Goal: Task Accomplishment & Management: Manage account settings

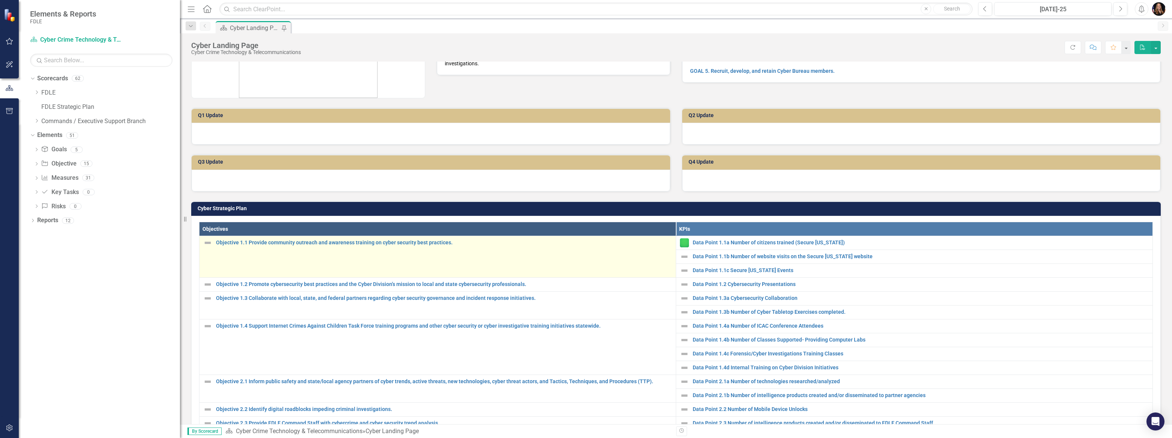
scroll to position [102, 0]
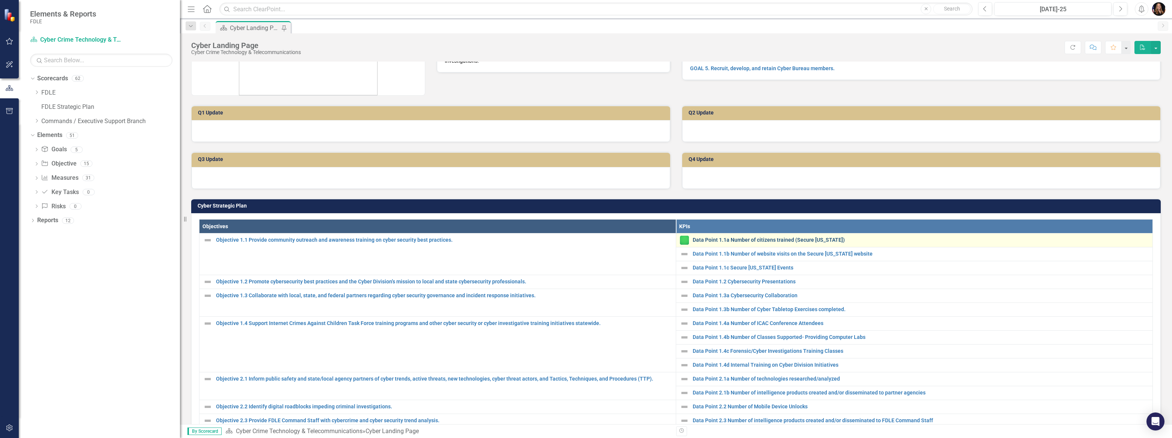
click at [747, 240] on link "Data Point 1.1a Number of citizens trained (Secure [US_STATE])" at bounding box center [921, 240] width 456 height 6
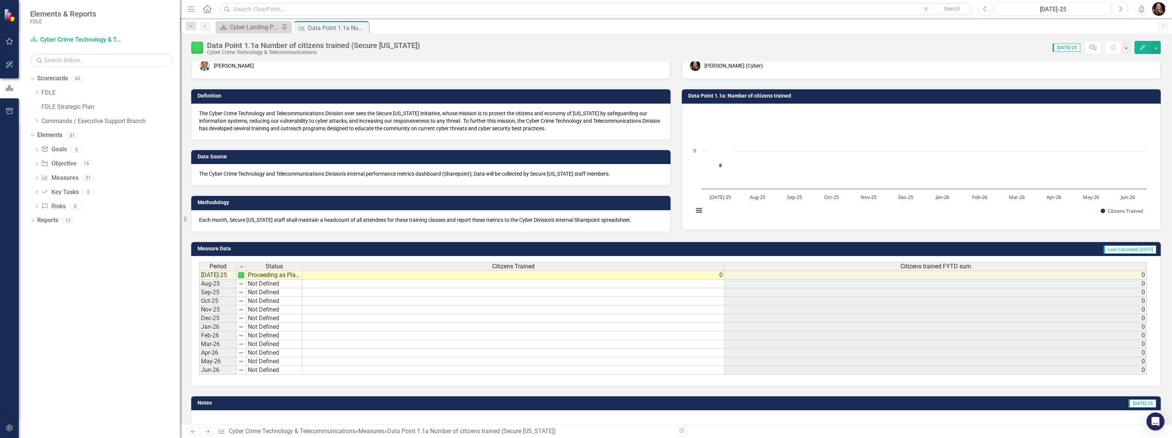
scroll to position [34, 0]
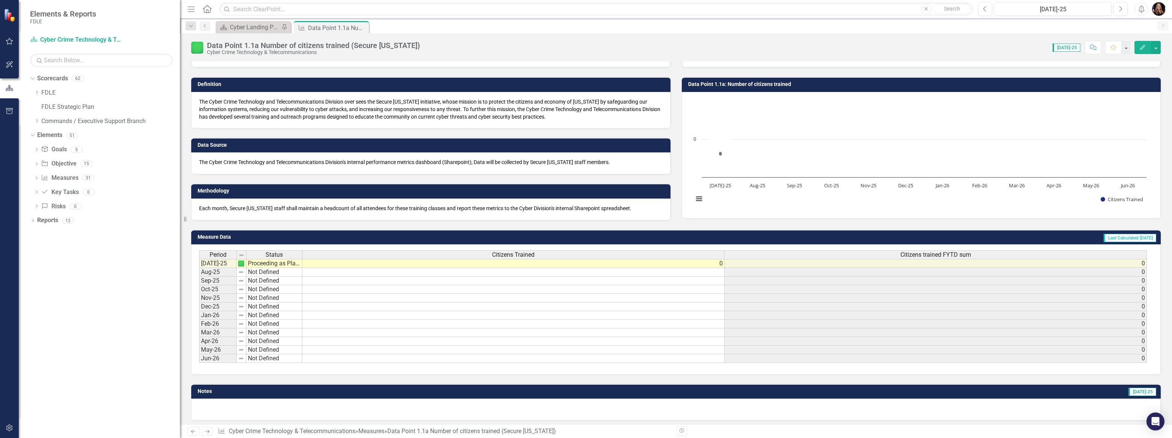
click at [271, 265] on td "Proceeding as Planned" at bounding box center [274, 263] width 56 height 9
click at [242, 264] on img at bounding box center [241, 264] width 6 height 6
click at [241, 263] on img at bounding box center [241, 264] width 6 height 6
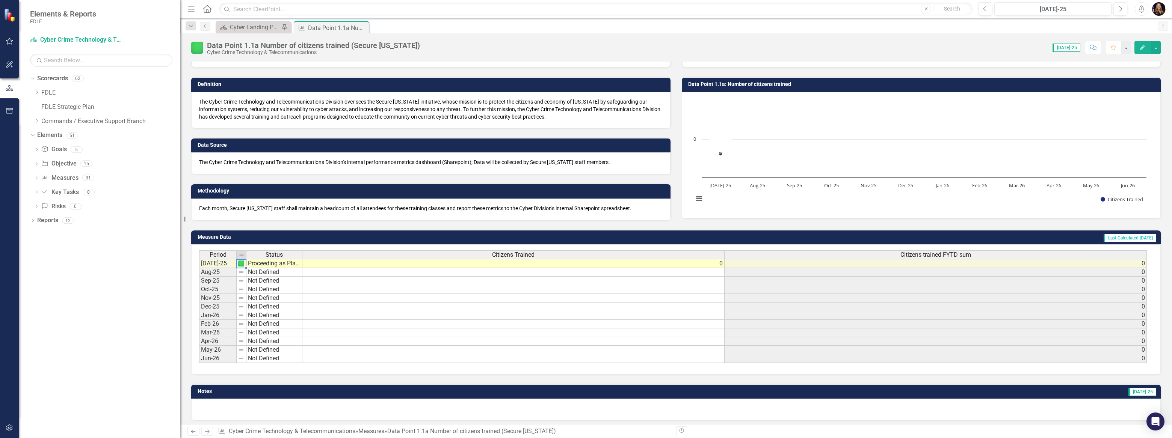
click at [239, 265] on img at bounding box center [241, 264] width 6 height 6
click at [199, 268] on div "Period Status Jul-25 Proceeding as Planned Aug-25 Not Defined Sep-25 Not Define…" at bounding box center [199, 307] width 0 height 113
click at [268, 265] on td "Proceeding as Planned" at bounding box center [274, 263] width 56 height 9
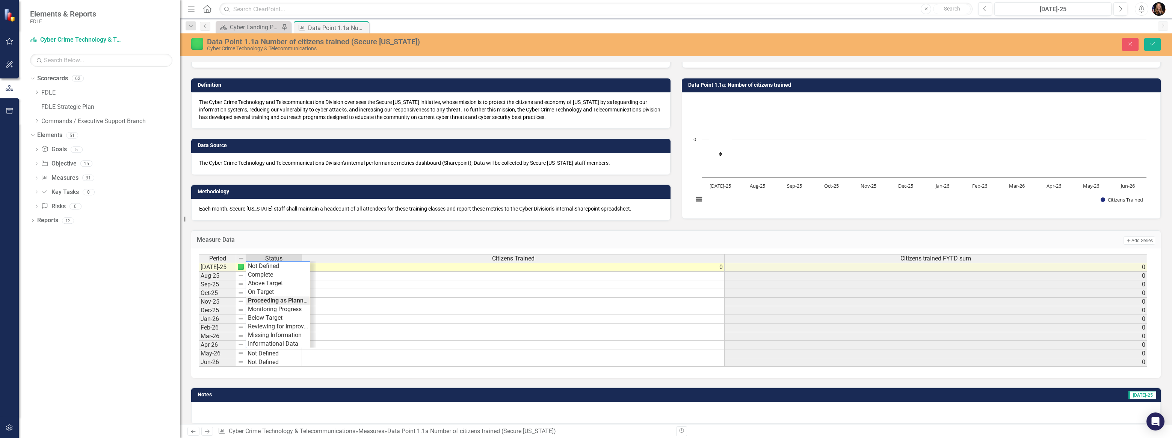
click at [268, 265] on div "Period Status Citizens Trained Citizens trained FYTD sum Jul-25 Proceeding as P…" at bounding box center [673, 310] width 949 height 113
click at [268, 264] on td "Not Defined" at bounding box center [274, 267] width 56 height 9
click at [274, 300] on div "Period Status Citizens Trained Citizens trained FYTD sum Jul-25 Proceeding as P…" at bounding box center [673, 310] width 949 height 113
click at [276, 266] on td "Proceeding as Planned" at bounding box center [274, 267] width 56 height 9
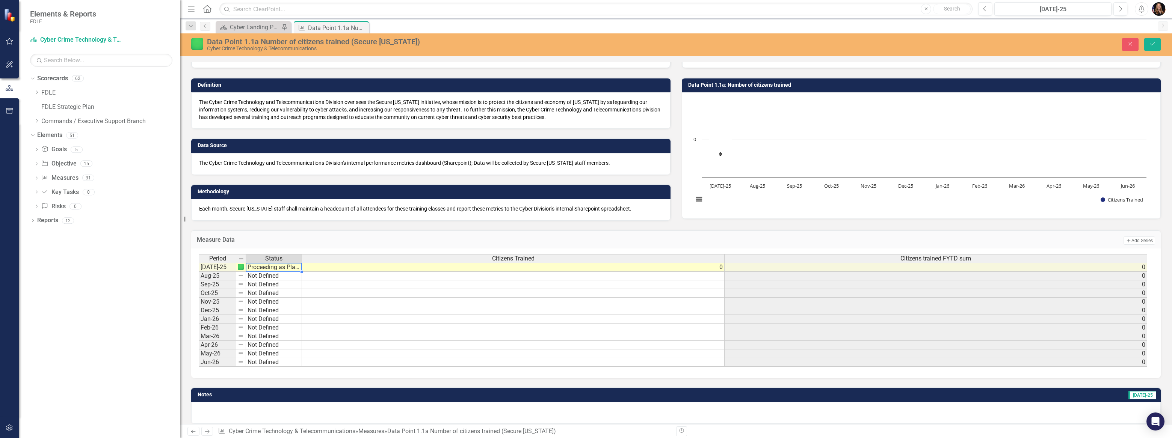
click at [276, 266] on td "Proceeding as Planned" at bounding box center [274, 267] width 56 height 9
click at [285, 310] on div "Period Status Citizens Trained Citizens trained FYTD sum Jul-25 Proceeding as P…" at bounding box center [673, 310] width 949 height 113
click at [257, 264] on td "Monitoring Progress" at bounding box center [274, 267] width 56 height 9
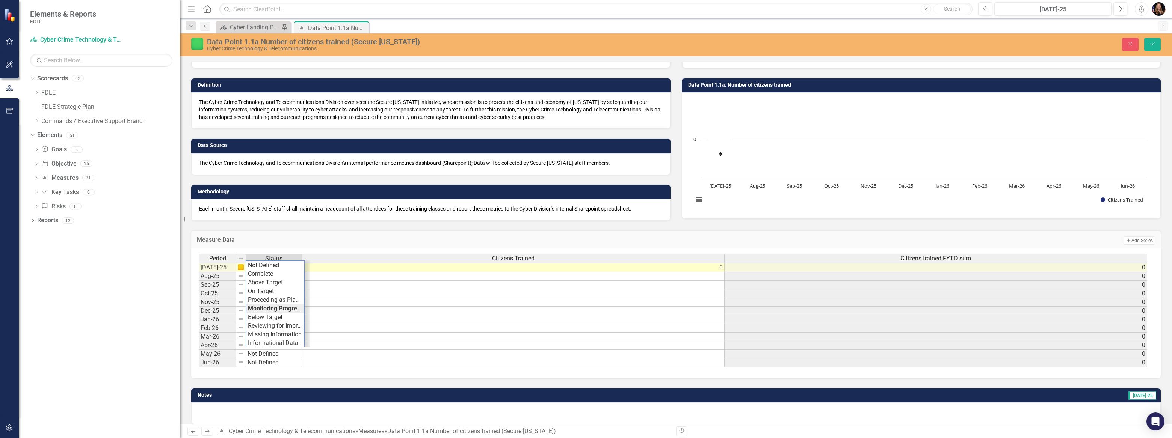
type textarea "Proceeding as Planned"
click at [270, 298] on div "Period Status Citizens Trained Citizens trained FYTD sum Jul-25 Monitoring Prog…" at bounding box center [673, 310] width 949 height 113
click at [1148, 43] on button "Save" at bounding box center [1152, 44] width 17 height 13
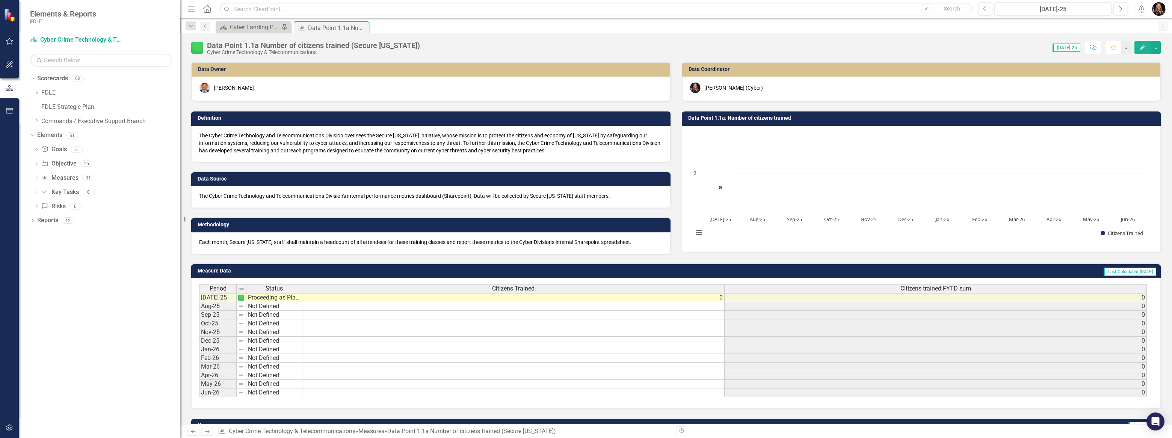
click at [207, 432] on icon "Next" at bounding box center [207, 431] width 6 height 5
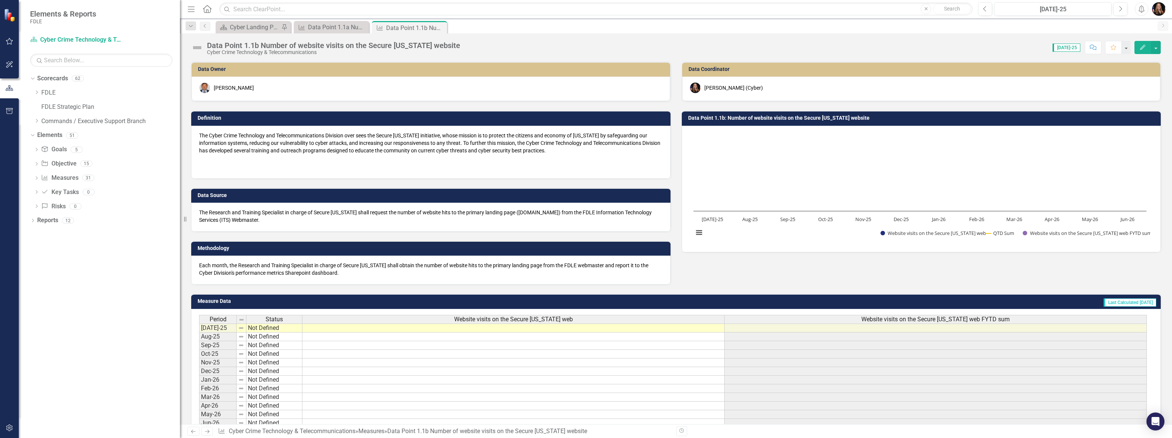
click at [207, 432] on icon "Next" at bounding box center [207, 431] width 6 height 5
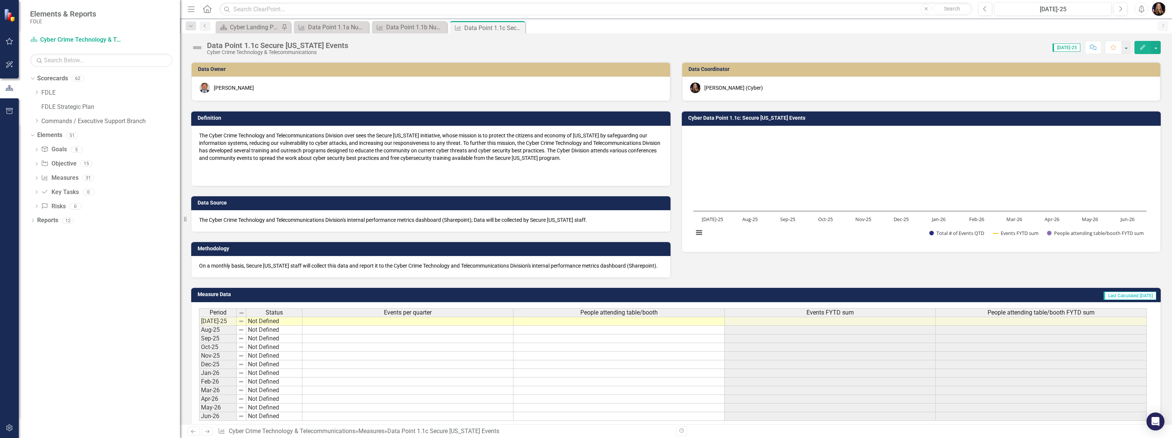
click at [207, 432] on icon "Next" at bounding box center [207, 431] width 6 height 5
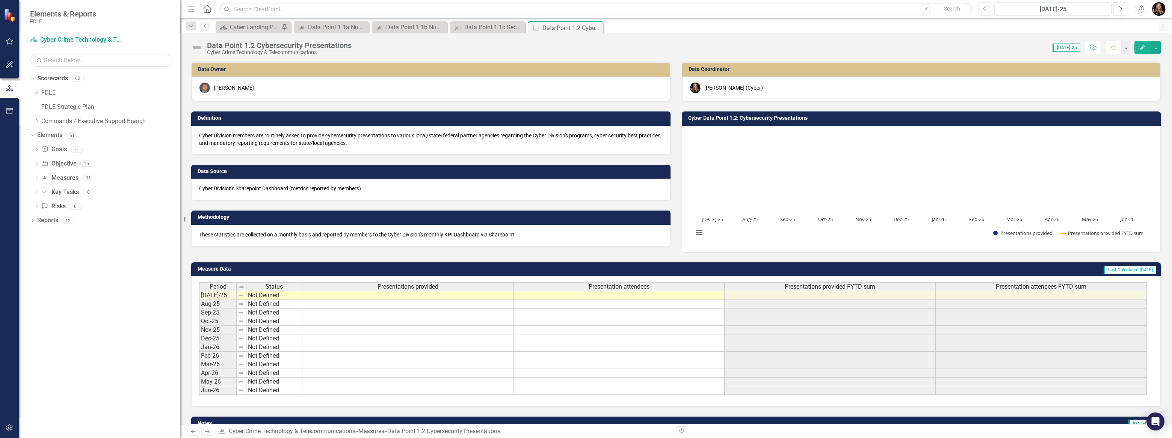
click at [284, 298] on td "Not Defined" at bounding box center [274, 295] width 56 height 9
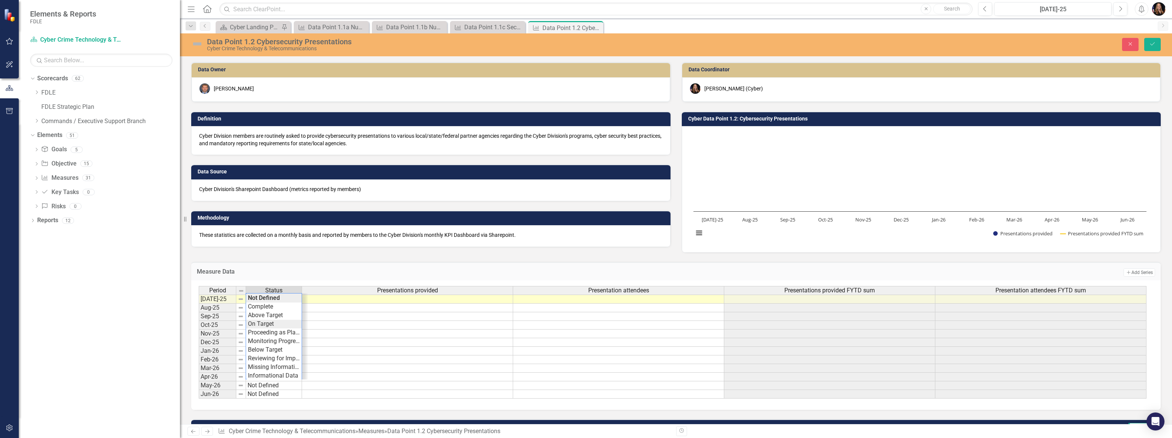
type textarea "On Target"
click at [278, 321] on div "Period Status Presentations provided Presentation attendees Presentations provi…" at bounding box center [673, 342] width 949 height 113
click at [413, 301] on td at bounding box center [407, 299] width 211 height 9
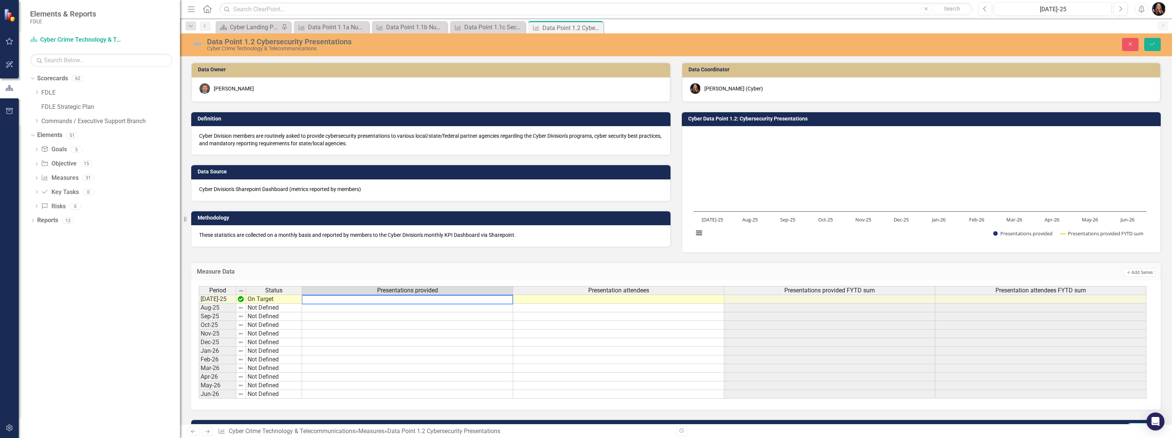
click at [413, 301] on textarea at bounding box center [408, 299] width 212 height 9
type textarea "4"
click at [199, 312] on div "Period Status Presentations provided Presentation attendees Presentations provi…" at bounding box center [199, 342] width 0 height 113
click at [556, 299] on td at bounding box center [618, 299] width 211 height 9
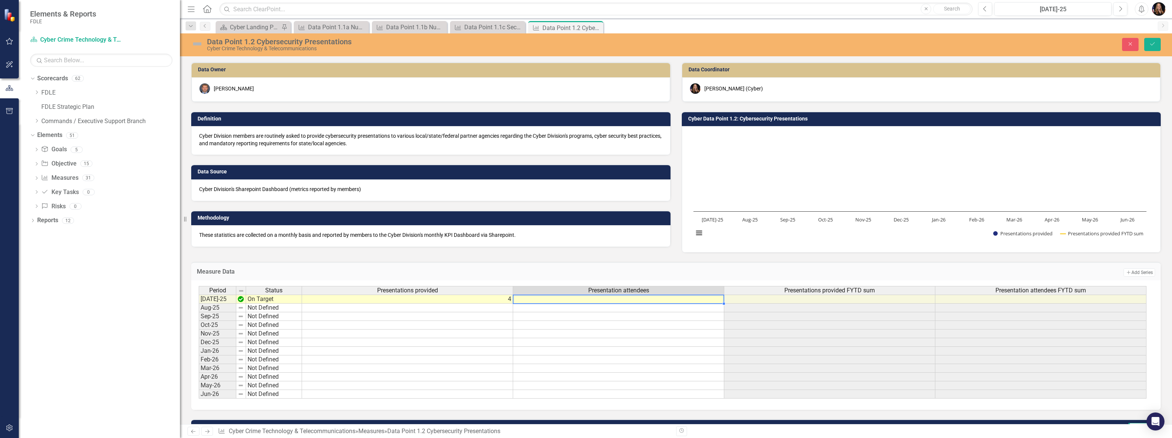
click at [556, 299] on td at bounding box center [618, 299] width 211 height 9
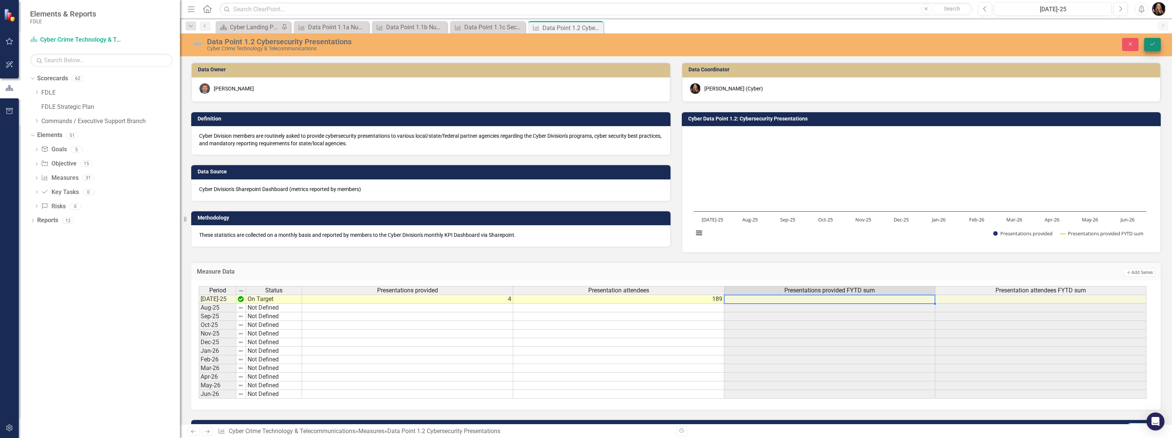
type textarea "189"
click at [1153, 43] on icon "Save" at bounding box center [1152, 43] width 7 height 5
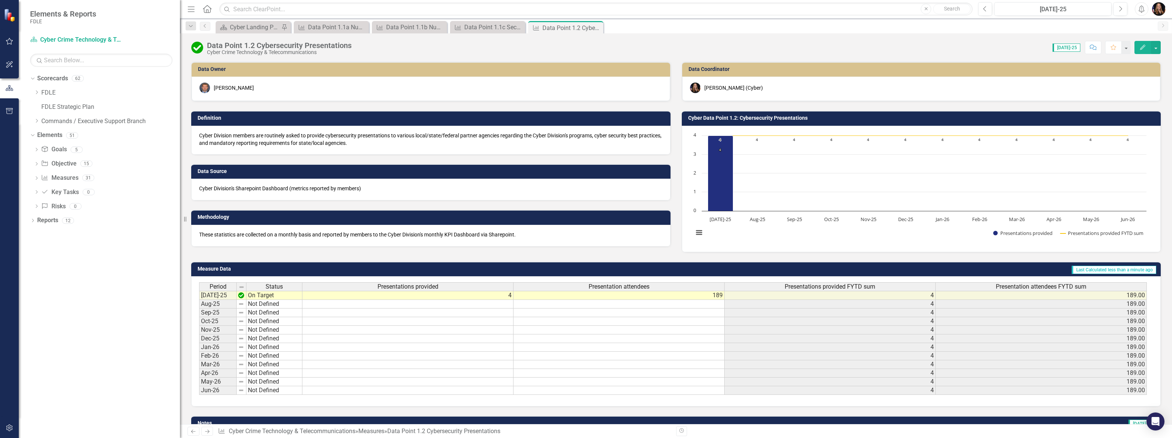
click at [207, 437] on div "Previous Next Measure Cyber Crime Technology & Telecommunications » Measures » …" at bounding box center [676, 432] width 992 height 14
click at [207, 432] on icon "Next" at bounding box center [207, 431] width 6 height 5
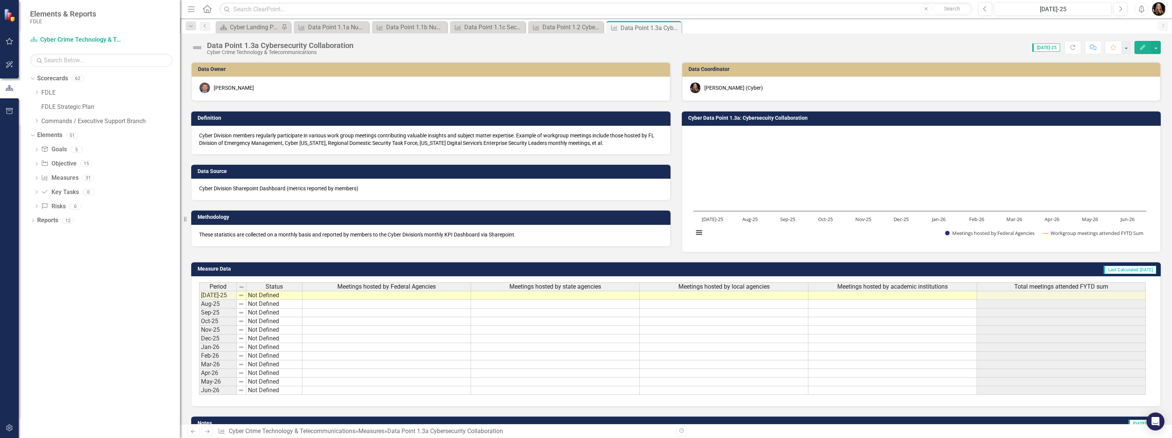
click at [359, 297] on td at bounding box center [386, 295] width 169 height 9
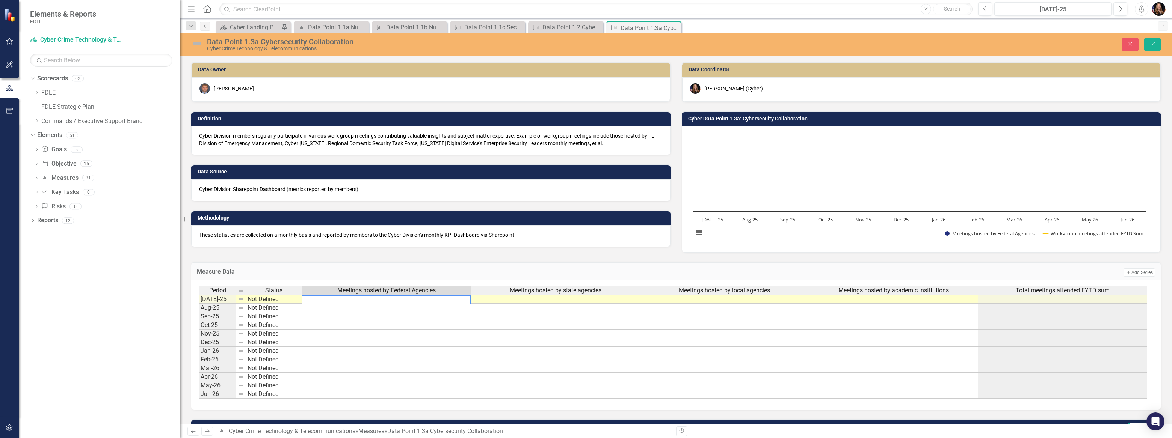
click at [363, 297] on textarea at bounding box center [386, 299] width 169 height 9
type textarea "20"
click at [592, 298] on td at bounding box center [555, 299] width 169 height 9
click at [443, 302] on td "20" at bounding box center [386, 299] width 169 height 9
click at [875, 301] on td at bounding box center [893, 299] width 169 height 9
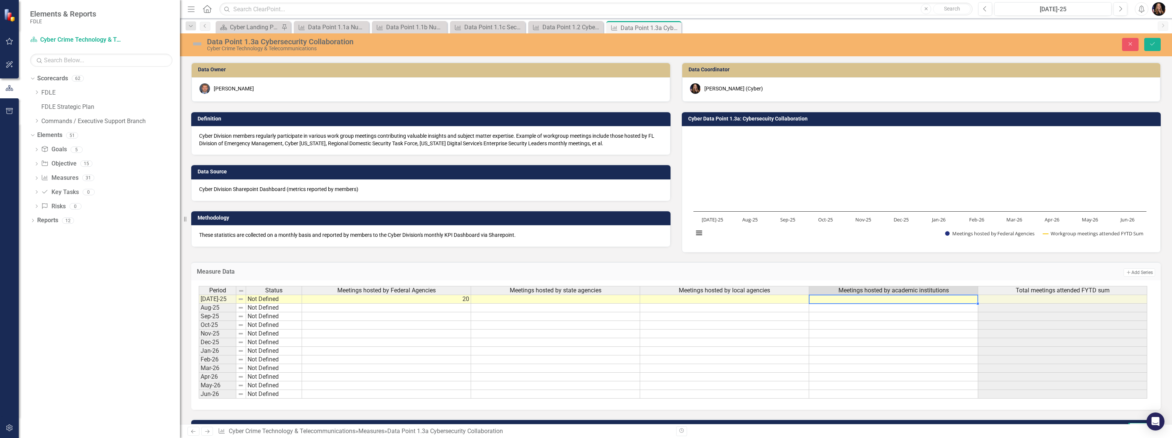
click at [875, 301] on td at bounding box center [893, 299] width 169 height 9
type textarea "1"
click at [765, 298] on td at bounding box center [724, 299] width 169 height 9
type textarea "0"
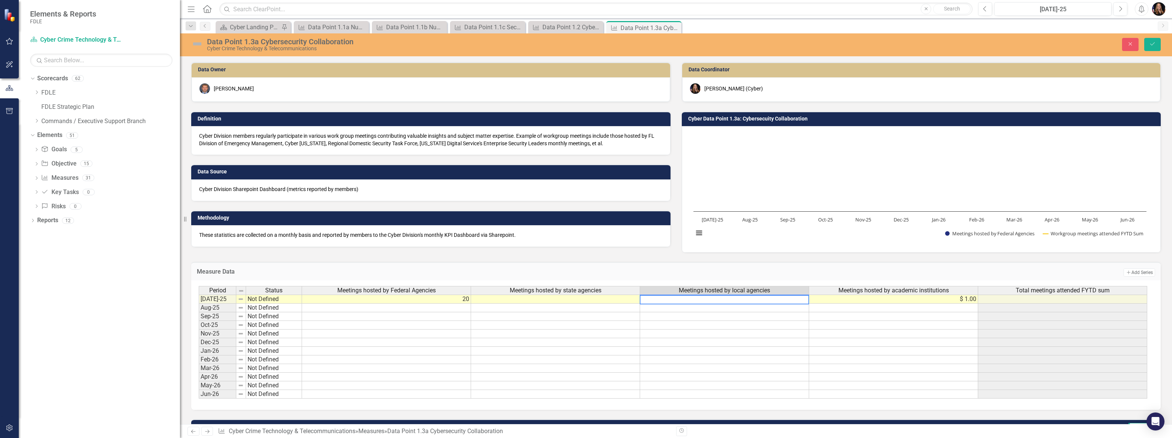
click at [588, 298] on td at bounding box center [555, 299] width 169 height 9
type textarea "0"
click at [565, 316] on td at bounding box center [555, 317] width 169 height 9
click at [259, 299] on td "Not Defined" at bounding box center [274, 299] width 56 height 9
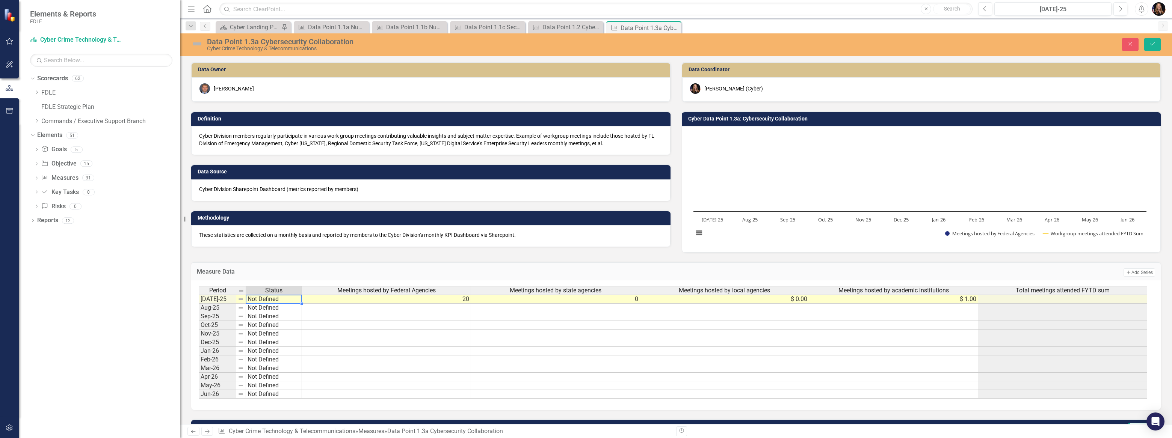
click at [259, 299] on td "Not Defined" at bounding box center [274, 299] width 56 height 9
type textarea "On Target"
click at [267, 324] on div "Period Status Meetings hosted by Federal Agencies Meetings hosted by state agen…" at bounding box center [673, 342] width 949 height 113
click at [1152, 48] on button "Save" at bounding box center [1152, 44] width 17 height 13
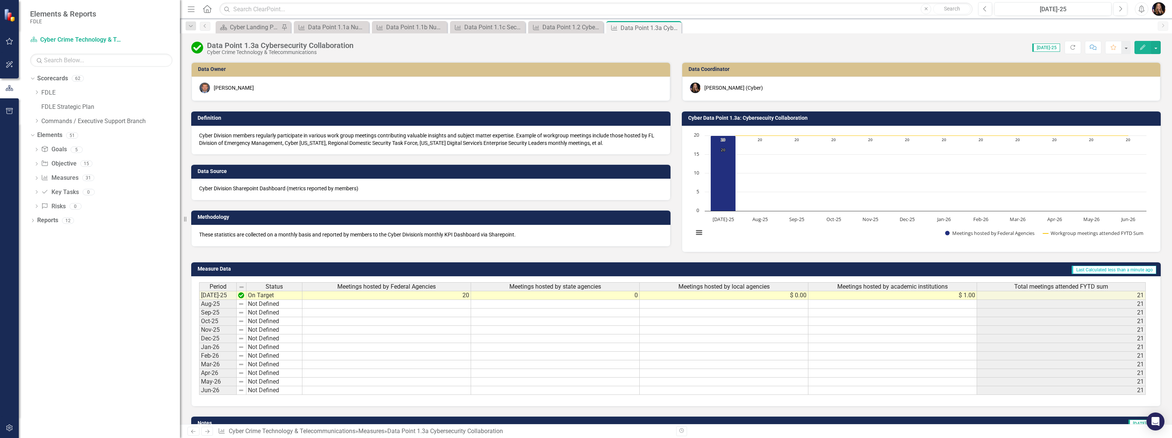
click at [781, 295] on td "$ 0.00" at bounding box center [724, 295] width 169 height 9
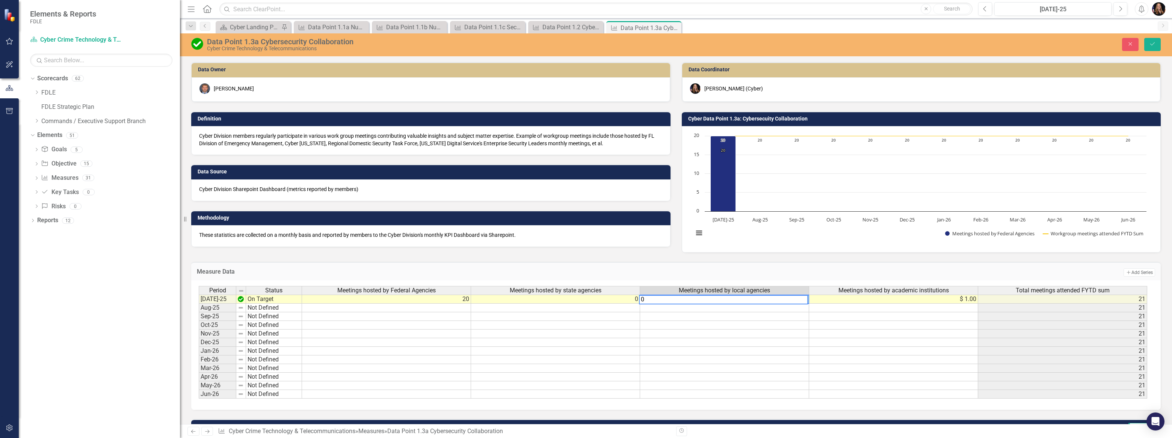
click at [848, 273] on td "Add Add Series" at bounding box center [937, 273] width 436 height 10
click at [787, 300] on td "$ 0.00" at bounding box center [724, 299] width 169 height 9
click at [787, 299] on td "$ 0.00" at bounding box center [724, 299] width 169 height 9
type textarea "0"
click at [788, 299] on textarea "0" at bounding box center [724, 299] width 169 height 9
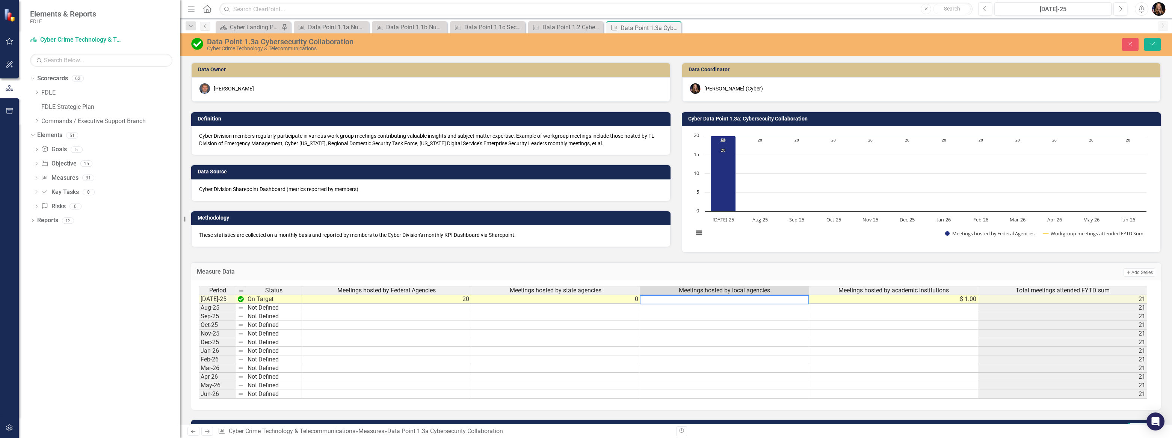
click at [859, 276] on td "Add Add Series" at bounding box center [937, 273] width 436 height 10
click at [970, 301] on td "$ 1.00" at bounding box center [893, 299] width 169 height 9
click at [970, 300] on td "$ 1.00" at bounding box center [893, 299] width 169 height 9
type textarea "1"
click at [1150, 41] on icon "Save" at bounding box center [1152, 43] width 7 height 5
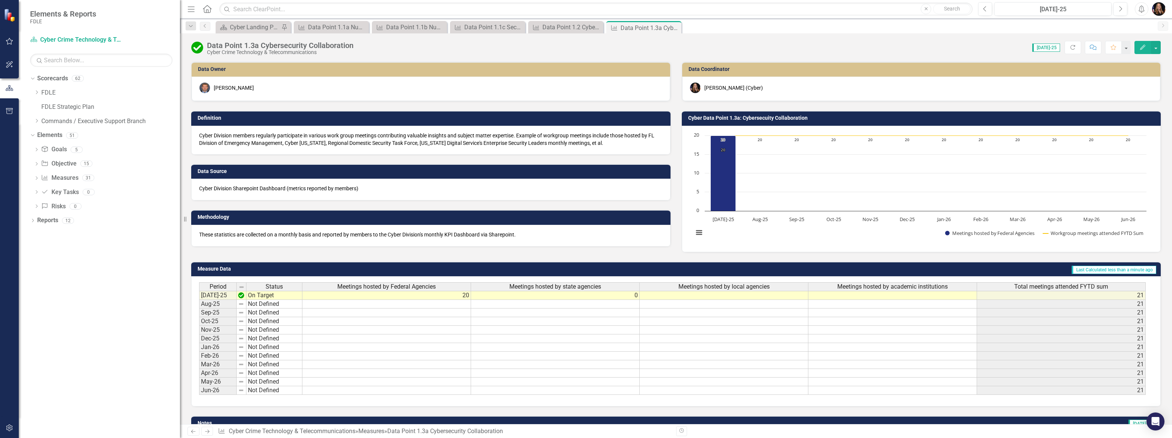
click at [207, 432] on icon "Next" at bounding box center [207, 431] width 6 height 5
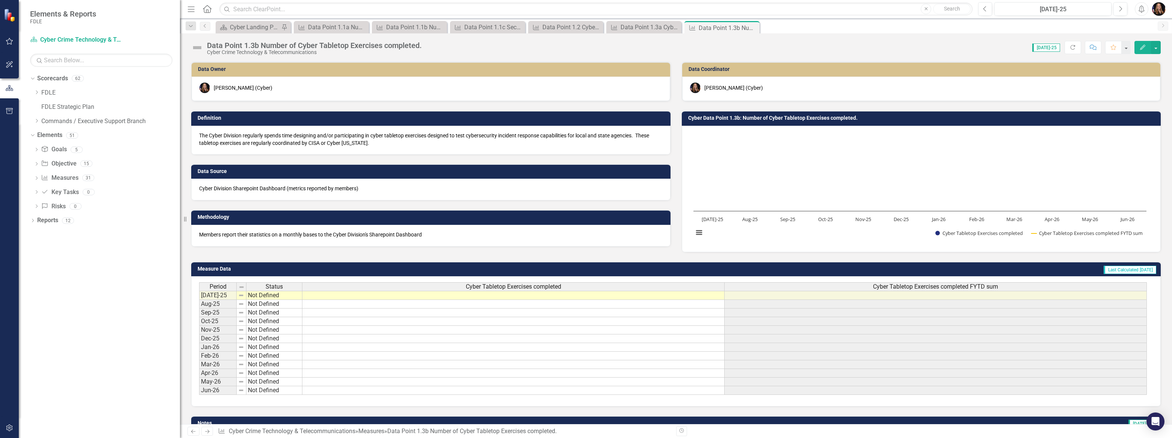
click at [199, 300] on div "Period Status Cyber Tabletop Exercises completed Cyber Tabletop Exercises compl…" at bounding box center [199, 339] width 0 height 113
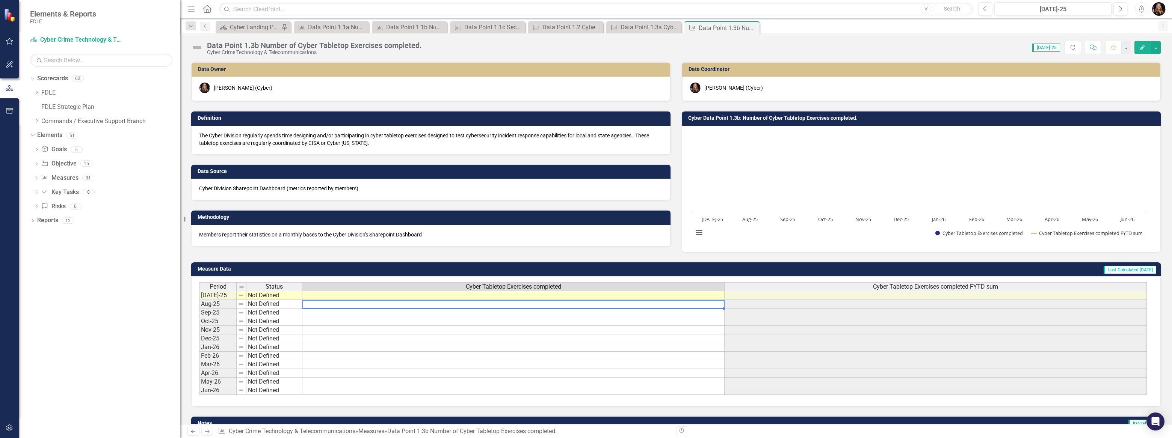
click at [527, 300] on div at bounding box center [513, 300] width 422 height 1
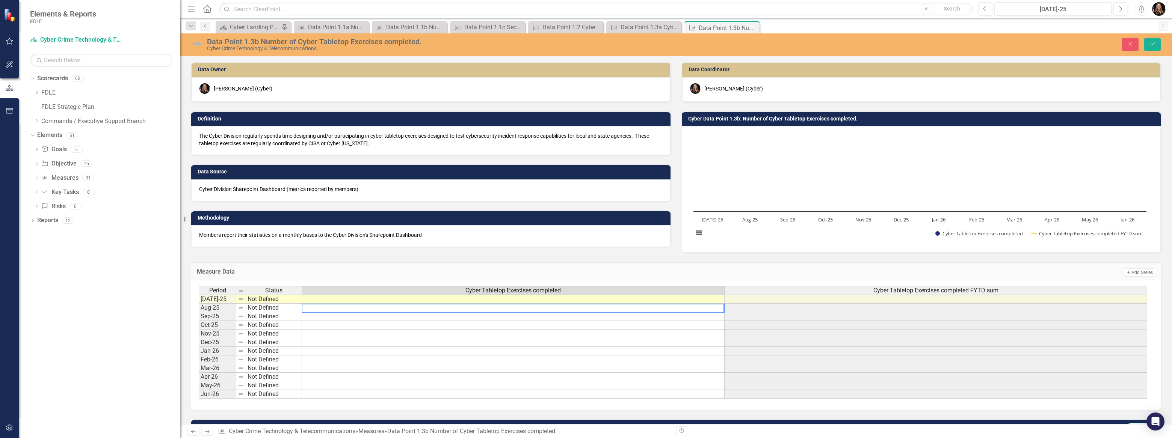
click at [524, 298] on td at bounding box center [513, 299] width 423 height 9
click at [525, 298] on td at bounding box center [513, 299] width 423 height 9
click at [525, 298] on textarea at bounding box center [513, 299] width 423 height 9
type textarea "2"
click at [367, 272] on h3 "Measure Data" at bounding box center [458, 272] width 522 height 7
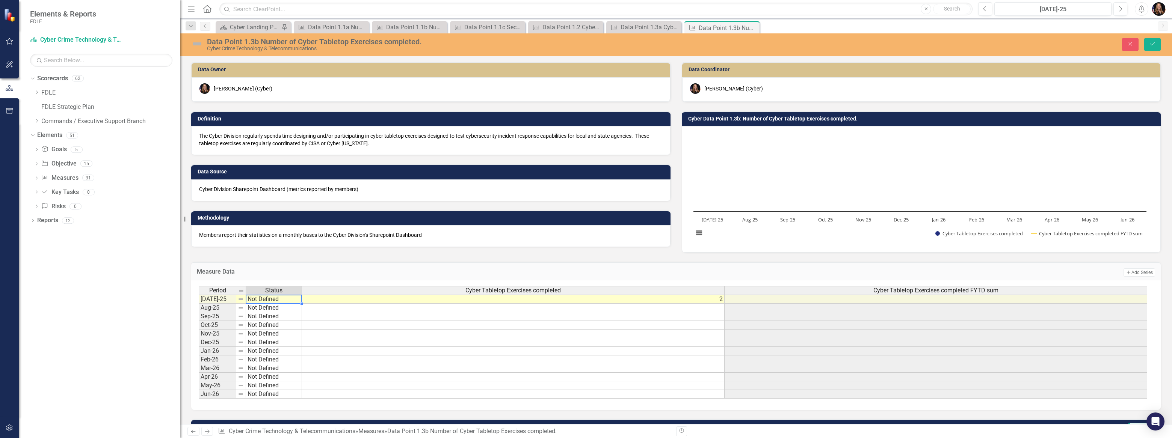
click at [199, 303] on div "Period Status Jul-25 Not Defined Aug-25 Not Defined Sep-25 Not Defined Oct-25 N…" at bounding box center [199, 342] width 0 height 113
click at [268, 302] on td "Not Defined" at bounding box center [274, 299] width 56 height 9
type textarea "Complete"
click at [268, 309] on div "Period Status Cyber Tabletop Exercises completed Cyber Tabletop Exercises compl…" at bounding box center [673, 342] width 949 height 113
click at [1155, 43] on icon "Save" at bounding box center [1152, 43] width 7 height 5
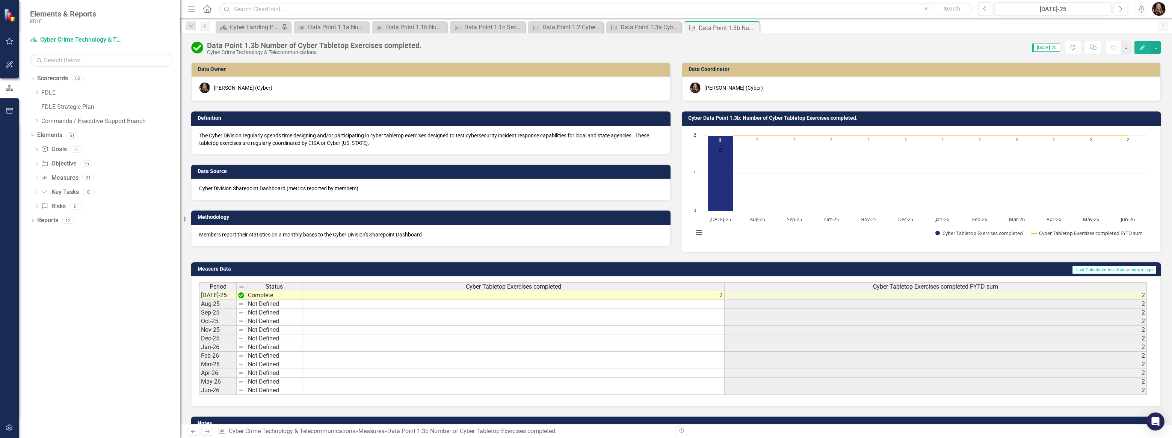
scroll to position [1, 0]
click at [206, 433] on icon "Next" at bounding box center [207, 431] width 6 height 5
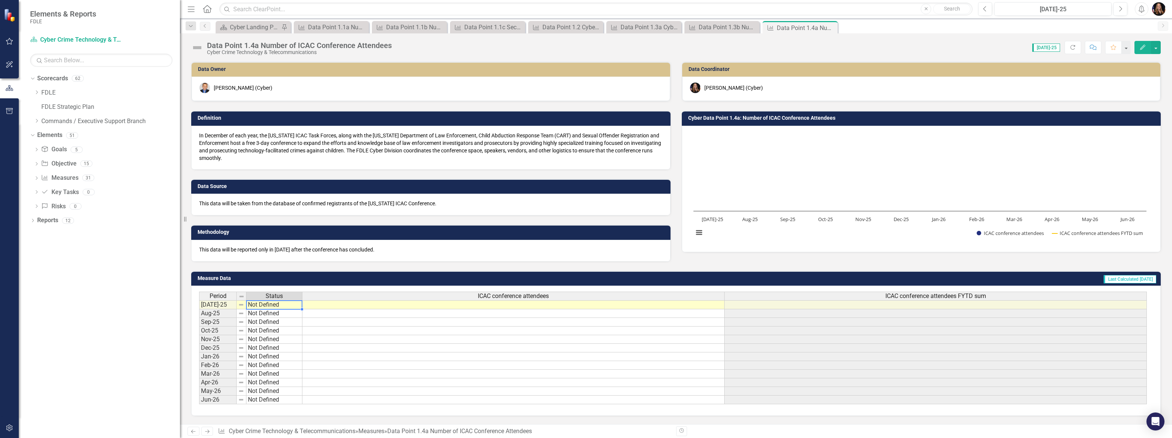
click at [275, 302] on td "Not Defined" at bounding box center [274, 305] width 56 height 9
click at [276, 305] on td "Not Defined" at bounding box center [274, 305] width 56 height 9
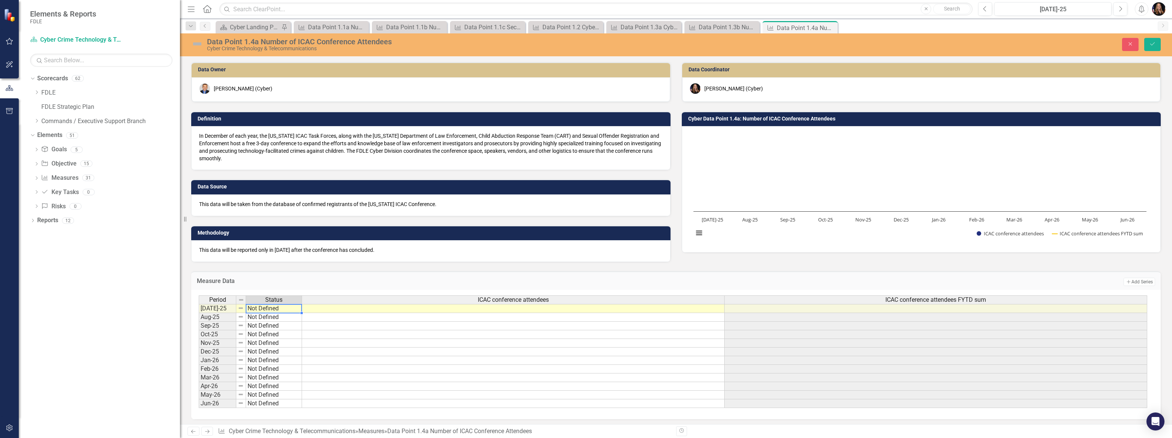
click at [276, 305] on div "Period Status ICAC conference attendees ICAC conference attendees FYTD sum Jul-…" at bounding box center [673, 352] width 949 height 113
click at [268, 307] on td "Not Defined" at bounding box center [274, 308] width 56 height 9
type textarea "Proceeding as Planned"
click at [274, 343] on div "Period Status ICAC conference attendees ICAC conference attendees FYTD sum Jul-…" at bounding box center [673, 352] width 949 height 113
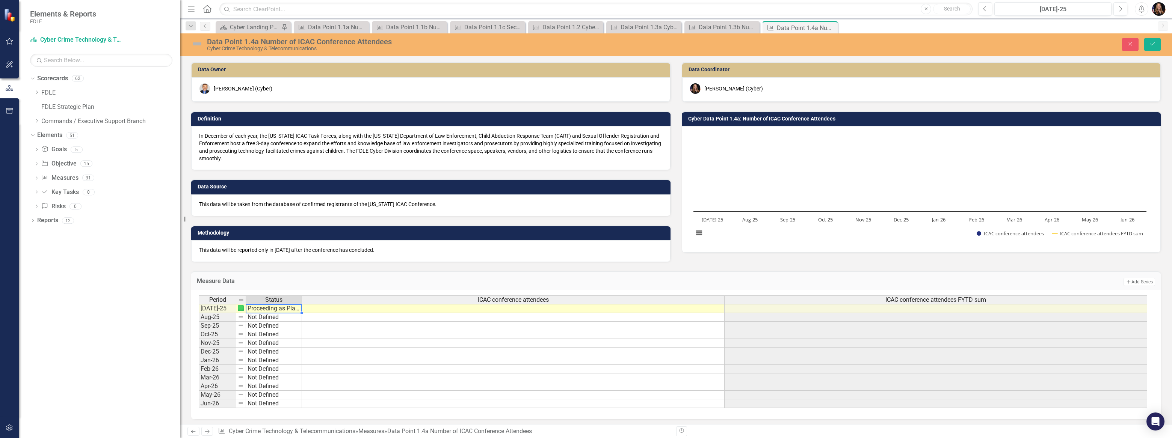
scroll to position [1, 0]
click at [1152, 45] on icon "submit" at bounding box center [1152, 43] width 5 height 3
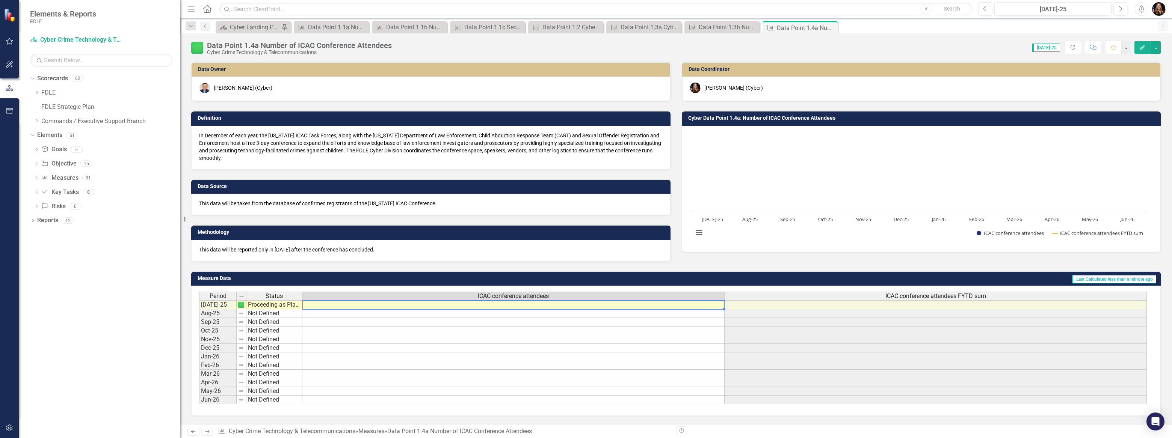
click at [506, 306] on td at bounding box center [513, 305] width 422 height 9
click at [208, 436] on link "Next" at bounding box center [207, 431] width 12 height 9
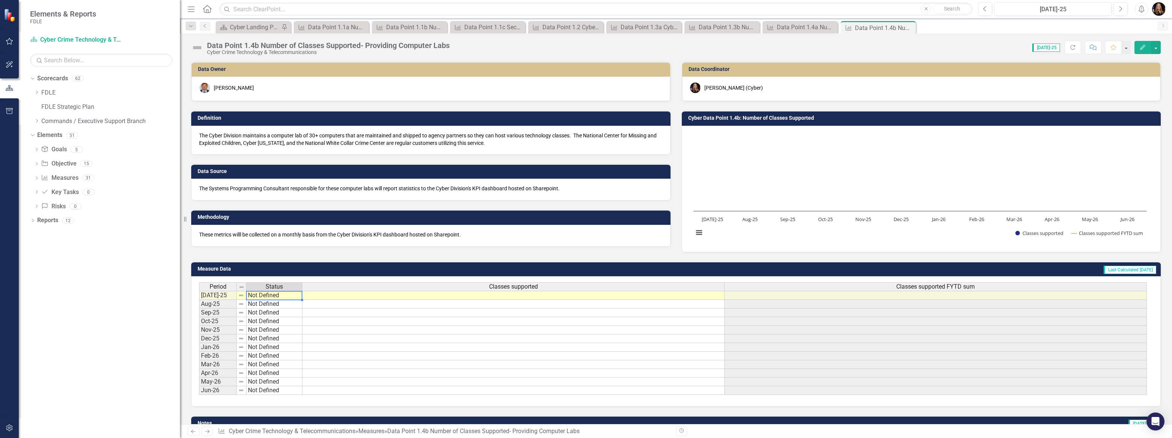
click at [281, 297] on td "Not Defined" at bounding box center [274, 295] width 56 height 9
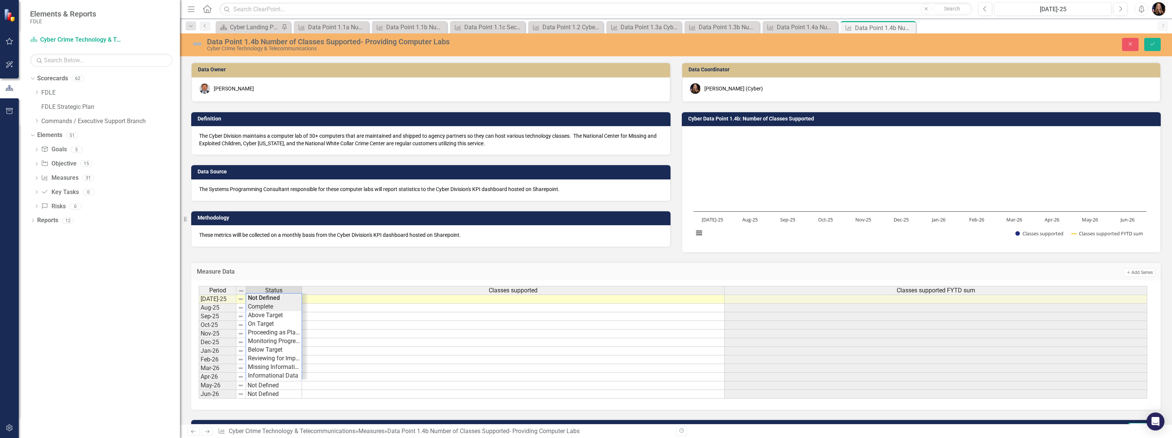
type textarea "Complete"
click at [283, 307] on div "Period Status Classes supported Classes supported FYTD sum Jul-25 Complete Aug-…" at bounding box center [673, 342] width 949 height 113
click at [199, 303] on div "Period Status Classes supported Classes supported FYTD sum Jul-25 Complete Aug-…" at bounding box center [199, 342] width 0 height 113
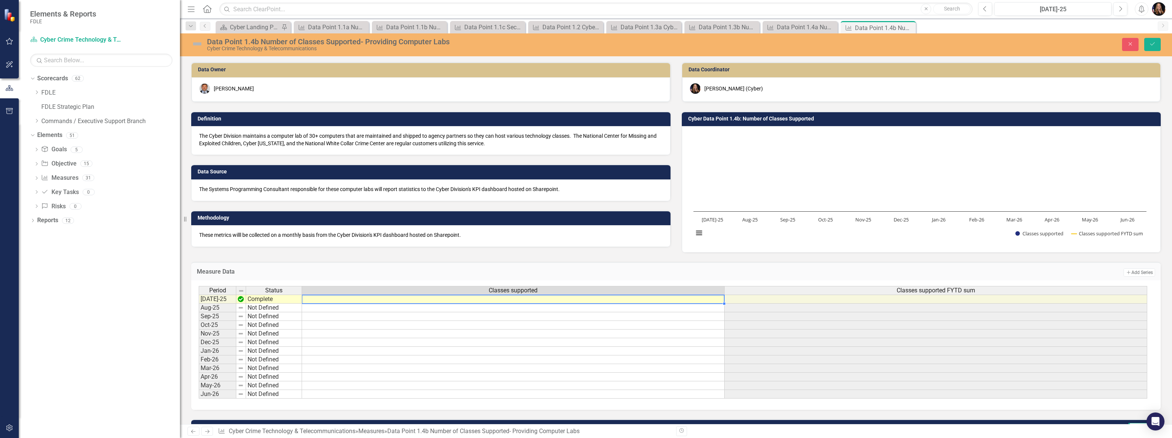
click at [487, 304] on div at bounding box center [513, 304] width 423 height 1
click at [487, 303] on textarea at bounding box center [513, 299] width 423 height 9
type textarea "1"
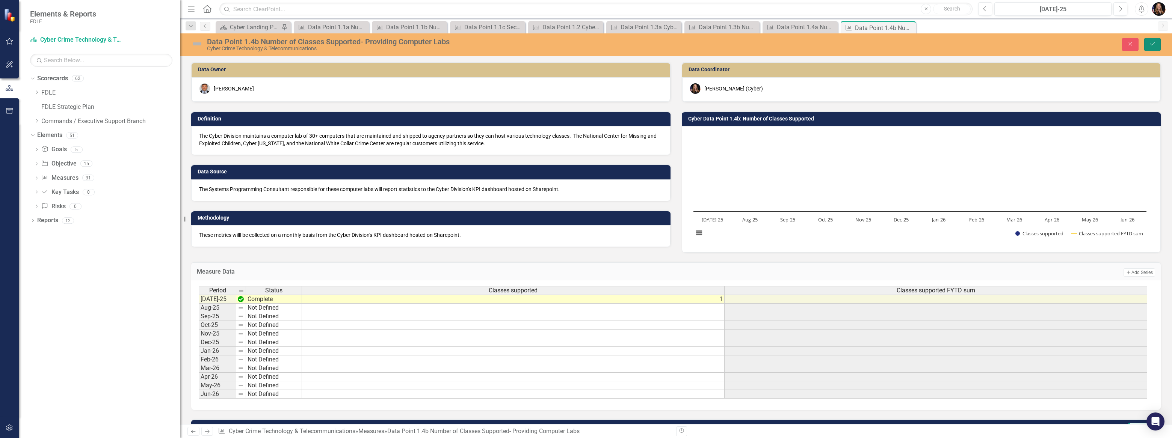
click at [1150, 41] on button "Save" at bounding box center [1152, 44] width 17 height 13
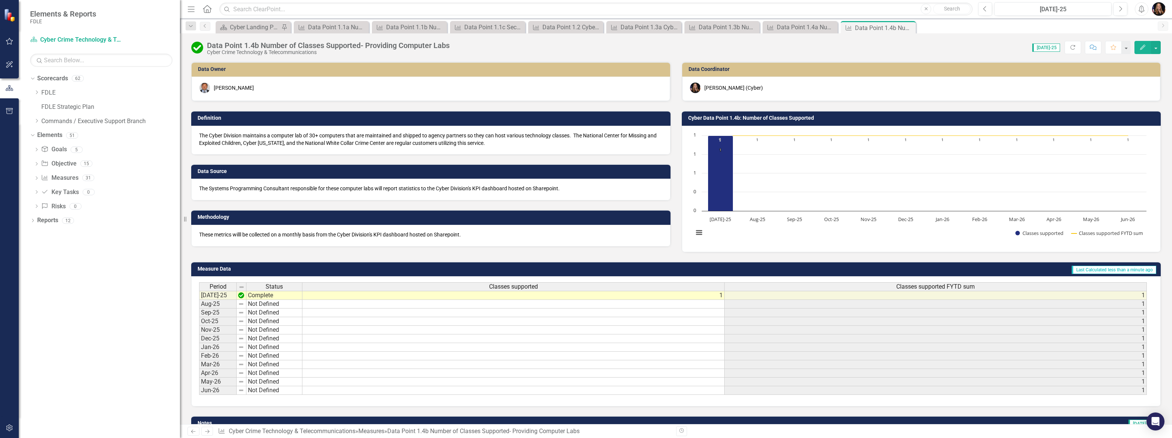
click at [210, 432] on icon "Next" at bounding box center [207, 431] width 6 height 5
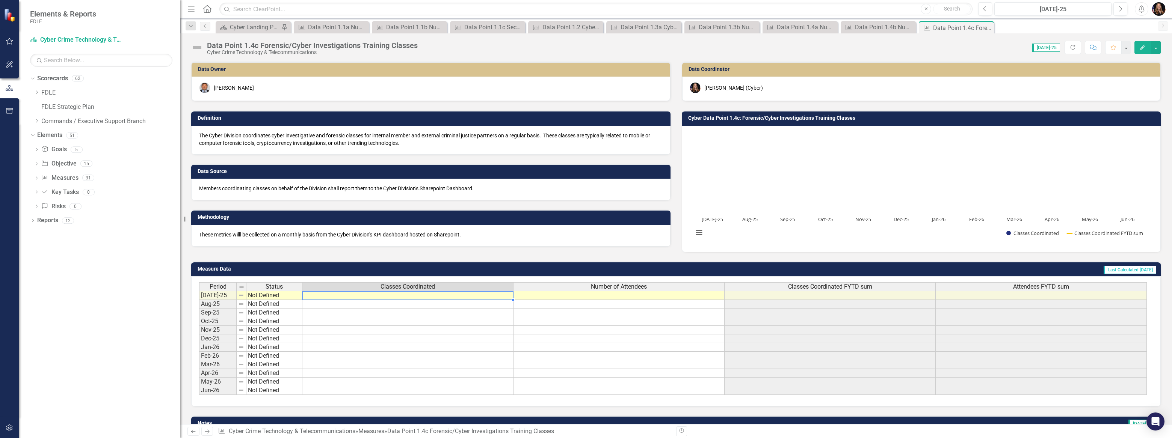
click at [426, 299] on td at bounding box center [407, 295] width 211 height 9
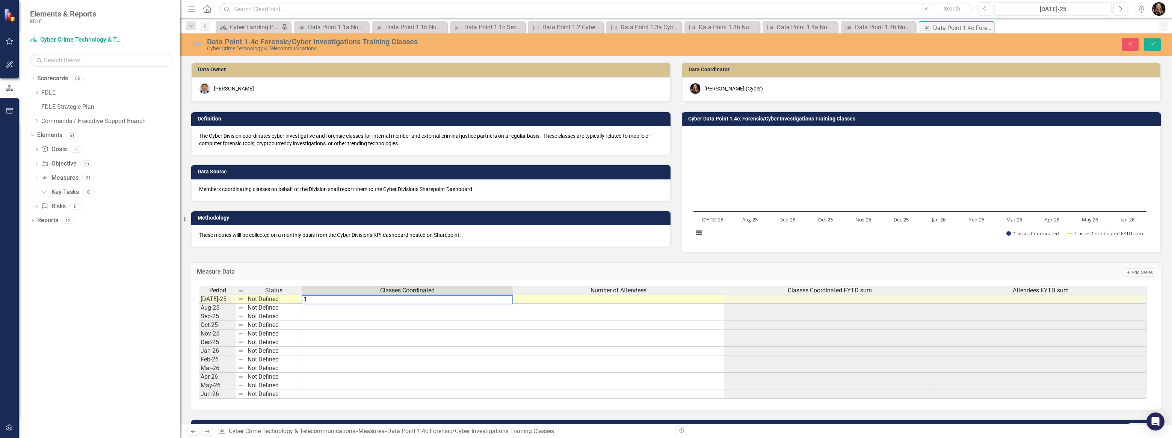
type textarea "1"
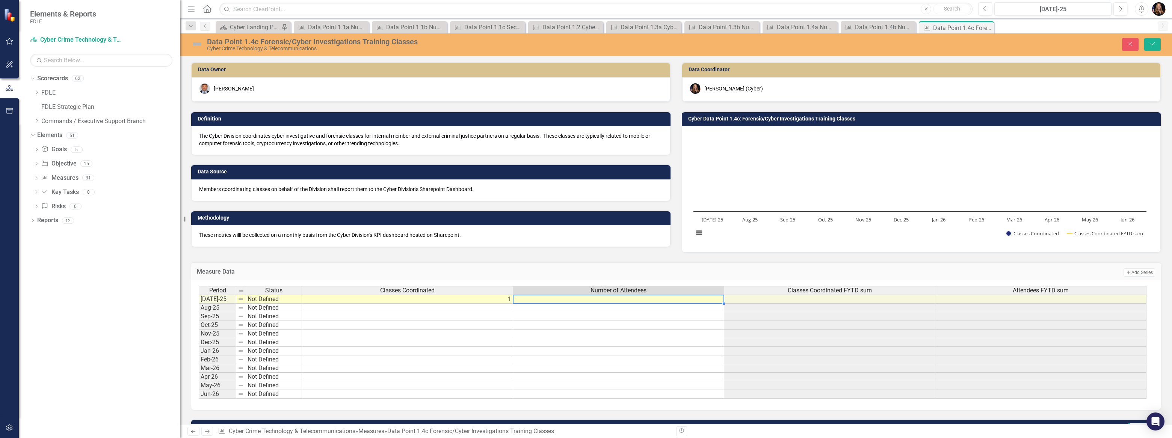
click at [199, 303] on div "Period Status Classes Coordinated Number of Attendees Classes Coordinated FYTD …" at bounding box center [199, 342] width 0 height 113
click at [205, 432] on icon "Next" at bounding box center [207, 431] width 6 height 5
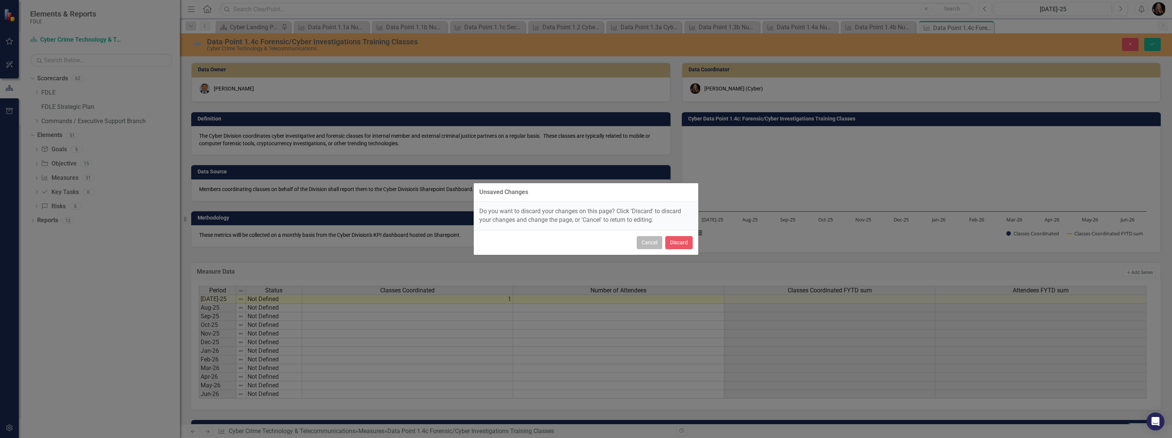
click at [650, 242] on button "Cancel" at bounding box center [650, 242] width 26 height 13
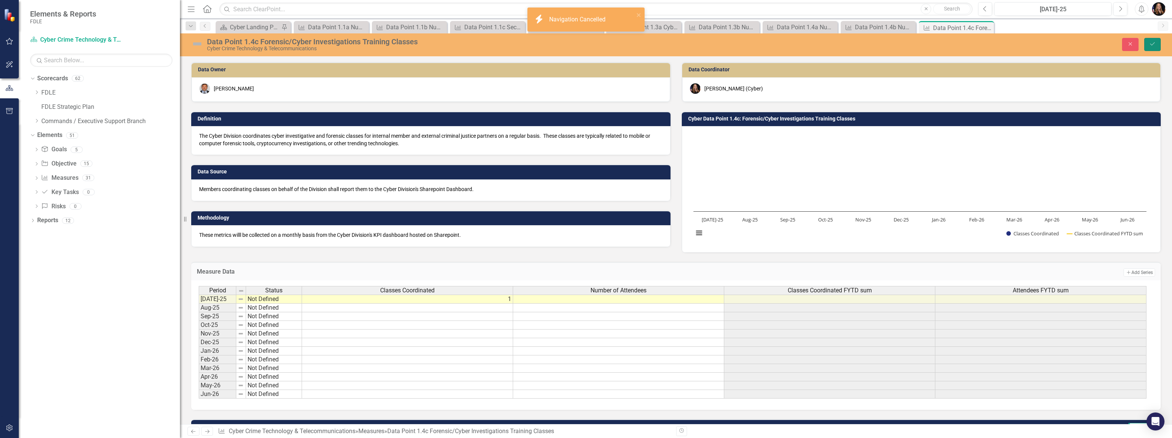
click at [1155, 42] on icon "Save" at bounding box center [1152, 43] width 7 height 5
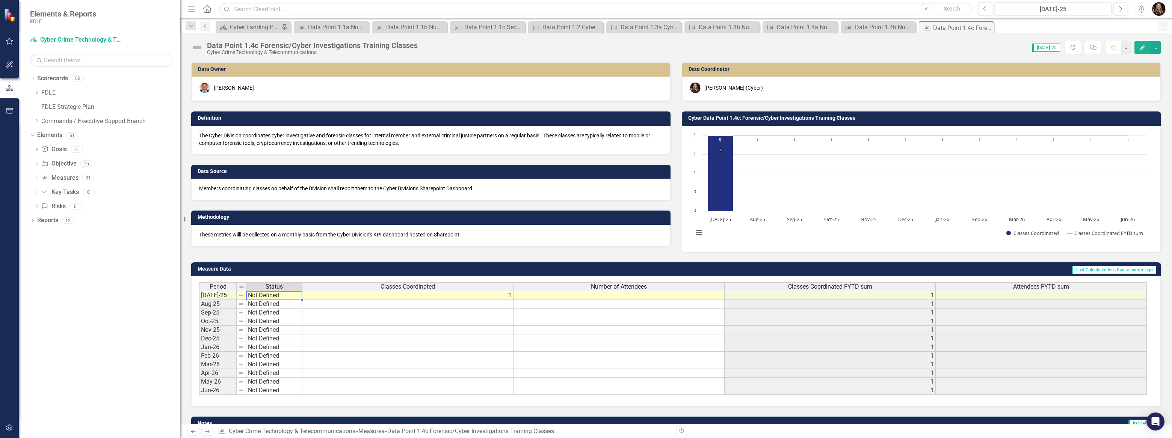
click at [283, 296] on td "Not Defined" at bounding box center [274, 295] width 56 height 9
click at [282, 296] on td "Not Defined" at bounding box center [274, 295] width 56 height 9
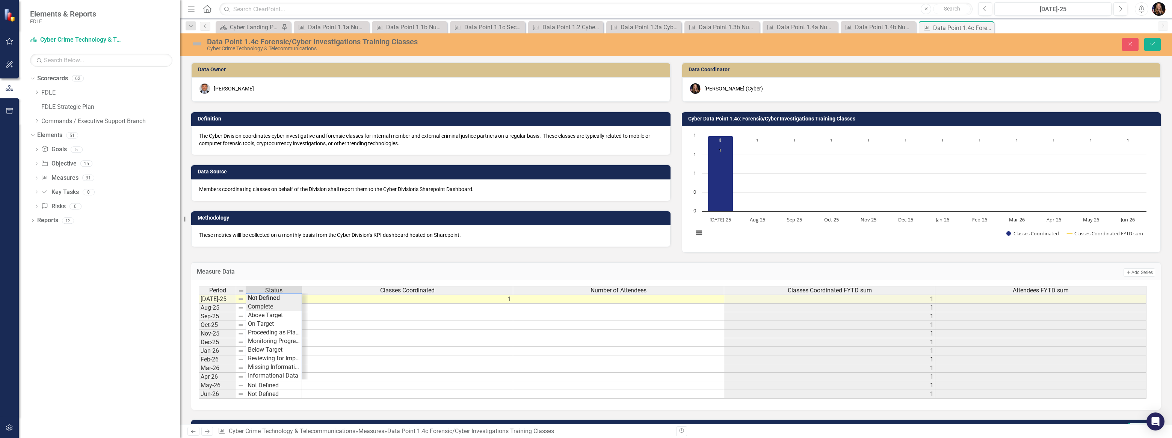
type textarea "Complete"
click at [275, 306] on div "Period Status Classes Coordinated Number of Attendees Classes Coordinated FYTD …" at bounding box center [673, 342] width 949 height 113
click at [641, 301] on td at bounding box center [618, 299] width 211 height 9
click at [640, 301] on textarea at bounding box center [619, 299] width 212 height 9
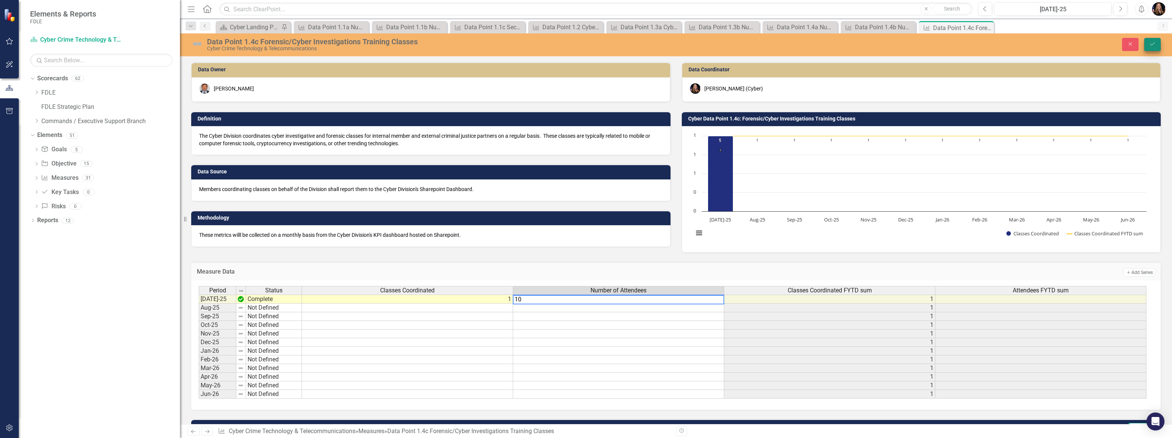
type textarea "10"
click at [1150, 43] on icon "Save" at bounding box center [1152, 43] width 7 height 5
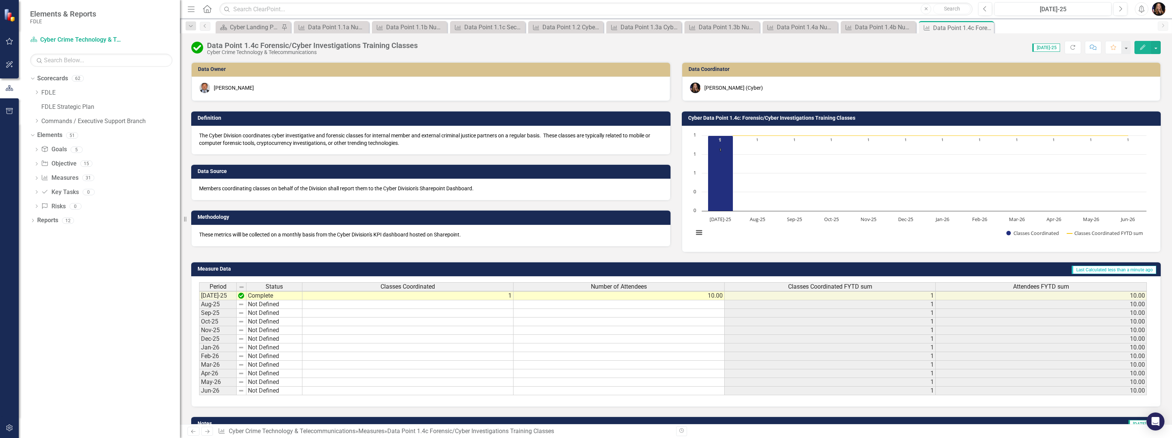
scroll to position [1, 0]
click at [210, 431] on icon "Next" at bounding box center [207, 431] width 6 height 5
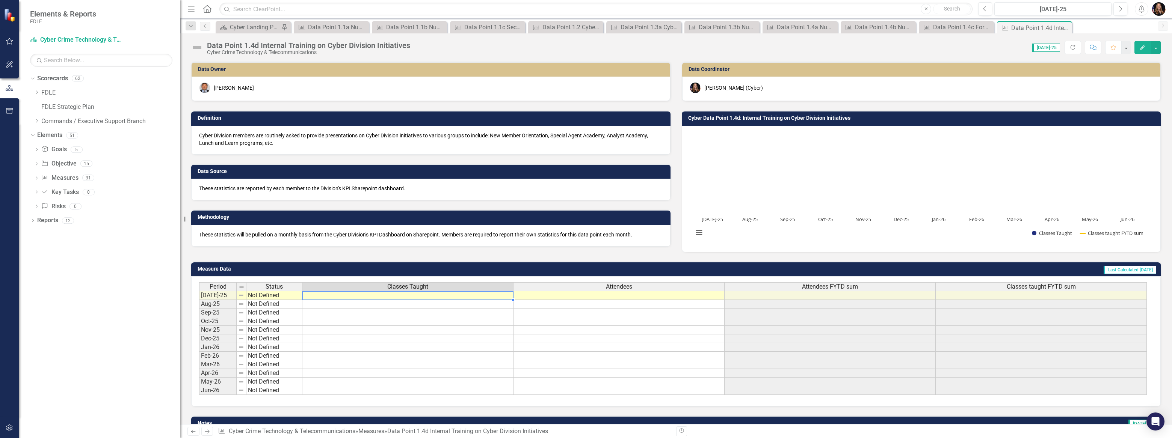
click at [199, 299] on div "Period Status Classes Taught Attendees Attendees FYTD sum Classes taught FYTD s…" at bounding box center [199, 339] width 0 height 113
click at [416, 300] on div at bounding box center [407, 300] width 211 height 1
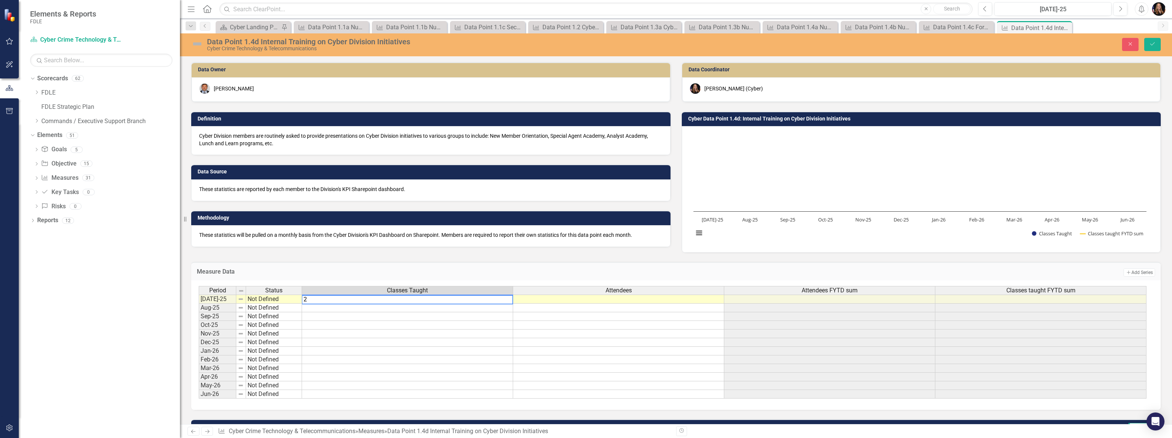
type textarea "2"
click at [199, 303] on div "Period Status Classes Taught Attendees Attendees FYTD sum Classes taught FYTD s…" at bounding box center [199, 342] width 0 height 113
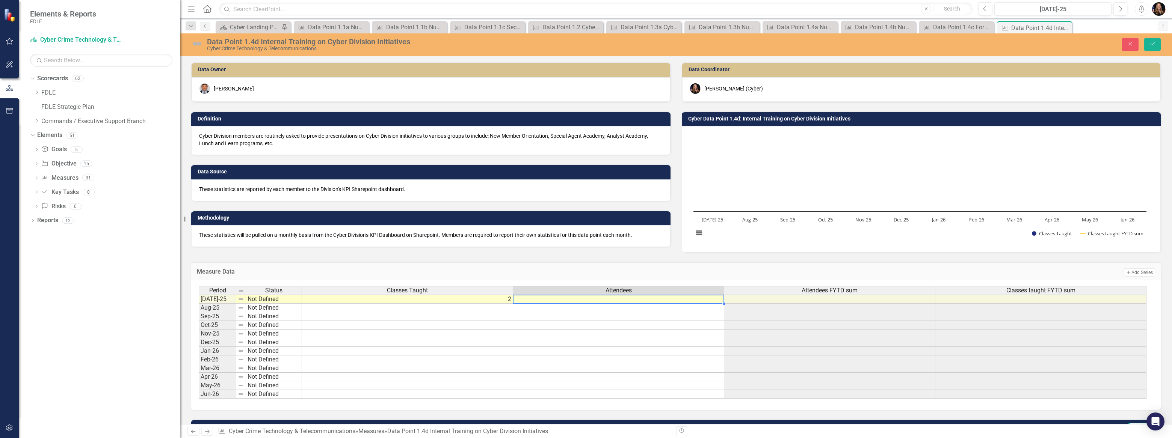
click at [641, 302] on td at bounding box center [618, 299] width 211 height 9
type textarea "35"
click at [1152, 47] on button "Save" at bounding box center [1152, 44] width 17 height 13
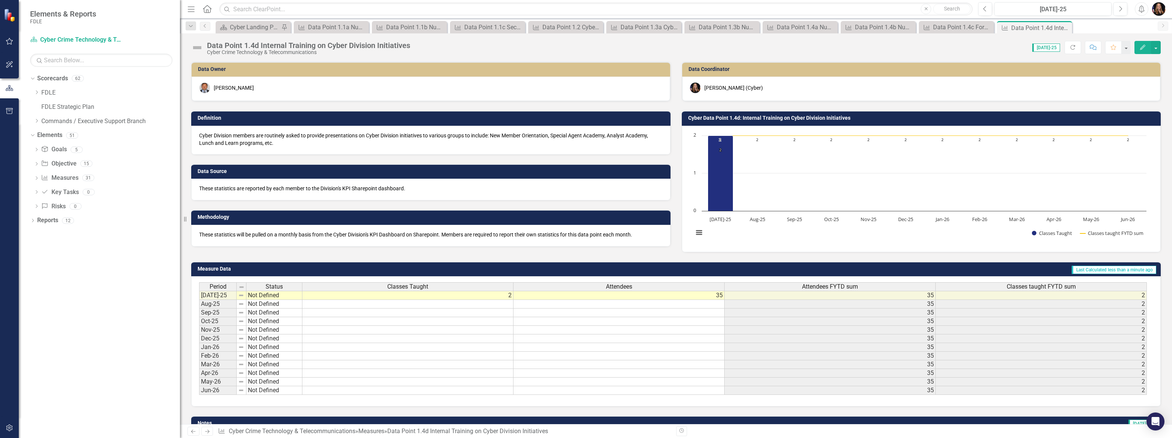
click at [205, 431] on icon "Next" at bounding box center [207, 431] width 6 height 5
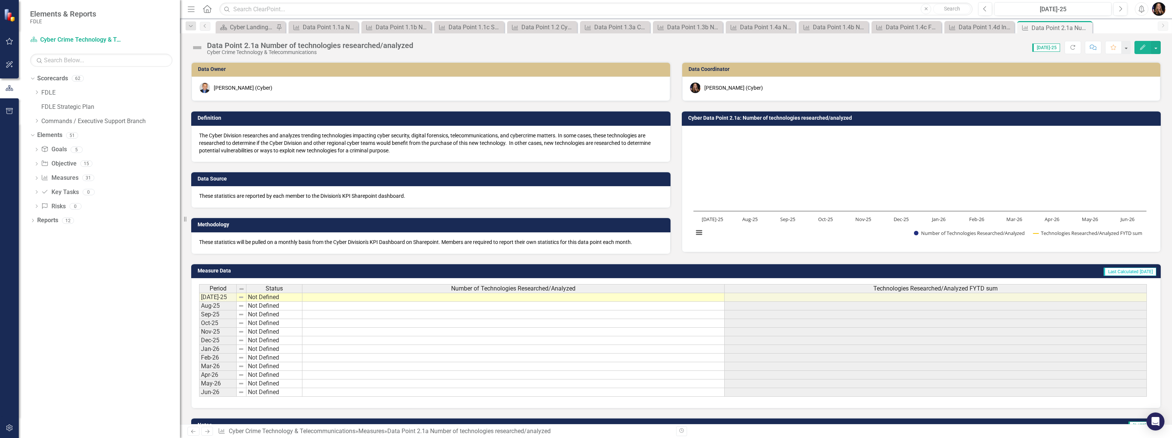
click at [199, 301] on div "Period Status Number of Technologies Researched/Analyzed Technologies Researche…" at bounding box center [199, 340] width 0 height 113
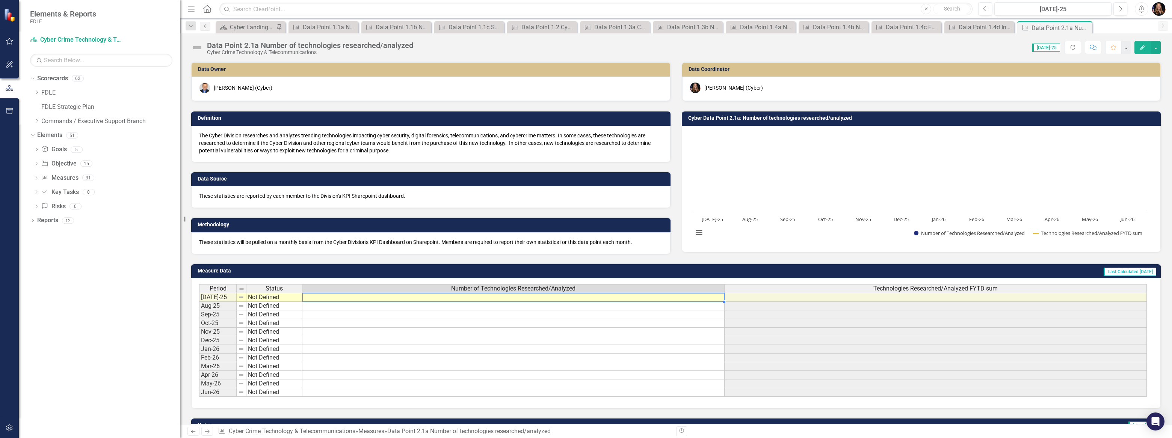
click at [349, 302] on div at bounding box center [513, 302] width 422 height 1
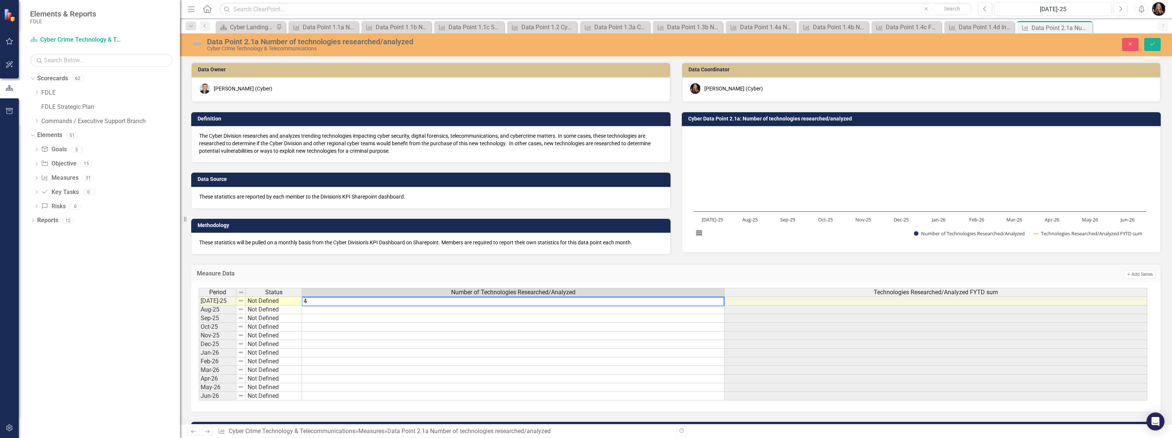
type textarea "4"
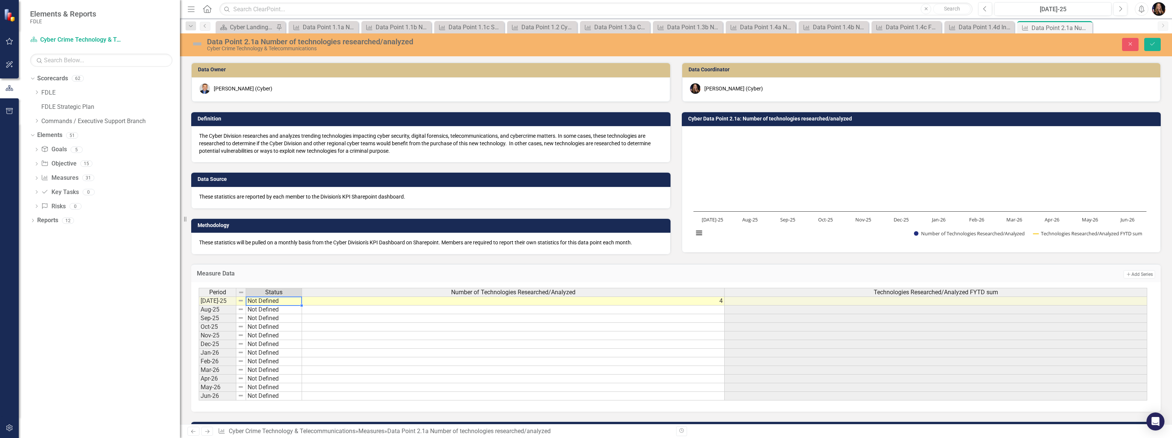
click at [284, 304] on td "Not Defined" at bounding box center [274, 301] width 56 height 9
click at [283, 303] on td "Not Defined" at bounding box center [274, 301] width 56 height 9
type textarea "Complete"
click at [281, 308] on div "Period Status Number of Technologies Researched/Analyzed Technologies Researche…" at bounding box center [673, 344] width 949 height 113
click at [451, 334] on td at bounding box center [513, 336] width 423 height 9
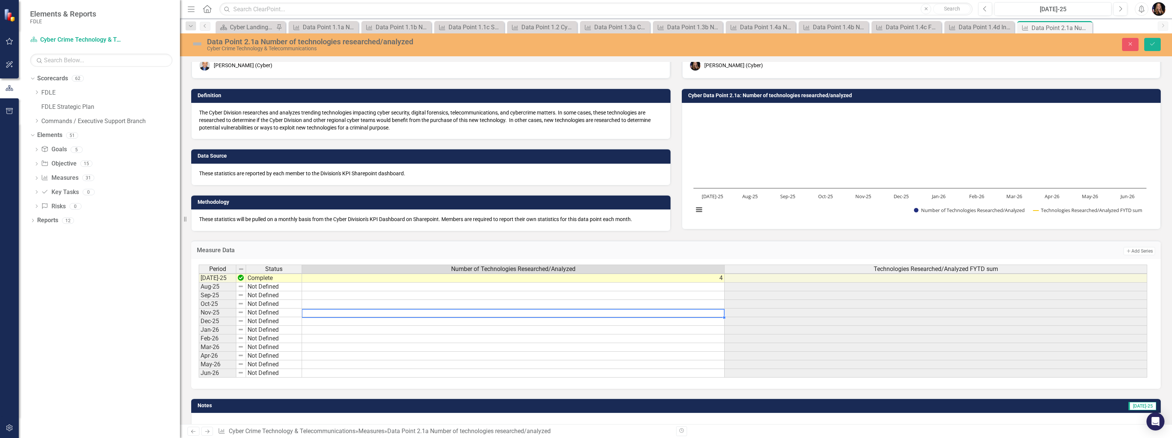
scroll to position [34, 0]
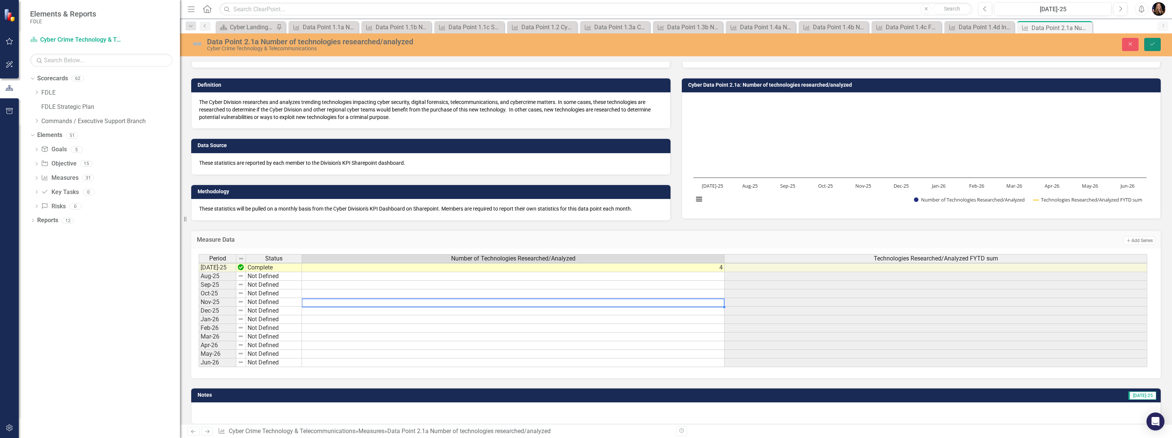
drag, startPoint x: 1156, startPoint y: 46, endPoint x: 1148, endPoint y: 48, distance: 8.6
click at [1156, 46] on button "Save" at bounding box center [1152, 44] width 17 height 13
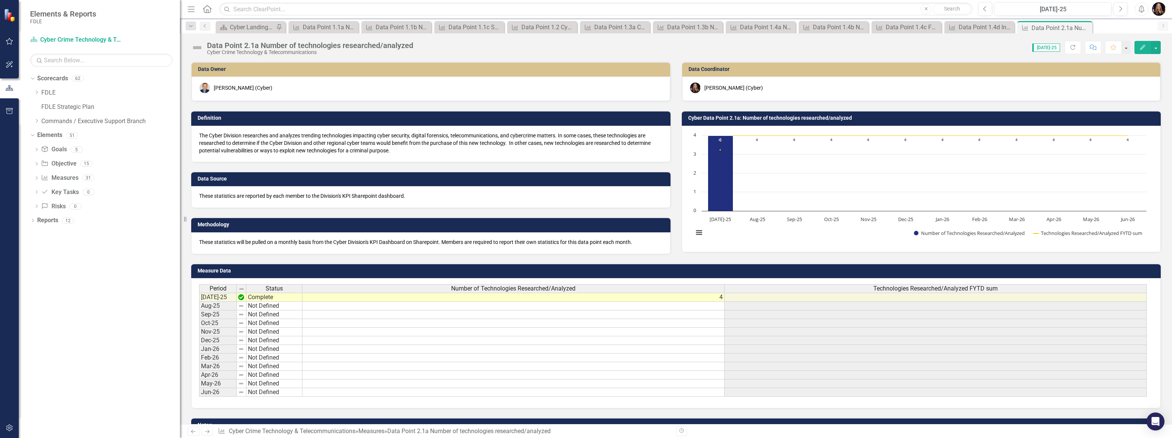
click at [203, 434] on link "Next" at bounding box center [207, 431] width 12 height 9
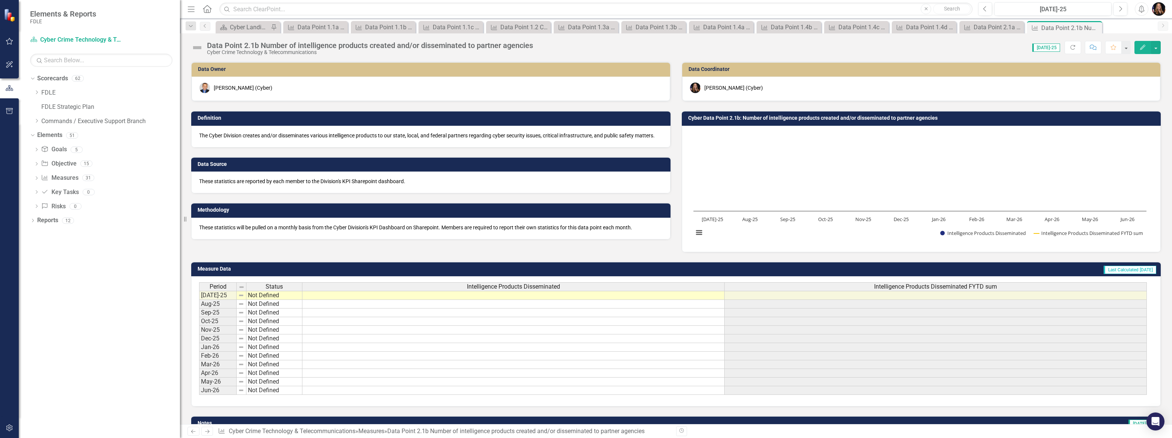
click at [286, 294] on td "Not Defined" at bounding box center [274, 295] width 56 height 9
click at [284, 294] on td "Not Defined" at bounding box center [274, 295] width 56 height 9
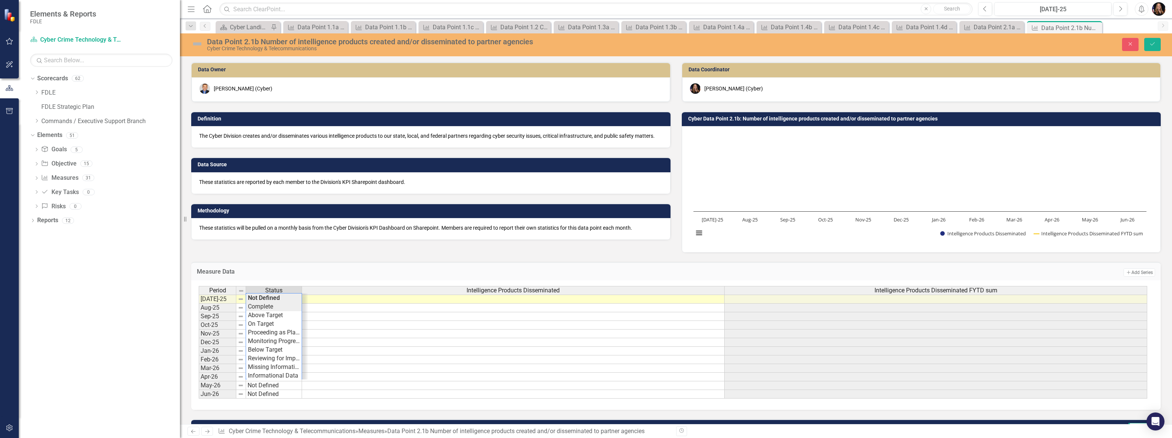
type textarea "Complete"
click at [277, 308] on div "Period Status Intelligence Products Disseminated Intelligence Products Dissemin…" at bounding box center [673, 342] width 949 height 113
click at [500, 297] on td at bounding box center [513, 299] width 423 height 9
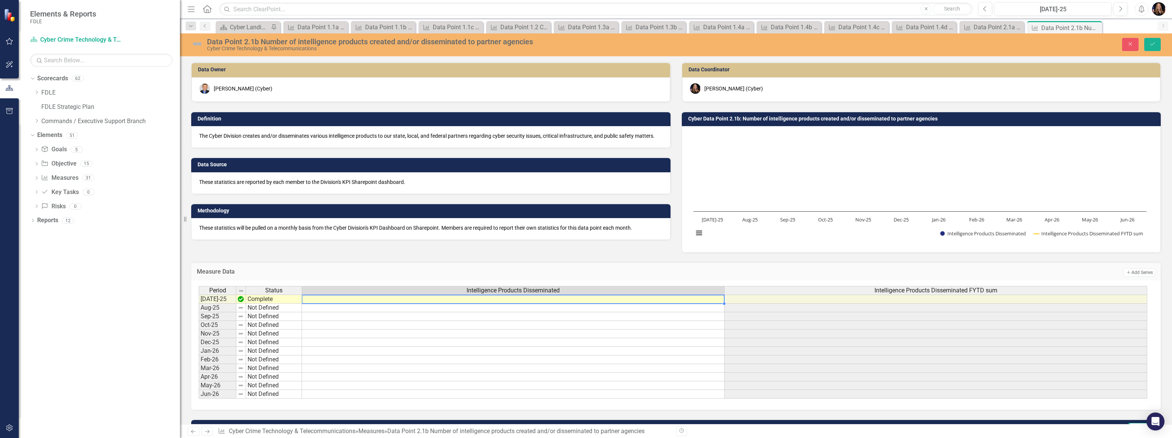
click at [501, 299] on td at bounding box center [513, 299] width 423 height 9
click at [501, 299] on textarea at bounding box center [513, 299] width 423 height 9
type textarea "3"
type textarea "2"
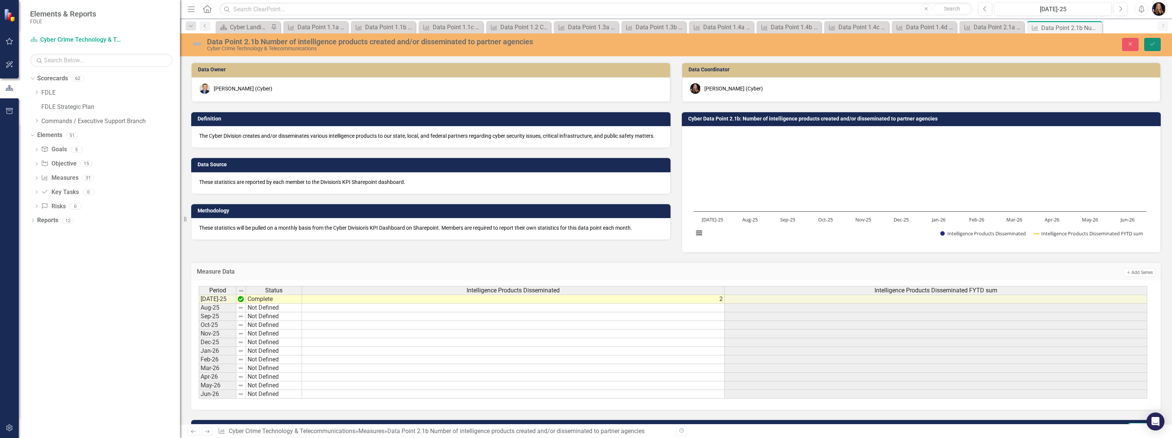
click at [1155, 47] on icon "Save" at bounding box center [1152, 43] width 7 height 5
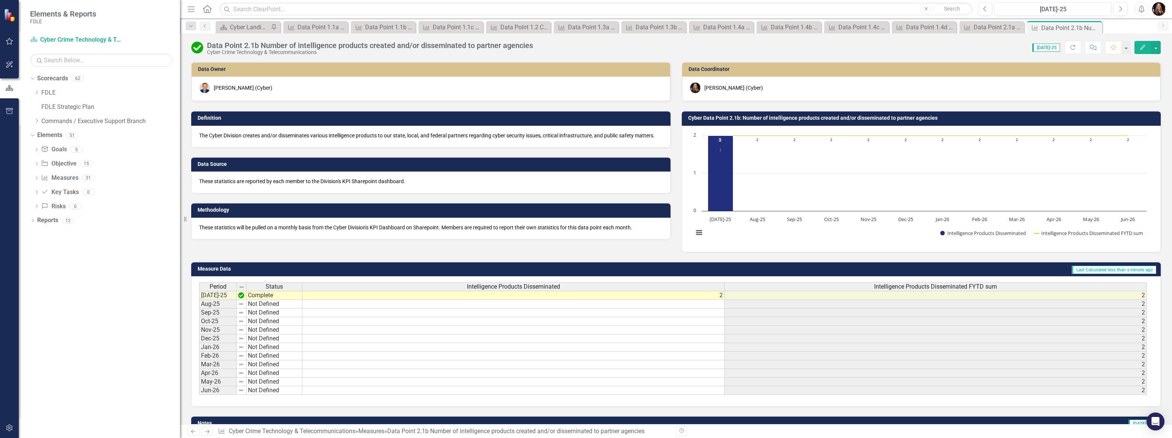
click at [203, 434] on link "Next" at bounding box center [207, 431] width 12 height 9
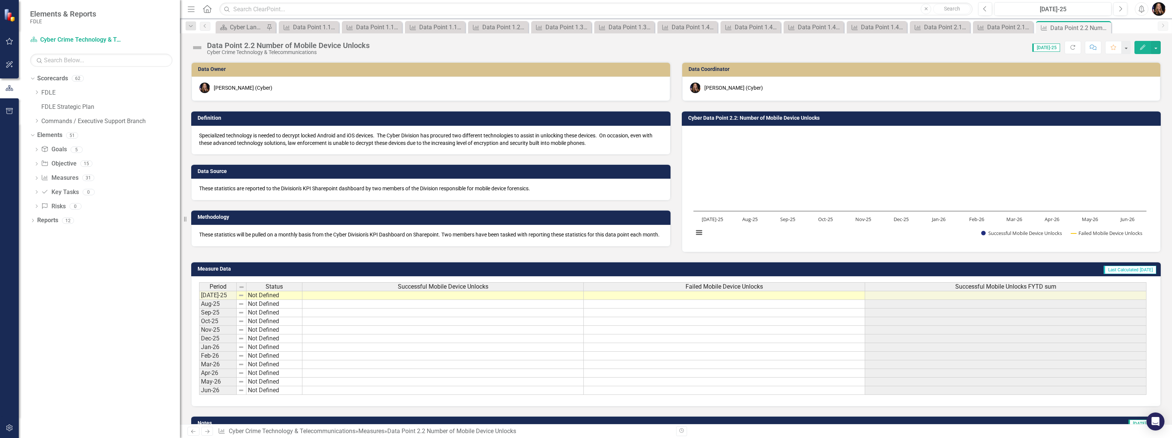
click at [277, 299] on td "Not Defined" at bounding box center [274, 295] width 56 height 9
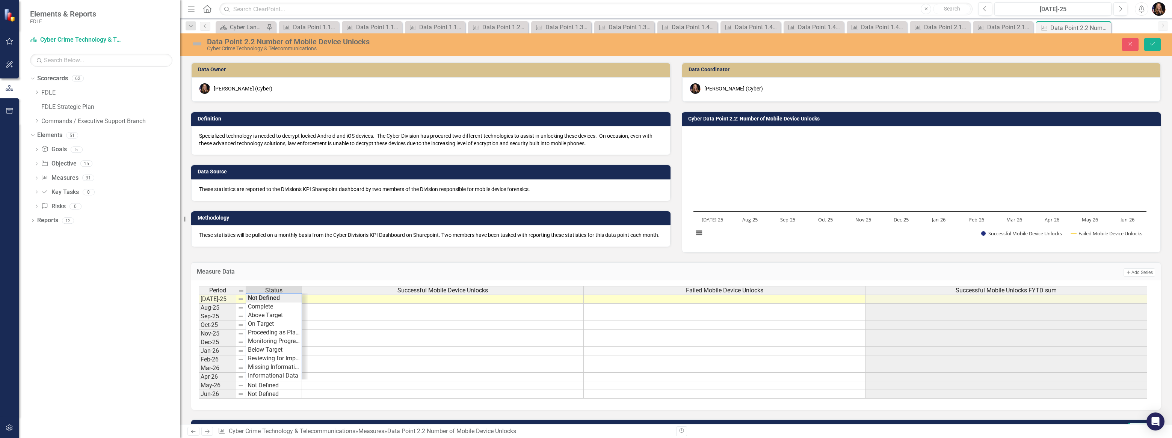
type textarea "Complete"
click at [277, 307] on div "Period Status Successful Mobile Device Unlocks Failed Mobile Device Unlocks Suc…" at bounding box center [673, 342] width 949 height 113
click at [199, 304] on div "Period Status Successful Mobile Device Unlocks Failed Mobile Device Unlocks Suc…" at bounding box center [199, 342] width 0 height 113
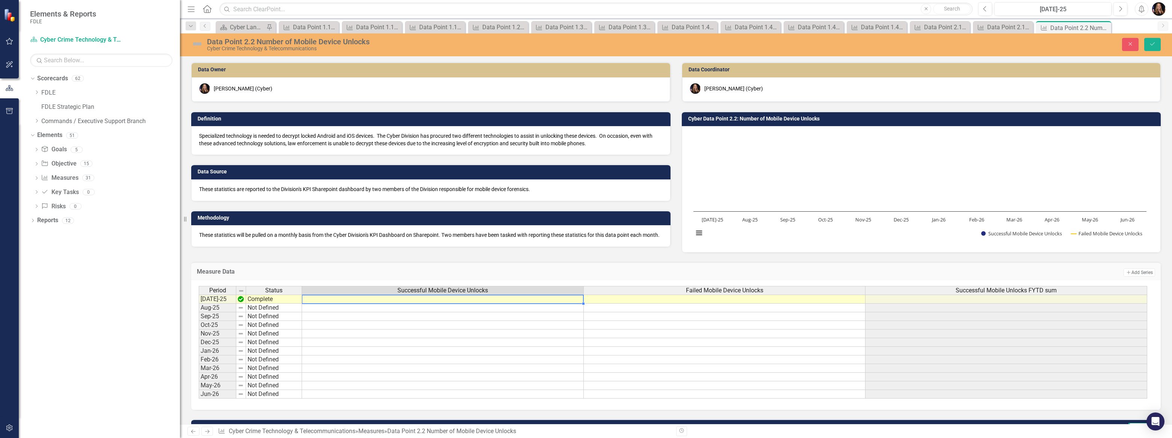
click at [455, 304] on div at bounding box center [443, 304] width 282 height 1
click at [455, 304] on textarea at bounding box center [443, 299] width 282 height 9
type textarea "83"
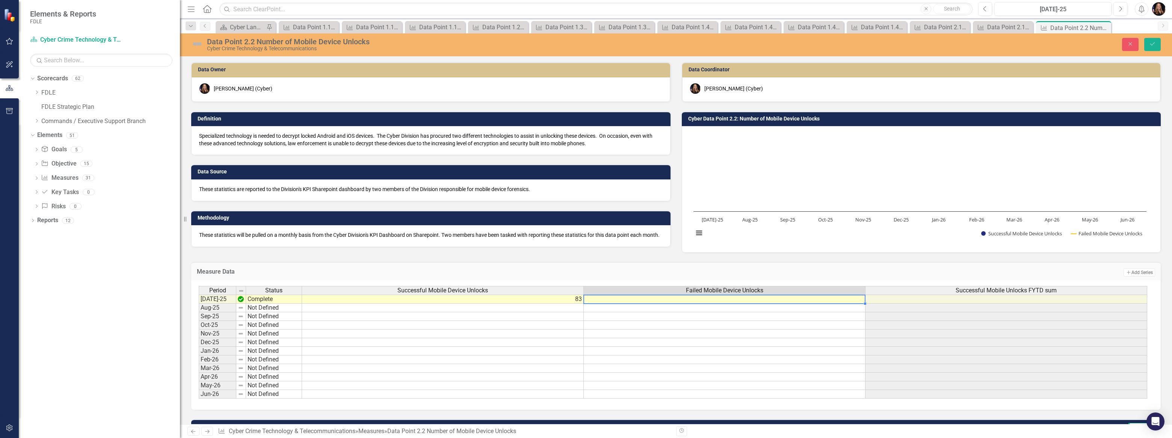
click at [777, 301] on td at bounding box center [725, 299] width 282 height 9
type textarea "22"
drag, startPoint x: 1144, startPoint y: 45, endPoint x: 1148, endPoint y: 47, distance: 4.9
click at [1148, 47] on div "Close Save" at bounding box center [966, 44] width 402 height 13
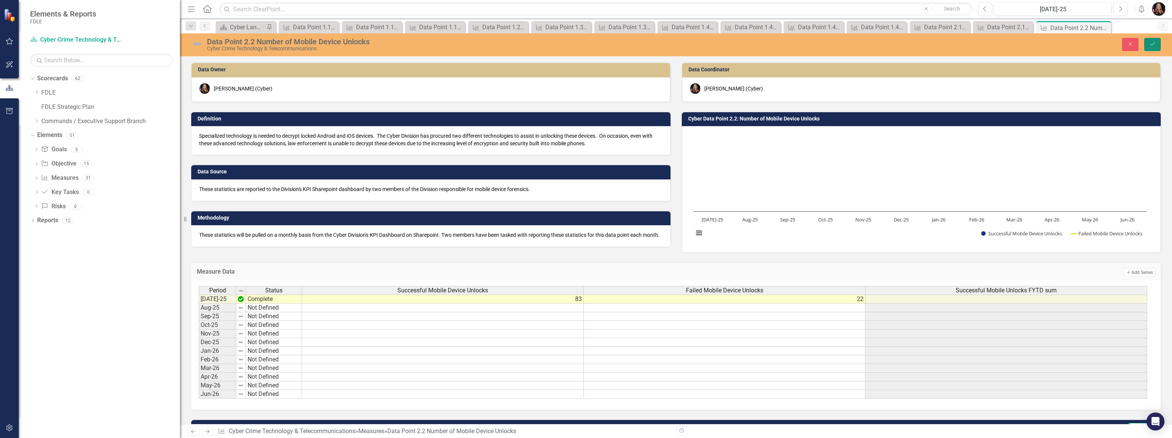
click at [1148, 47] on button "Save" at bounding box center [1152, 44] width 17 height 13
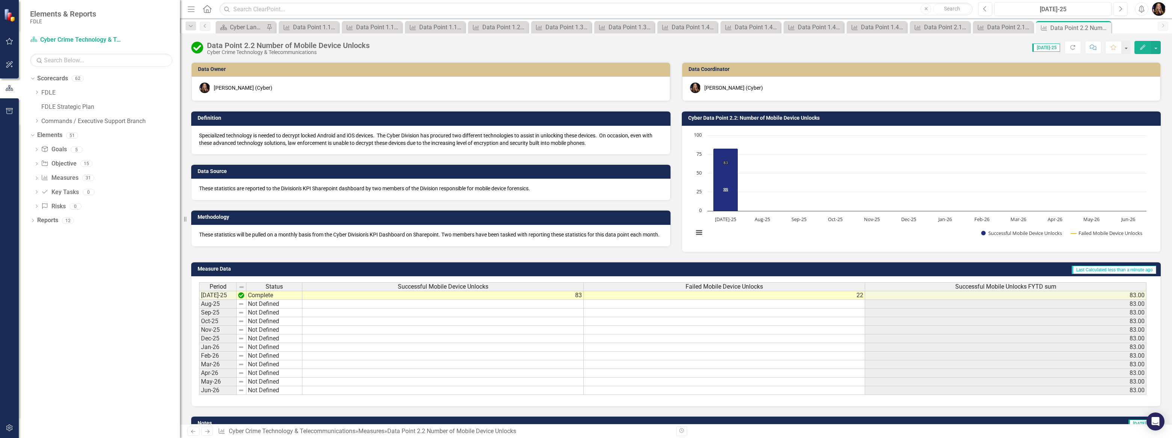
click at [208, 431] on icon "Next" at bounding box center [207, 431] width 6 height 5
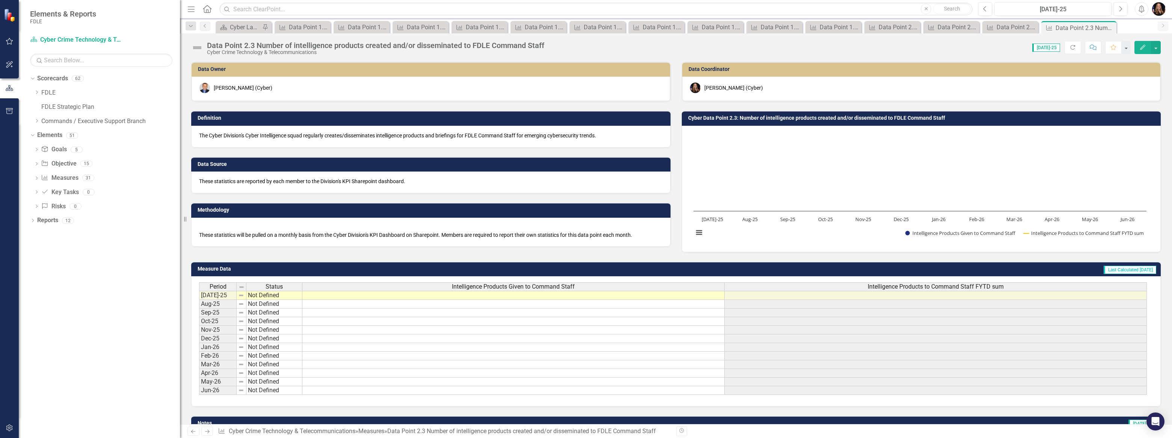
click at [288, 294] on td "Not Defined" at bounding box center [274, 295] width 56 height 9
click at [287, 296] on td "Not Defined" at bounding box center [274, 295] width 56 height 9
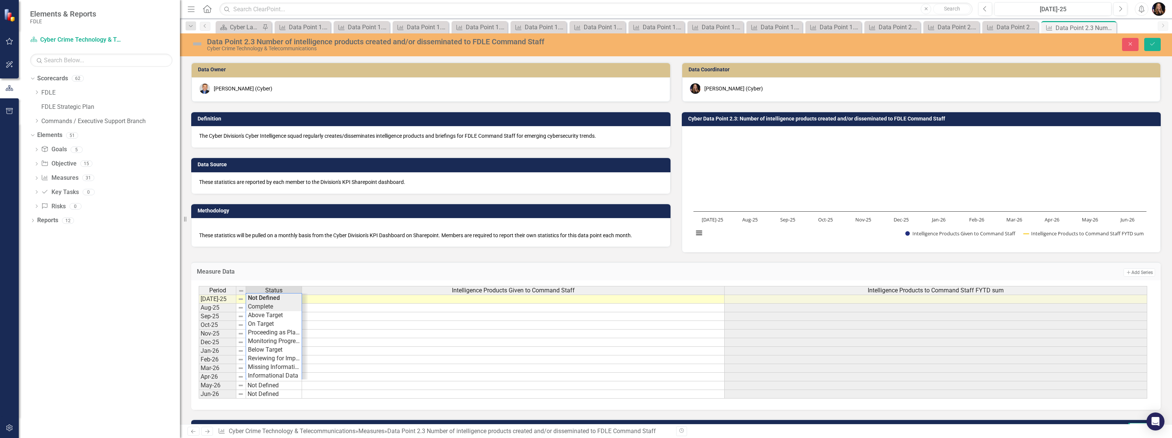
type textarea "Complete"
click at [280, 302] on div "Period Status Intelligence Products Given to Command Staff Intelligence Product…" at bounding box center [673, 342] width 949 height 113
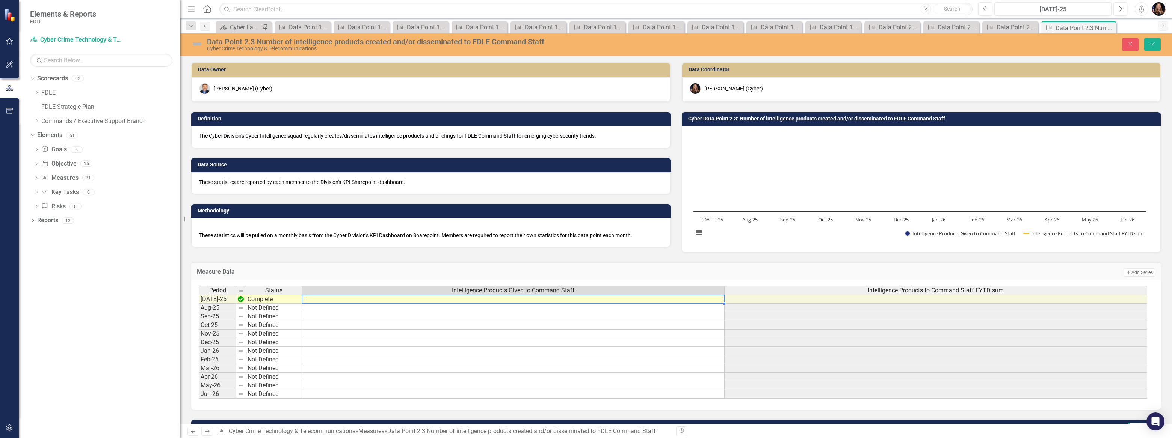
click at [499, 299] on td at bounding box center [513, 299] width 423 height 9
click at [500, 300] on td at bounding box center [513, 299] width 423 height 9
click at [500, 300] on textarea at bounding box center [513, 299] width 423 height 9
type textarea "6"
click at [638, 328] on td at bounding box center [513, 325] width 423 height 9
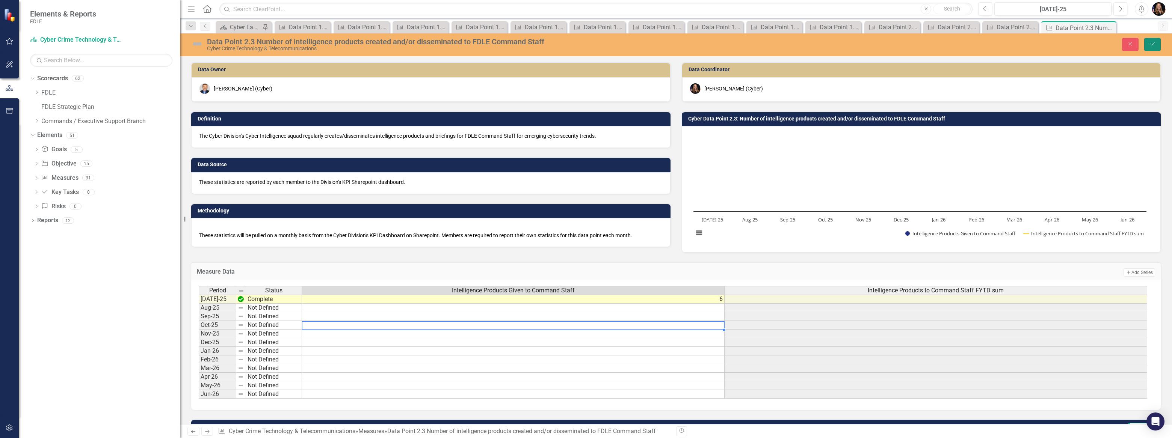
click at [1148, 43] on button "Save" at bounding box center [1152, 44] width 17 height 13
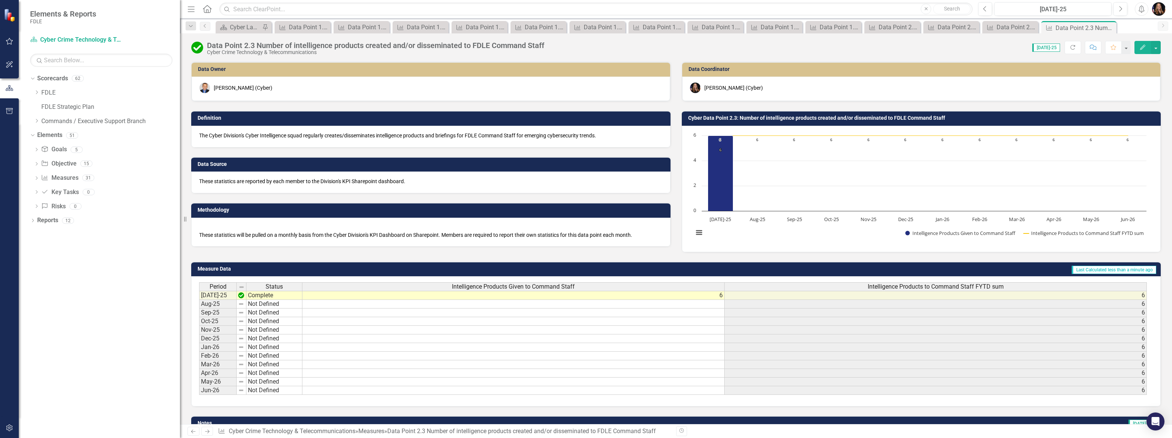
click at [205, 434] on icon "Next" at bounding box center [207, 431] width 6 height 5
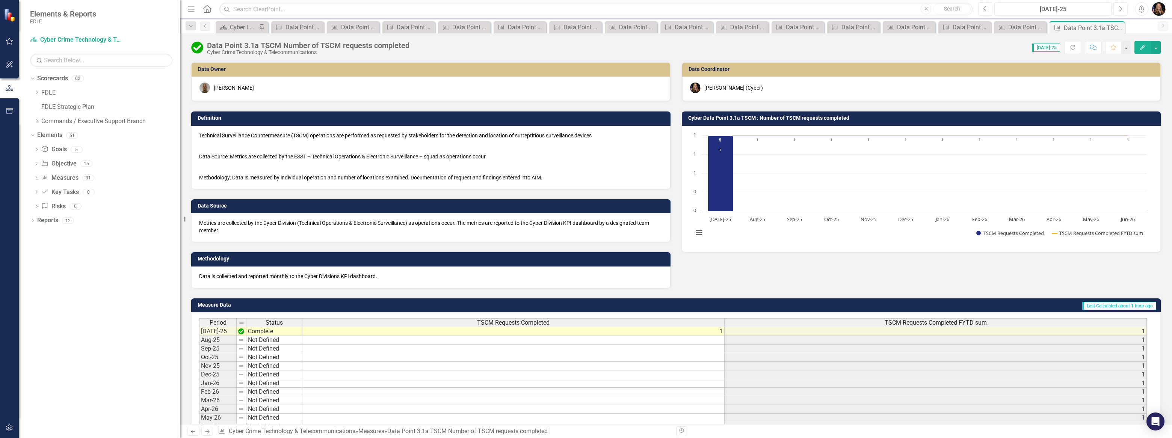
click at [205, 434] on icon "Next" at bounding box center [207, 431] width 6 height 5
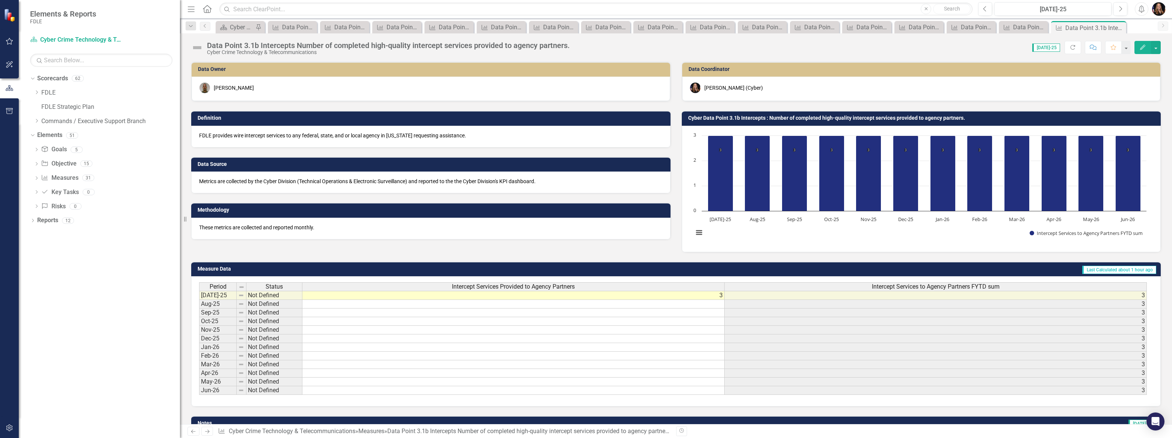
click at [194, 432] on icon "Previous" at bounding box center [193, 431] width 6 height 5
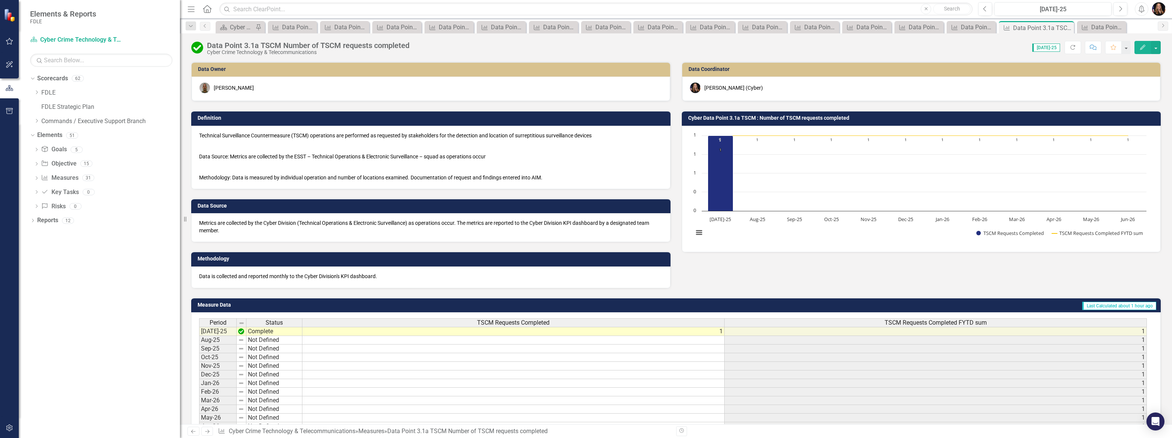
click at [620, 138] on p "Technical Surveillance Countermeasure (TSCM) operations are performed as reques…" at bounding box center [431, 136] width 464 height 9
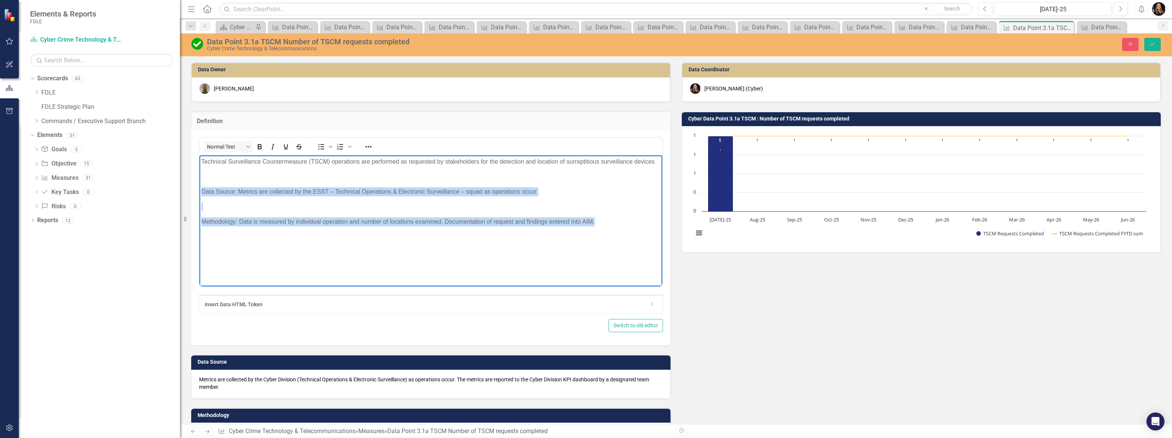
drag, startPoint x: 601, startPoint y: 225, endPoint x: 189, endPoint y: 181, distance: 414.5
click at [200, 181] on html "Technical Surveillance Countermeasure (TSCM) operations are performed as reques…" at bounding box center [431, 212] width 463 height 113
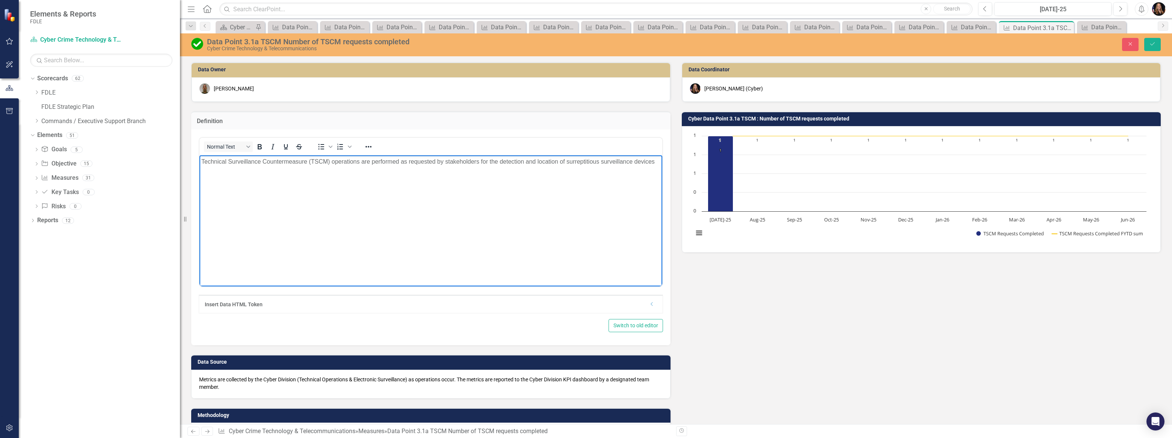
scroll to position [34, 0]
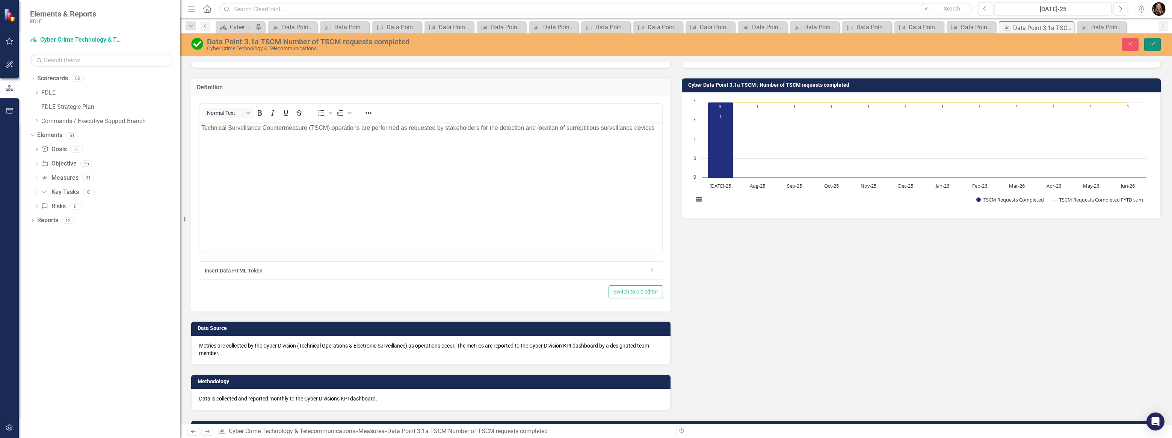
click at [1155, 44] on icon "Save" at bounding box center [1152, 43] width 7 height 5
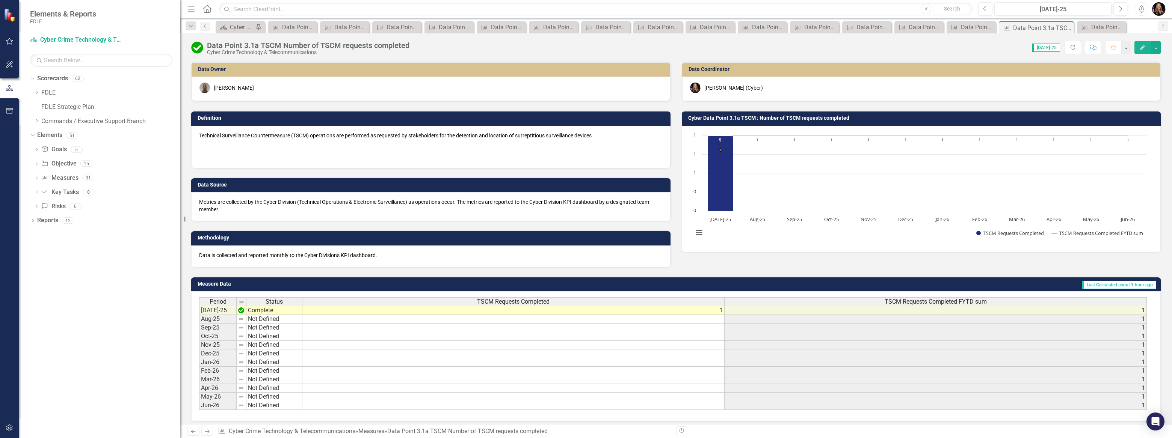
click at [203, 432] on link "Next" at bounding box center [207, 431] width 12 height 9
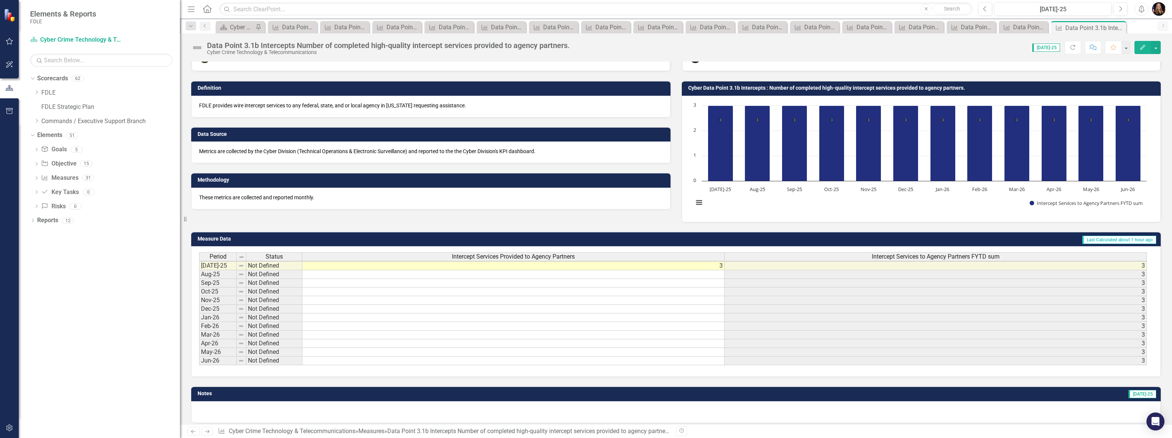
scroll to position [41, 0]
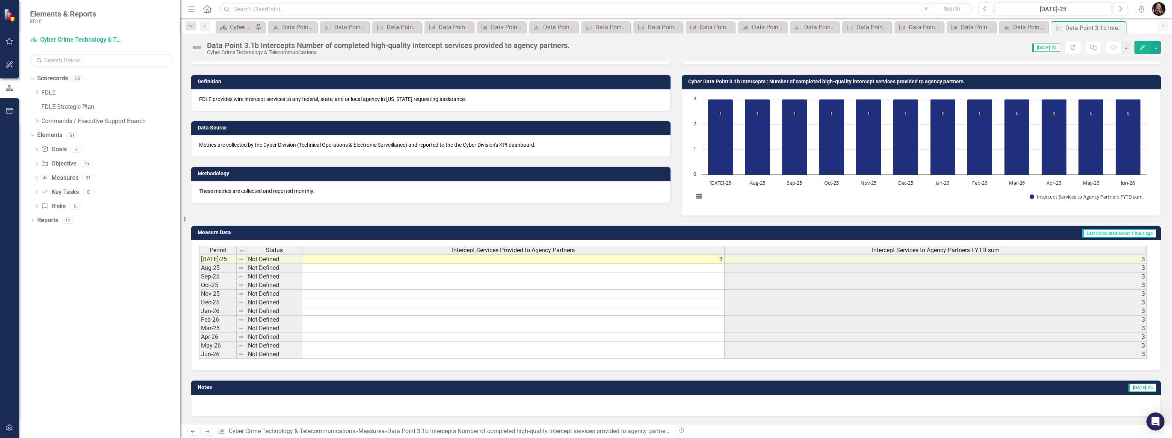
drag, startPoint x: 192, startPoint y: 432, endPoint x: 197, endPoint y: 432, distance: 5.3
click at [192, 432] on icon at bounding box center [193, 432] width 5 height 4
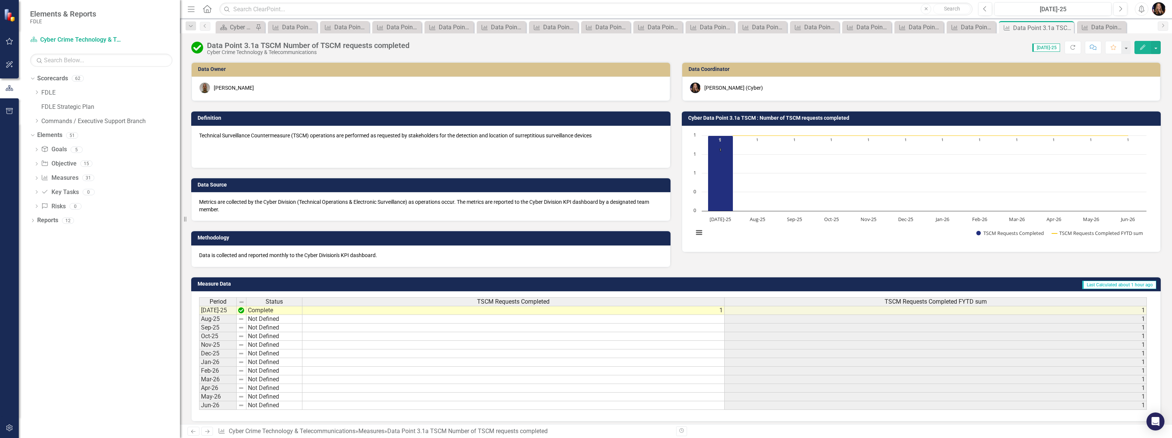
click at [205, 432] on icon "Next" at bounding box center [207, 431] width 6 height 5
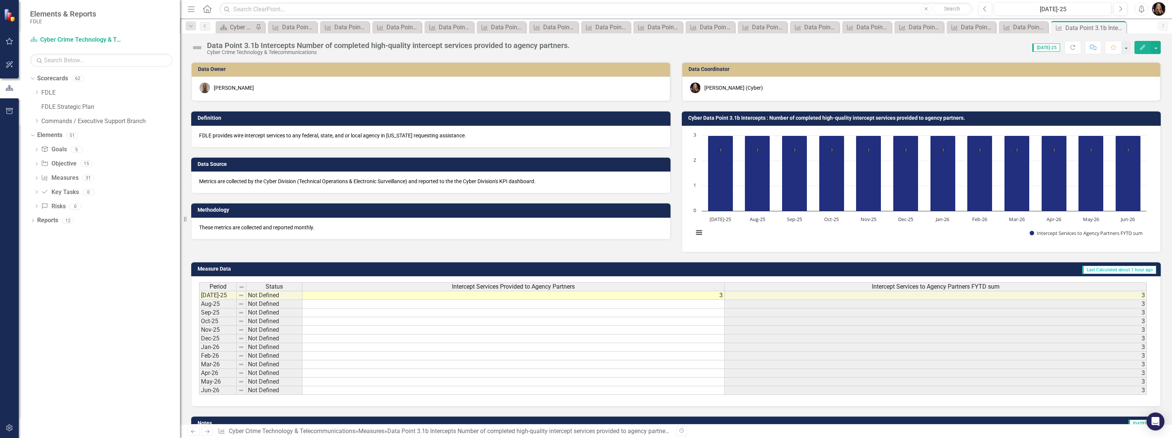
click at [209, 434] on icon "Next" at bounding box center [207, 431] width 6 height 5
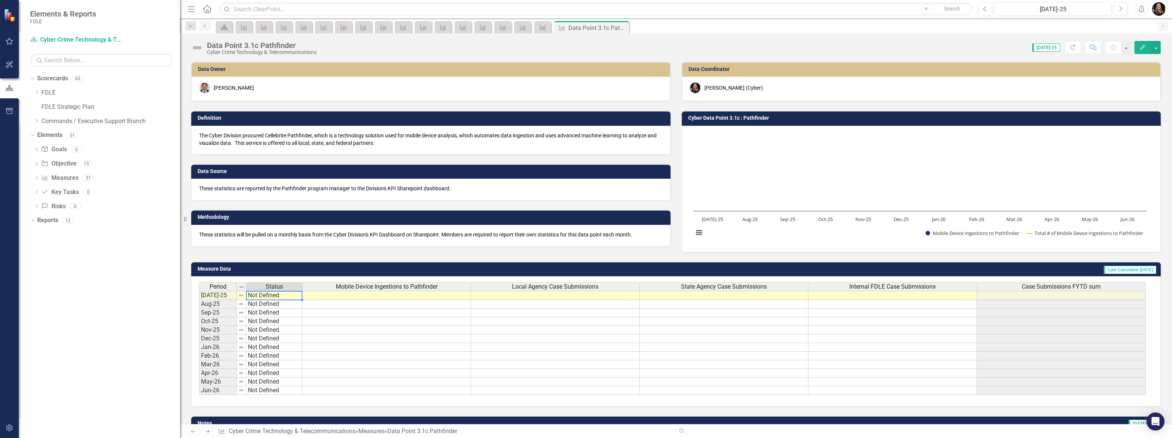
click at [271, 299] on td "Not Defined" at bounding box center [274, 295] width 56 height 9
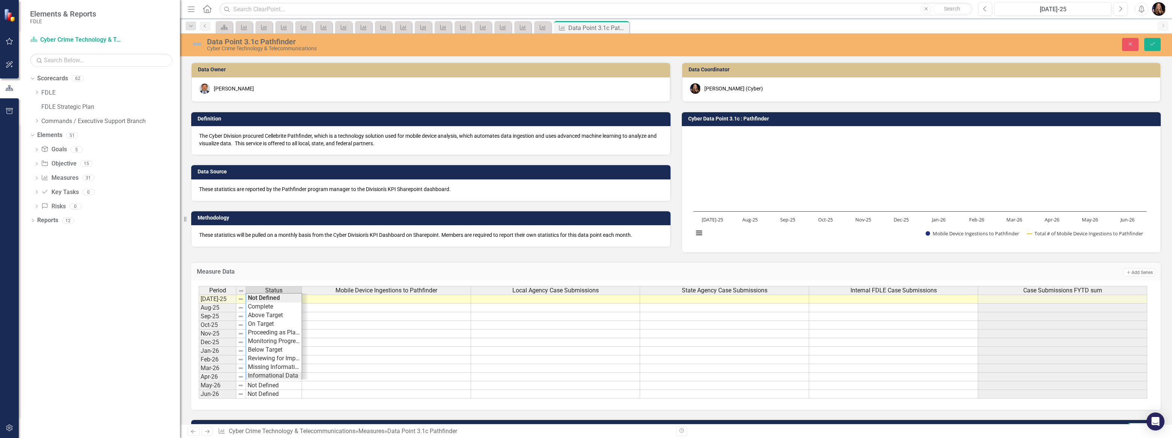
type textarea "Informational Data"
click at [253, 378] on div "Period Status Mobile Device Ingestions to Pathfinder Local Agency Case Submissi…" at bounding box center [673, 342] width 949 height 113
click at [402, 299] on td at bounding box center [386, 299] width 169 height 9
click at [401, 301] on textarea at bounding box center [386, 299] width 169 height 9
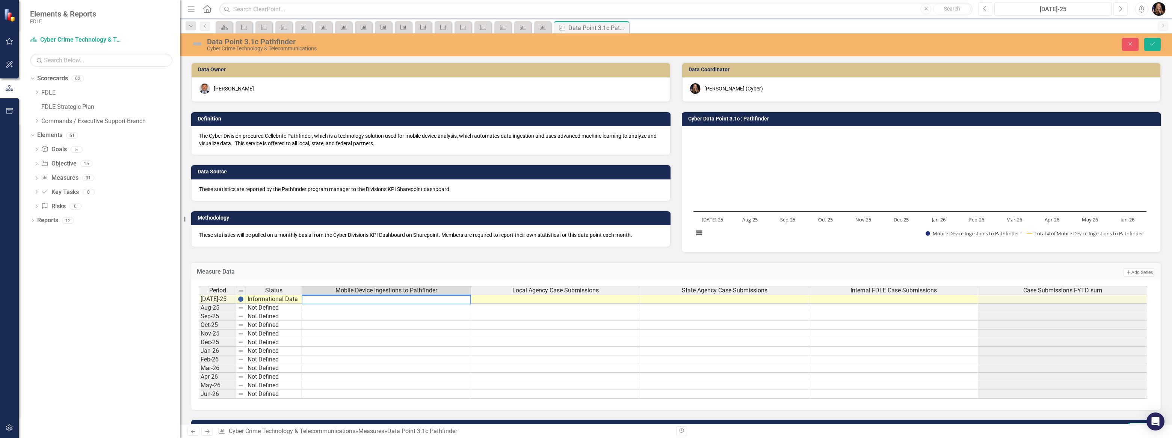
type textarea "1"
click at [662, 291] on div "State Agency Case Submissions" at bounding box center [724, 291] width 169 height 8
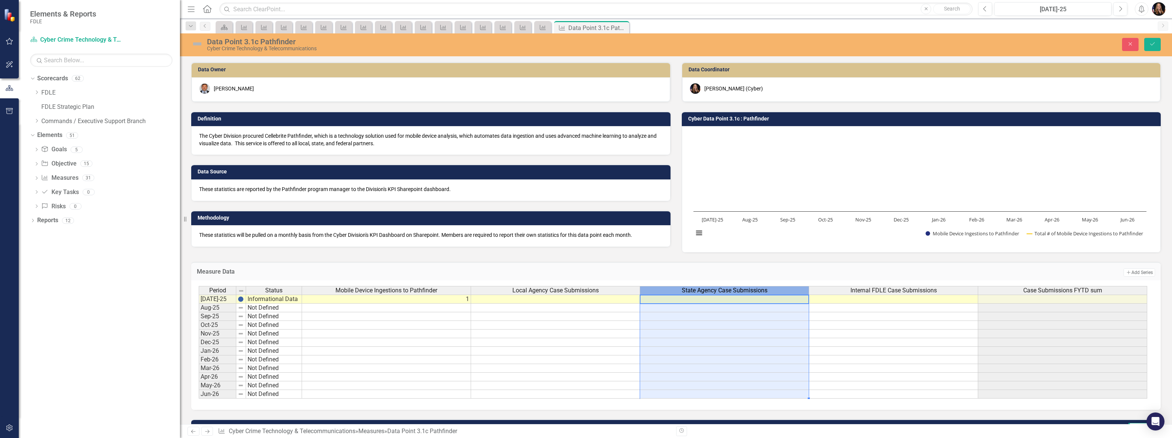
click at [893, 301] on td at bounding box center [893, 299] width 169 height 9
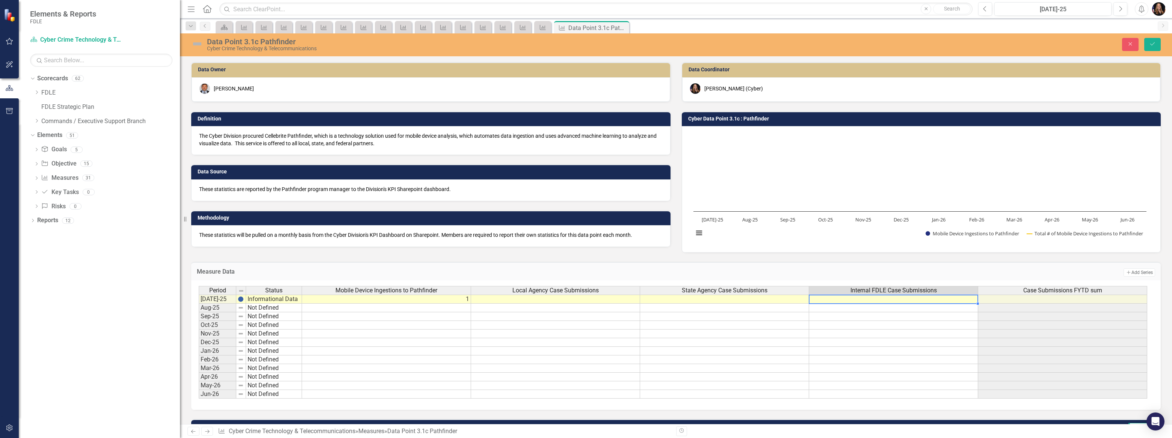
click at [893, 302] on td at bounding box center [893, 299] width 169 height 9
type textarea "1"
click at [574, 295] on div "Period Status Mobile Device Ingestions to Pathfinder Local Agency Case Submissi…" at bounding box center [673, 342] width 949 height 113
click at [1157, 44] on button "Save" at bounding box center [1152, 44] width 17 height 13
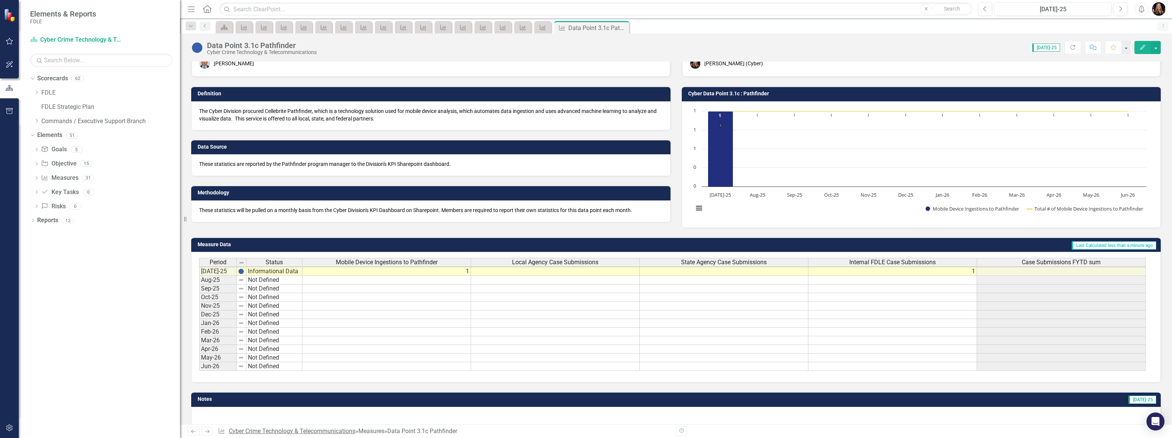
scroll to position [34, 0]
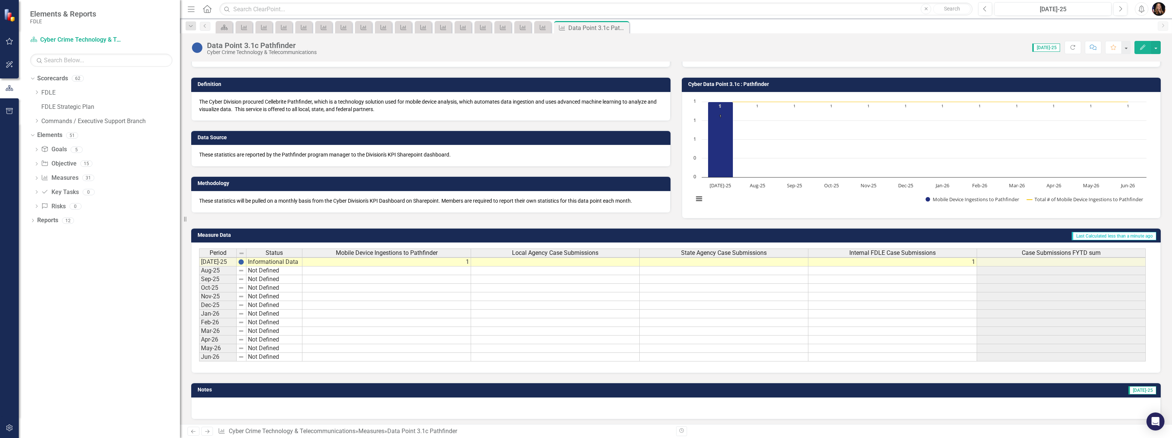
click at [211, 435] on link "Next" at bounding box center [207, 431] width 12 height 9
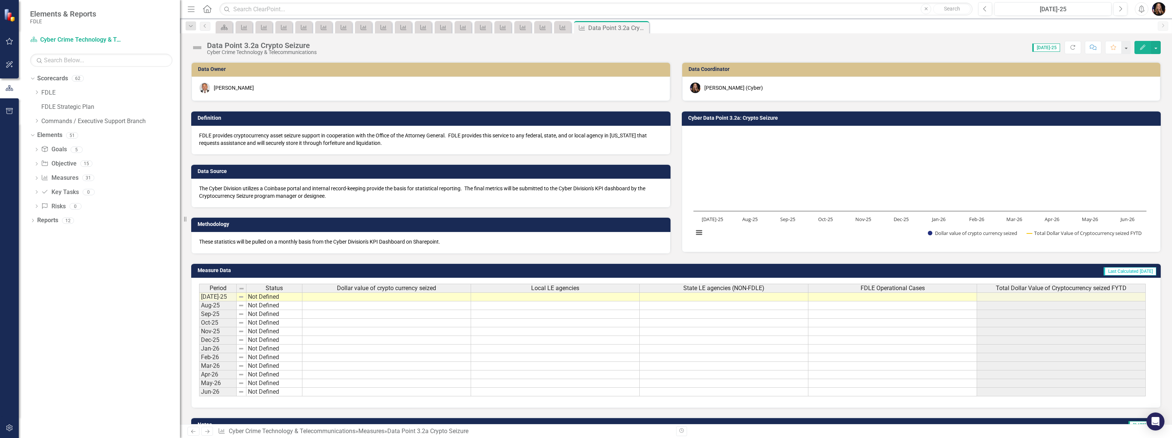
click at [207, 432] on icon "Next" at bounding box center [207, 431] width 6 height 5
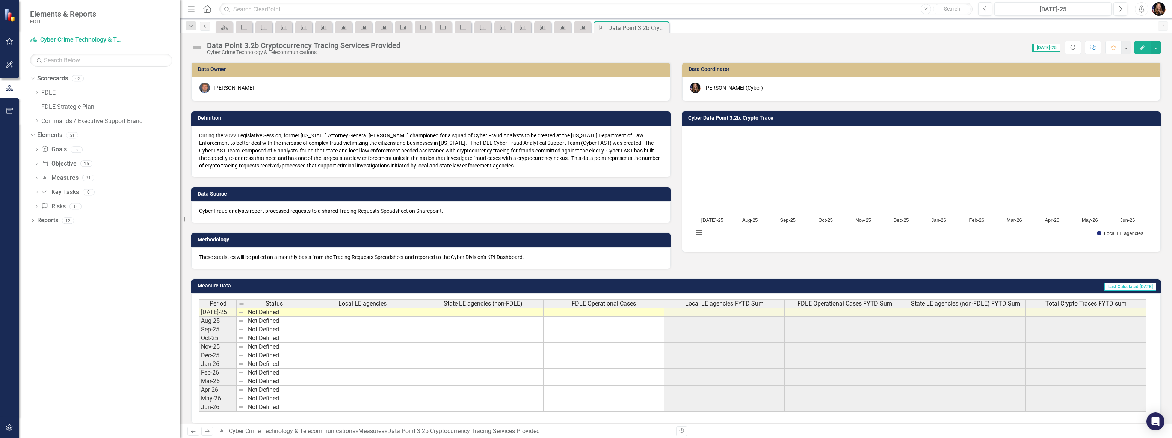
click at [382, 314] on td at bounding box center [362, 312] width 121 height 9
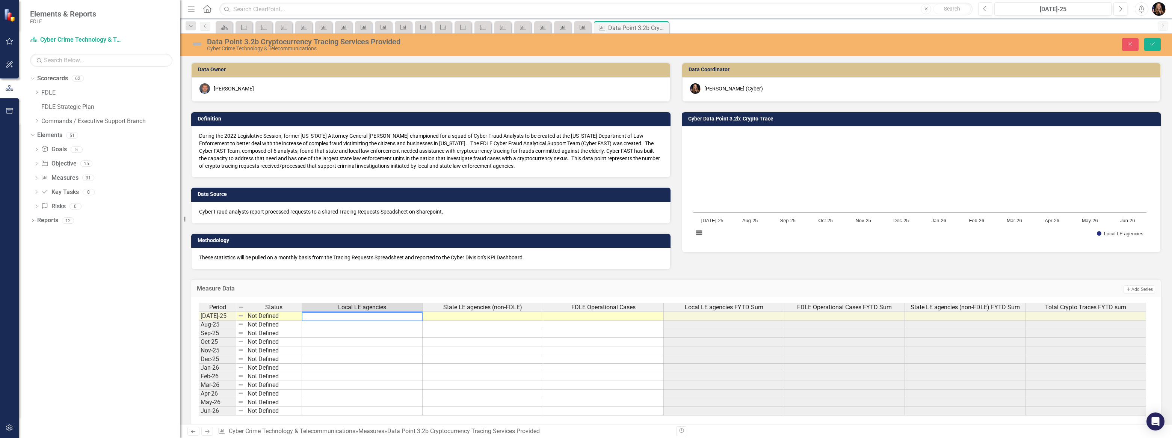
click at [382, 314] on textarea at bounding box center [362, 316] width 121 height 9
type textarea "45"
type textarea "0"
click at [644, 316] on td "0" at bounding box center [603, 316] width 121 height 9
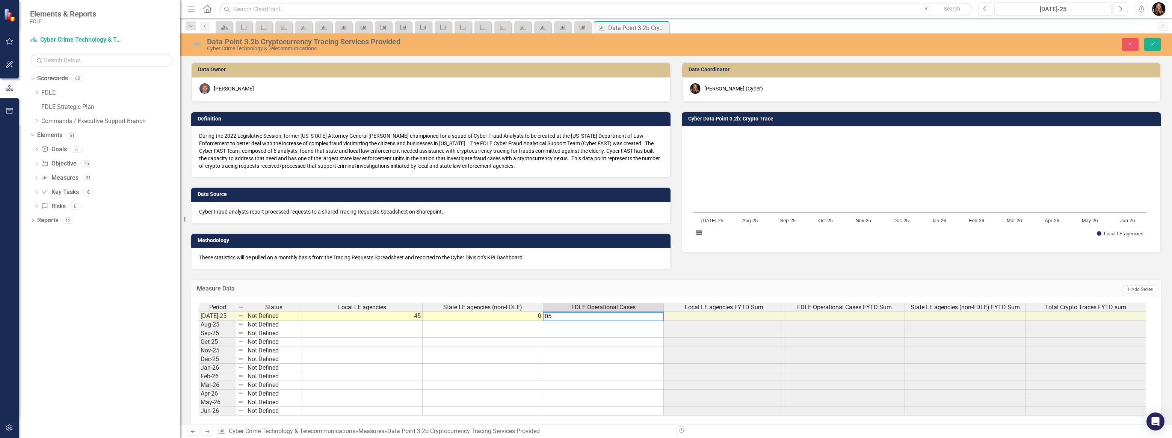
type textarea "0"
type textarea "5"
click at [507, 326] on td at bounding box center [483, 325] width 121 height 9
click at [1152, 47] on button "Save" at bounding box center [1152, 44] width 17 height 13
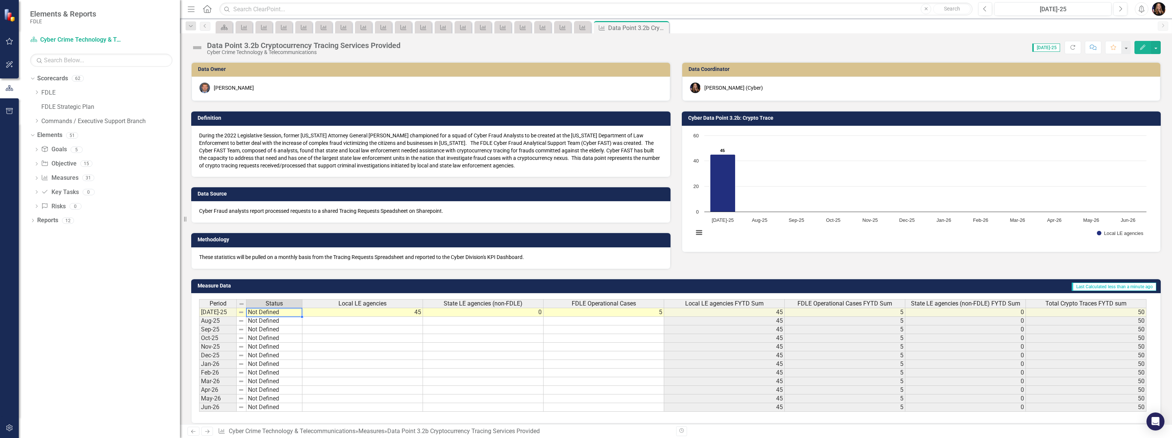
click at [273, 316] on td "Not Defined" at bounding box center [274, 312] width 56 height 9
click at [273, 315] on td "Not Defined" at bounding box center [274, 312] width 56 height 9
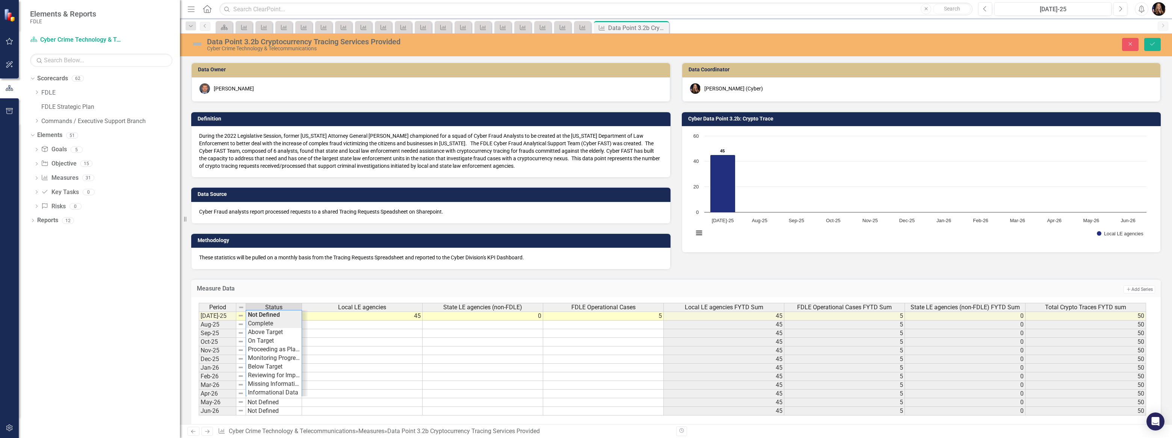
type textarea "Complete"
click at [266, 326] on div "Period Status Local LE agencies State LE agencies (non-FDLE) FDLE Operational C…" at bounding box center [673, 359] width 949 height 113
click at [1154, 45] on icon "Save" at bounding box center [1152, 43] width 7 height 5
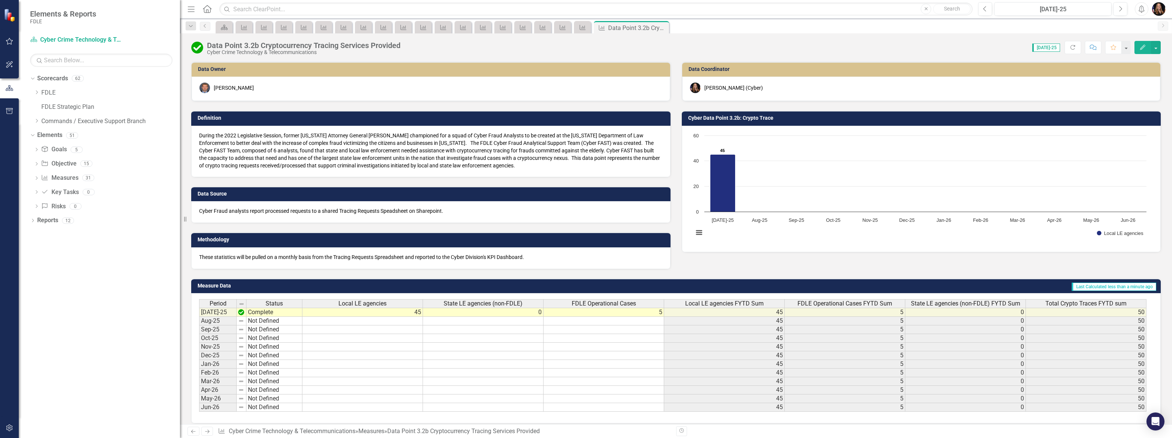
click at [657, 312] on td "5" at bounding box center [604, 312] width 121 height 9
type textarea "5"
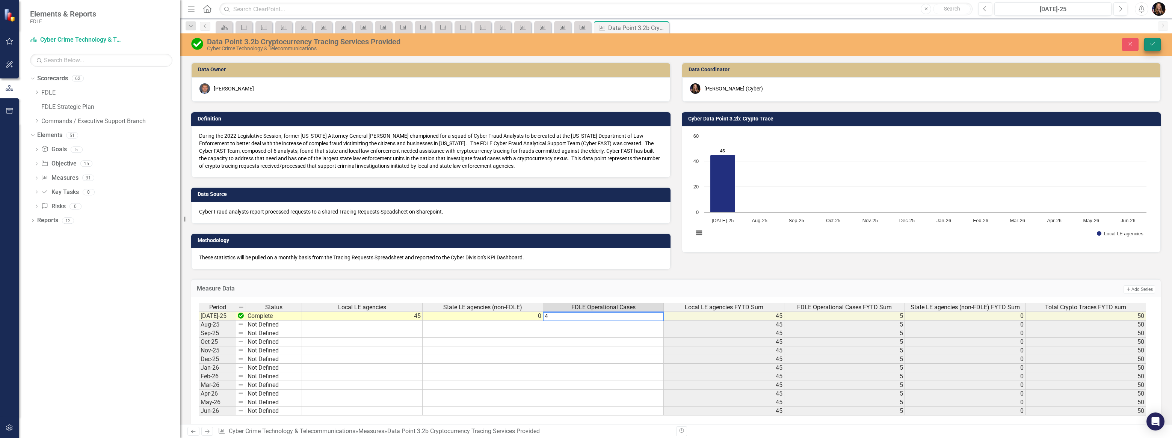
type textarea "4"
click at [1151, 47] on button "Save" at bounding box center [1152, 44] width 17 height 13
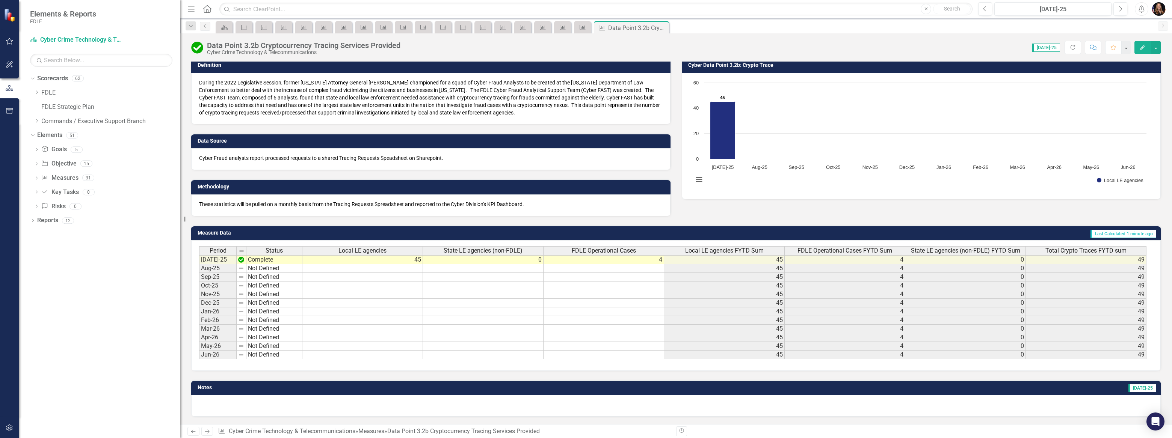
scroll to position [0, 0]
click at [207, 432] on icon "Next" at bounding box center [207, 431] width 6 height 5
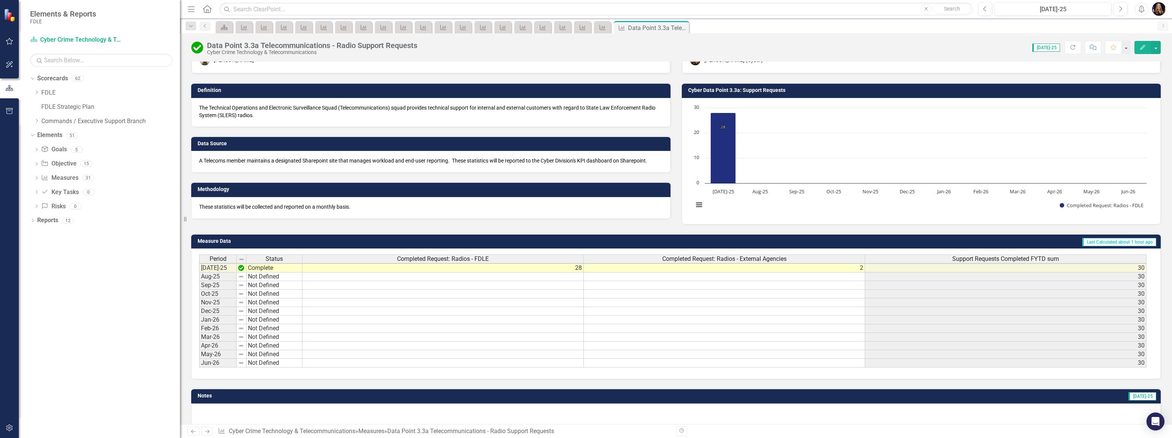
scroll to position [41, 0]
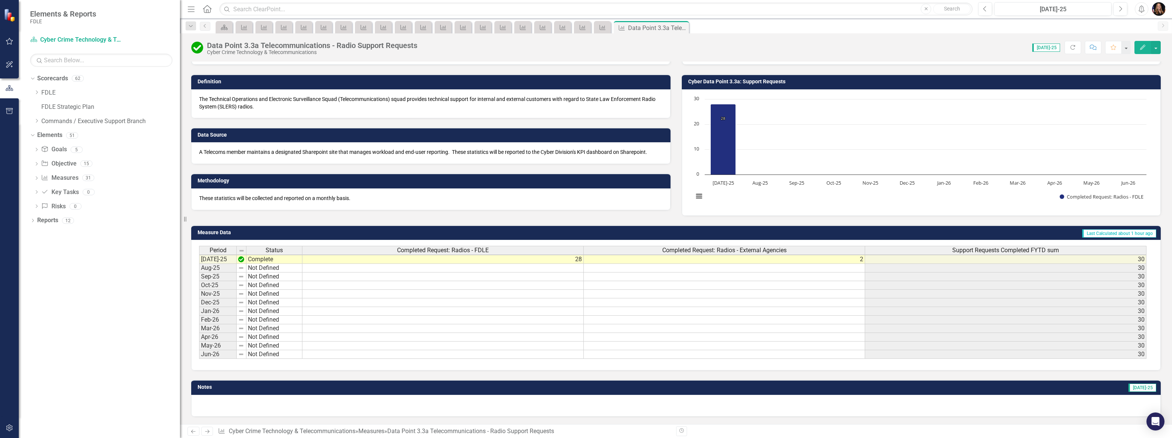
click at [208, 434] on icon "Next" at bounding box center [207, 431] width 6 height 5
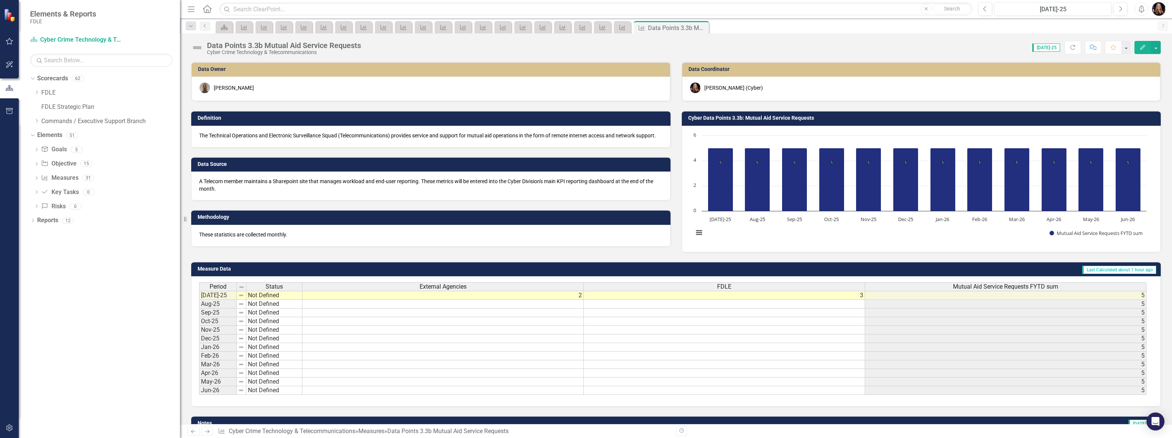
click at [278, 296] on td "Not Defined" at bounding box center [274, 295] width 56 height 9
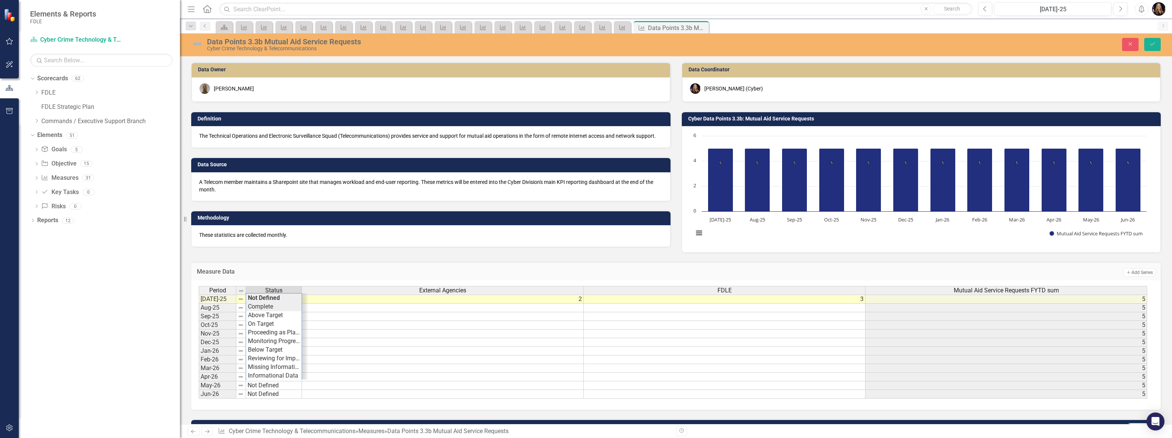
type textarea "Complete"
click at [274, 306] on div "Period Status External Agencies FDLE Mutual Aid Service Requests FYTD sum [DATE…" at bounding box center [673, 342] width 949 height 113
click at [1150, 41] on button "Save" at bounding box center [1152, 44] width 17 height 13
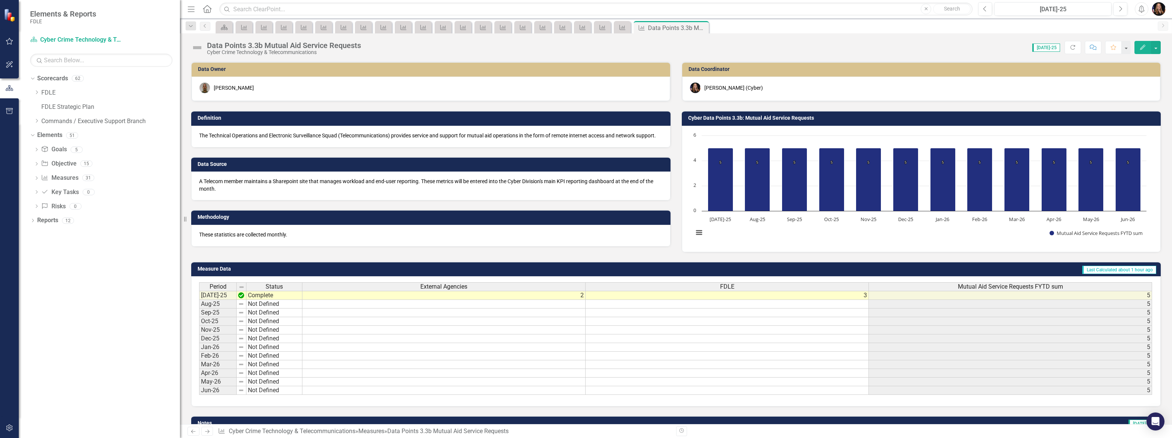
click at [189, 432] on link "Previous" at bounding box center [193, 431] width 12 height 9
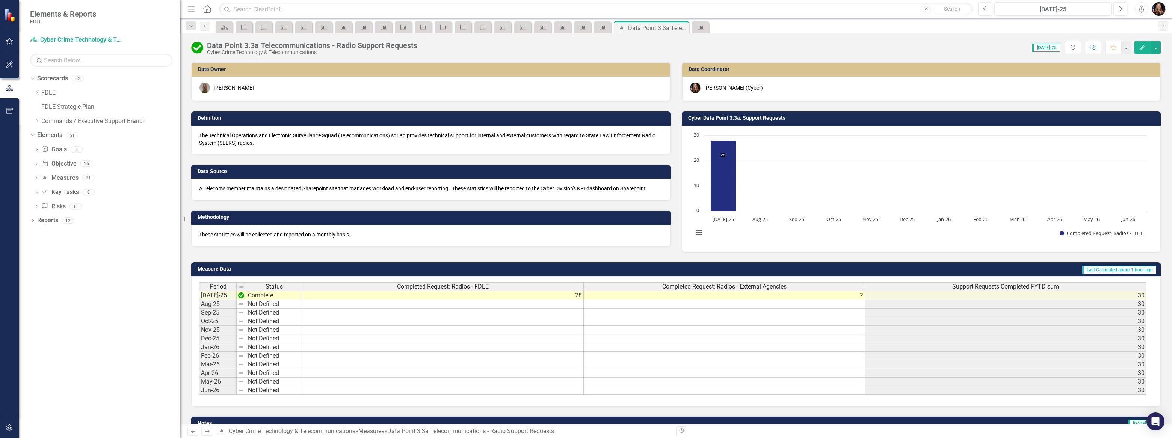
click at [206, 433] on icon "Next" at bounding box center [207, 431] width 6 height 5
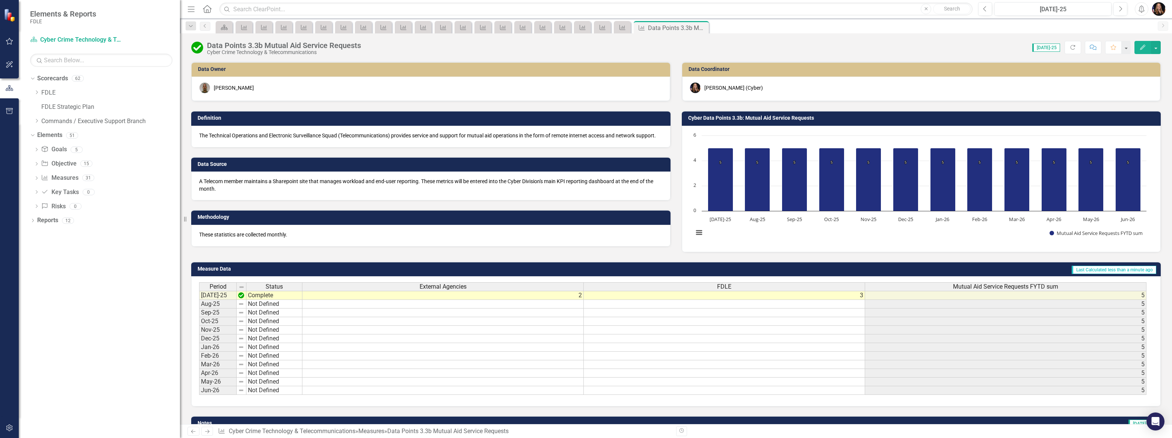
click at [206, 433] on icon "Next" at bounding box center [207, 431] width 6 height 5
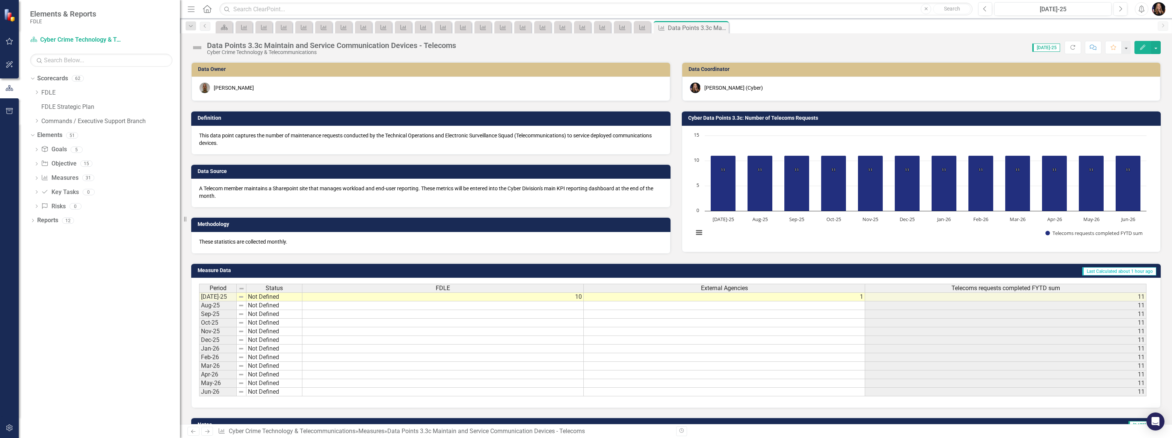
click at [293, 297] on td "Not Defined" at bounding box center [274, 297] width 56 height 9
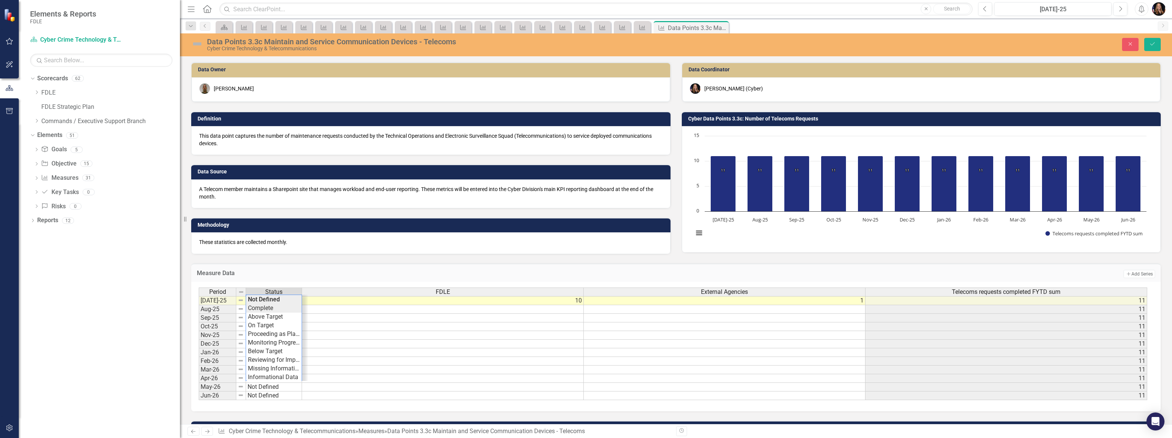
type textarea "Complete"
click at [283, 307] on div "Period Status FDLE External Agencies Telecoms requests completed FYTD sum Jul-2…" at bounding box center [673, 344] width 949 height 113
click at [1153, 42] on icon "Save" at bounding box center [1152, 43] width 7 height 5
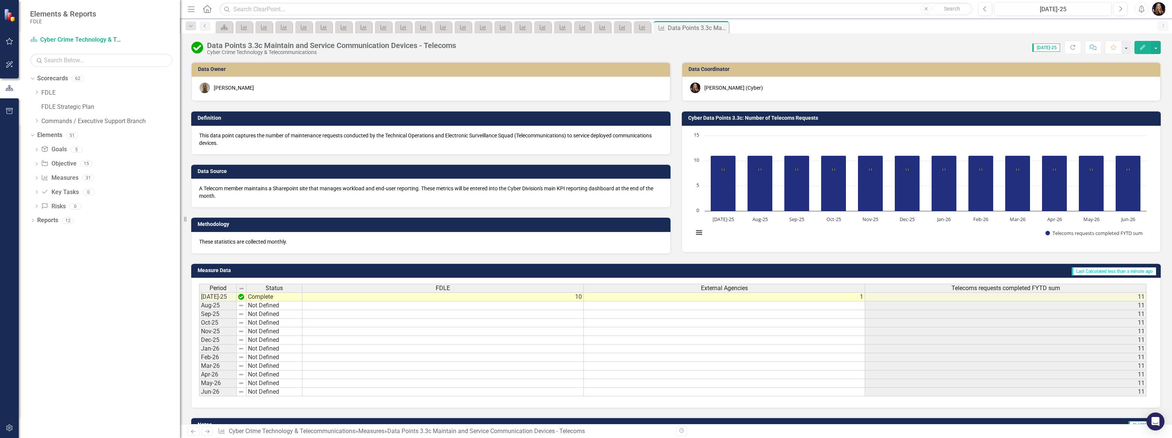
click at [207, 431] on icon "Next" at bounding box center [207, 431] width 6 height 5
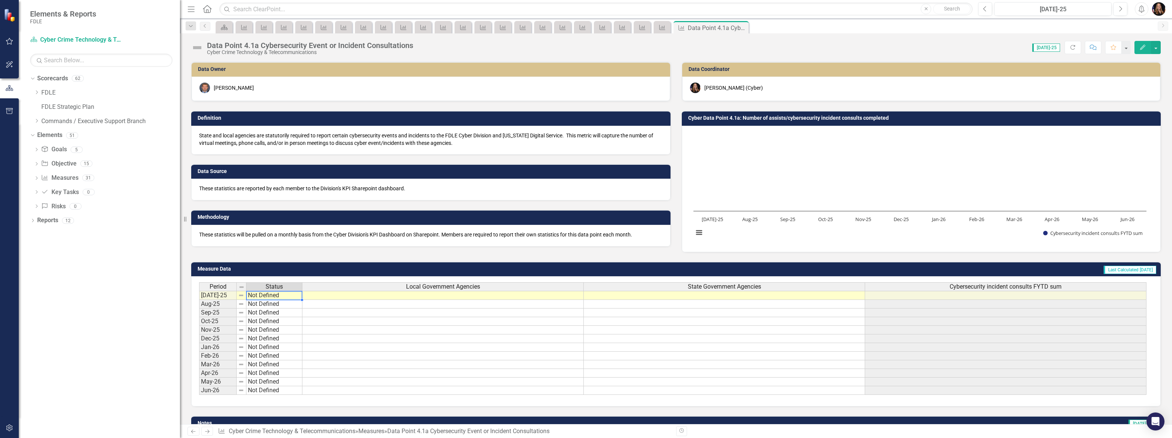
click at [274, 298] on td "Not Defined" at bounding box center [274, 295] width 56 height 9
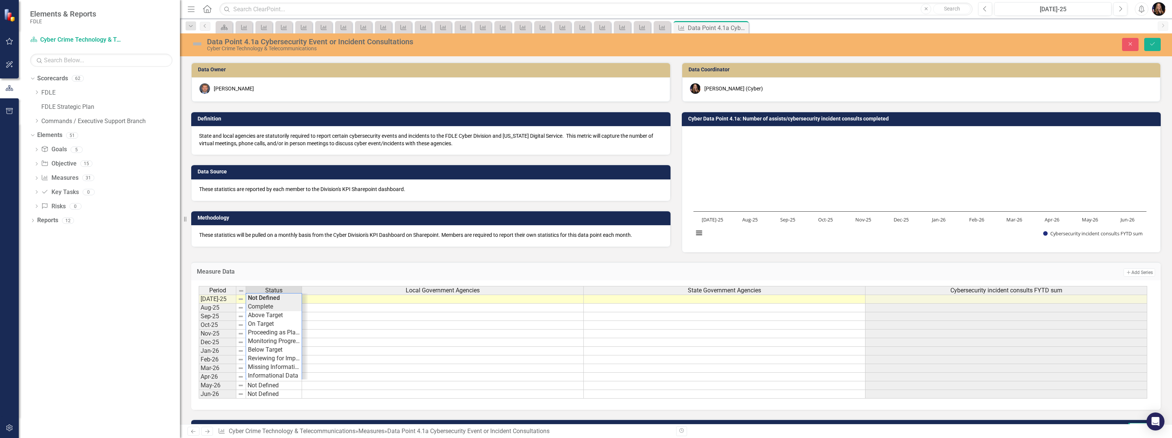
type textarea "Complete"
click at [270, 309] on div "Period Status Local Government Agencies State Government Agencies Cybersecurity…" at bounding box center [673, 342] width 949 height 113
click at [509, 299] on td at bounding box center [443, 299] width 282 height 9
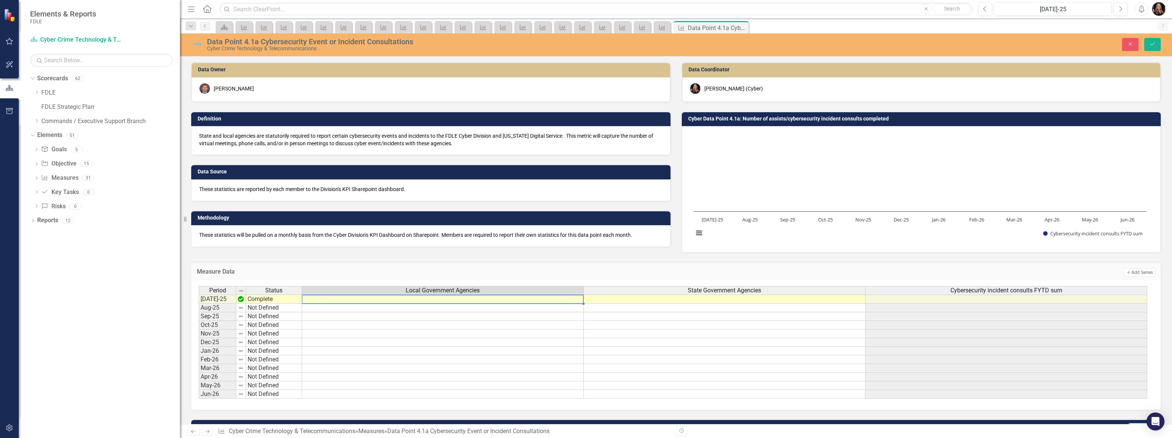
click at [509, 299] on td at bounding box center [443, 299] width 282 height 9
type textarea "9"
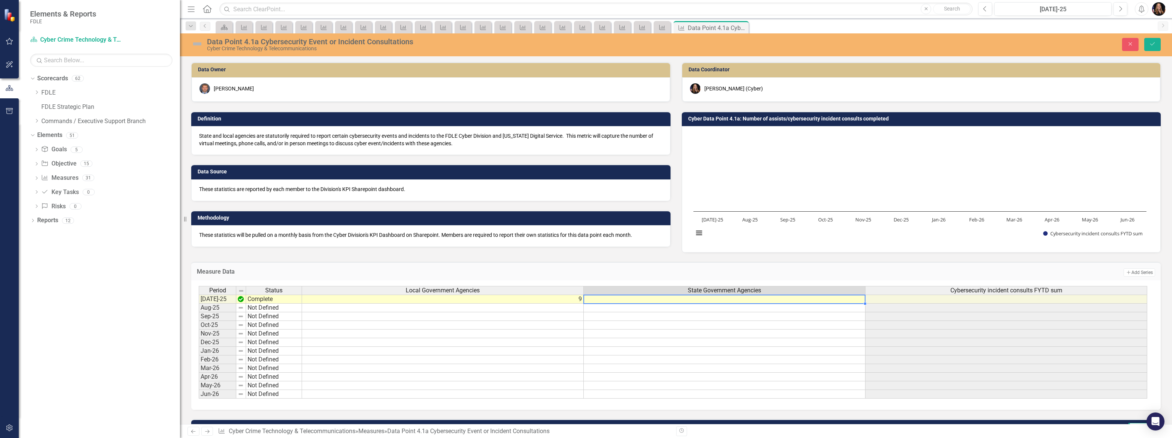
click at [751, 302] on td at bounding box center [725, 299] width 282 height 9
click at [751, 301] on td at bounding box center [725, 299] width 282 height 9
type textarea "2"
drag, startPoint x: 757, startPoint y: 320, endPoint x: 760, endPoint y: 317, distance: 4.3
click at [759, 319] on td at bounding box center [725, 317] width 282 height 9
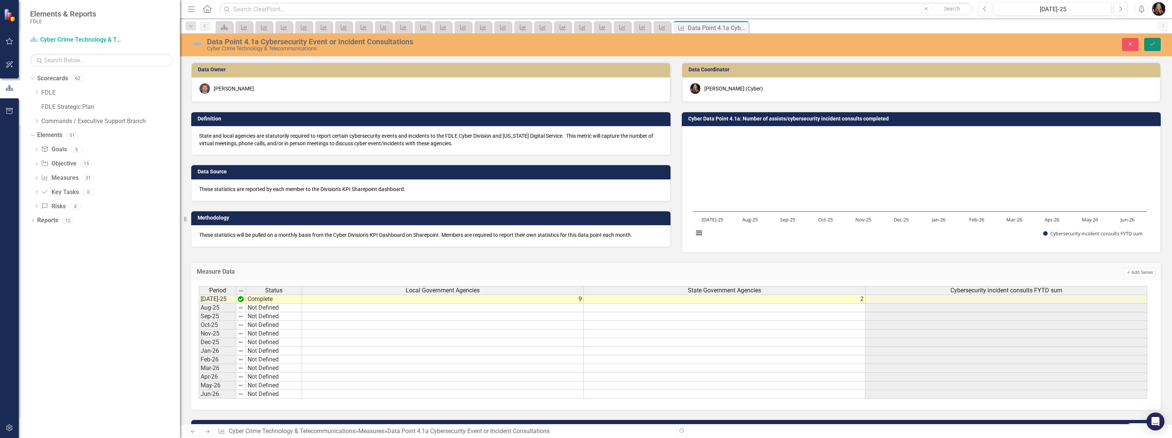
click at [1153, 45] on icon "Save" at bounding box center [1152, 43] width 7 height 5
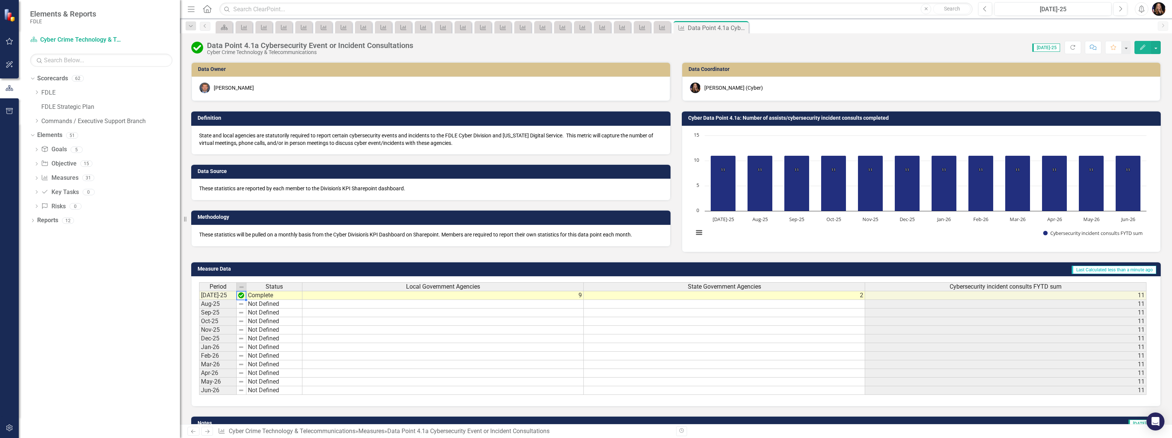
click at [240, 296] on img at bounding box center [241, 296] width 6 height 6
click at [241, 297] on img at bounding box center [241, 296] width 6 height 6
click at [242, 295] on img at bounding box center [241, 296] width 6 height 6
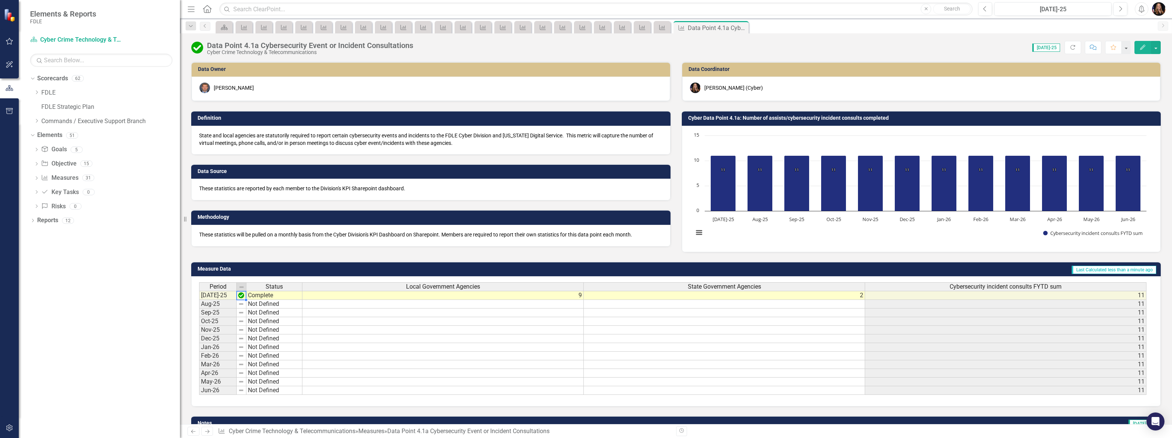
click at [242, 295] on img at bounding box center [241, 296] width 6 height 6
click at [268, 295] on td "Complete" at bounding box center [274, 295] width 56 height 9
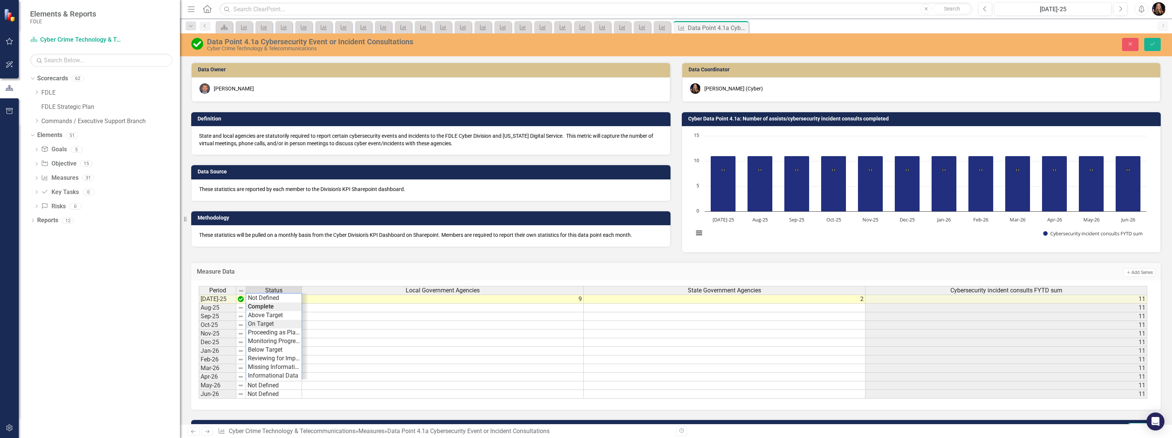
type textarea "On Target"
click at [268, 320] on div "Period Status Local Government Agencies State Government Agencies Cybersecurity…" at bounding box center [673, 342] width 949 height 113
click at [1157, 43] on div "Close Save" at bounding box center [966, 44] width 402 height 13
click at [1155, 44] on icon "Save" at bounding box center [1152, 43] width 7 height 5
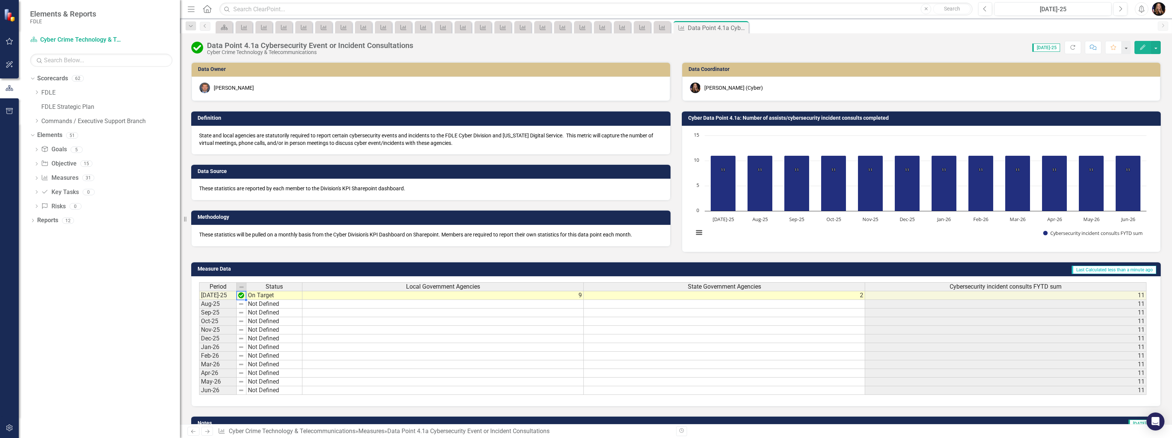
click at [240, 296] on img at bounding box center [241, 296] width 6 height 6
click at [263, 295] on td "On Target" at bounding box center [274, 295] width 56 height 9
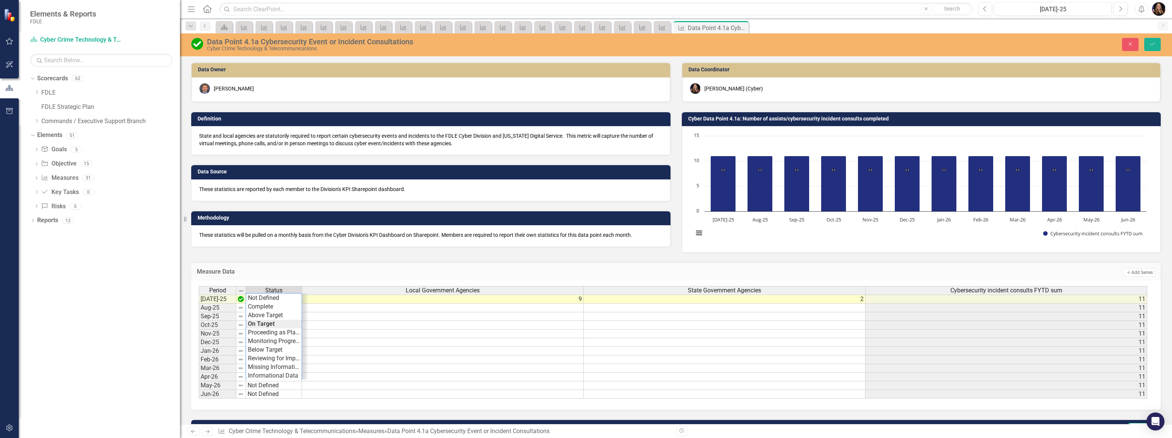
type textarea "On Target"
click at [262, 323] on div "Period Status Local Government Agencies State Government Agencies Cybersecurity…" at bounding box center [673, 342] width 949 height 113
click at [243, 299] on img at bounding box center [241, 299] width 6 height 6
click at [1148, 49] on button "Save" at bounding box center [1152, 44] width 17 height 13
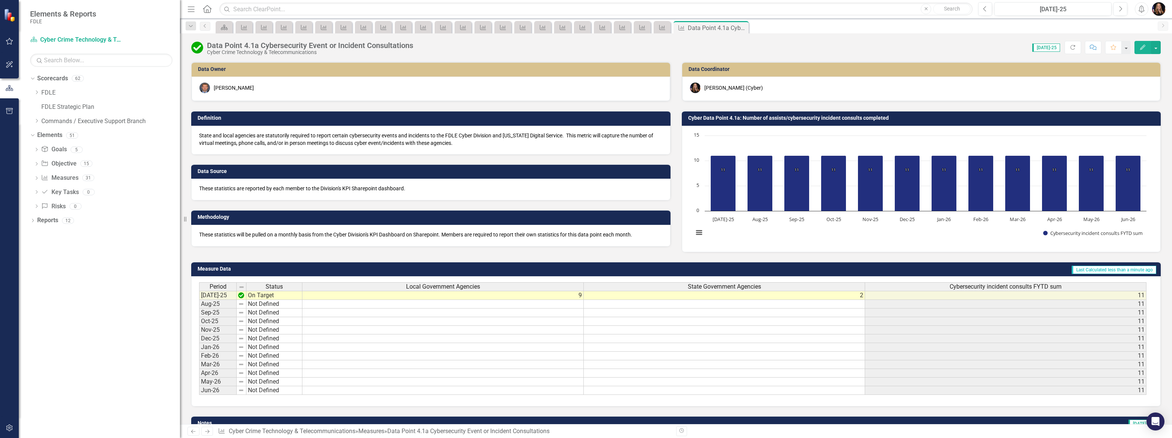
click at [207, 432] on icon "Next" at bounding box center [207, 431] width 6 height 5
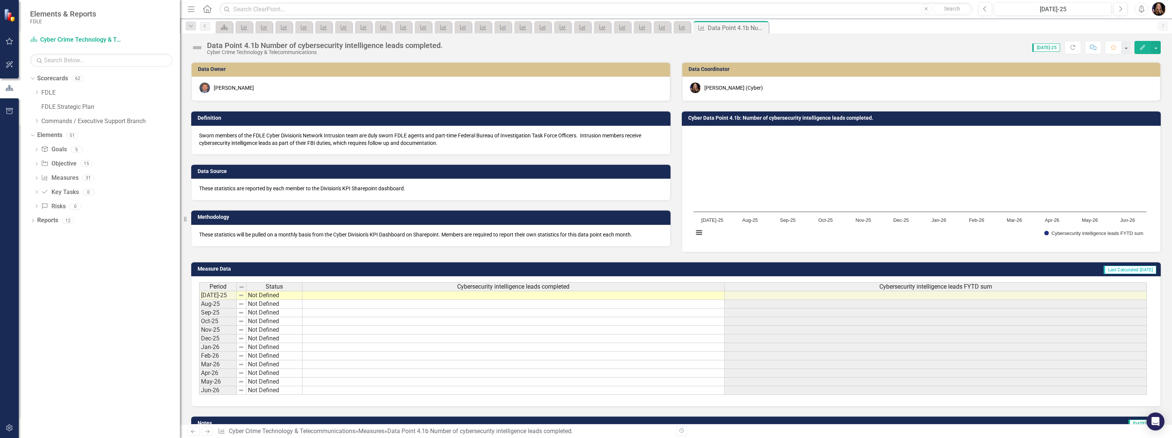
click at [513, 298] on td at bounding box center [513, 295] width 422 height 9
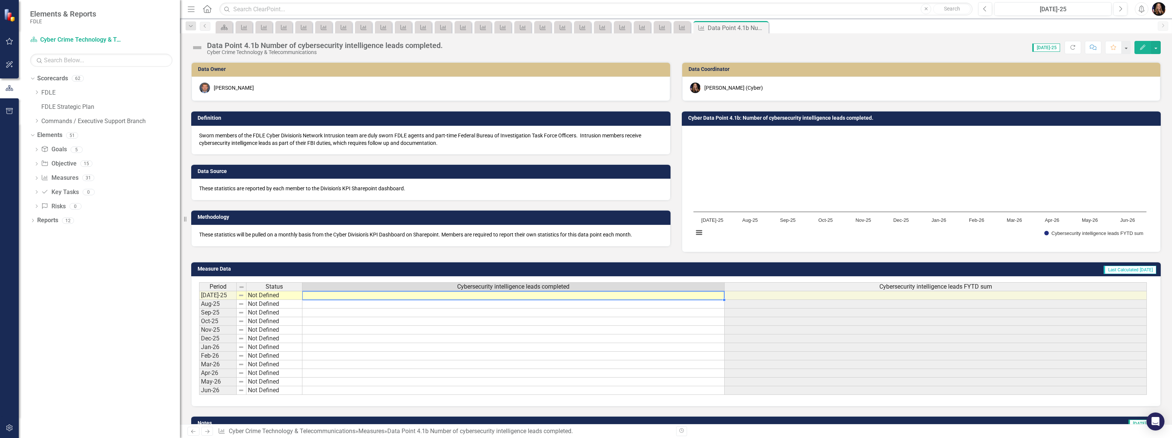
click at [513, 298] on td at bounding box center [513, 295] width 422 height 9
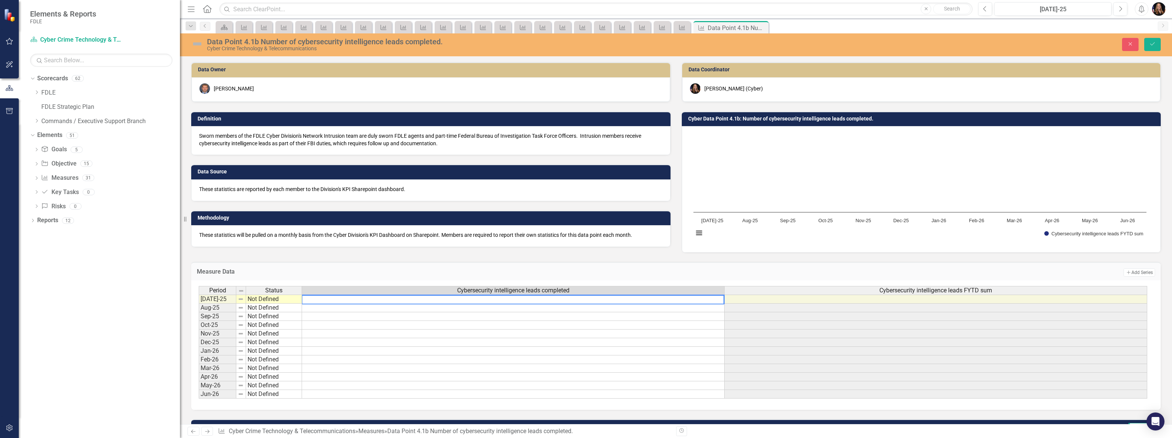
click at [513, 298] on textarea at bounding box center [513, 299] width 423 height 9
type textarea "0"
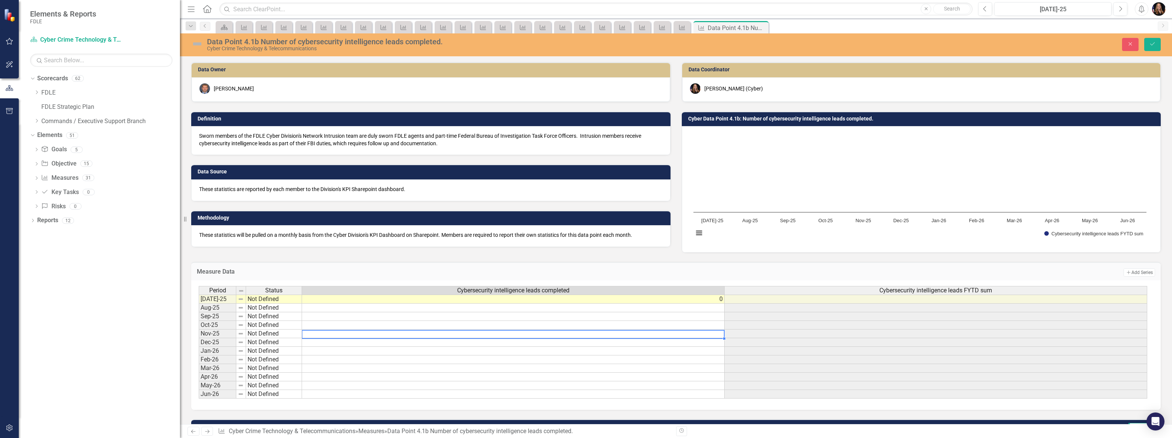
drag, startPoint x: 484, startPoint y: 334, endPoint x: 432, endPoint y: 319, distance: 54.3
click at [482, 335] on td at bounding box center [513, 334] width 423 height 9
click at [266, 300] on td "Not Defined" at bounding box center [274, 299] width 56 height 9
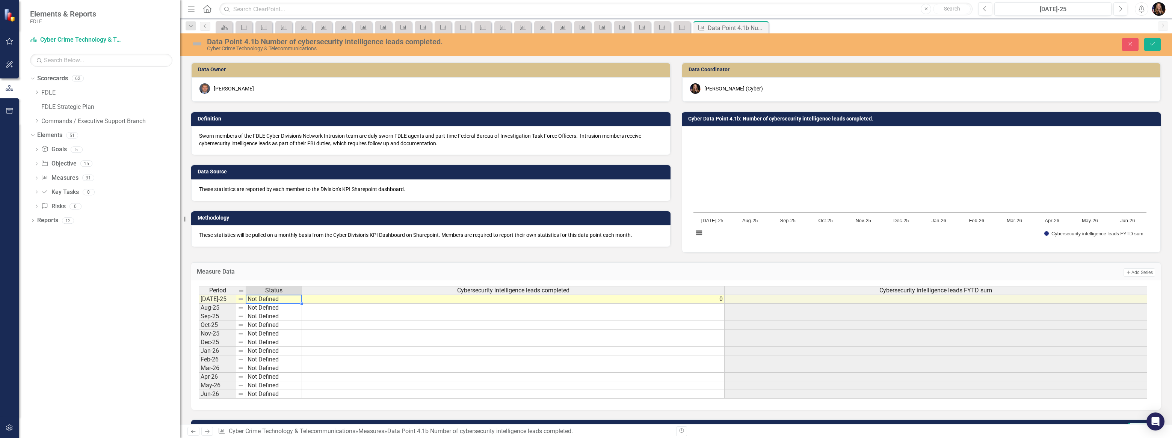
click at [266, 300] on td "Not Defined" at bounding box center [274, 299] width 56 height 9
click at [266, 328] on div "Period Status Cybersecurity intelligence leads completed Cybersecurity intellig…" at bounding box center [673, 342] width 949 height 113
click at [272, 296] on div "Period Status Cybersecurity intelligence leads completed Cybersecurity intellig…" at bounding box center [673, 291] width 949 height 10
click at [272, 299] on td "Proceeding as Planned" at bounding box center [274, 299] width 56 height 9
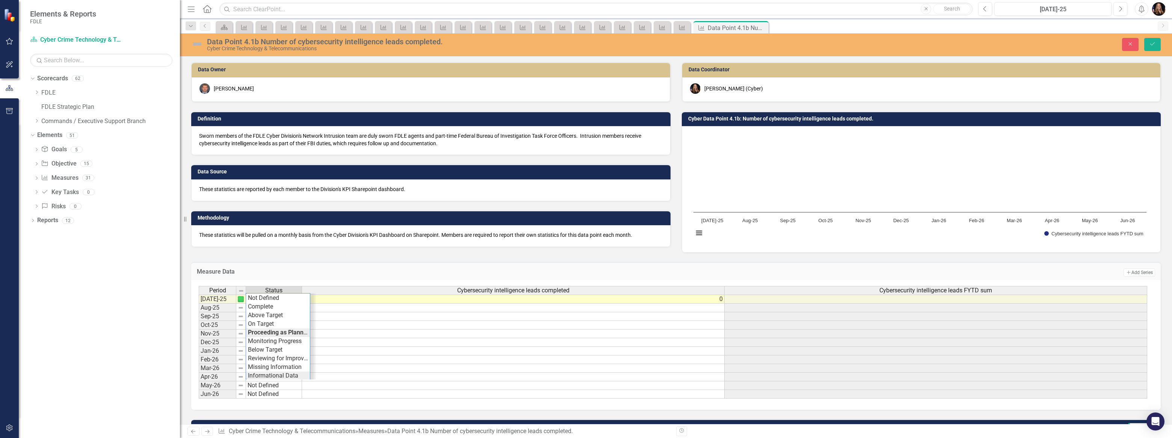
type textarea "Informational Data"
click at [271, 375] on div "Period Status Cybersecurity intelligence leads completed Cybersecurity intellig…" at bounding box center [673, 342] width 949 height 113
click at [1150, 48] on button "Save" at bounding box center [1152, 44] width 17 height 13
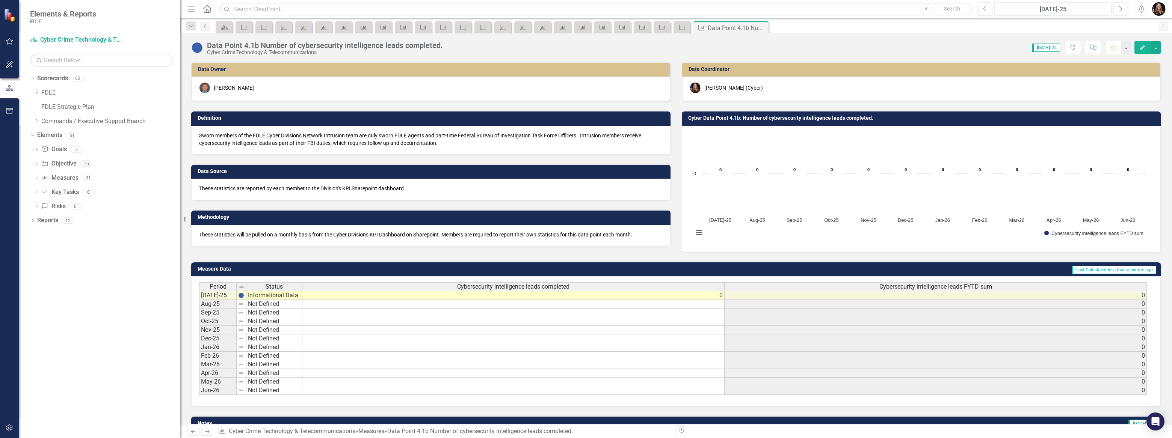
click at [268, 296] on td "Informational Data" at bounding box center [274, 295] width 56 height 9
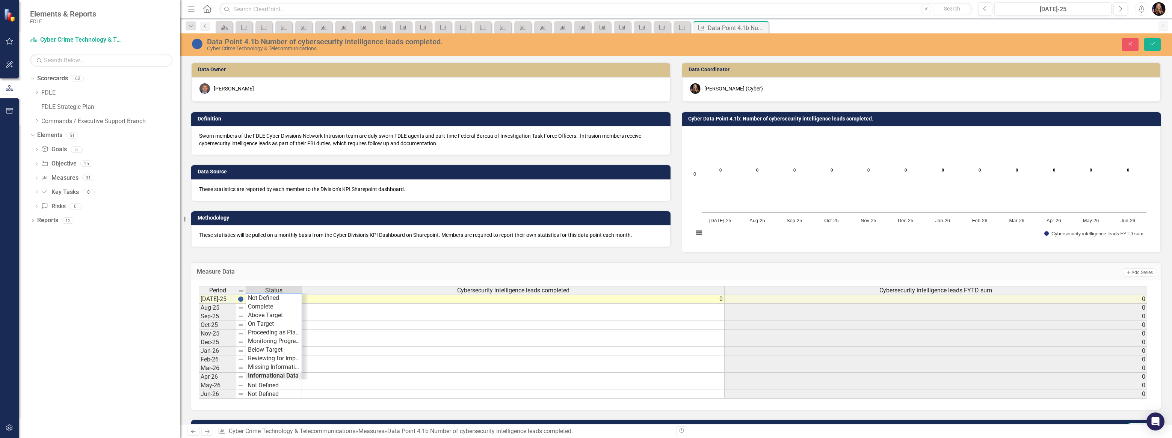
type textarea "Informational Data"
click at [284, 375] on div "Period Status Cybersecurity intelligence leads completed Cybersecurity intellig…" at bounding box center [673, 342] width 949 height 113
click at [1154, 48] on button "Save" at bounding box center [1152, 44] width 17 height 13
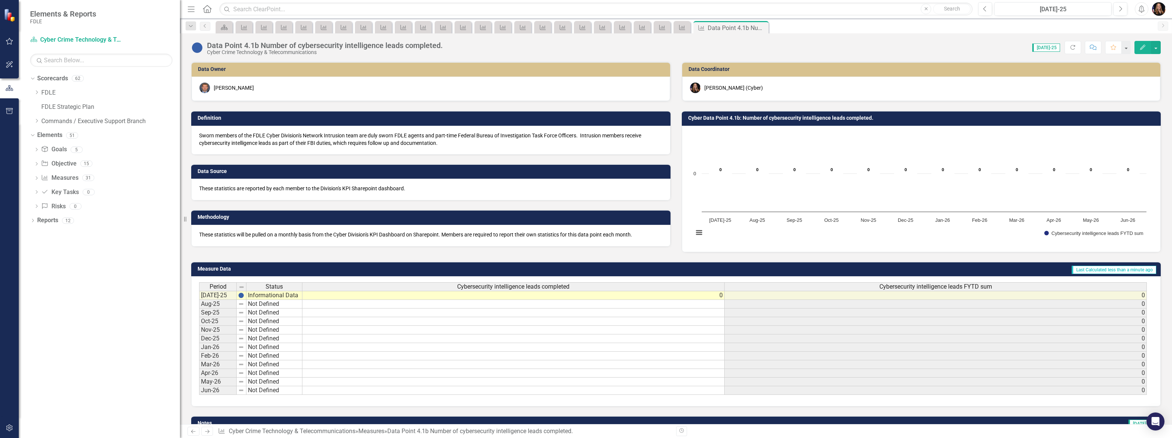
click at [207, 432] on icon "Next" at bounding box center [207, 431] width 6 height 5
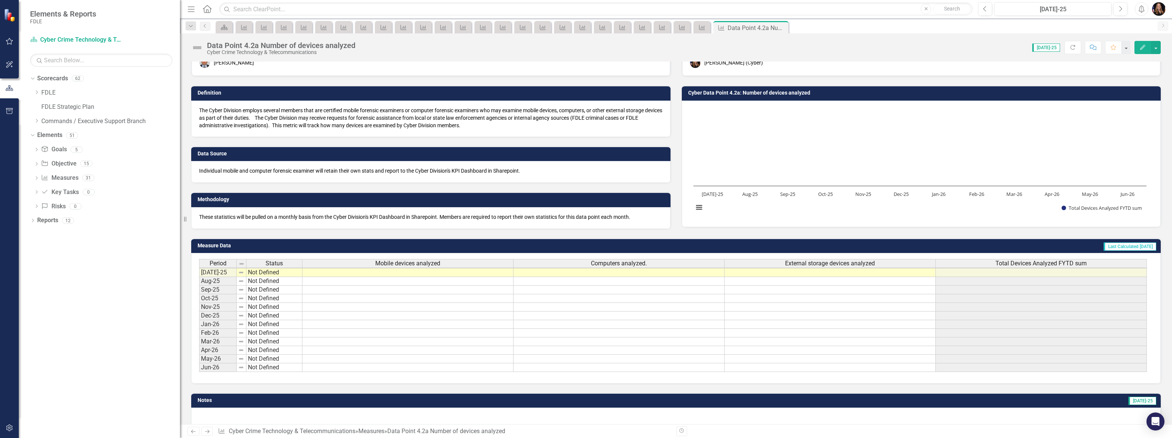
scroll to position [34, 0]
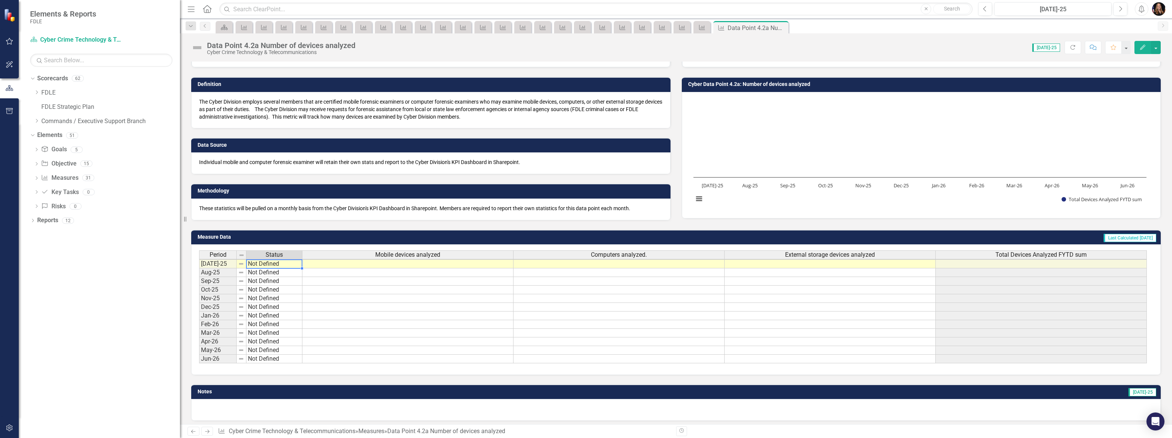
click at [273, 266] on td "Not Defined" at bounding box center [274, 264] width 56 height 9
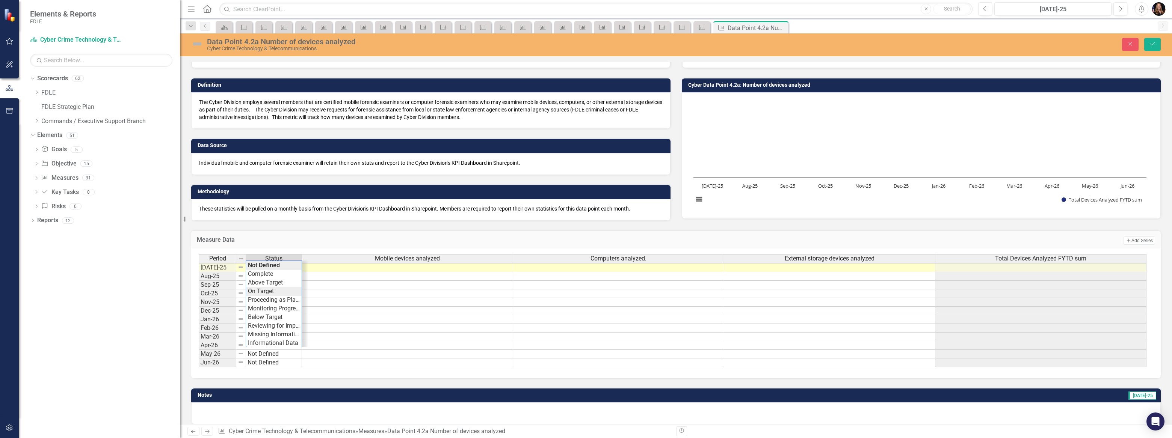
type textarea "On Target"
click at [276, 292] on div "Period Status Mobile devices analyzed Computers analyzed. External storage devi…" at bounding box center [673, 310] width 949 height 113
click at [407, 266] on td at bounding box center [407, 267] width 211 height 9
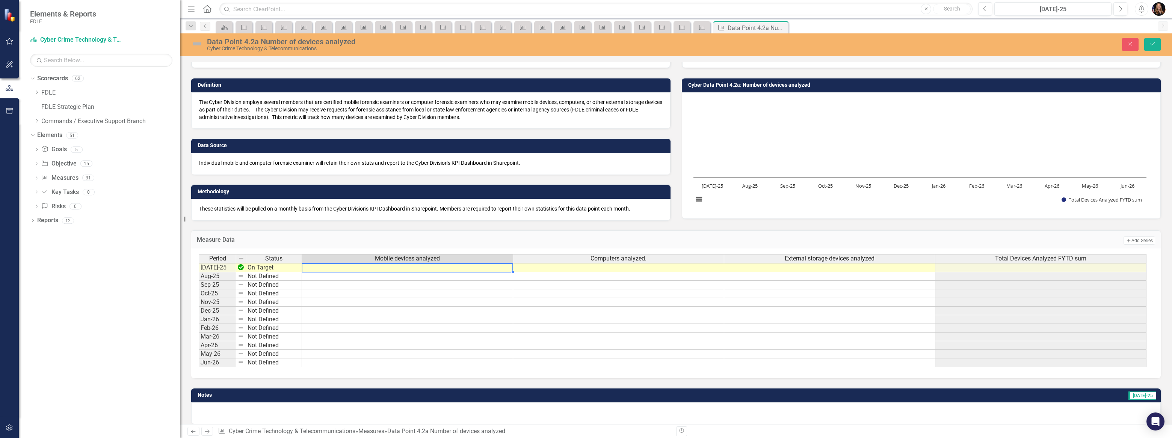
click at [407, 266] on td at bounding box center [407, 267] width 211 height 9
click at [407, 266] on textarea at bounding box center [408, 267] width 212 height 9
type textarea "1"
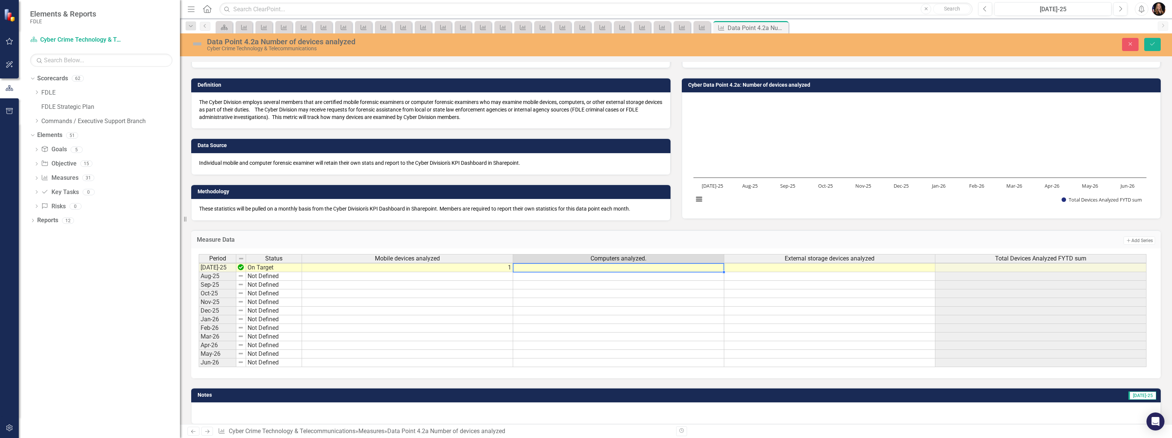
type textarea "4"
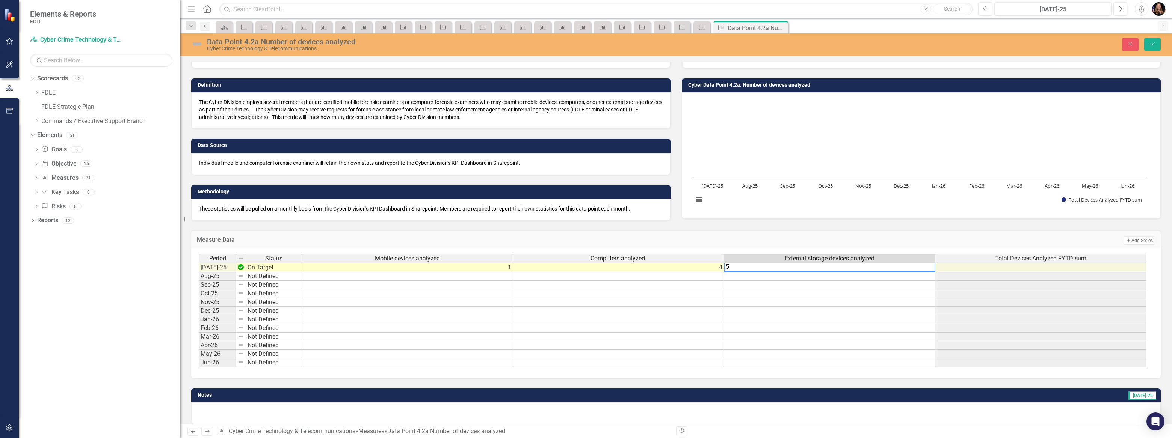
scroll to position [1, 4]
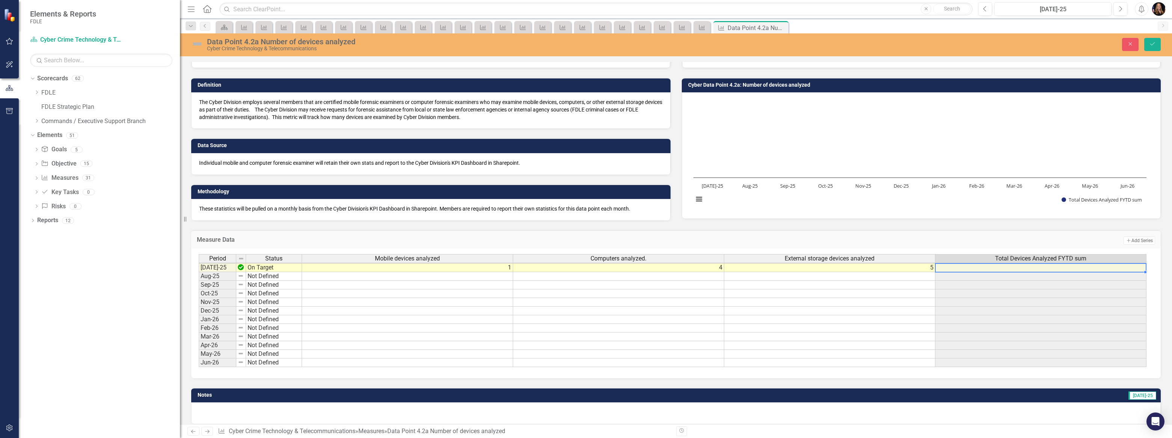
type textarea "513"
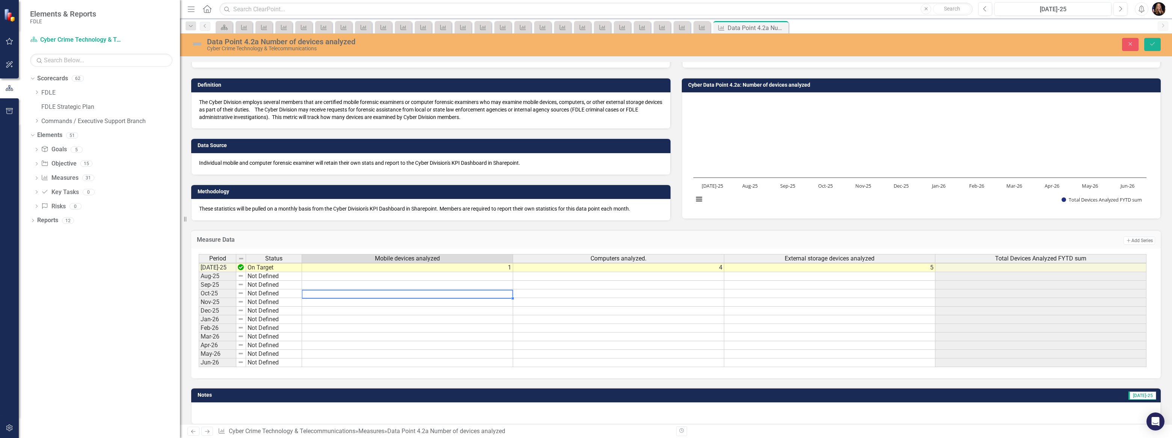
click at [508, 296] on td at bounding box center [407, 294] width 211 height 9
click at [1155, 45] on icon "Save" at bounding box center [1152, 43] width 7 height 5
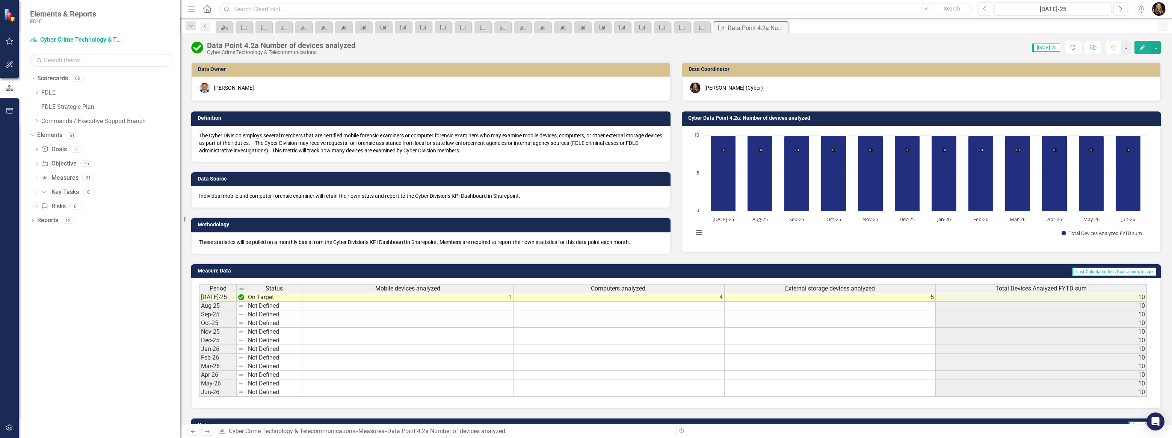
click at [207, 431] on icon "Next" at bounding box center [207, 431] width 6 height 5
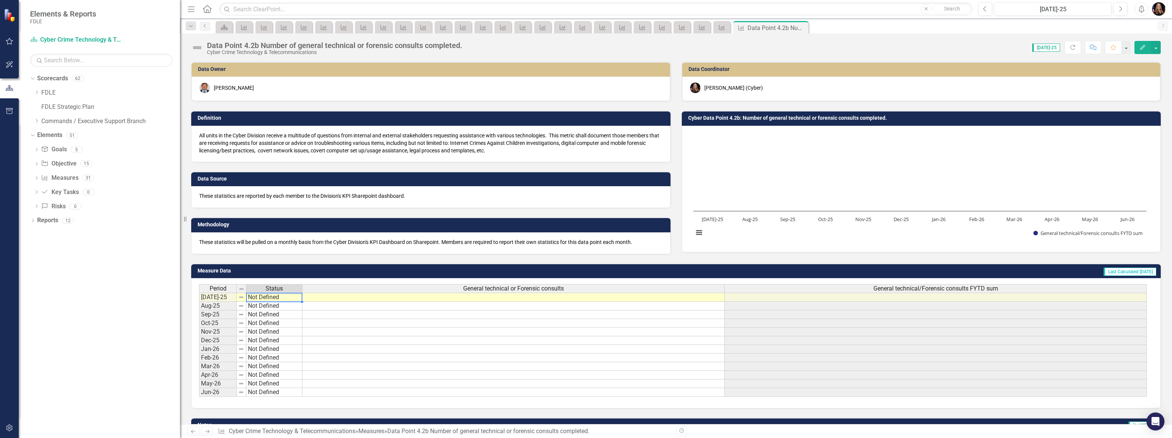
click at [272, 301] on td "Not Defined" at bounding box center [274, 297] width 56 height 9
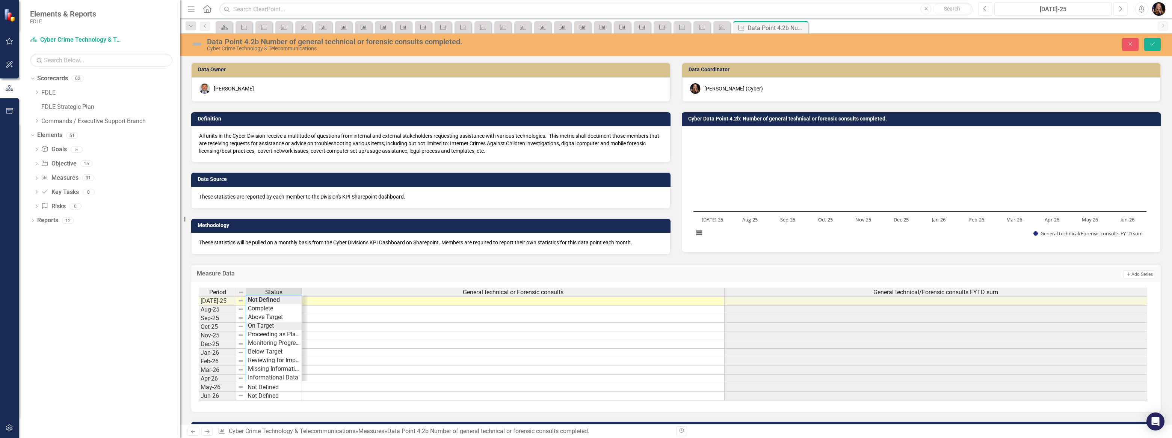
type textarea "On Target"
click at [267, 327] on div "Period Status General technical or Forensic consults General technical/Forensic…" at bounding box center [673, 344] width 949 height 113
click at [532, 302] on td at bounding box center [513, 301] width 423 height 9
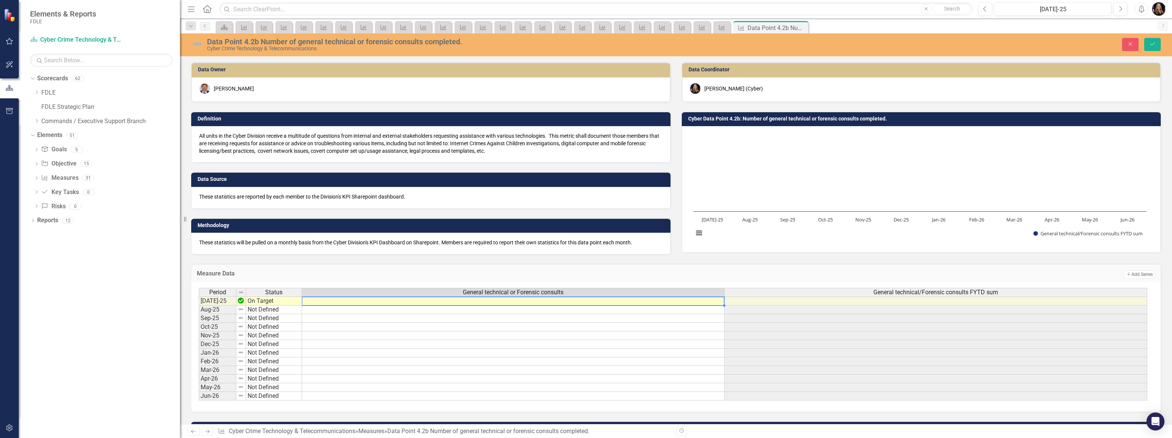
click at [532, 302] on td at bounding box center [513, 301] width 423 height 9
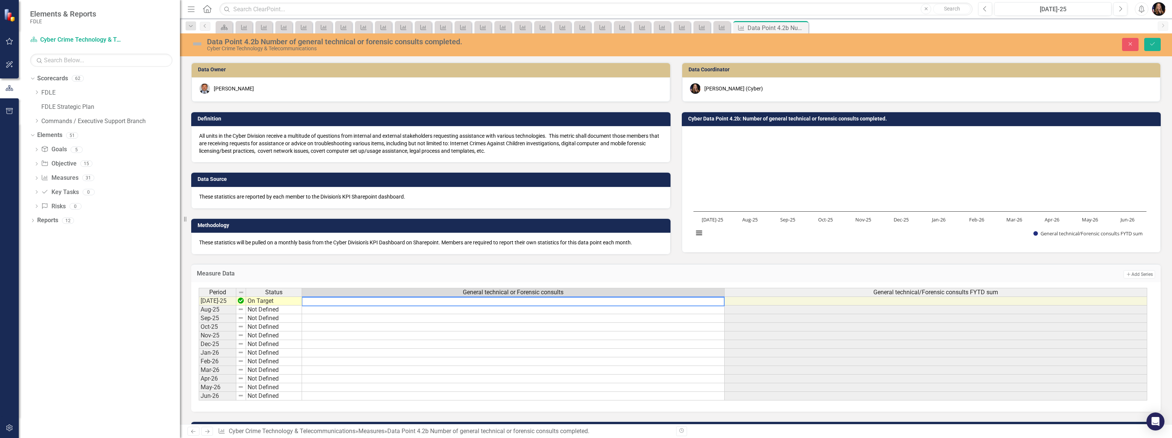
click at [532, 302] on textarea at bounding box center [513, 301] width 423 height 9
type textarea "15"
click at [1156, 46] on button "Save" at bounding box center [1152, 44] width 17 height 13
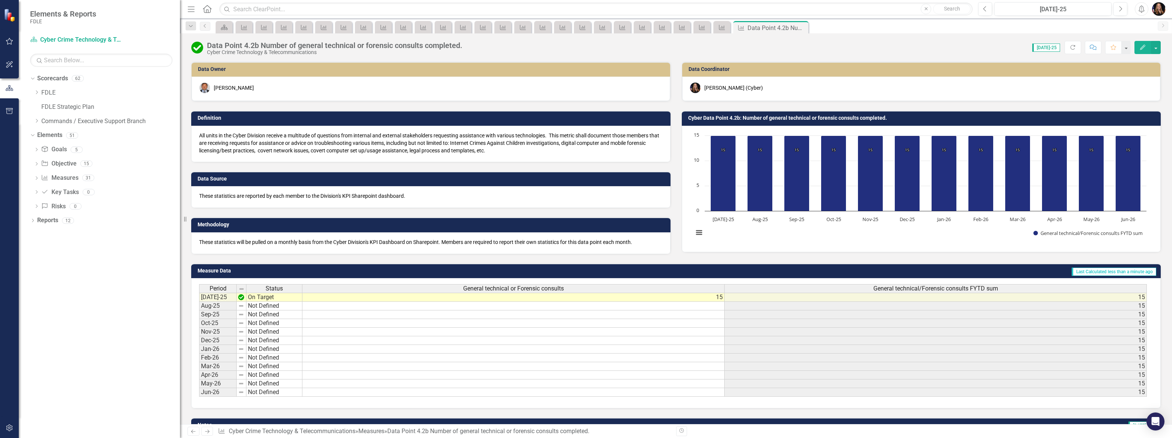
click at [204, 434] on icon "Next" at bounding box center [207, 431] width 6 height 5
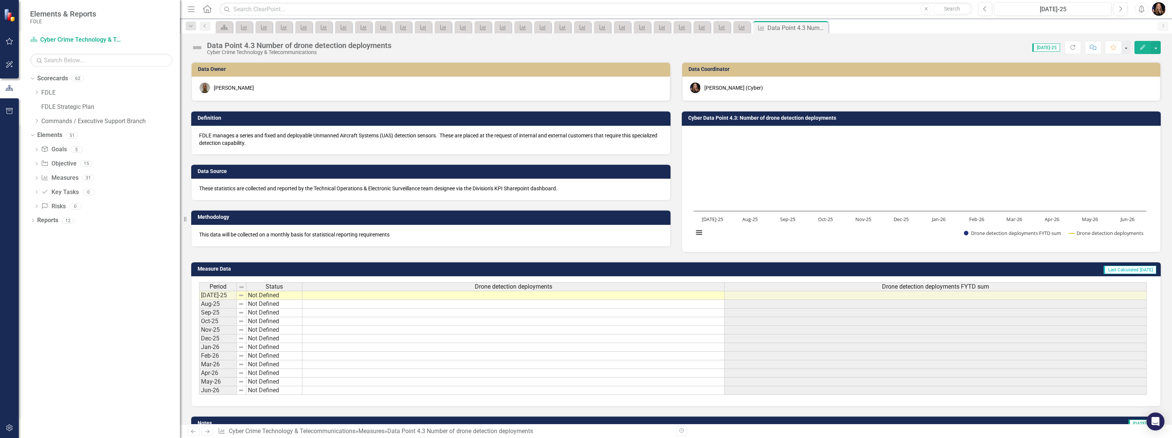
click at [267, 299] on td "Not Defined" at bounding box center [274, 295] width 56 height 9
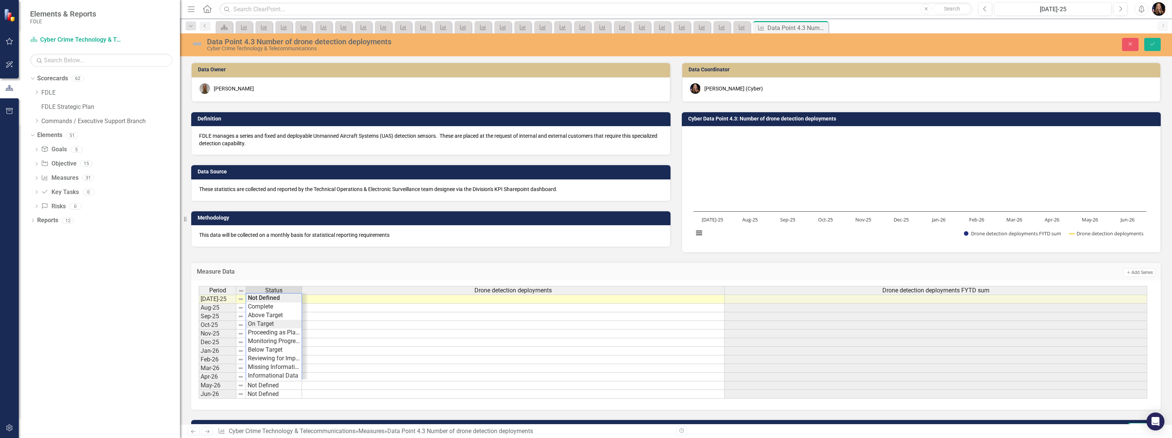
type textarea "On Target"
click at [262, 321] on div "Period Status Drone detection deployments Drone detection deployments FYTD sum …" at bounding box center [673, 342] width 949 height 113
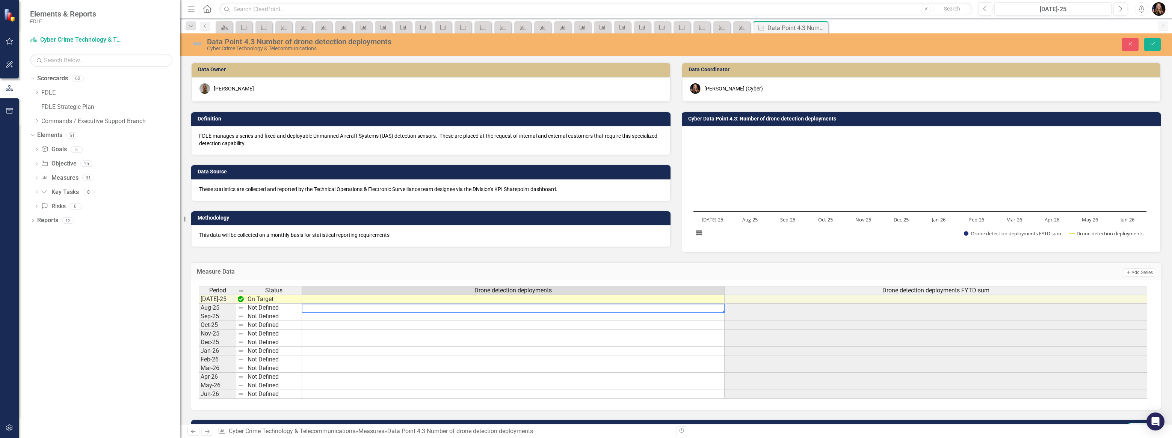
click at [199, 304] on div "Period Status Drone detection deployments Drone detection deployments FYTD sum …" at bounding box center [199, 342] width 0 height 113
click at [555, 304] on div at bounding box center [513, 304] width 423 height 1
click at [552, 301] on td at bounding box center [513, 299] width 423 height 9
type textarea "2"
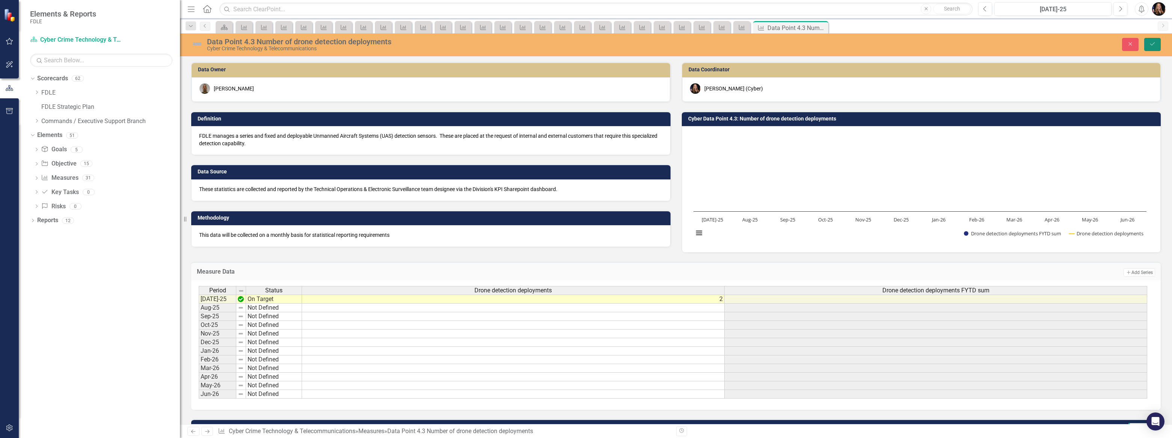
click at [1151, 43] on icon "Save" at bounding box center [1152, 43] width 7 height 5
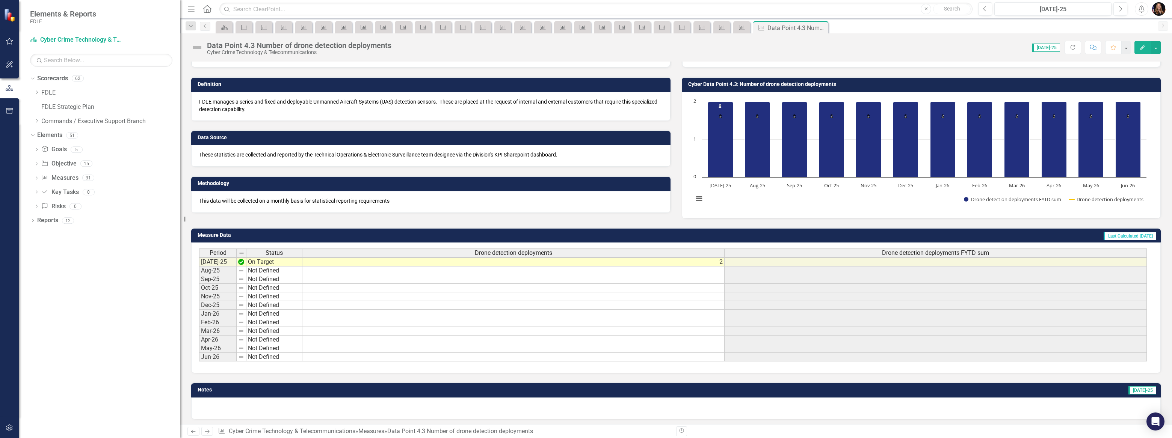
scroll to position [41, 0]
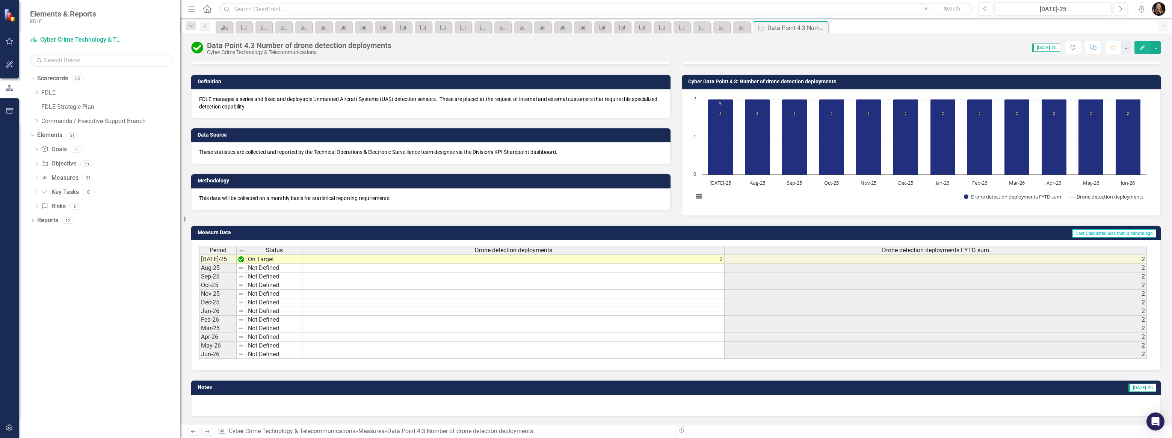
click at [211, 433] on link "Next" at bounding box center [207, 431] width 12 height 9
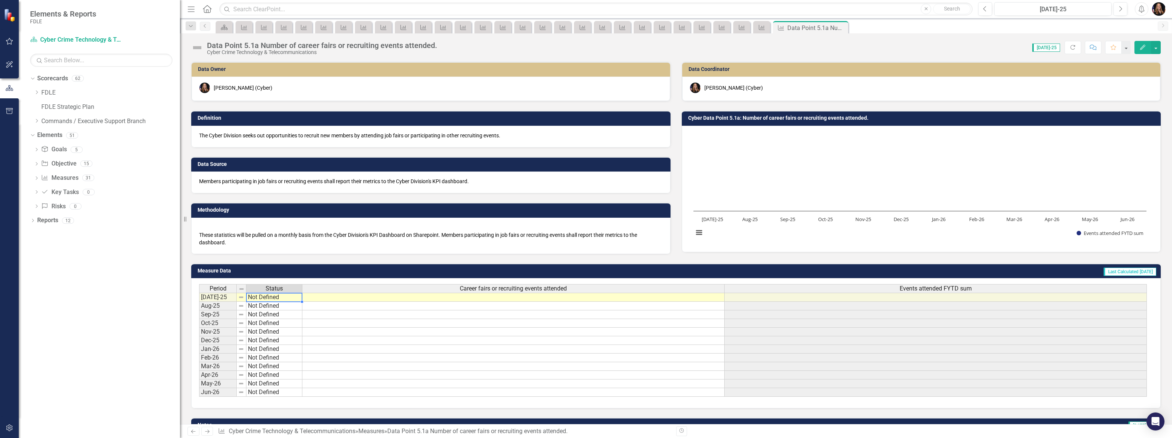
click at [268, 298] on td "Not Defined" at bounding box center [274, 297] width 56 height 9
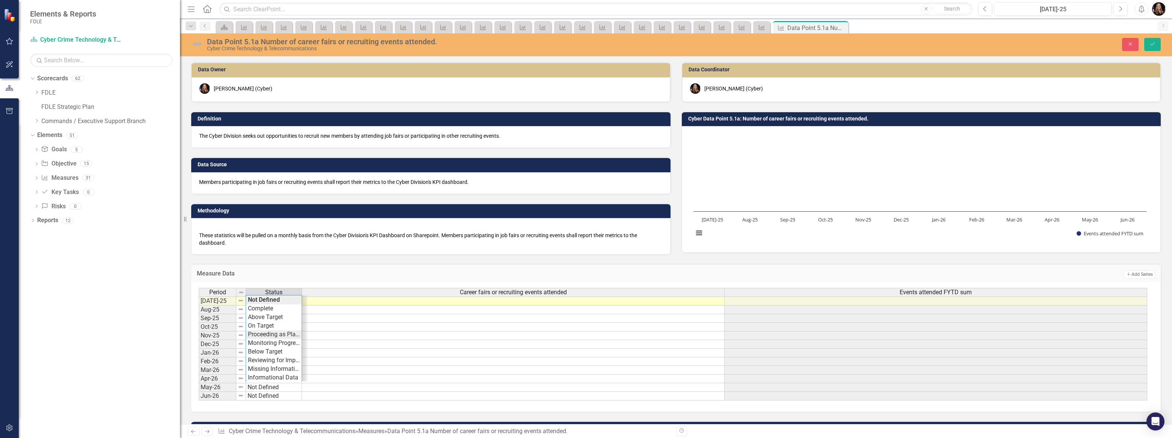
type textarea "Proceeding as Planned"
click at [264, 331] on div "Period Status Career fairs or recruiting events attended Events attended FYTD s…" at bounding box center [673, 344] width 949 height 113
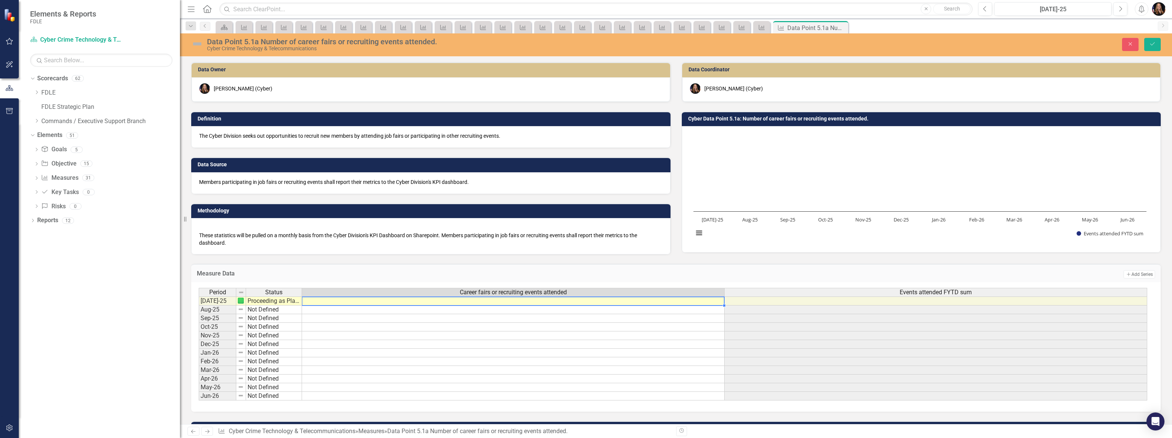
click at [519, 304] on td at bounding box center [513, 301] width 423 height 9
click at [518, 304] on td at bounding box center [513, 301] width 423 height 9
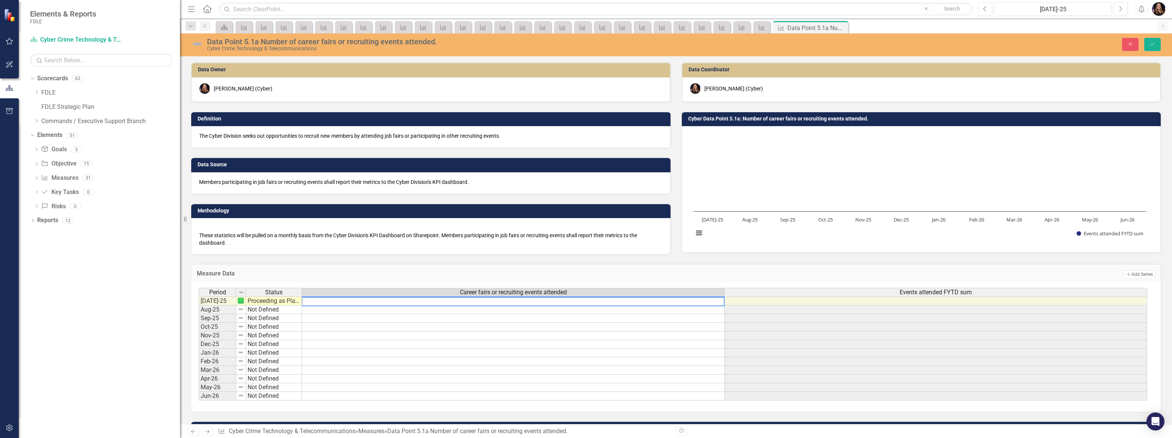
click at [518, 304] on textarea at bounding box center [513, 301] width 423 height 9
type textarea "0"
click at [1149, 45] on icon "Save" at bounding box center [1152, 43] width 7 height 5
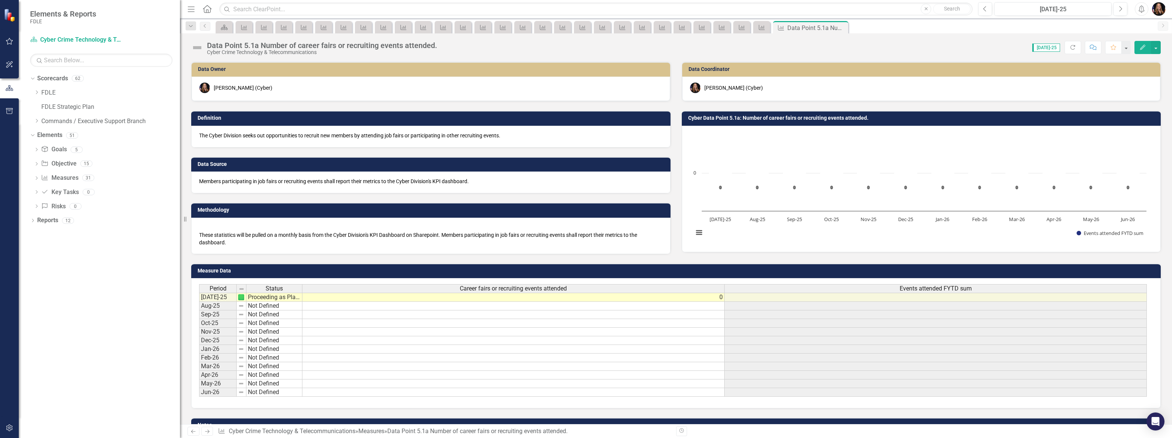
click at [207, 432] on icon "Next" at bounding box center [207, 431] width 6 height 5
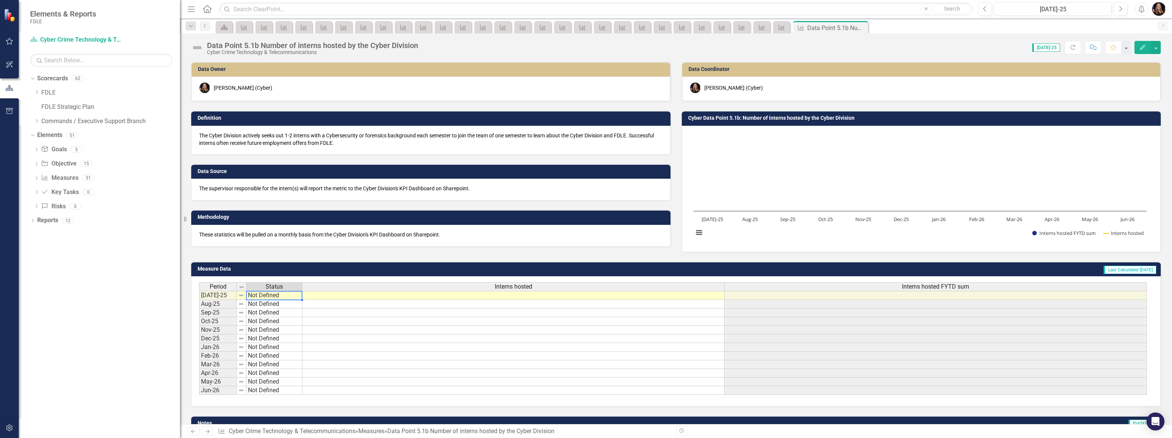
click at [262, 297] on td "Not Defined" at bounding box center [274, 295] width 56 height 9
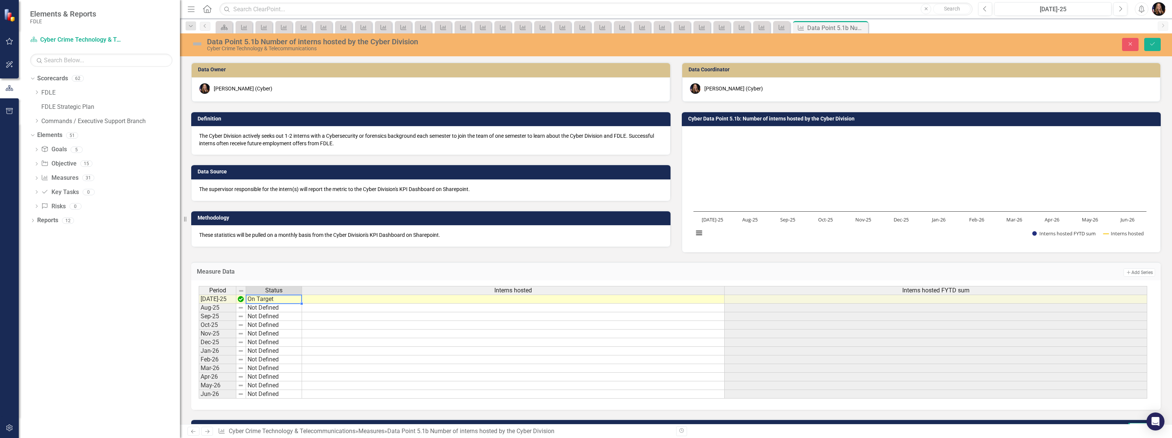
drag, startPoint x: 262, startPoint y: 322, endPoint x: 261, endPoint y: 313, distance: 9.0
click at [261, 321] on div "Period Status Interns hosted Interns hosted FYTD sum Jul-25 On Target Aug-25 No…" at bounding box center [673, 342] width 949 height 113
click at [263, 300] on td "On Target" at bounding box center [274, 299] width 56 height 9
type textarea "Not Defined"
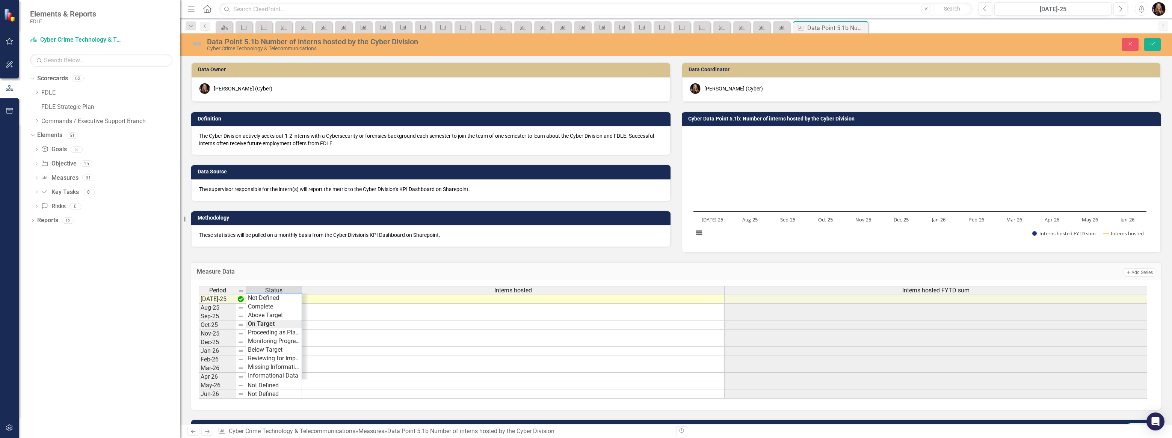
click at [263, 300] on div "Period Status Interns hosted Interns hosted FYTD sum Jul-25 On Target Aug-25 No…" at bounding box center [673, 342] width 949 height 113
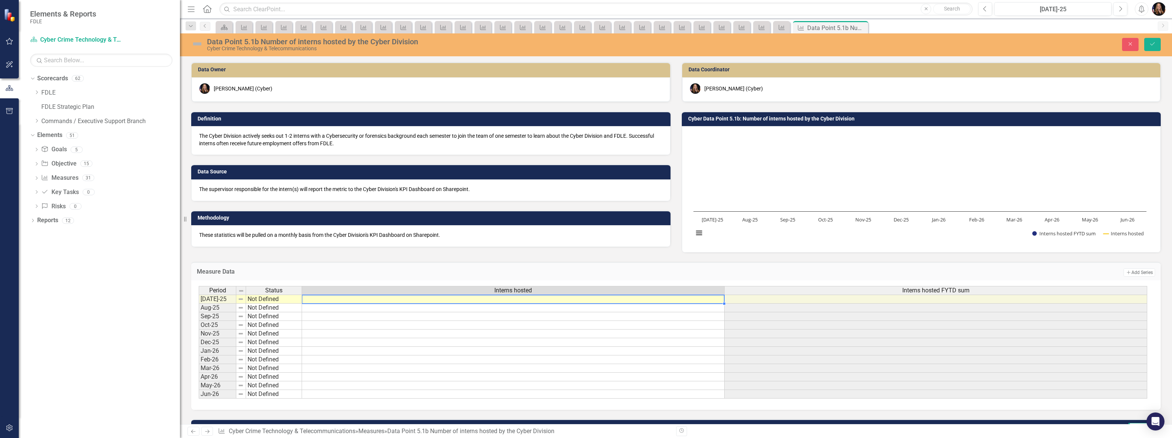
click at [513, 301] on td at bounding box center [513, 299] width 423 height 9
click at [513, 301] on textarea at bounding box center [513, 299] width 423 height 9
click at [512, 302] on textarea at bounding box center [513, 299] width 423 height 9
type textarea "1"
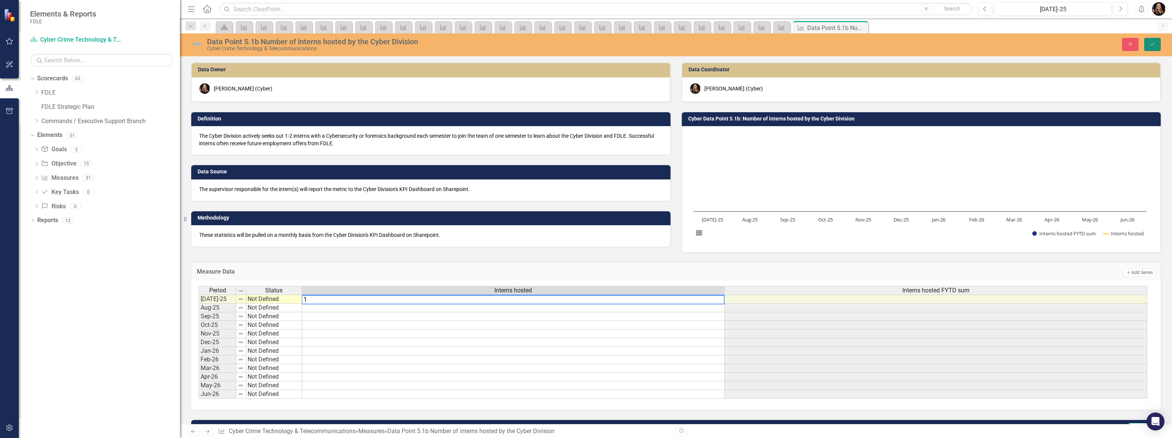
click at [1147, 41] on button "Save" at bounding box center [1152, 44] width 17 height 13
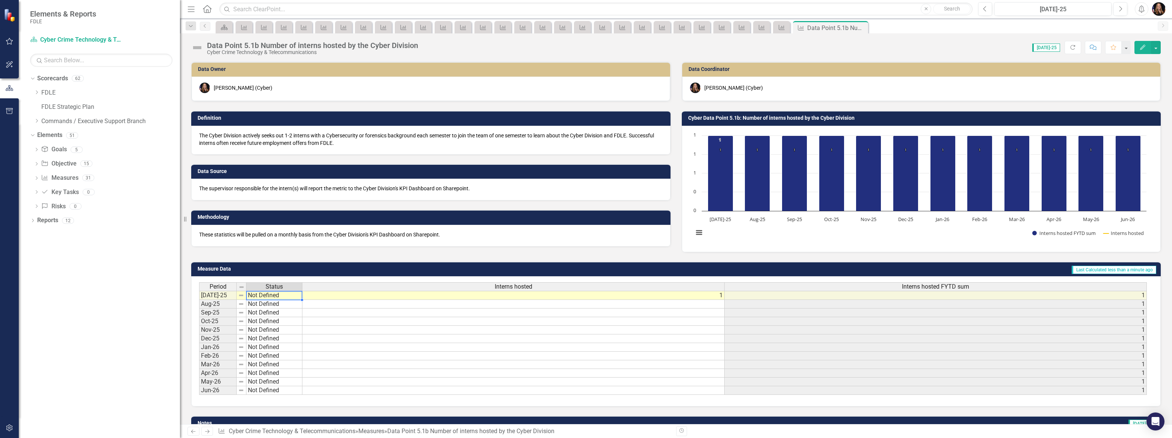
click at [289, 297] on td "Not Defined" at bounding box center [274, 295] width 56 height 9
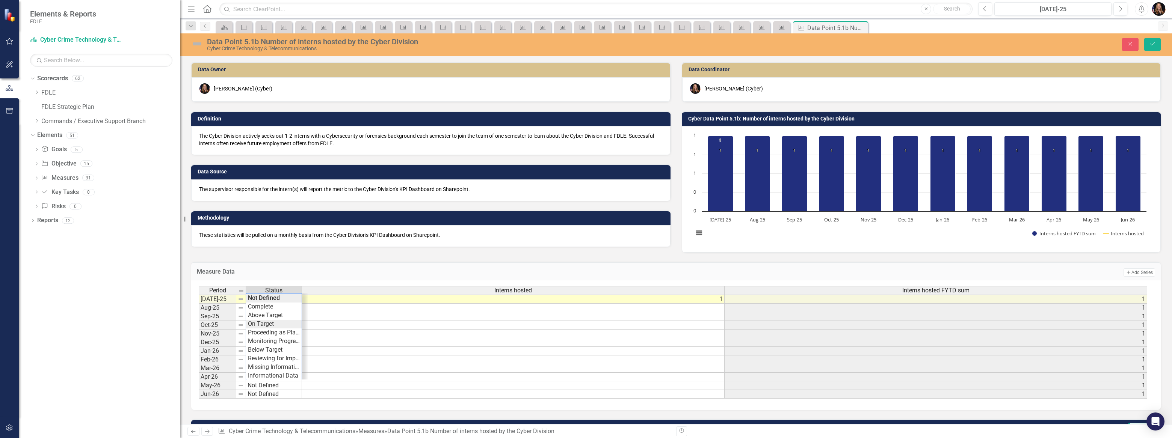
type textarea "On Target"
click at [285, 325] on div "Period Status Interns hosted Interns hosted FYTD sum Jul-25 On Target 1 1 Aug-2…" at bounding box center [673, 342] width 949 height 113
click at [1151, 44] on icon "Save" at bounding box center [1152, 43] width 7 height 5
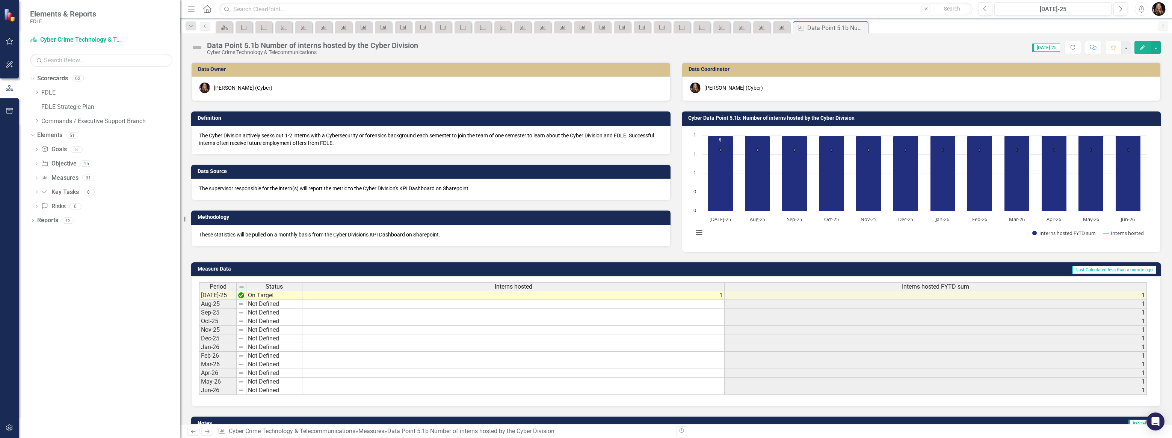
click at [207, 435] on link "Next" at bounding box center [207, 431] width 12 height 9
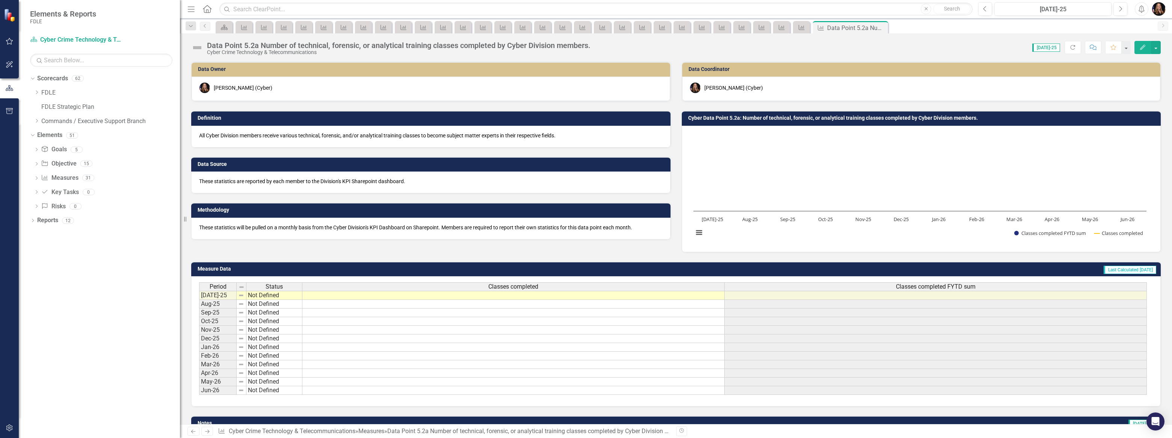
click at [254, 296] on td "Not Defined" at bounding box center [274, 295] width 56 height 9
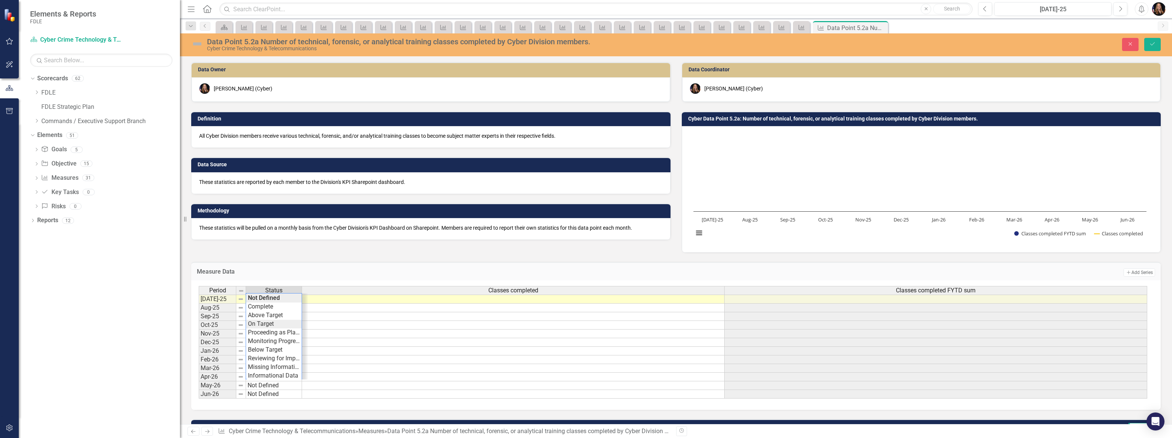
type textarea "On Target"
click at [254, 326] on div "Period Status Classes completed Classes completed FYTD sum Jul-25 Not Defined A…" at bounding box center [673, 342] width 949 height 113
click at [488, 301] on td at bounding box center [513, 299] width 423 height 9
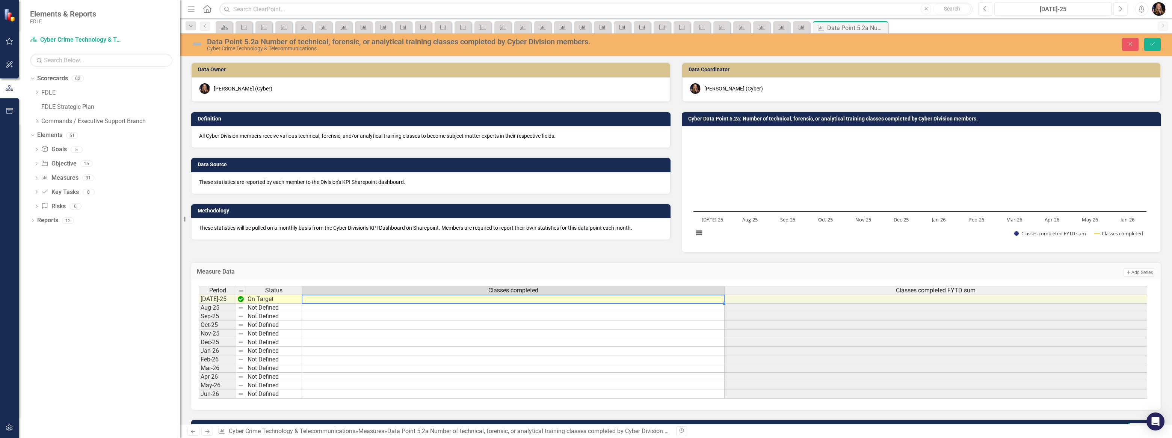
click at [488, 301] on td at bounding box center [513, 299] width 423 height 9
click at [488, 300] on textarea at bounding box center [513, 299] width 423 height 9
type textarea "7"
drag, startPoint x: 1151, startPoint y: 45, endPoint x: 1145, endPoint y: 54, distance: 10.0
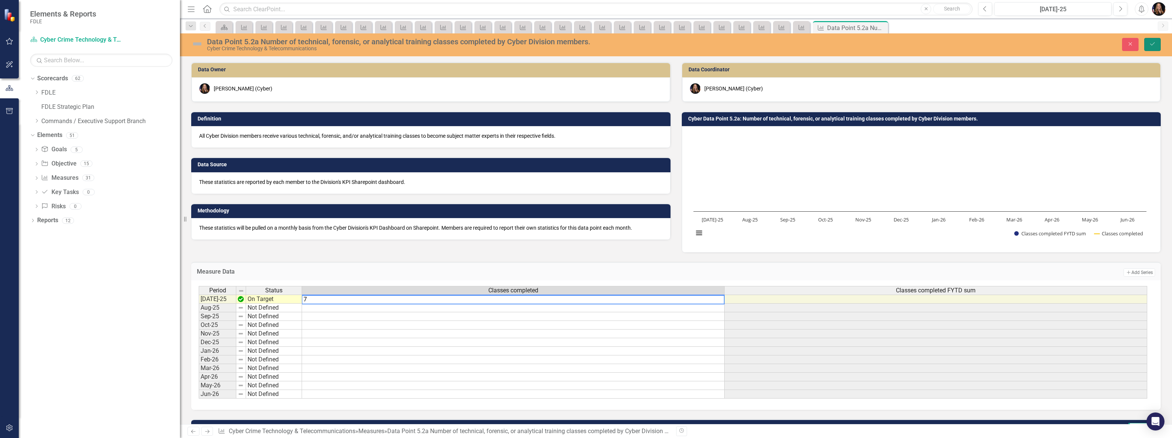
click at [1151, 45] on icon "Save" at bounding box center [1152, 43] width 7 height 5
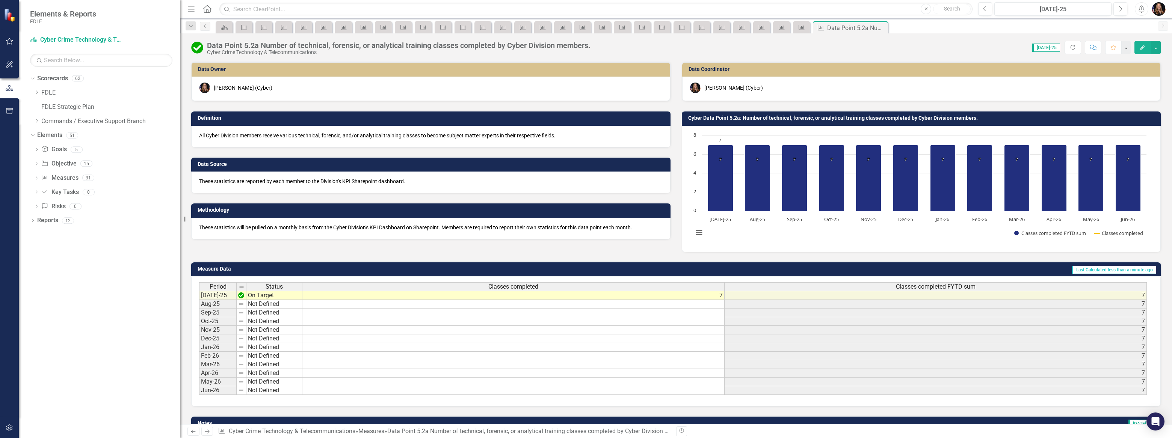
scroll to position [34, 0]
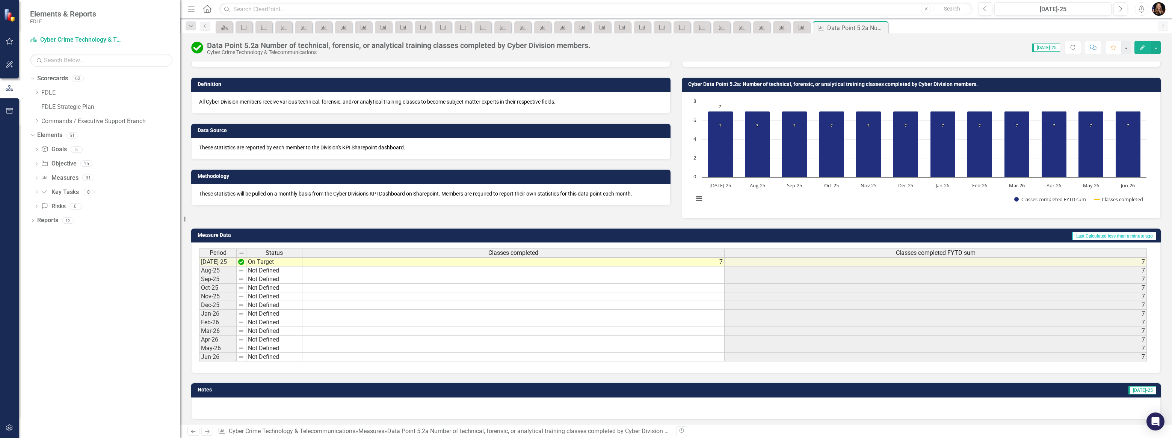
click at [207, 432] on icon "Next" at bounding box center [207, 431] width 6 height 5
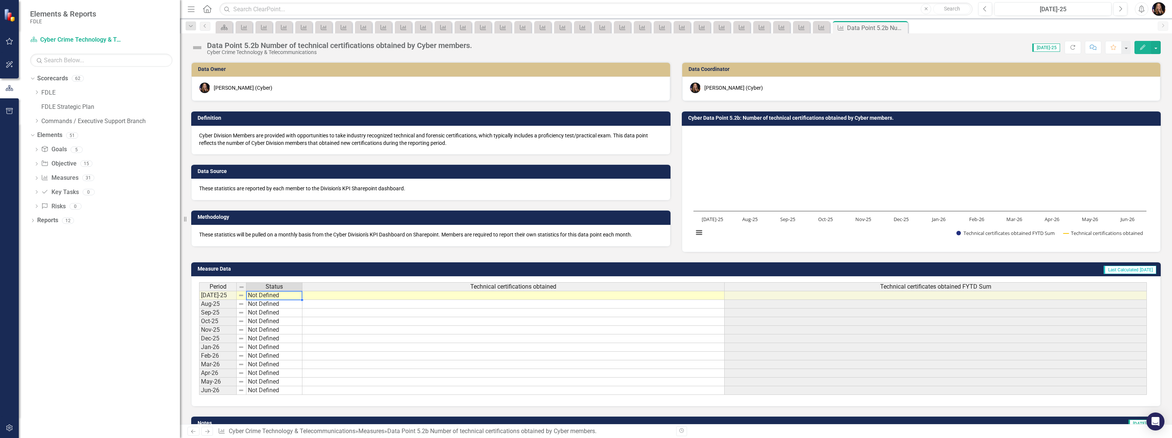
click at [265, 295] on td "Not Defined" at bounding box center [274, 295] width 56 height 9
click at [272, 297] on td "Not Defined" at bounding box center [274, 295] width 56 height 9
click at [271, 297] on td "Not Defined" at bounding box center [274, 295] width 56 height 9
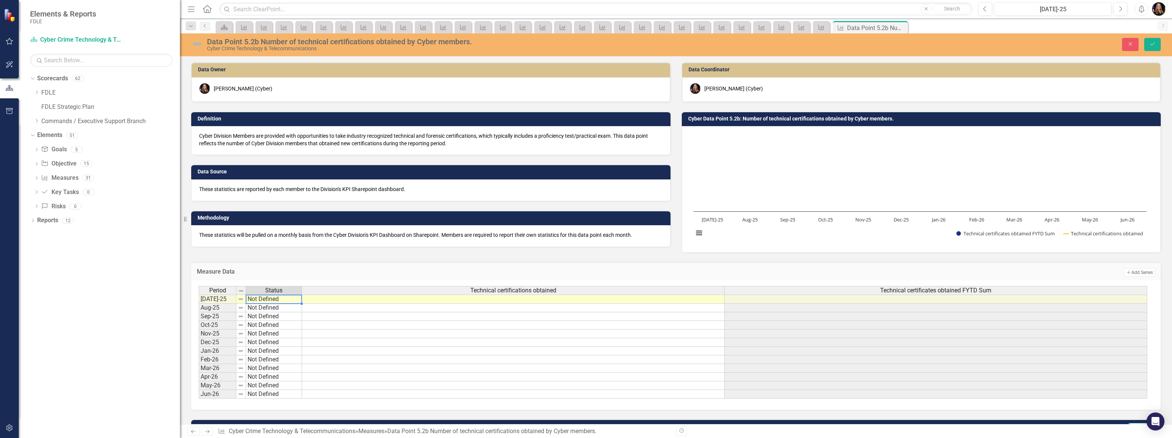
click at [271, 297] on div "Period Status Technical certifications obtained Technical certificates obtained…" at bounding box center [673, 342] width 949 height 113
click at [270, 297] on td "Not Defined" at bounding box center [274, 299] width 56 height 9
type textarea "Above Target"
click at [260, 313] on div "Period Status Technical certifications obtained Technical certificates obtained…" at bounding box center [673, 342] width 949 height 113
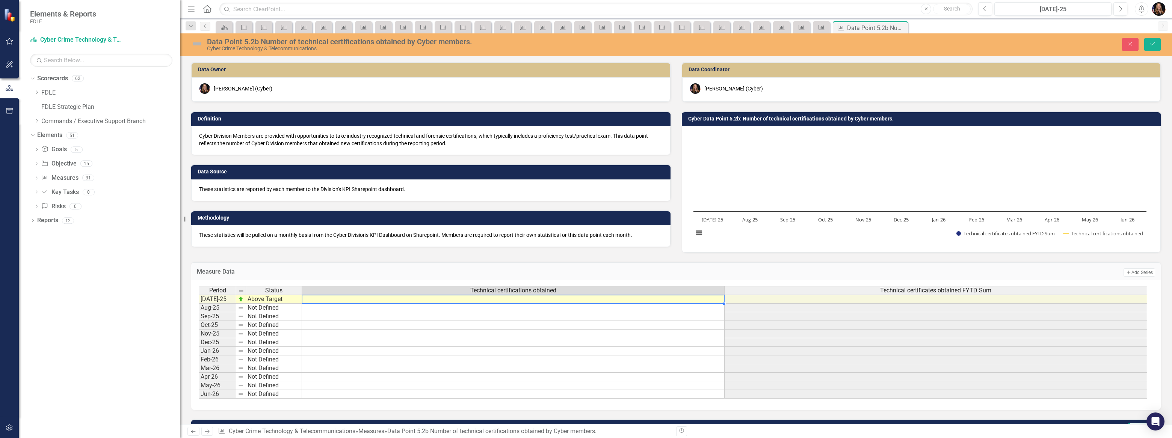
click at [481, 302] on td at bounding box center [513, 299] width 423 height 9
type textarea "4"
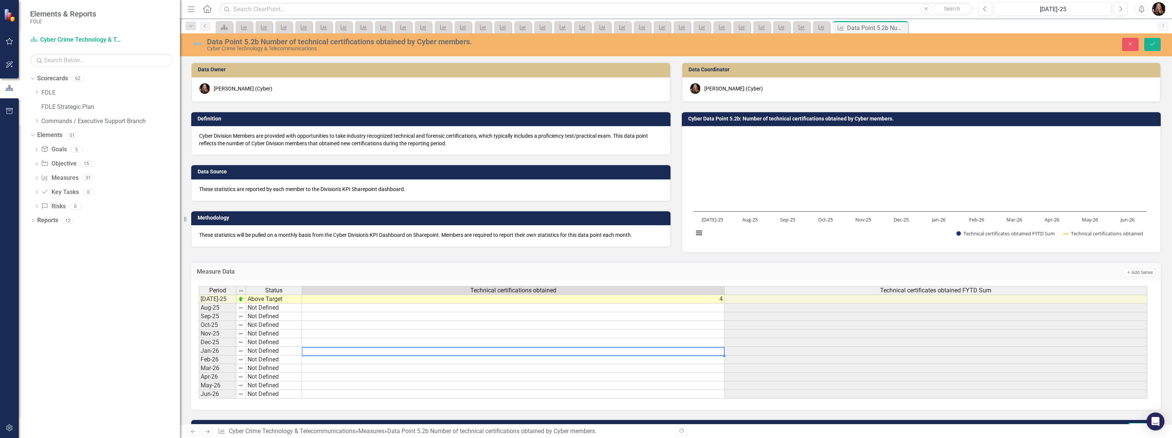
click at [558, 348] on td at bounding box center [513, 351] width 423 height 9
click at [1151, 44] on icon "Save" at bounding box center [1152, 43] width 7 height 5
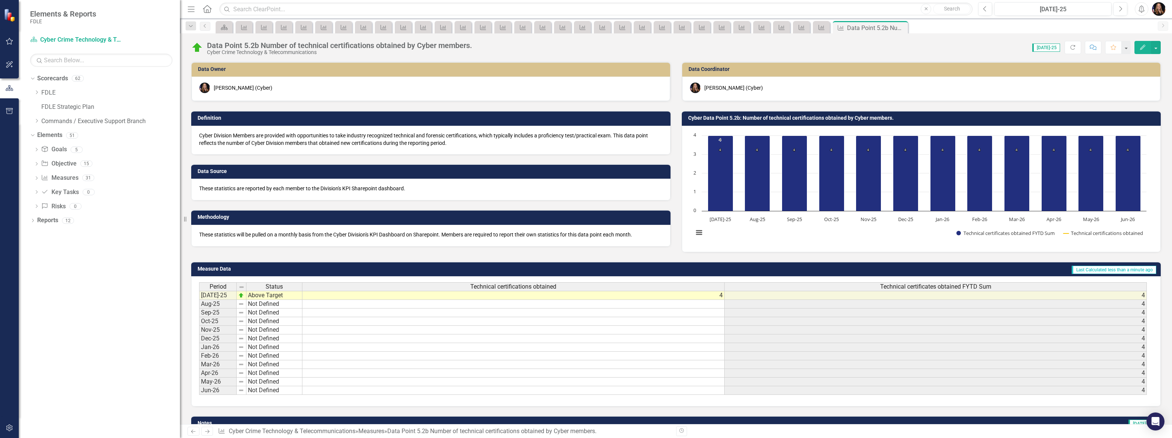
click at [278, 297] on td "Above Target" at bounding box center [274, 295] width 56 height 9
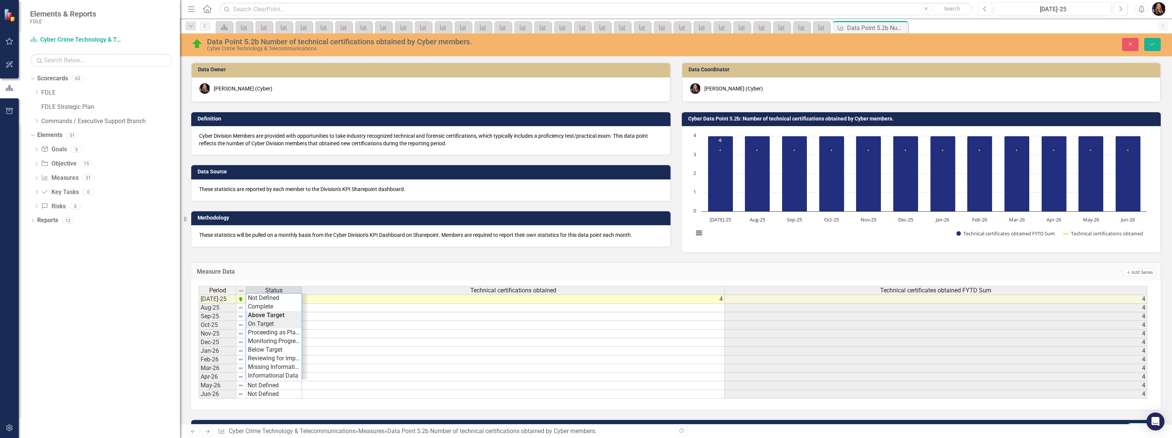
type textarea "On Target"
click at [278, 323] on div "Period Status Technical certifications obtained Technical certificates obtained…" at bounding box center [673, 342] width 949 height 113
click at [1153, 50] on button "Save" at bounding box center [1152, 44] width 17 height 13
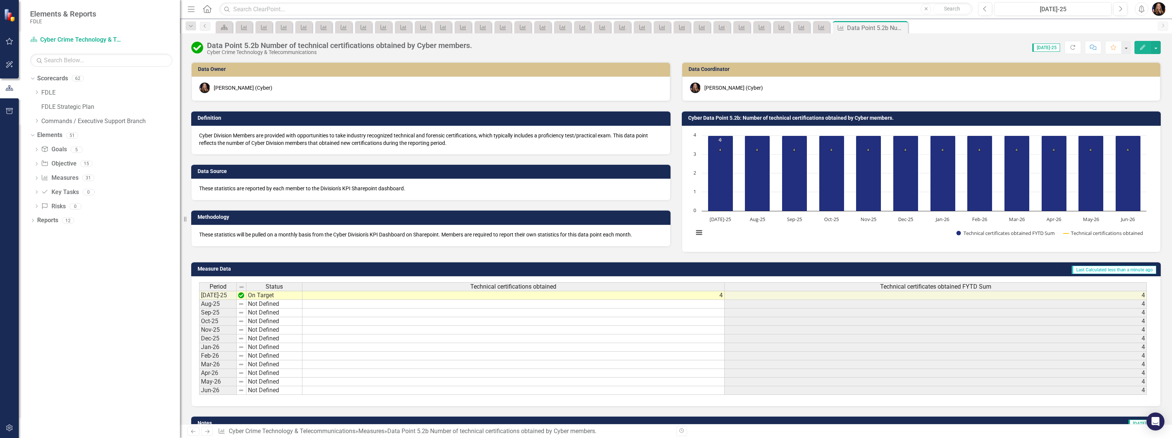
click at [207, 429] on icon "Next" at bounding box center [207, 431] width 6 height 5
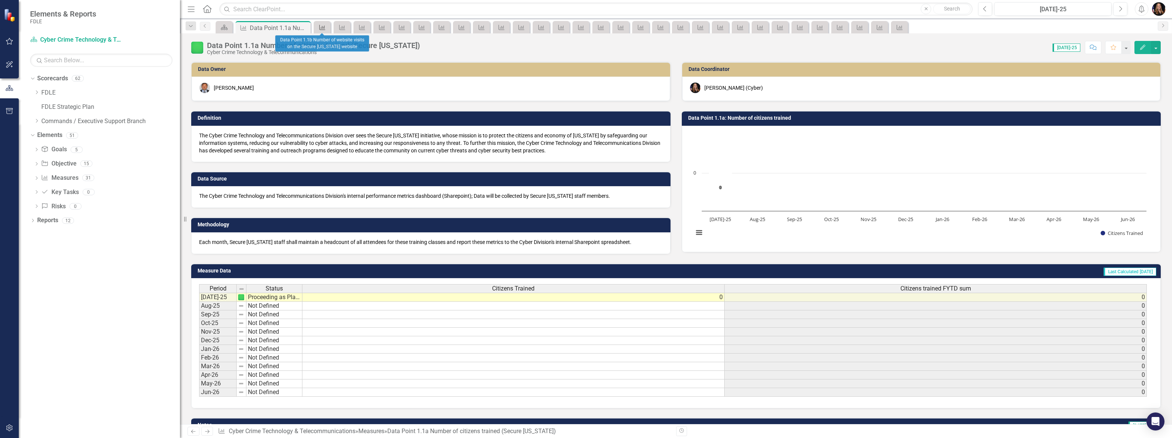
click at [324, 28] on icon at bounding box center [322, 27] width 6 height 5
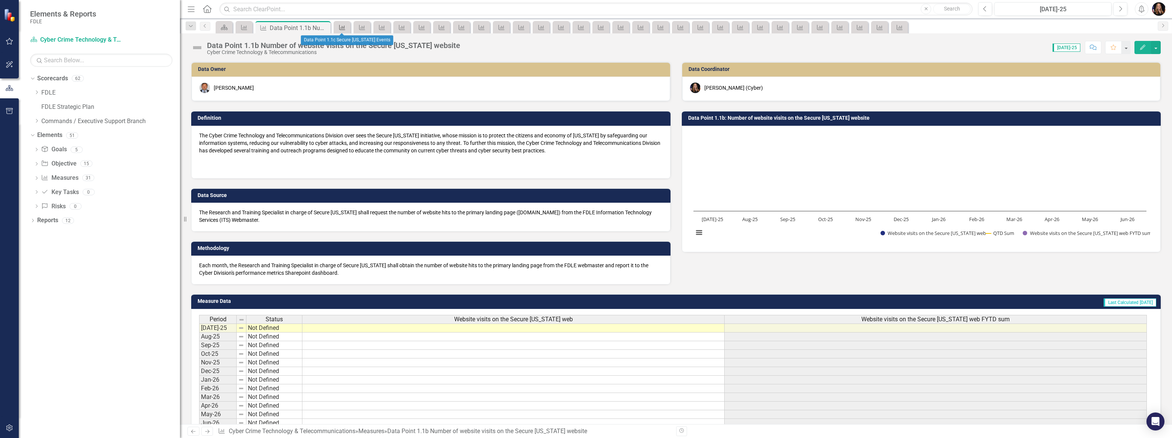
click at [343, 28] on icon "Measure" at bounding box center [343, 27] width 8 height 6
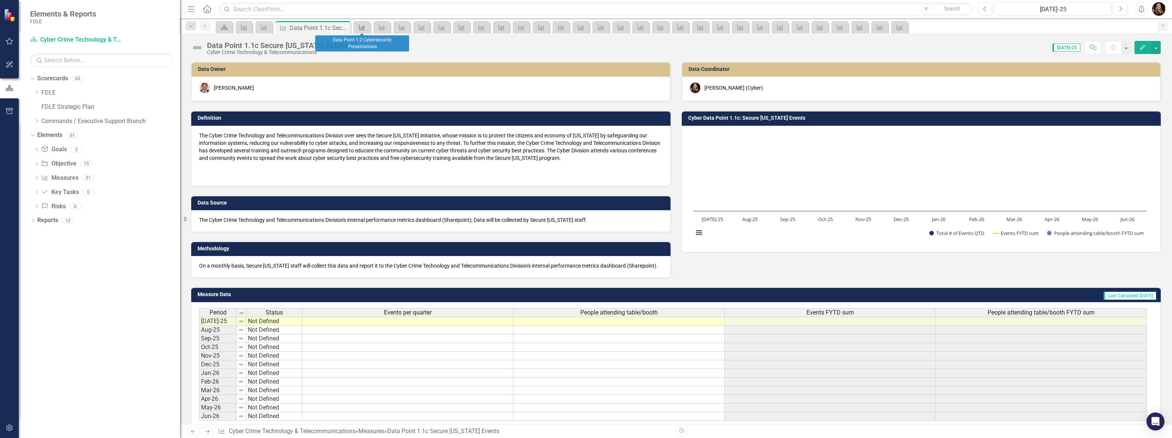
click at [360, 29] on icon "Measure" at bounding box center [362, 27] width 8 height 6
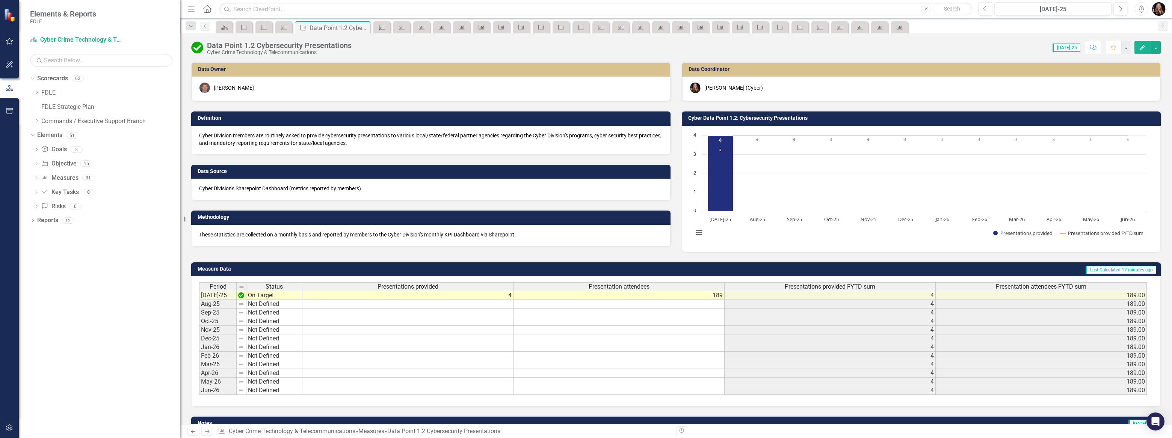
click at [379, 30] on icon "Measure" at bounding box center [382, 27] width 8 height 6
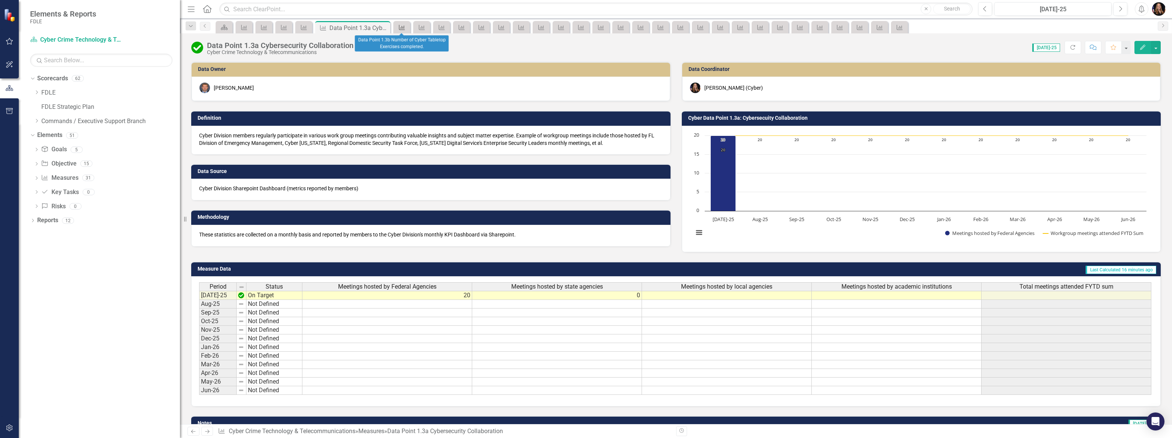
click at [399, 28] on icon "Measure" at bounding box center [402, 27] width 8 height 6
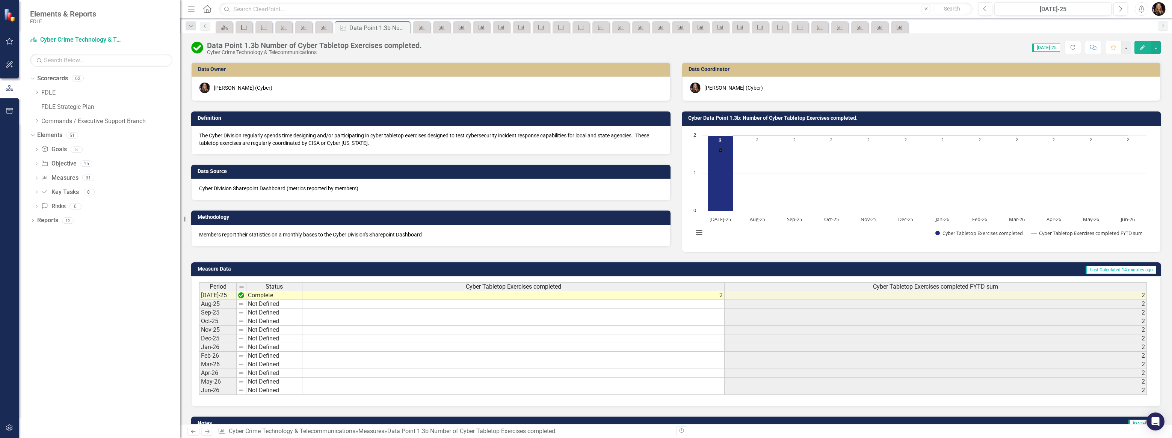
click at [245, 29] on icon "Measure" at bounding box center [244, 27] width 8 height 6
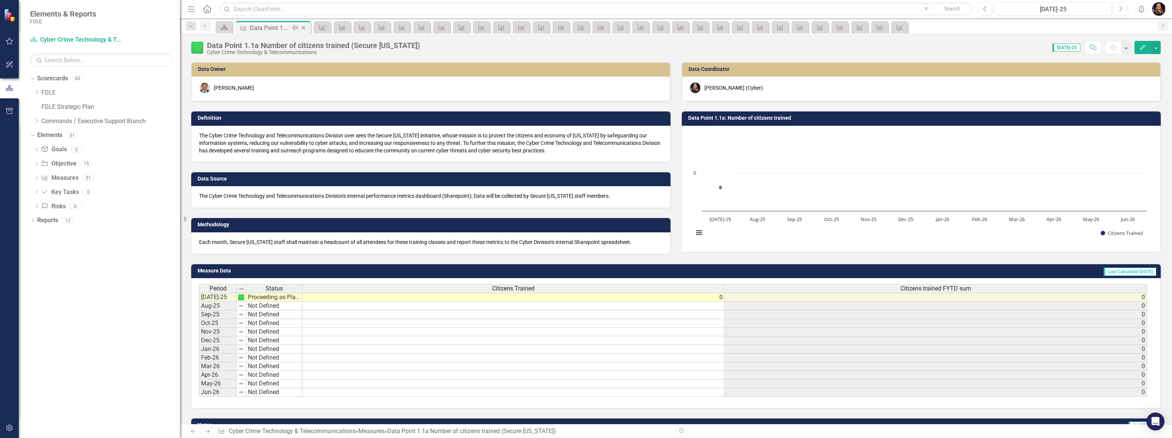
click at [303, 27] on icon at bounding box center [304, 28] width 4 height 4
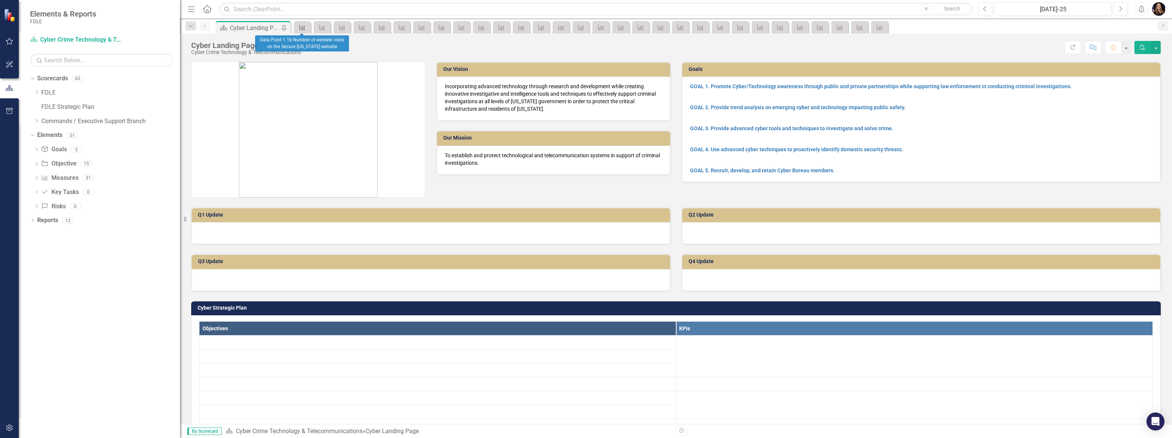
click at [301, 29] on icon "Measure" at bounding box center [303, 27] width 8 height 6
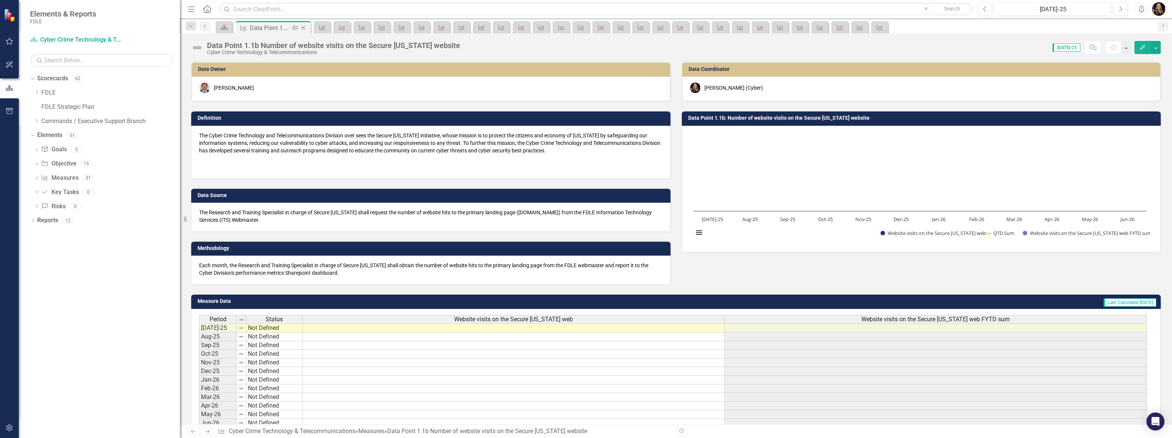
click at [305, 26] on icon "Close" at bounding box center [304, 28] width 8 height 6
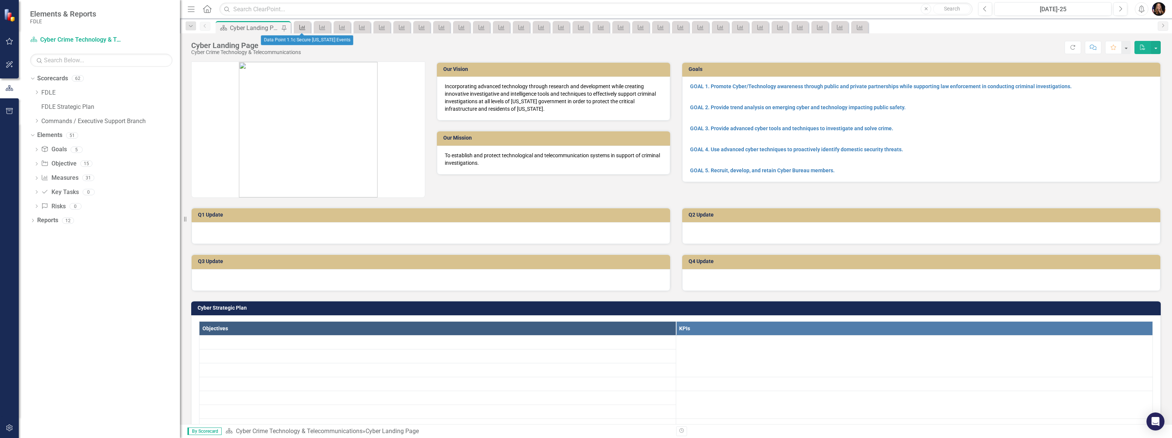
click at [305, 26] on icon "Measure" at bounding box center [303, 27] width 8 height 6
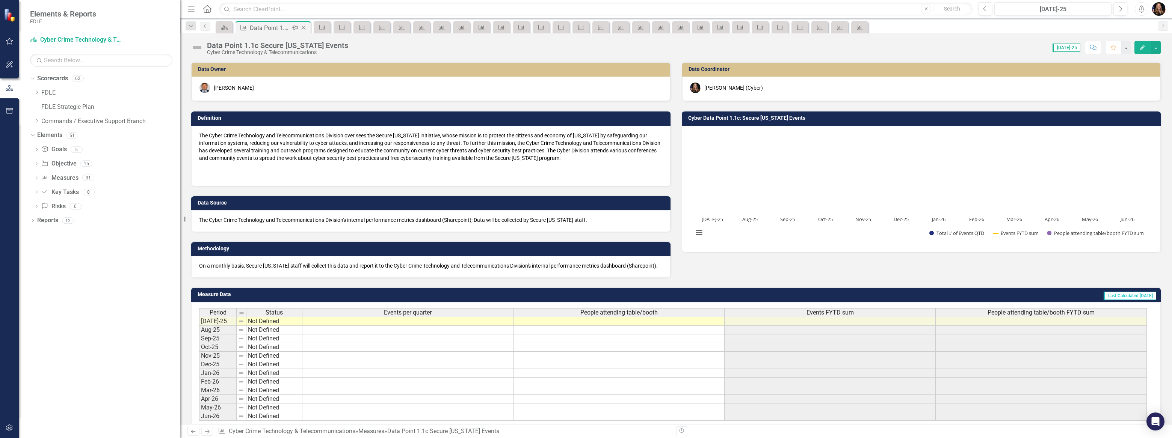
click at [302, 27] on icon "Close" at bounding box center [304, 28] width 8 height 6
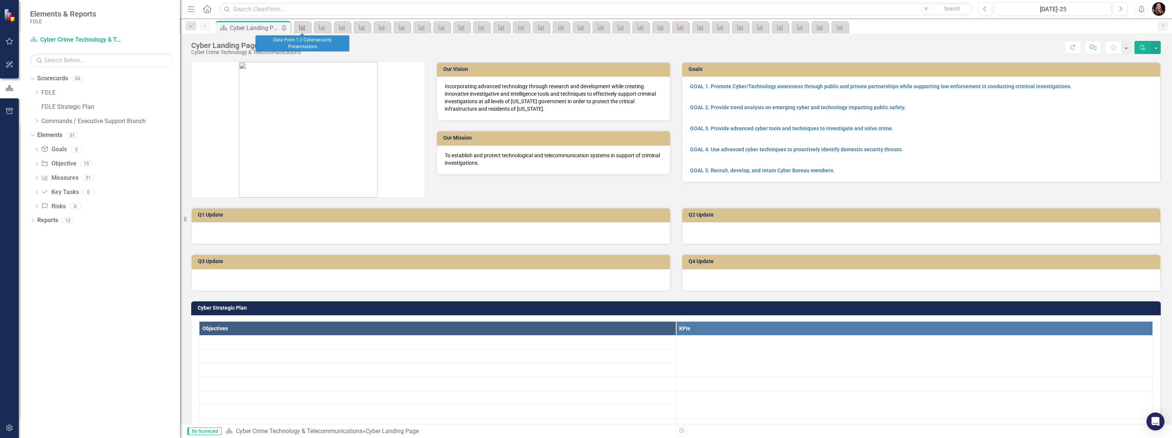
click at [304, 28] on icon "Measure" at bounding box center [303, 27] width 8 height 6
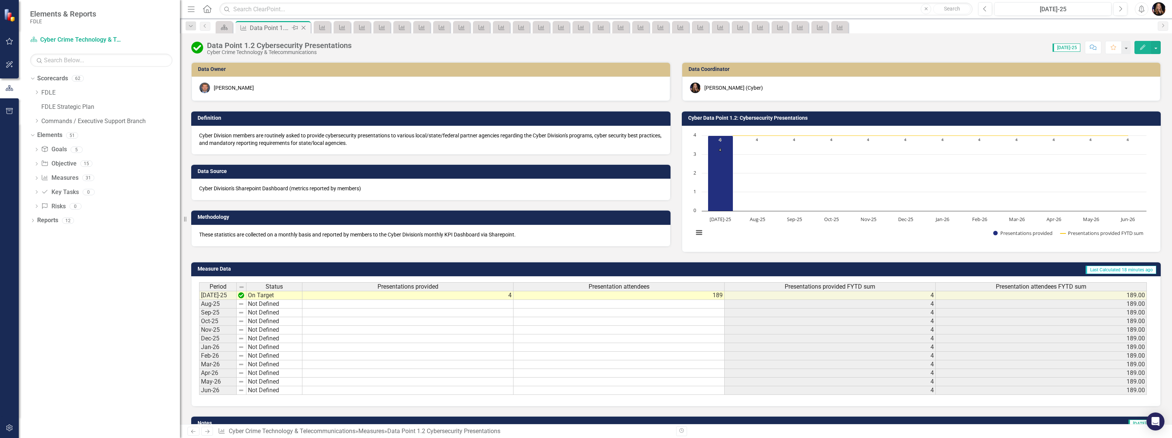
click at [304, 27] on icon "Close" at bounding box center [304, 28] width 8 height 6
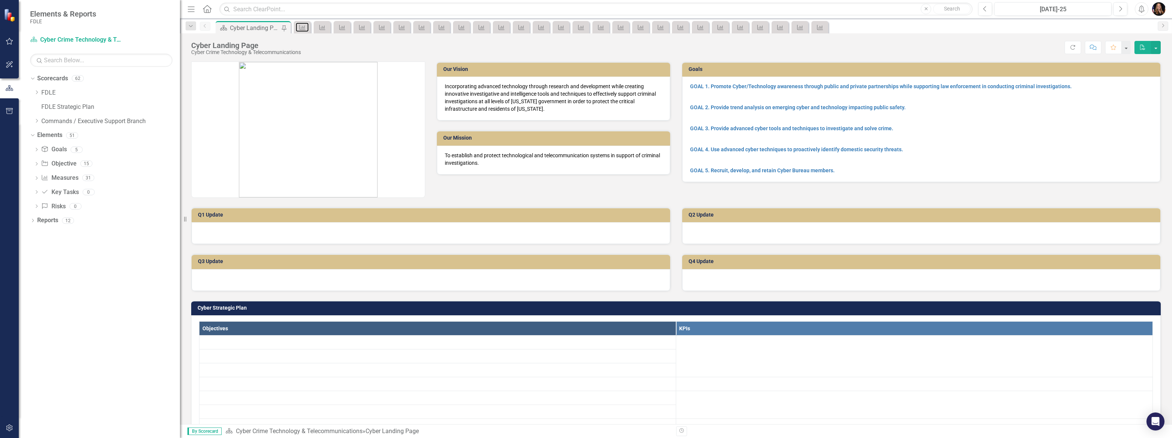
click at [304, 27] on icon "Measure" at bounding box center [303, 27] width 8 height 6
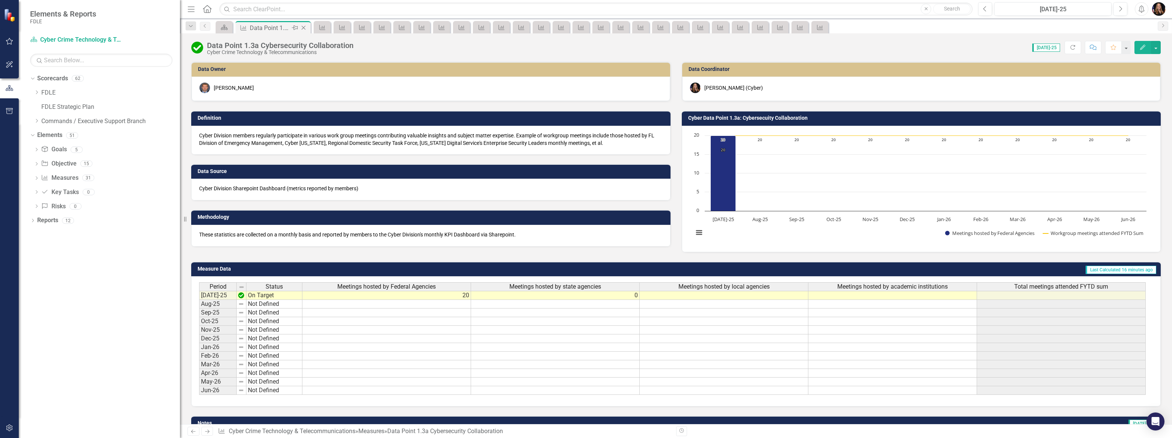
click at [302, 27] on icon at bounding box center [304, 28] width 4 height 4
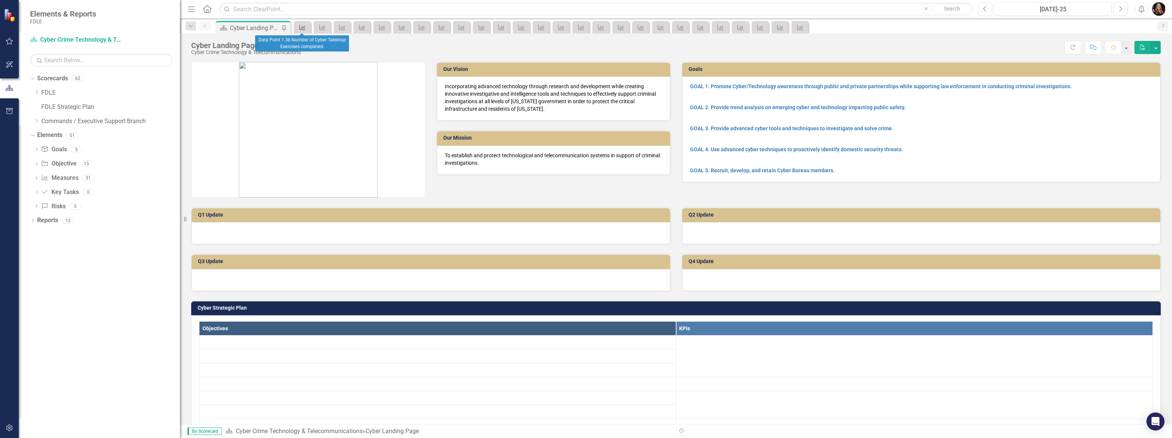
click at [303, 27] on icon "Measure" at bounding box center [303, 27] width 8 height 6
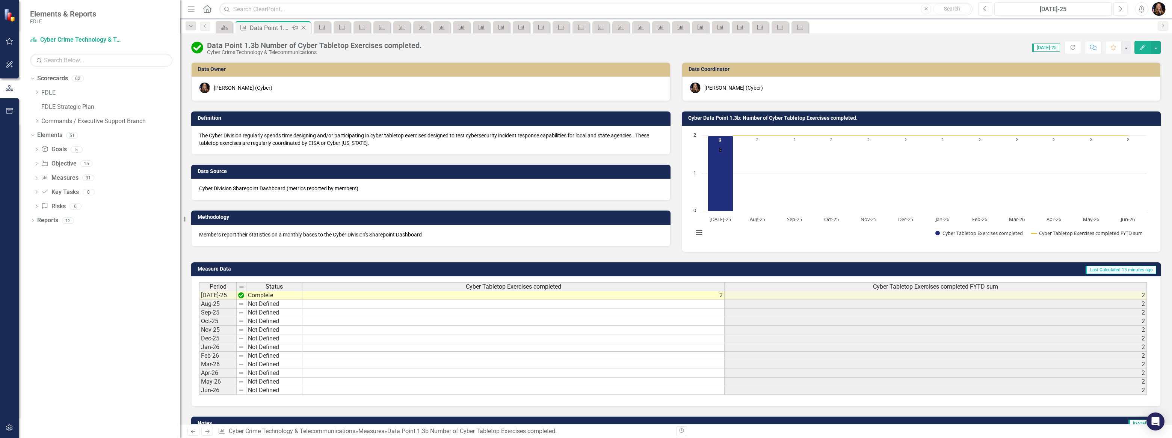
click at [304, 26] on icon "Close" at bounding box center [304, 28] width 8 height 6
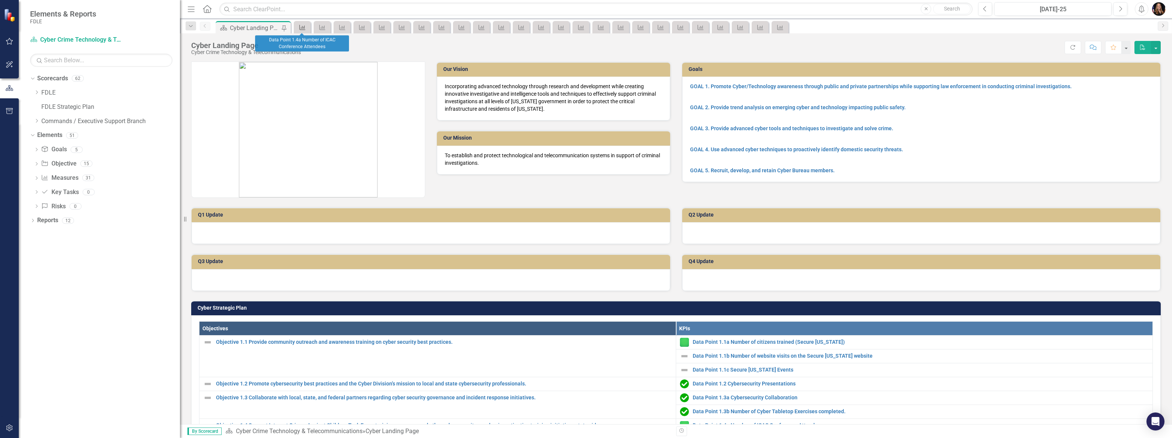
click at [302, 29] on icon "Measure" at bounding box center [303, 27] width 8 height 6
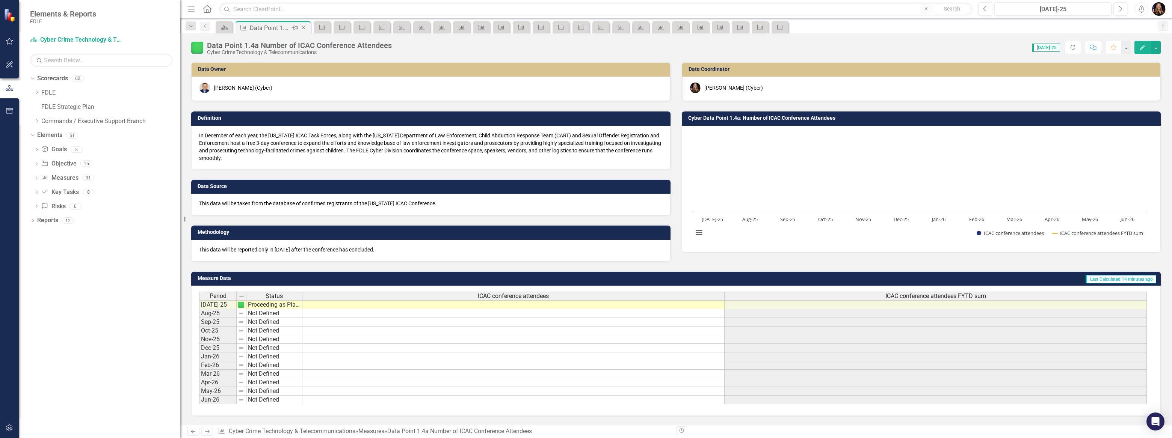
click at [304, 27] on icon at bounding box center [304, 28] width 4 height 4
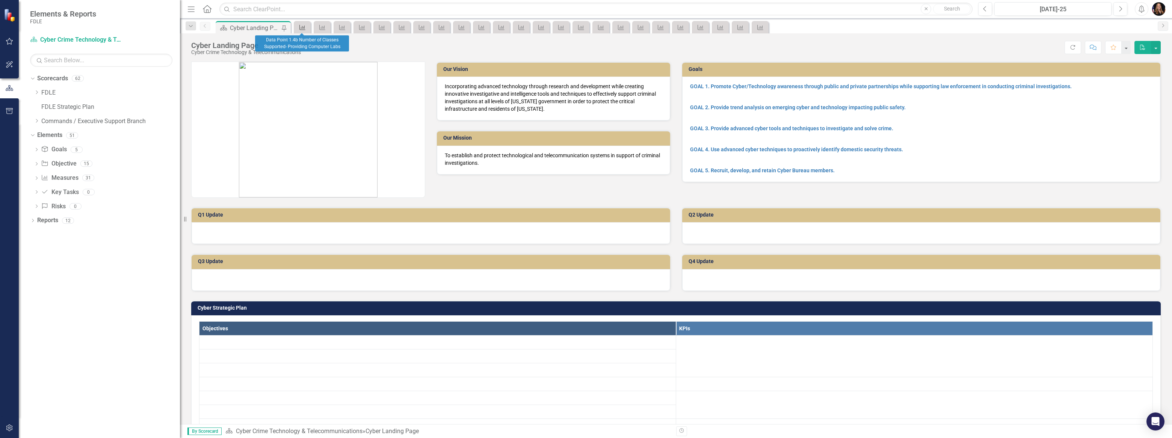
click at [304, 27] on icon "Measure" at bounding box center [303, 27] width 8 height 6
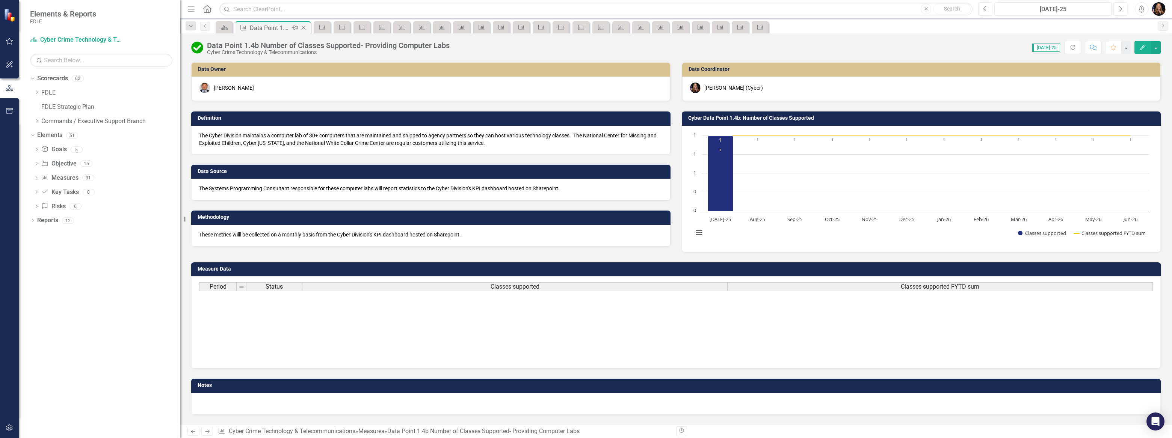
click at [304, 27] on icon at bounding box center [304, 28] width 4 height 4
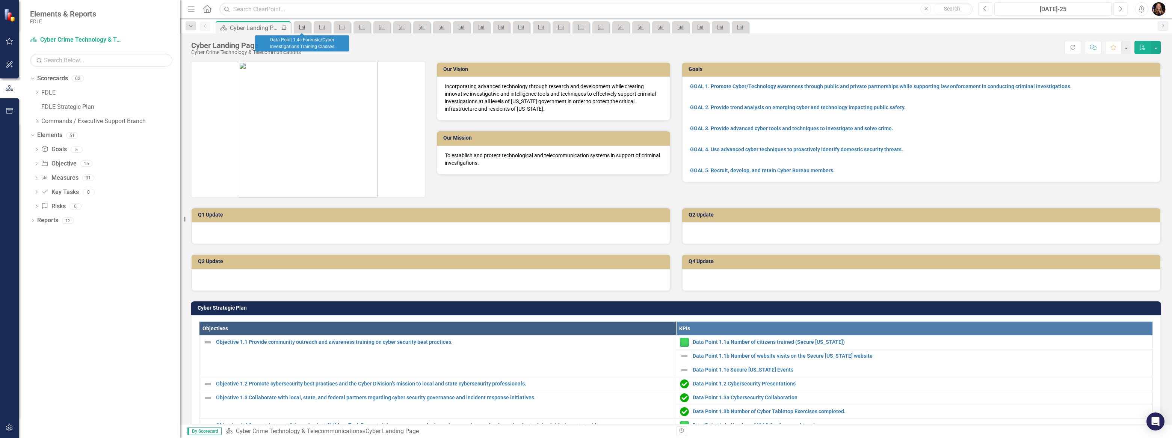
click at [304, 27] on icon "Measure" at bounding box center [303, 27] width 8 height 6
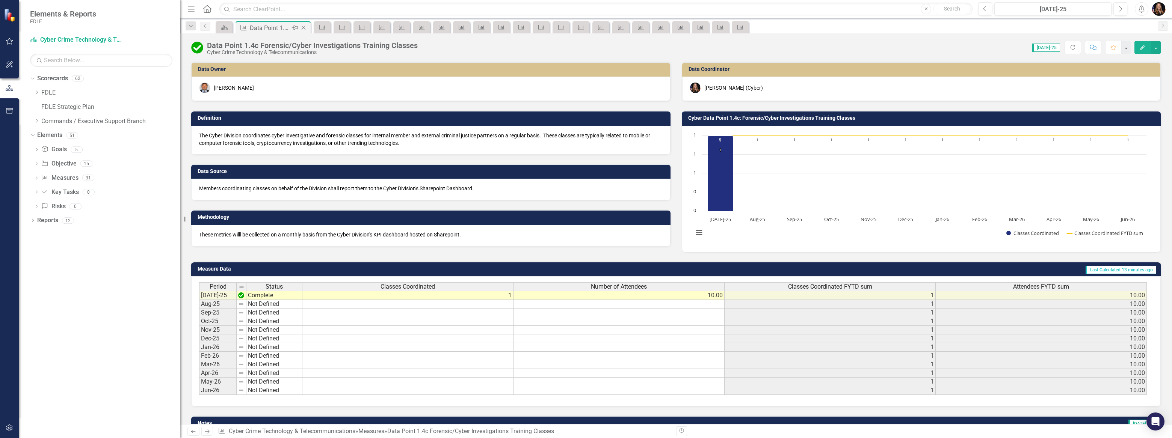
click at [305, 26] on icon "Close" at bounding box center [304, 28] width 8 height 6
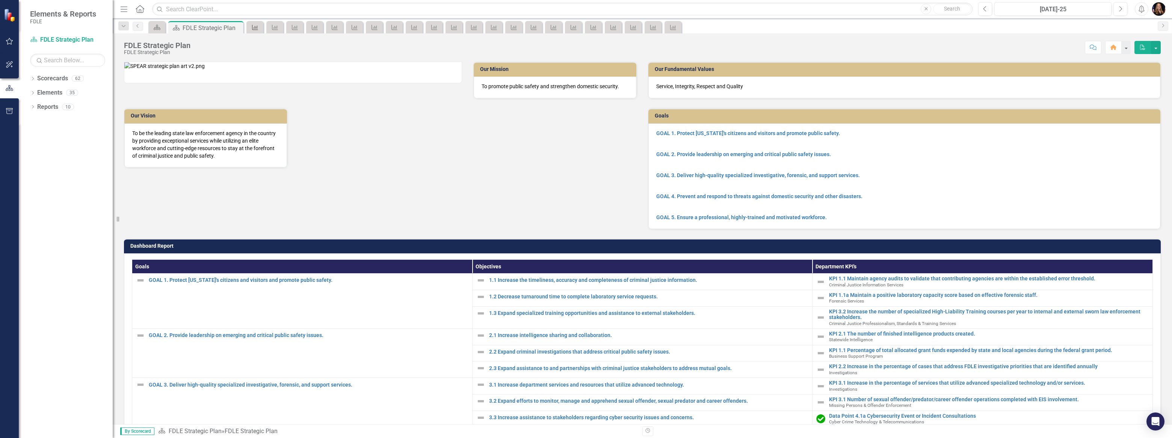
click at [257, 27] on icon at bounding box center [255, 27] width 6 height 5
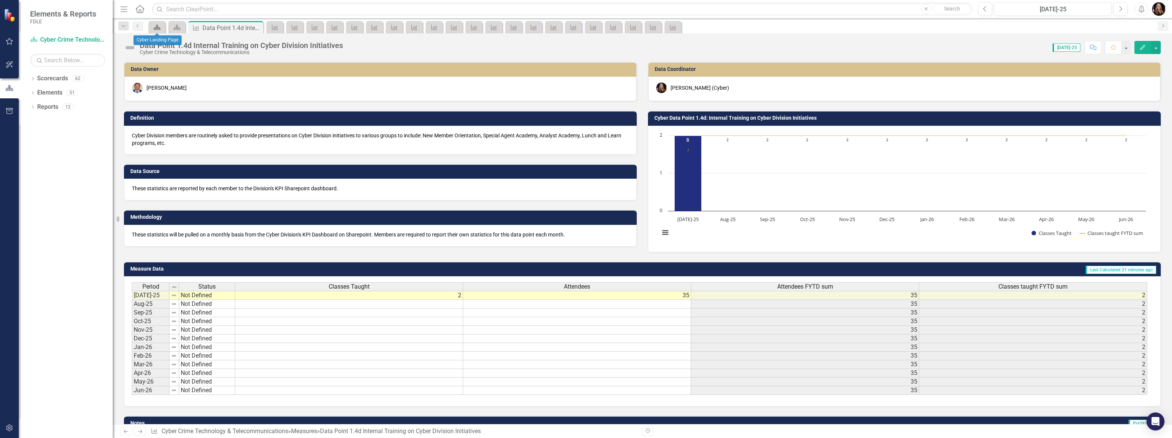
click at [160, 27] on icon "Scorecard" at bounding box center [157, 27] width 8 height 6
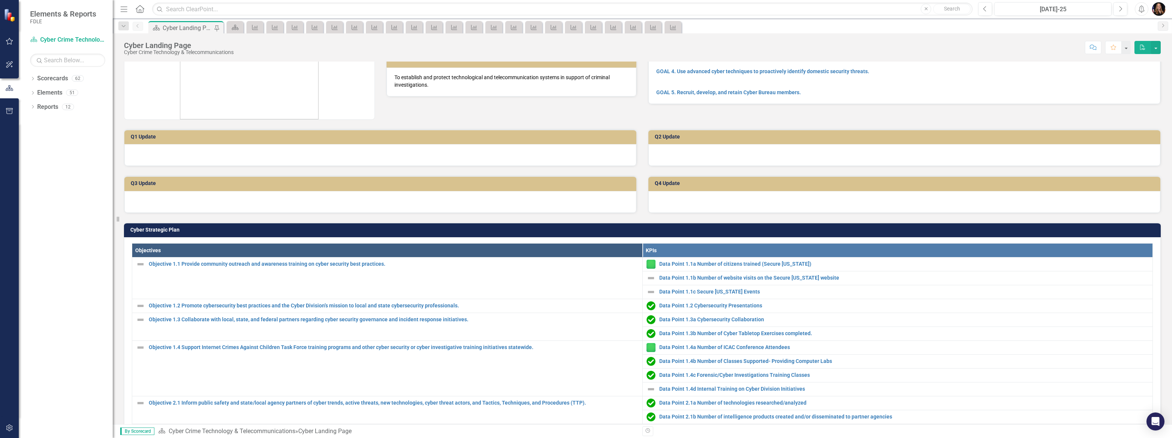
scroll to position [116, 0]
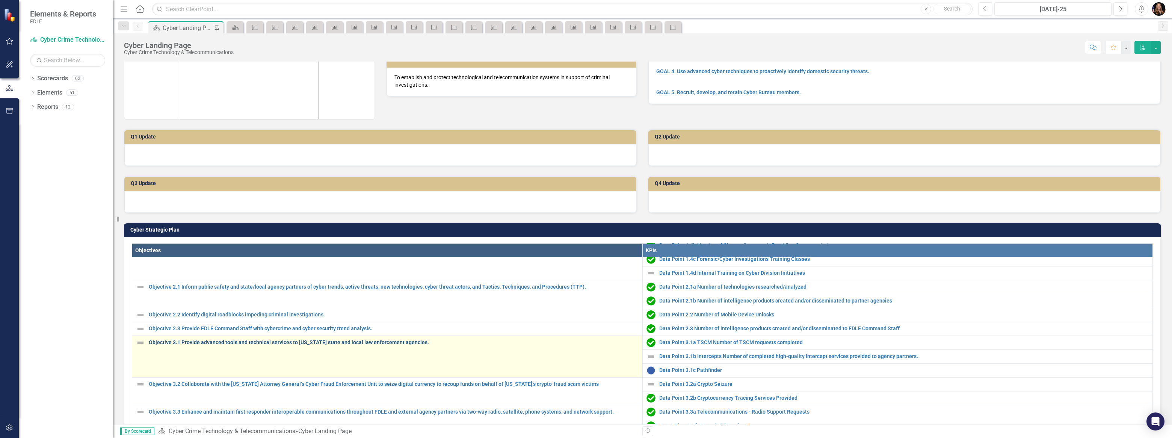
click at [272, 342] on link "Objective 3.1 Provide advanced tools and technical services to [US_STATE] state…" at bounding box center [394, 343] width 490 height 6
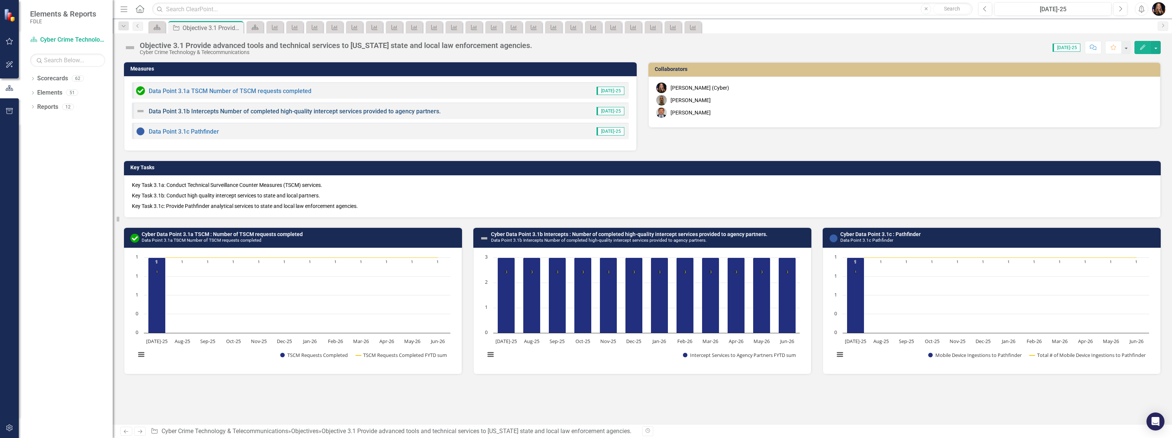
click at [280, 109] on link "Data Point 3.1b Intercepts Number of completed high-quality intercept services …" at bounding box center [295, 111] width 292 height 7
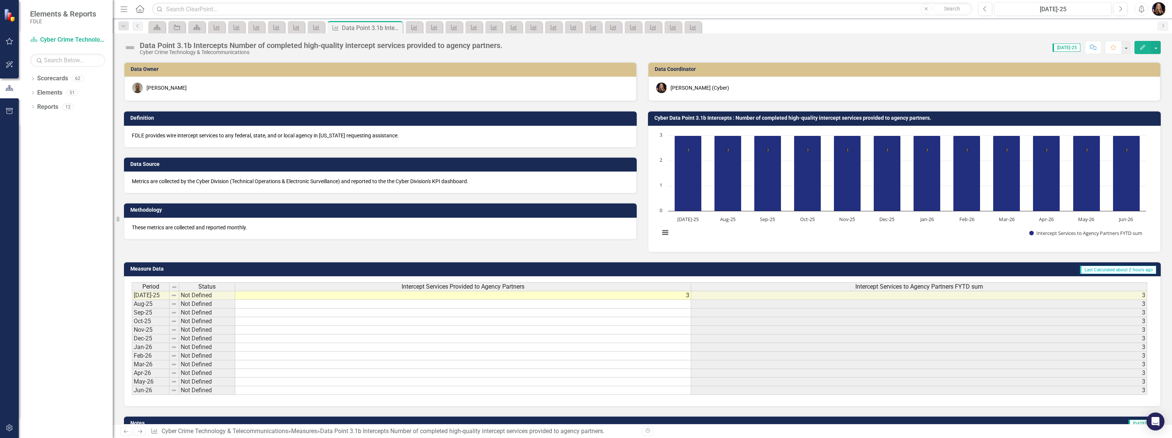
click at [192, 296] on td "Not Defined" at bounding box center [207, 295] width 56 height 9
click at [192, 295] on td "Not Defined" at bounding box center [207, 295] width 56 height 9
click at [201, 295] on td "Not Defined" at bounding box center [207, 295] width 56 height 9
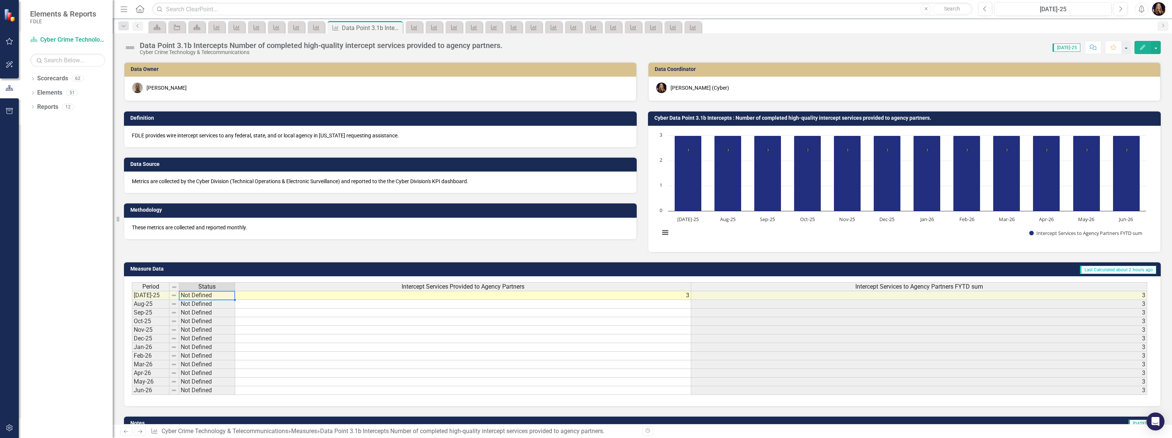
click at [201, 295] on td "Not Defined" at bounding box center [207, 295] width 56 height 9
click at [233, 295] on table "Copy" at bounding box center [263, 300] width 82 height 11
click at [132, 318] on div "Period Status Jul-25 Not Defined Aug-25 Not Defined Sep-25 Not Defined Oct-25 N…" at bounding box center [132, 339] width 0 height 113
click at [210, 294] on td "Not Defined" at bounding box center [207, 295] width 56 height 9
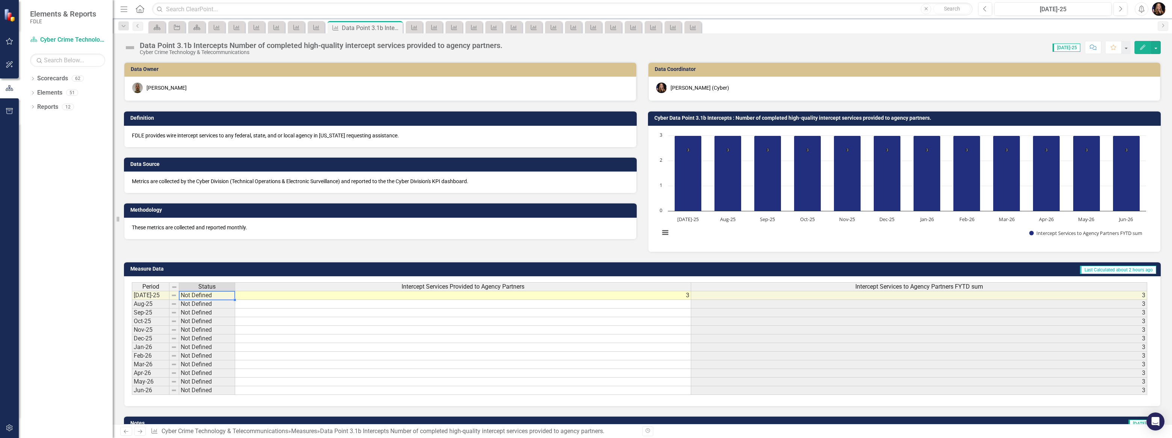
click at [210, 294] on td "Not Defined" at bounding box center [207, 295] width 56 height 9
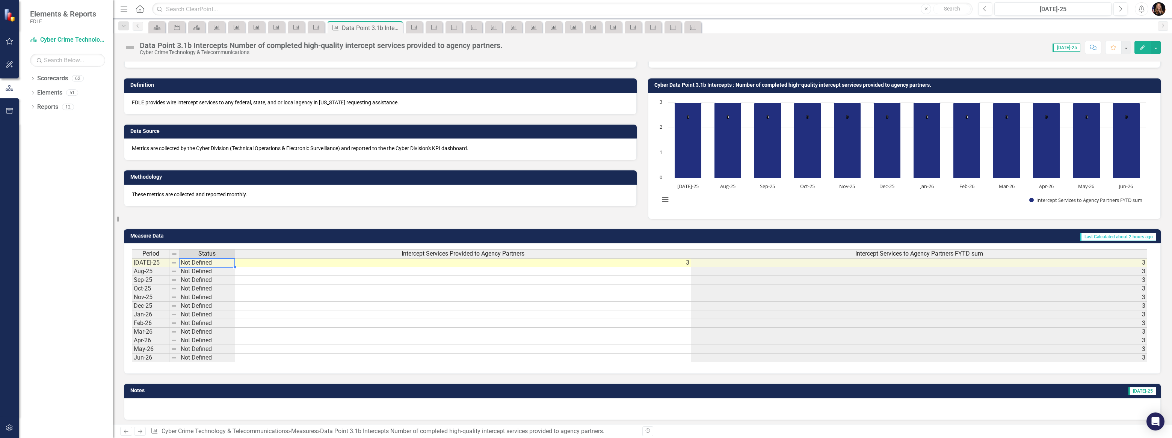
scroll to position [34, 0]
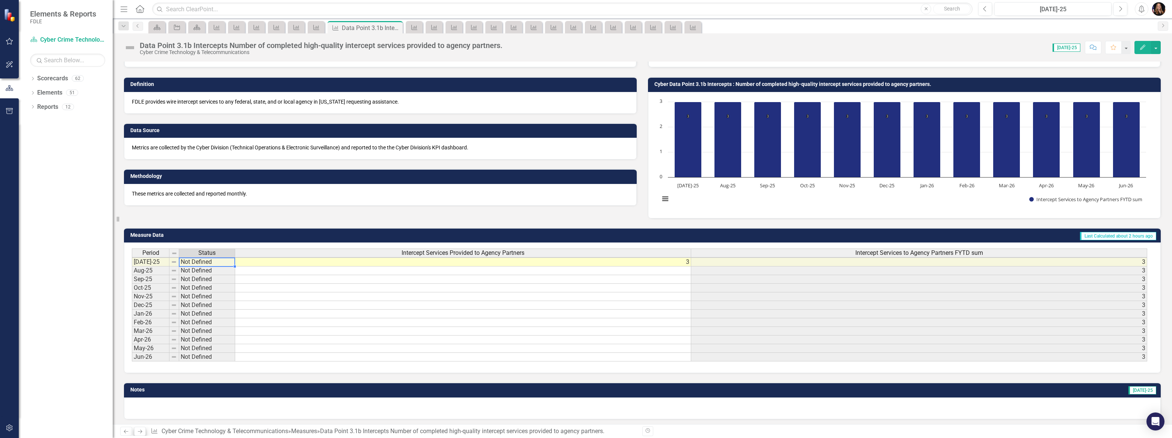
click at [144, 431] on div "Previous Next Measure Cyber Crime Technology & Telecommunications » Measures » …" at bounding box center [378, 431] width 517 height 9
click at [141, 432] on icon "Next" at bounding box center [140, 431] width 6 height 5
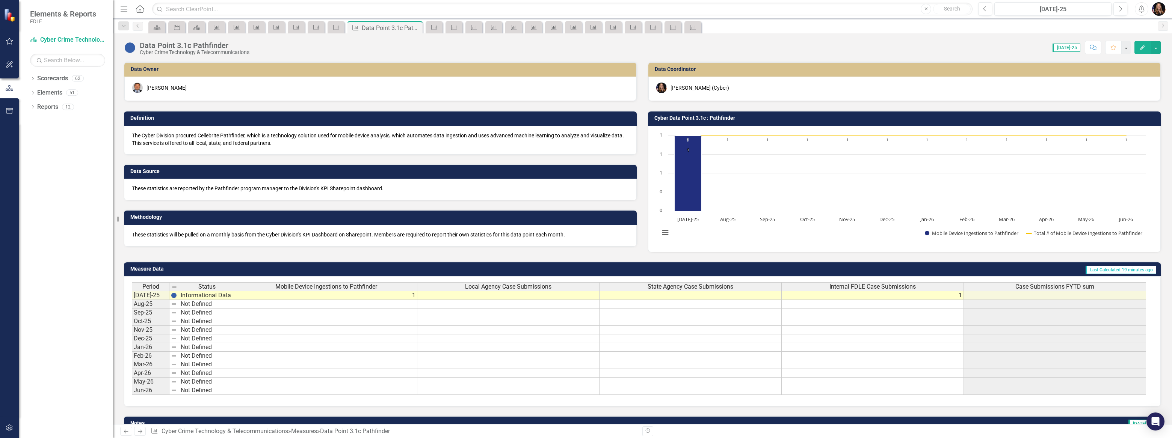
click at [141, 432] on icon "Next" at bounding box center [140, 431] width 6 height 5
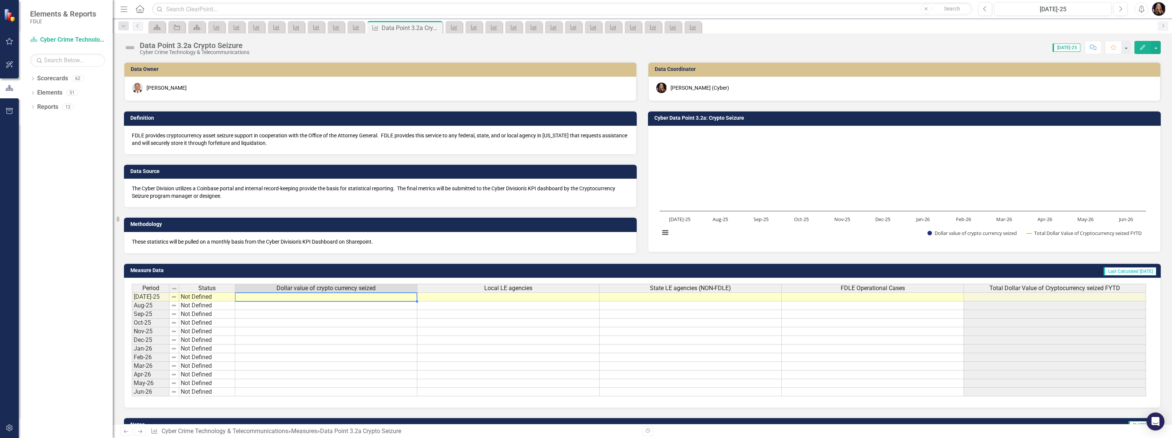
click at [337, 299] on td at bounding box center [326, 297] width 182 height 9
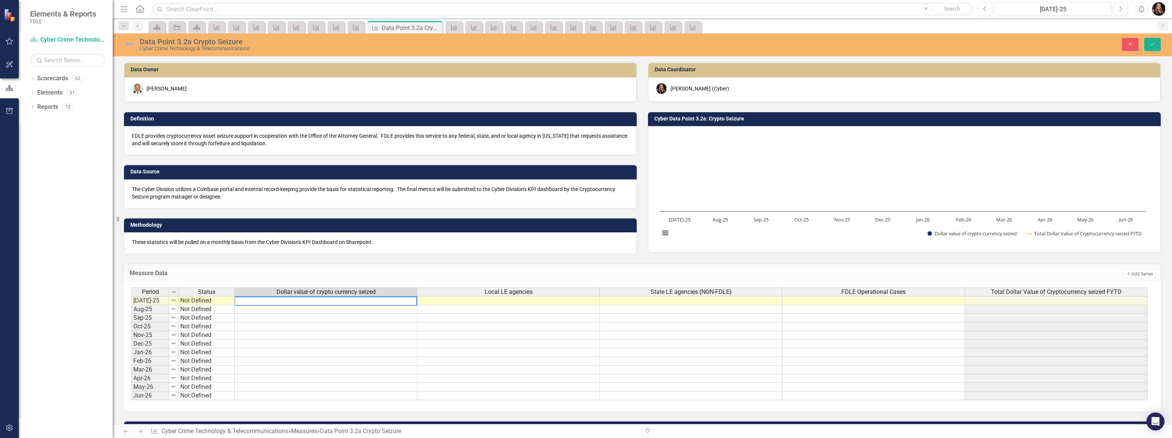
paste textarea "$3,049,697.61"
click at [333, 325] on td at bounding box center [326, 327] width 183 height 9
click at [240, 298] on textarea "$3,049,697.61" at bounding box center [325, 301] width 183 height 9
click at [201, 299] on td "Not Defined" at bounding box center [207, 300] width 56 height 9
click at [202, 299] on td "Not Defined" at bounding box center [207, 300] width 56 height 9
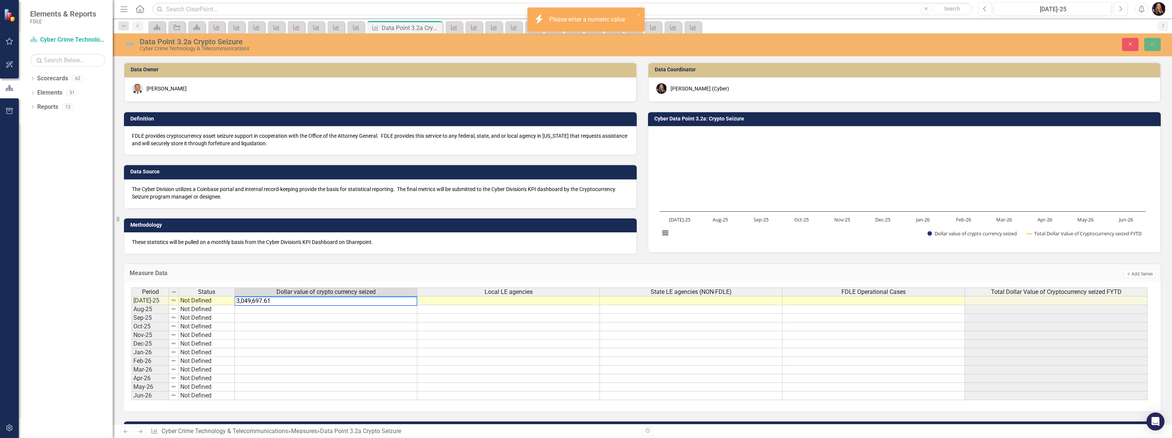
click at [203, 301] on td "Not Defined" at bounding box center [207, 300] width 56 height 9
click at [241, 301] on textarea "3,049,697.61" at bounding box center [325, 301] width 183 height 9
type textarea "3049697.61"
click at [199, 299] on td "Not Defined" at bounding box center [207, 300] width 56 height 9
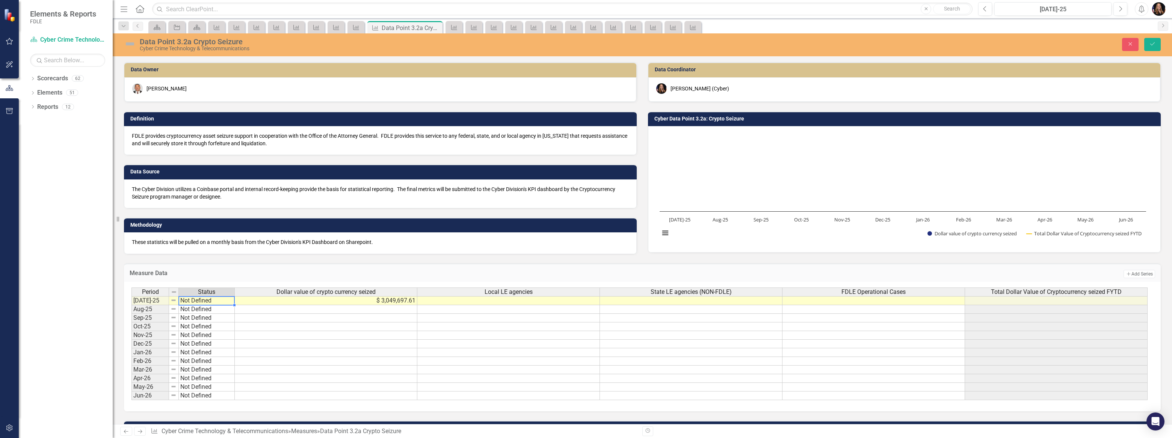
click at [199, 302] on td "Not Defined" at bounding box center [207, 300] width 56 height 9
type textarea "Above Target"
click at [203, 318] on div "Period Status Dollar value of crypto currency seized Local LE agencies State LE…" at bounding box center [640, 344] width 1016 height 113
click at [878, 305] on td at bounding box center [874, 309] width 183 height 9
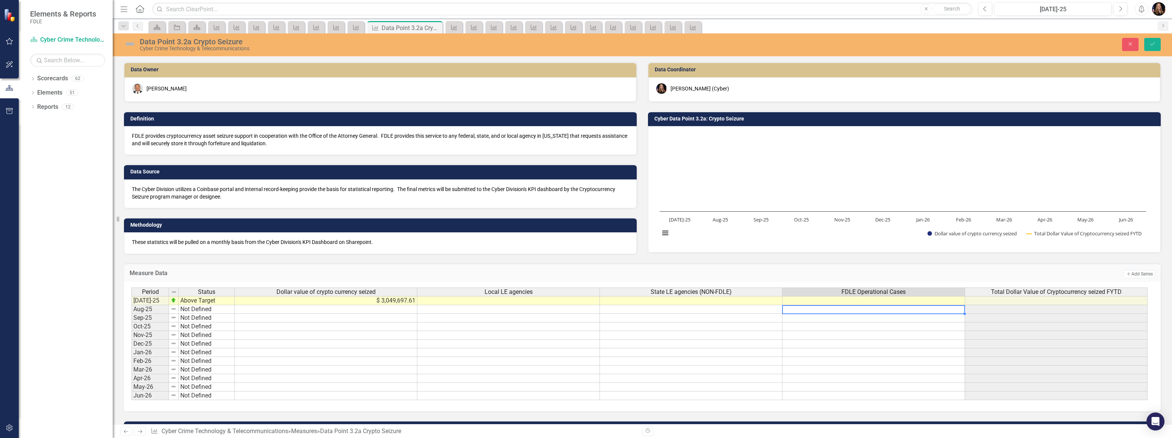
click at [878, 305] on div at bounding box center [873, 305] width 183 height 1
click at [876, 299] on td at bounding box center [874, 300] width 183 height 9
click at [875, 299] on textarea at bounding box center [873, 301] width 183 height 9
type textarea "8"
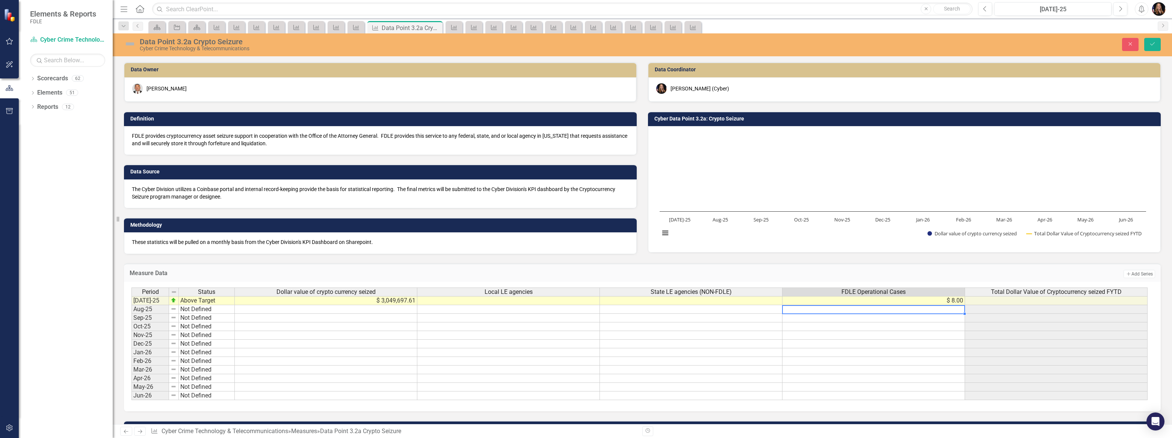
click at [857, 312] on td at bounding box center [874, 309] width 183 height 9
click at [751, 302] on td at bounding box center [691, 300] width 183 height 9
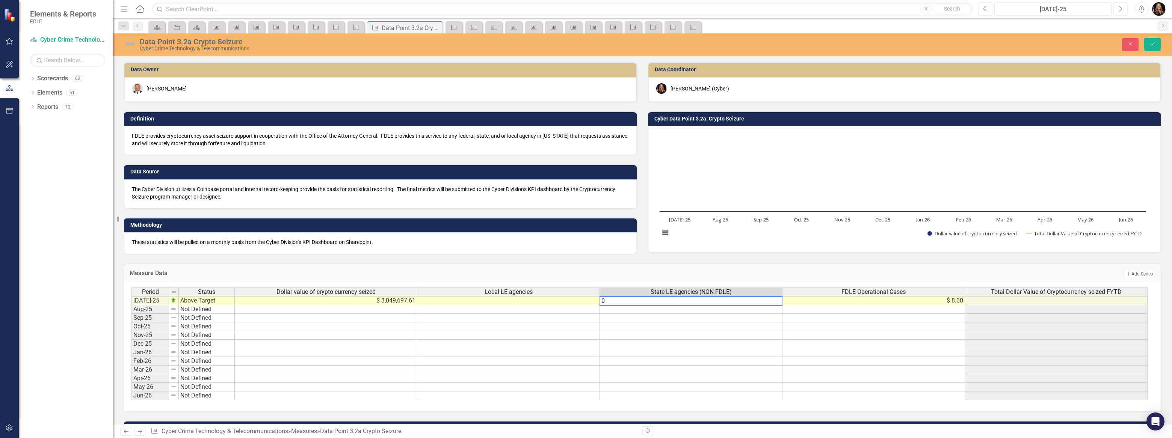
type textarea "0"
click at [520, 299] on td at bounding box center [508, 300] width 183 height 9
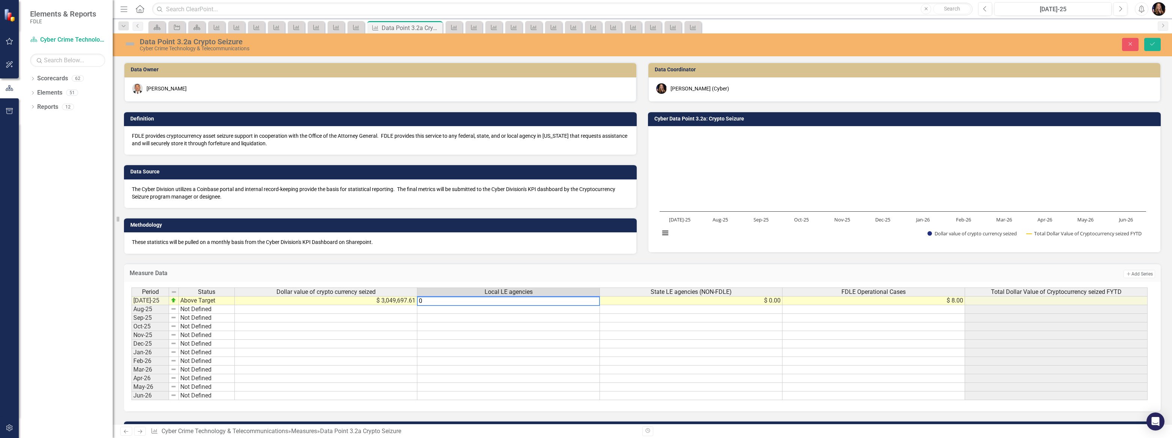
type textarea "0"
click at [529, 315] on td at bounding box center [508, 318] width 183 height 9
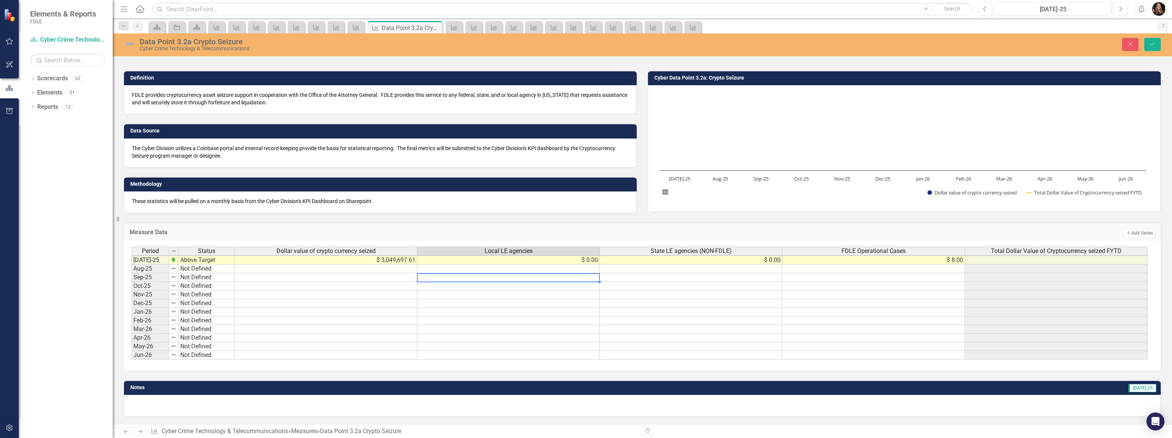
scroll to position [45, 0]
click at [917, 247] on div "FDLE Operational Cases" at bounding box center [874, 251] width 182 height 8
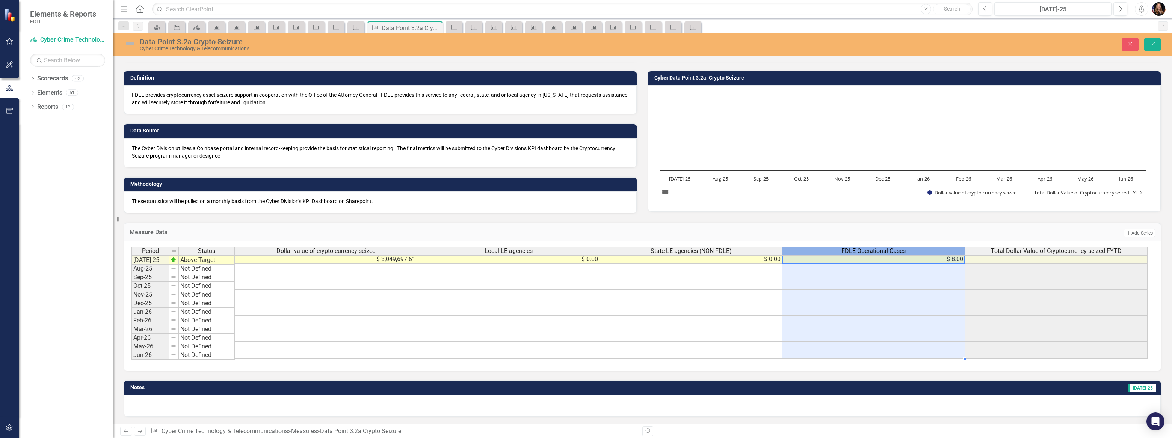
click at [917, 247] on div "FDLE Operational Cases" at bounding box center [874, 251] width 182 height 8
click at [1154, 47] on button "Save" at bounding box center [1152, 44] width 17 height 13
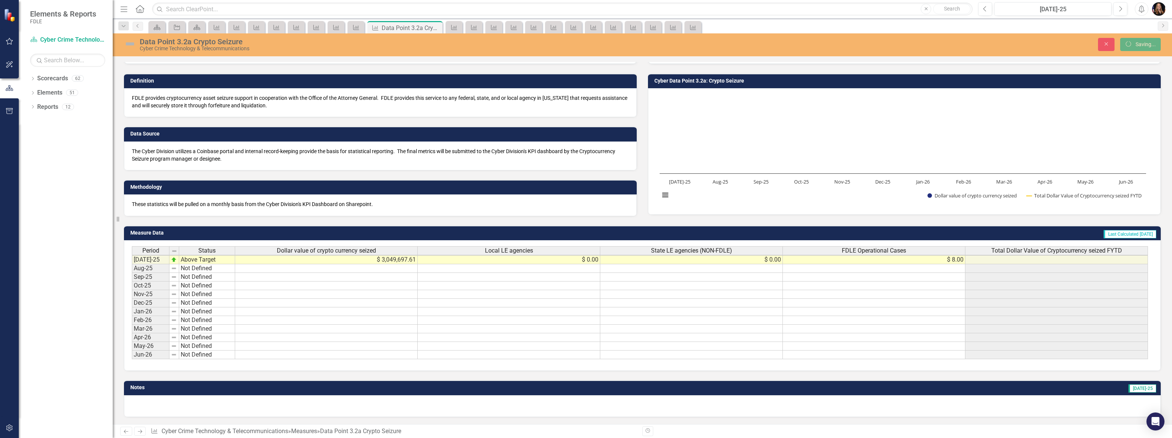
scroll to position [42, 0]
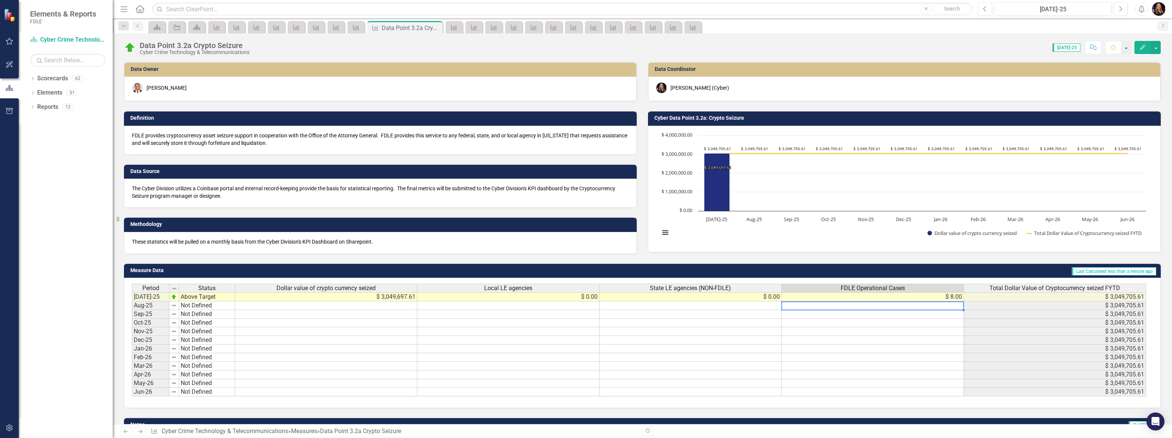
click at [132, 301] on div "Period Status Dollar value of crypto currency seized Local LE agencies State LE…" at bounding box center [132, 340] width 0 height 113
click at [923, 297] on td "$ 8.00" at bounding box center [873, 297] width 182 height 9
click at [908, 290] on div "FDLE Operational Cases" at bounding box center [873, 288] width 182 height 8
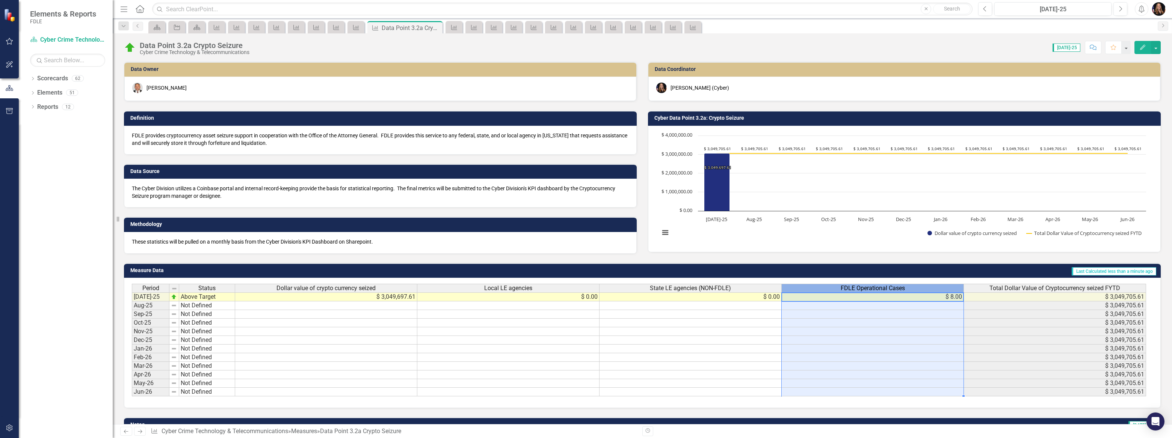
click at [908, 290] on div "FDLE Operational Cases" at bounding box center [873, 288] width 182 height 8
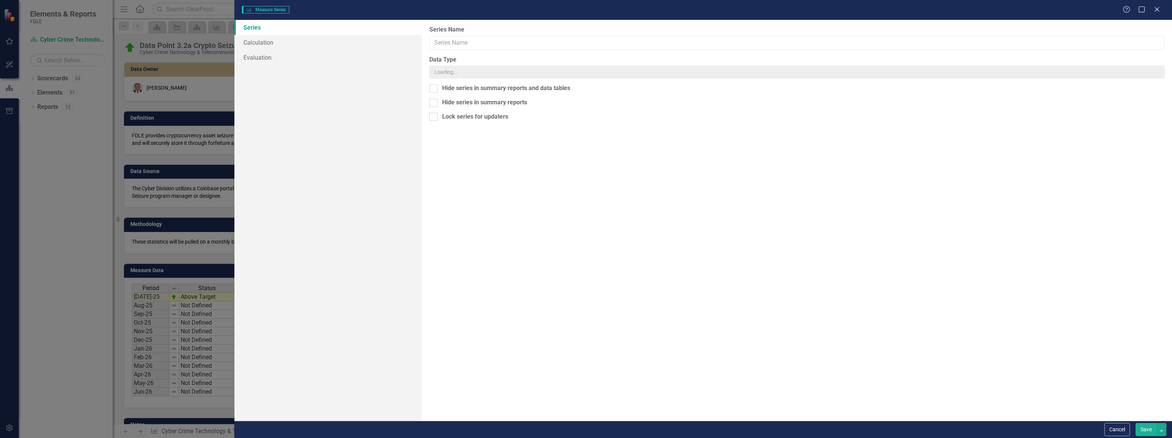
type input "FDLE Operational Cases"
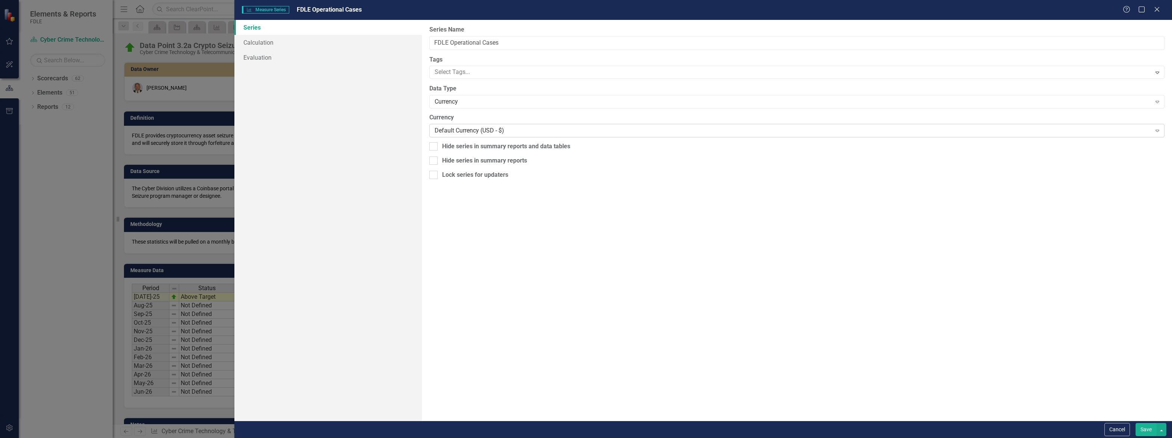
click at [480, 128] on div "Default Currency (USD - $)" at bounding box center [793, 131] width 716 height 9
click at [521, 103] on div "Currency" at bounding box center [793, 102] width 716 height 9
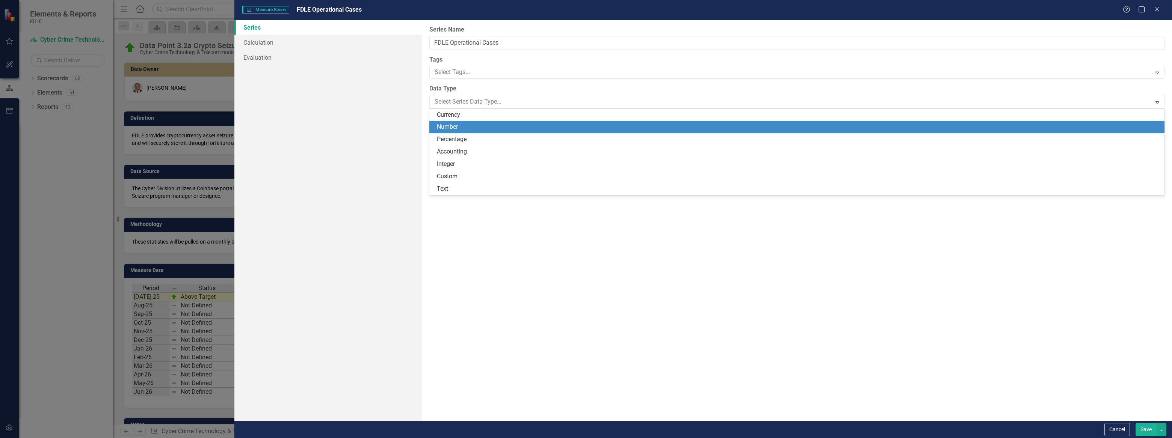
click at [495, 125] on div "Number" at bounding box center [798, 127] width 723 height 9
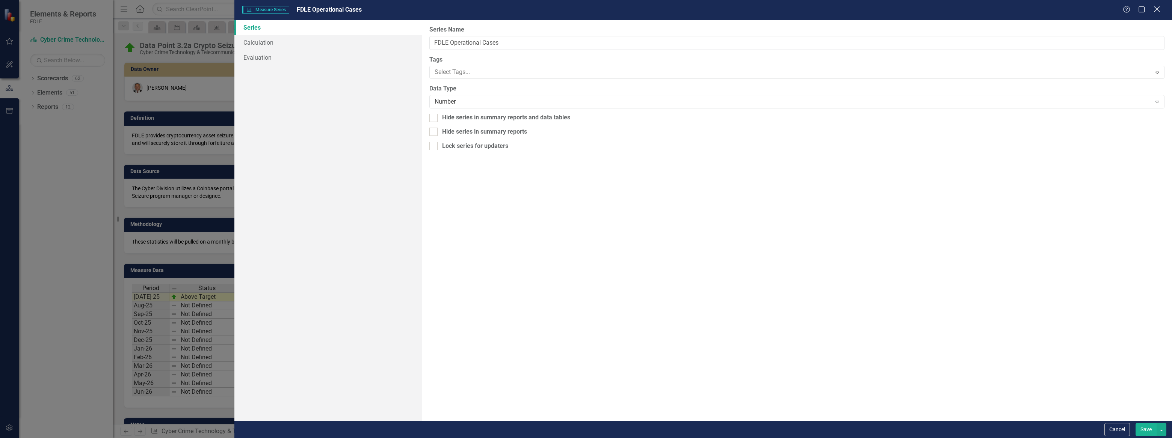
click at [1157, 10] on icon "Close" at bounding box center [1156, 9] width 9 height 7
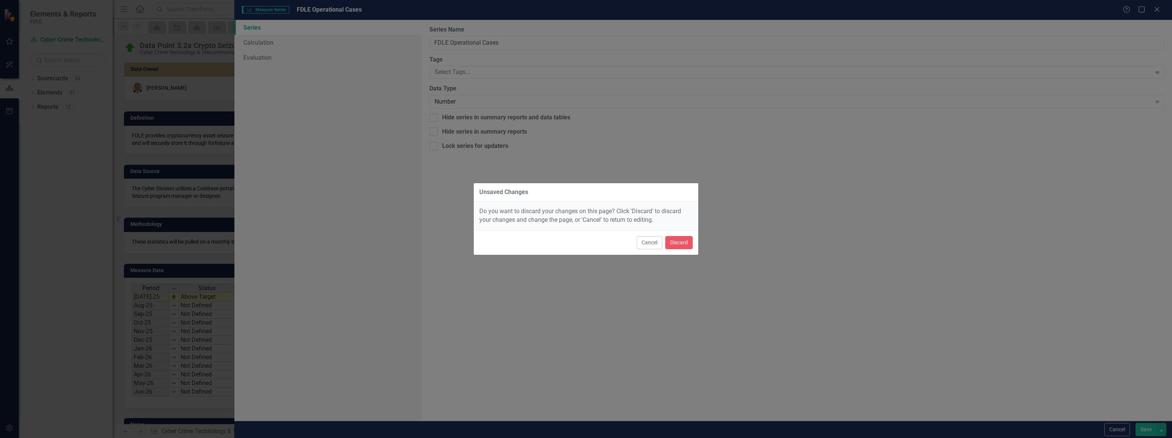
click at [651, 245] on button "Cancel" at bounding box center [650, 242] width 26 height 13
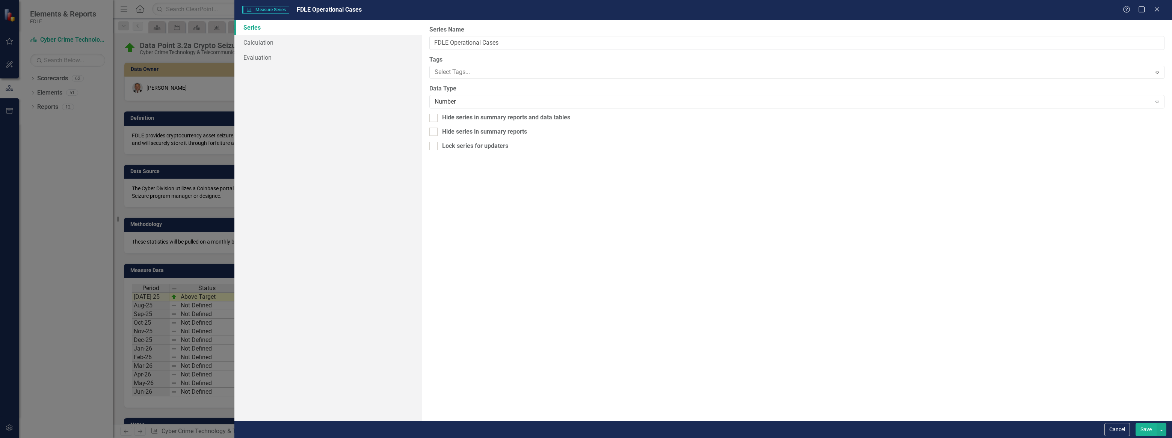
click at [1144, 428] on button "Save" at bounding box center [1146, 429] width 21 height 13
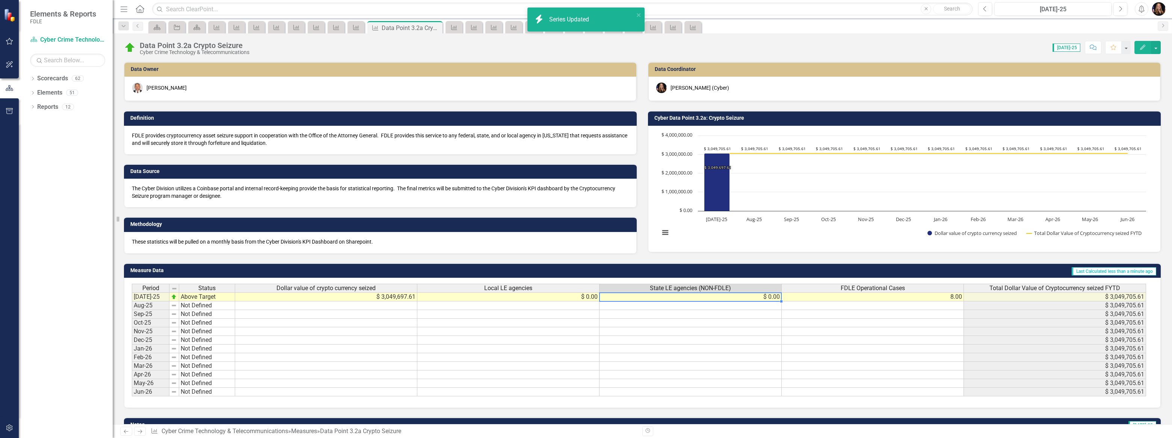
click at [679, 298] on td "$ 0.00" at bounding box center [691, 297] width 182 height 9
click at [679, 297] on td "$ 0.00" at bounding box center [691, 297] width 182 height 9
type textarea "0"
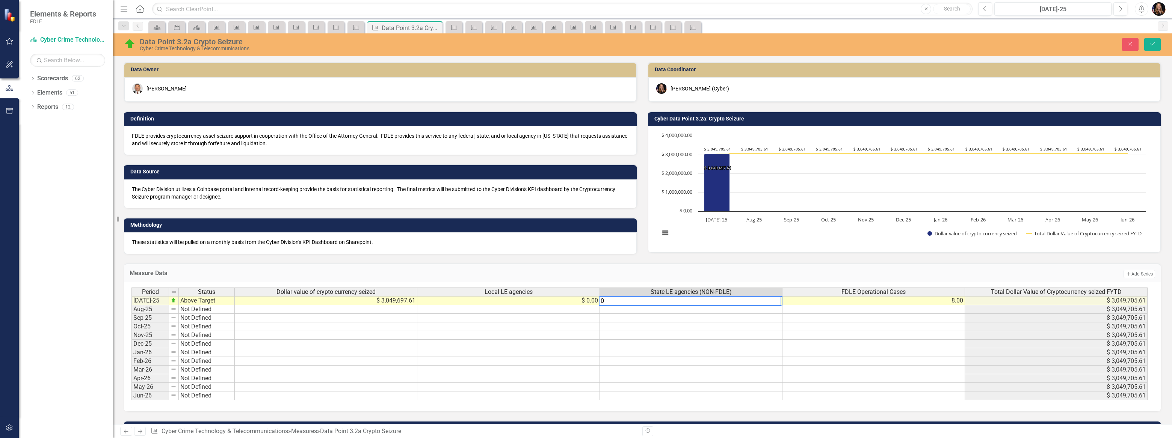
click at [696, 327] on td at bounding box center [691, 327] width 183 height 9
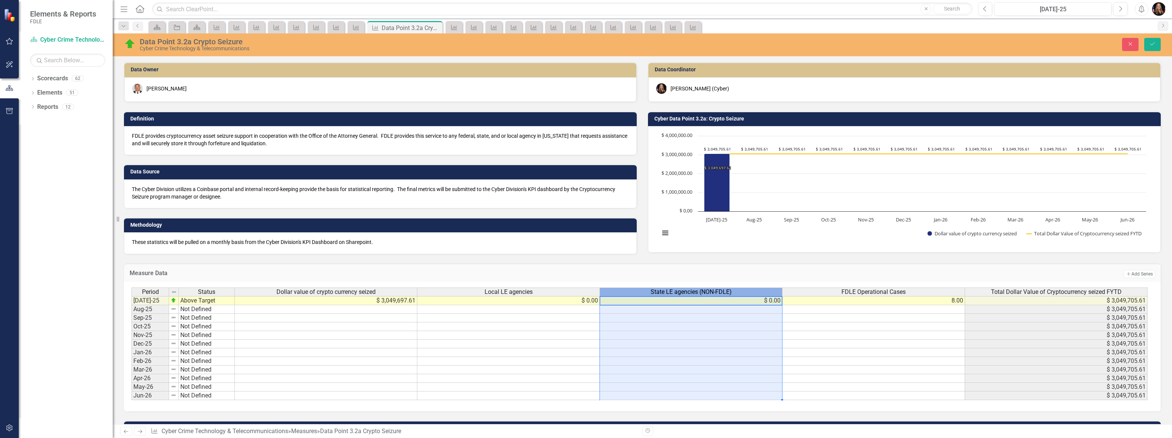
click at [698, 292] on span "State LE agencies (NON-FDLE)" at bounding box center [691, 292] width 81 height 7
drag, startPoint x: 679, startPoint y: 333, endPoint x: 688, endPoint y: 324, distance: 13.0
click at [680, 332] on td at bounding box center [691, 335] width 183 height 9
click at [744, 293] on div "State LE agencies (NON-FDLE)" at bounding box center [691, 292] width 182 height 8
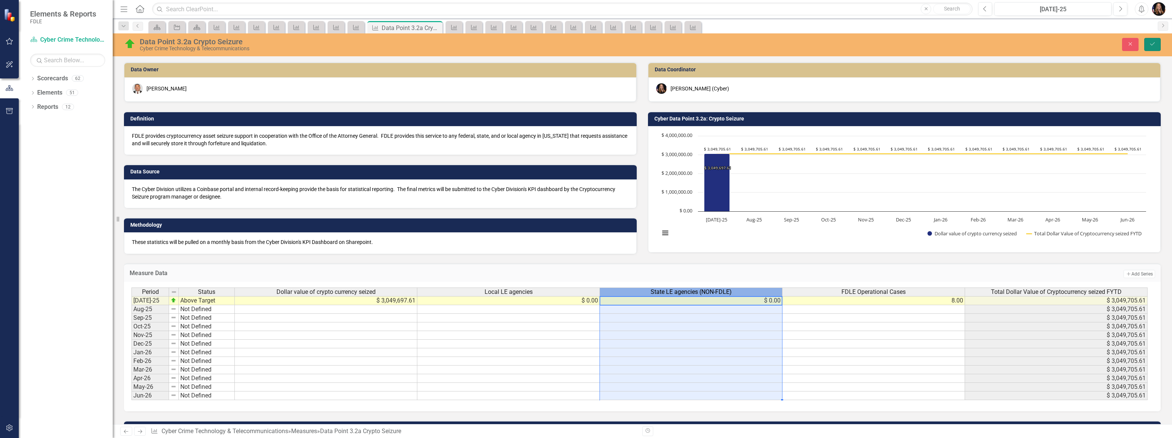
click at [1152, 47] on button "Save" at bounding box center [1152, 44] width 17 height 13
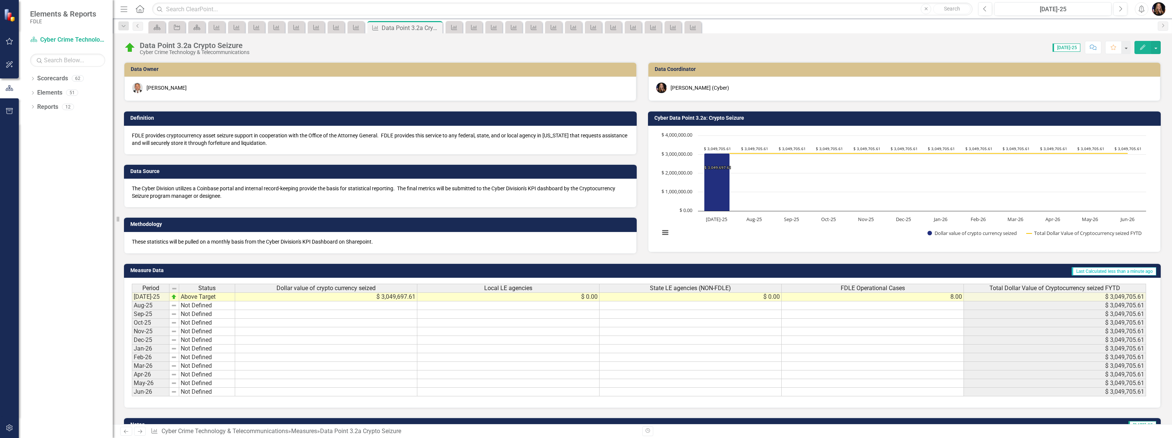
click at [759, 300] on td "$ 0.00" at bounding box center [691, 297] width 182 height 9
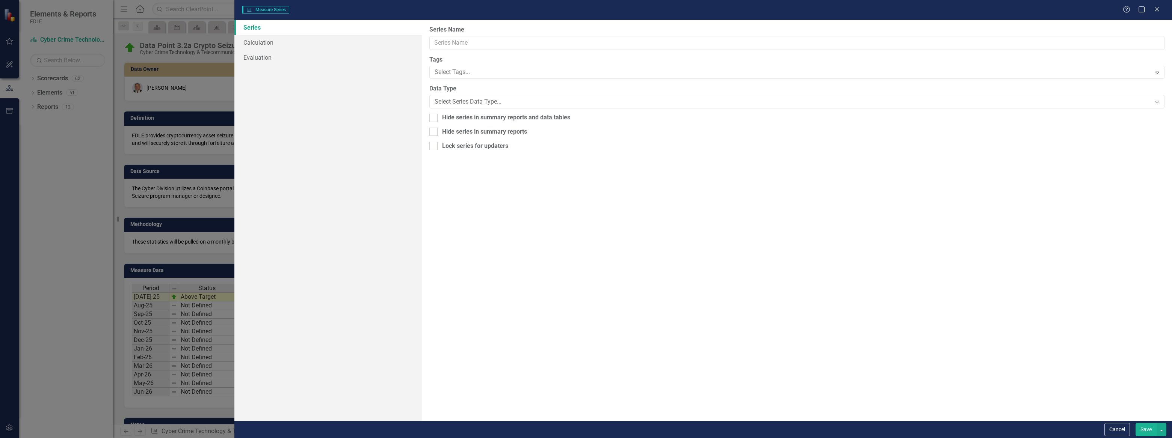
type input "State LE agencies (NON-FDLE)"
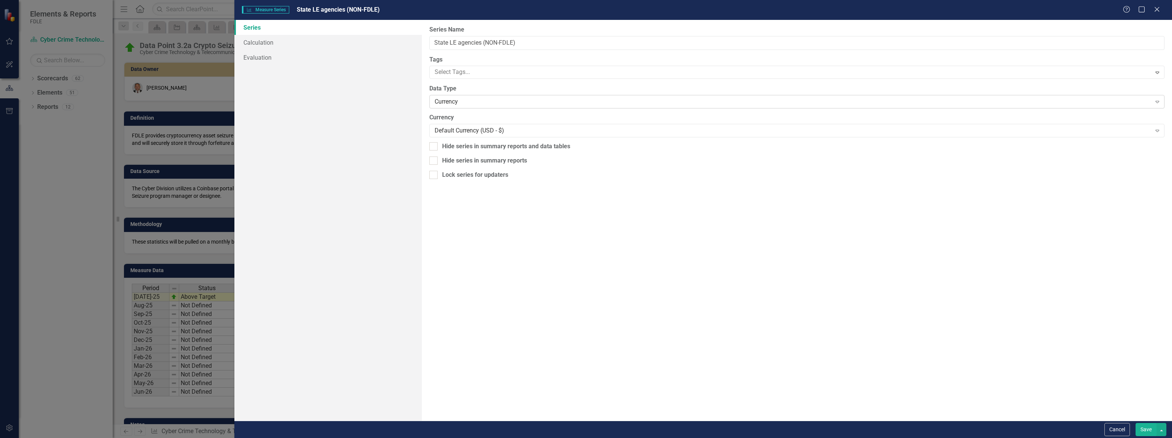
click at [467, 101] on div "Currency" at bounding box center [793, 102] width 716 height 9
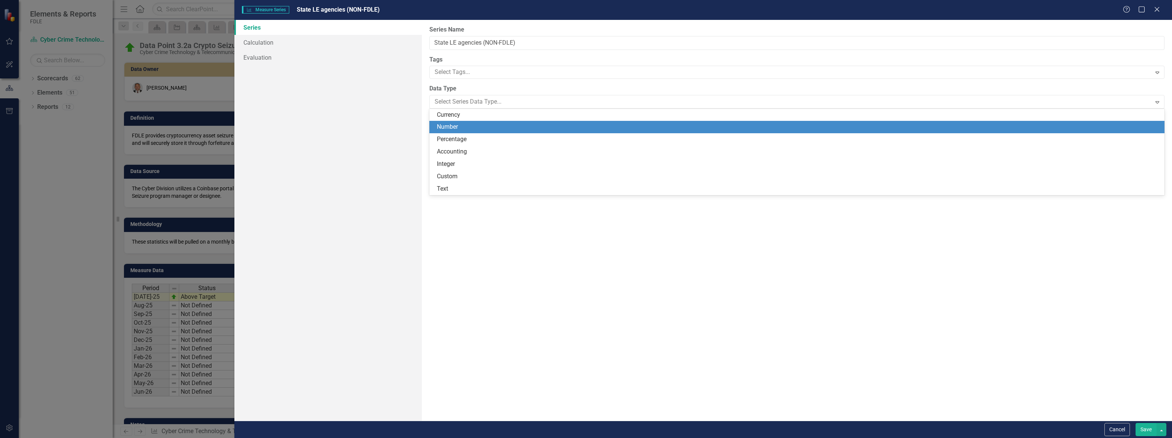
click at [465, 127] on div "Number" at bounding box center [798, 127] width 723 height 9
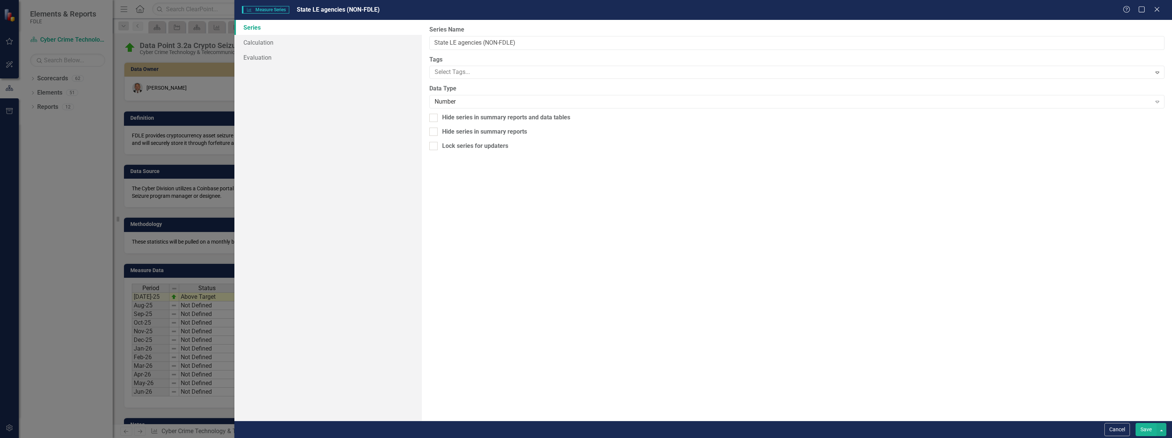
click at [1144, 430] on button "Save" at bounding box center [1146, 429] width 21 height 13
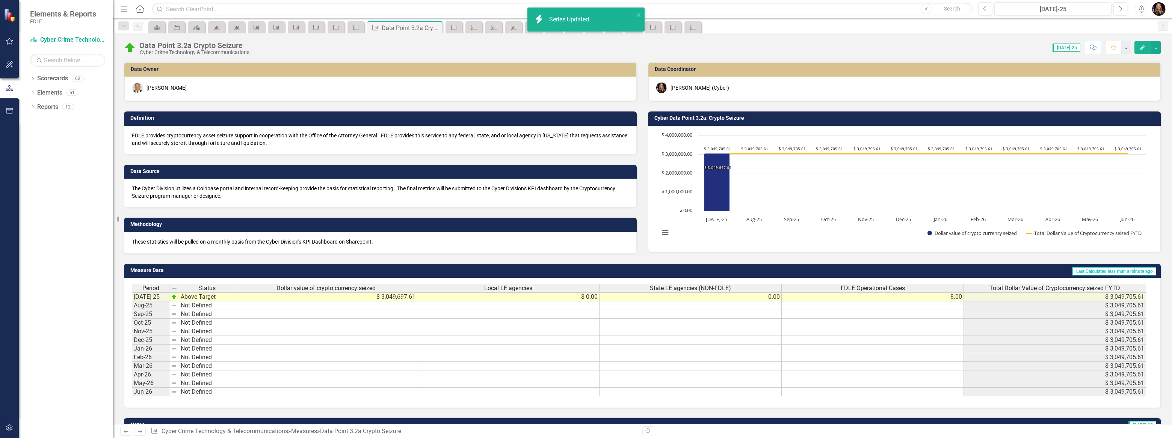
click at [573, 296] on td "$ 0.00" at bounding box center [508, 297] width 182 height 9
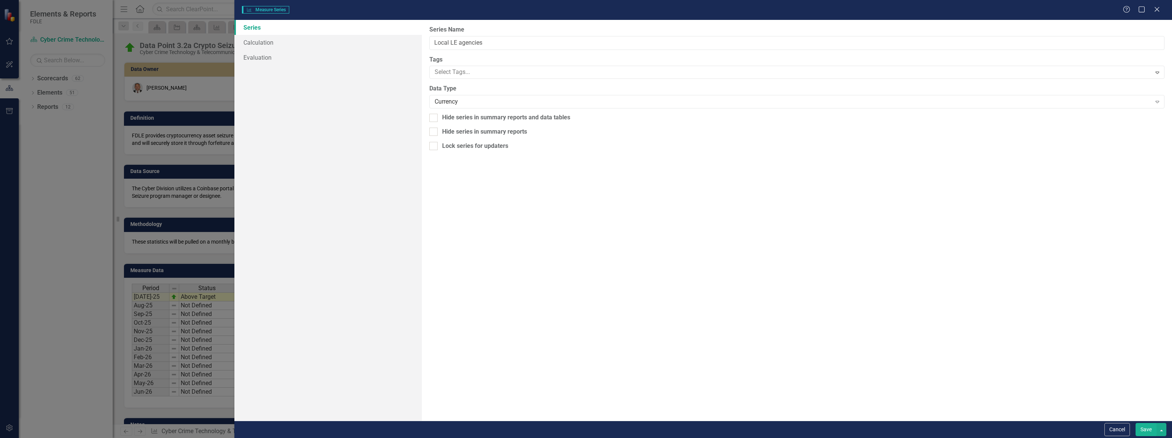
type input "Local LE agencies"
click at [455, 103] on div "Currency" at bounding box center [793, 102] width 716 height 9
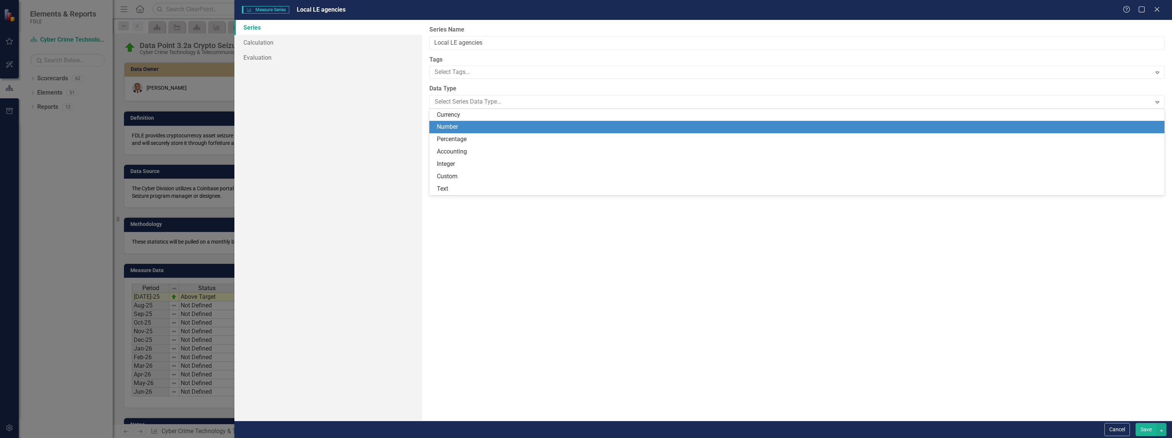
click at [459, 125] on div "Number" at bounding box center [798, 127] width 723 height 9
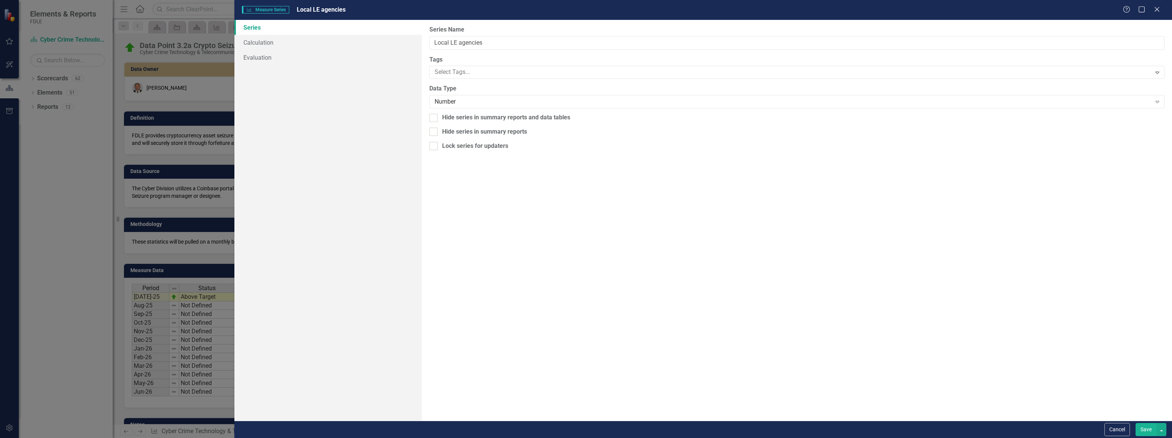
click at [1146, 426] on button "Save" at bounding box center [1146, 429] width 21 height 13
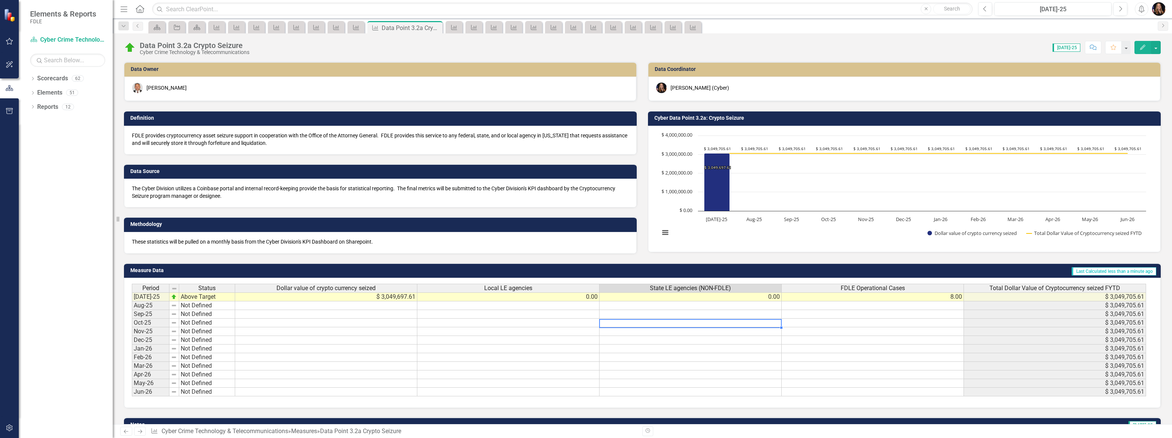
click at [686, 325] on td at bounding box center [691, 323] width 182 height 9
click at [201, 296] on td "Above Target" at bounding box center [207, 297] width 56 height 9
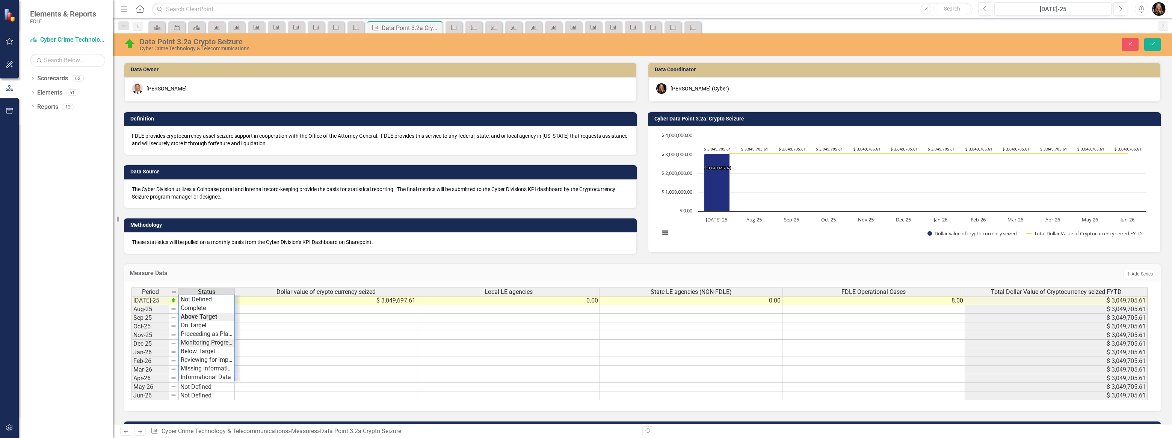
click at [222, 342] on div "Period Status Dollar value of crypto currency seized Local LE agencies State LE…" at bounding box center [640, 344] width 1016 height 113
drag, startPoint x: 232, startPoint y: 290, endPoint x: 261, endPoint y: 294, distance: 28.9
click at [237, 303] on td "Monitoring Progress" at bounding box center [221, 300] width 84 height 9
click at [236, 302] on td "Monitoring Progress" at bounding box center [221, 300] width 84 height 9
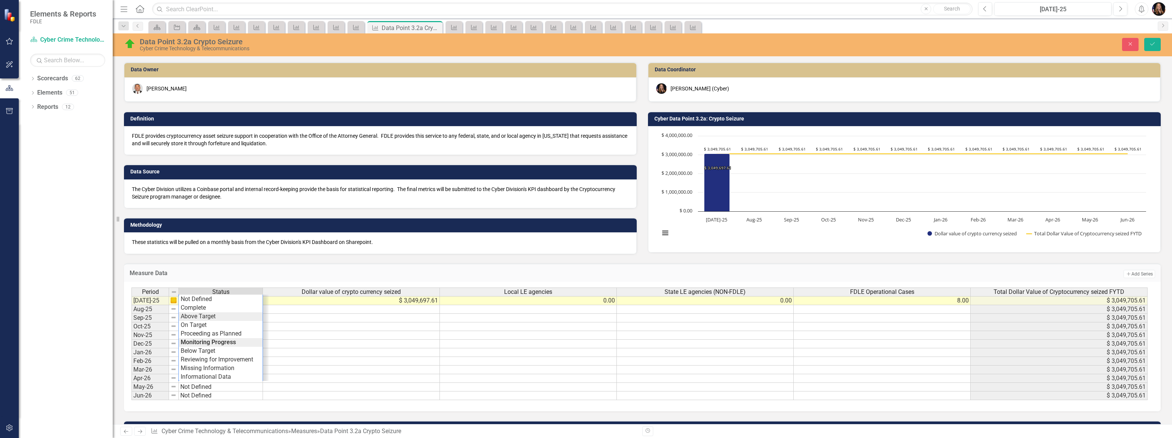
type textarea "Above Target"
click at [228, 314] on div "Period Status Dollar value of crypto currency seized Local LE agencies State LE…" at bounding box center [640, 344] width 1016 height 113
click at [1154, 45] on icon "Save" at bounding box center [1152, 43] width 7 height 5
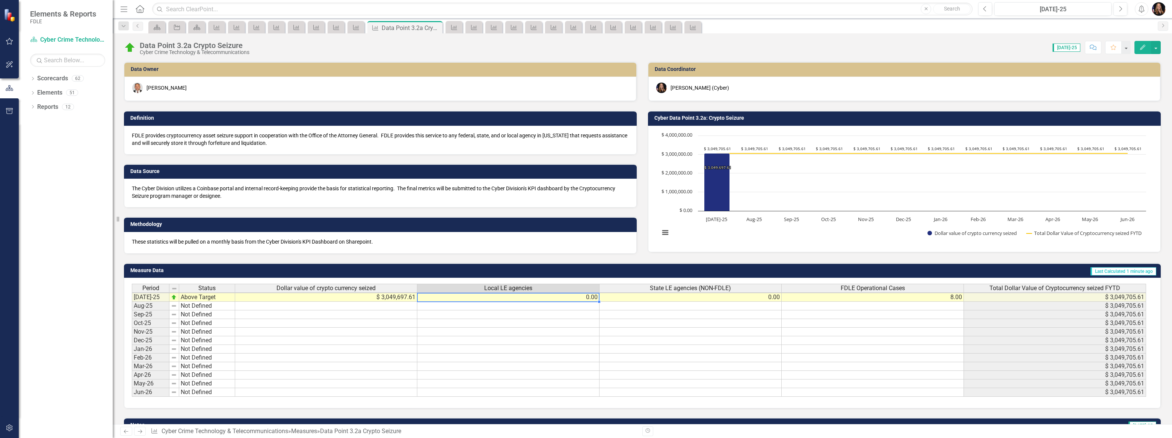
click at [590, 296] on td "0.00" at bounding box center [508, 297] width 182 height 9
type textarea "0"
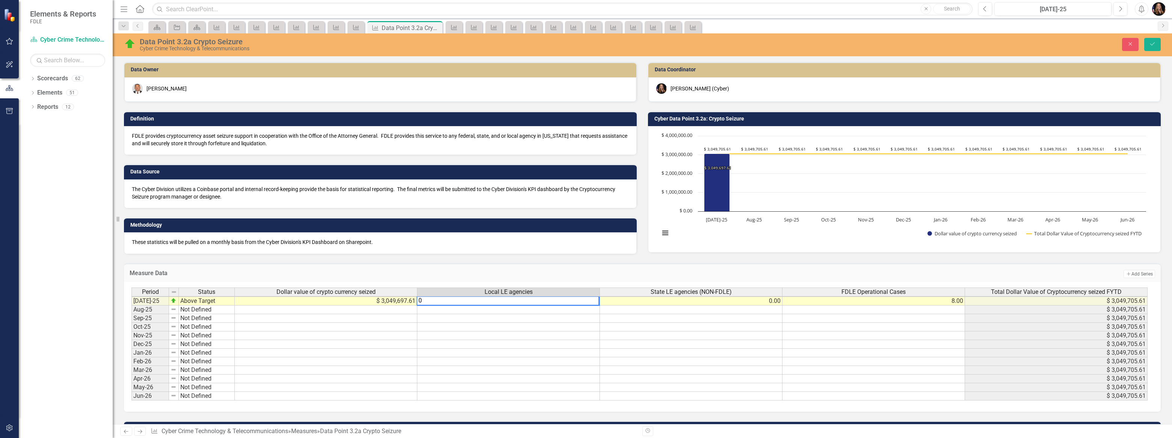
click at [590, 296] on div "Period Status Dollar value of crypto currency seized Local LE agencies State LE…" at bounding box center [640, 293] width 1016 height 11
click at [586, 298] on td "0.00" at bounding box center [508, 301] width 183 height 9
type textarea "0"
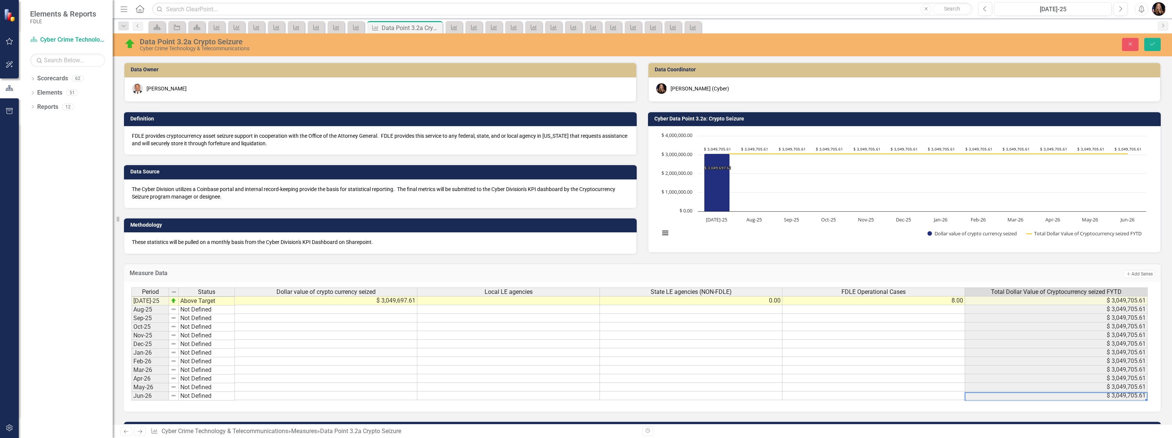
click at [579, 303] on td at bounding box center [508, 300] width 183 height 9
click at [579, 303] on td at bounding box center [508, 301] width 183 height 9
click at [579, 302] on textarea at bounding box center [502, 300] width 183 height 9
type textarea "31"
click at [572, 301] on td "31.00" at bounding box center [508, 301] width 183 height 9
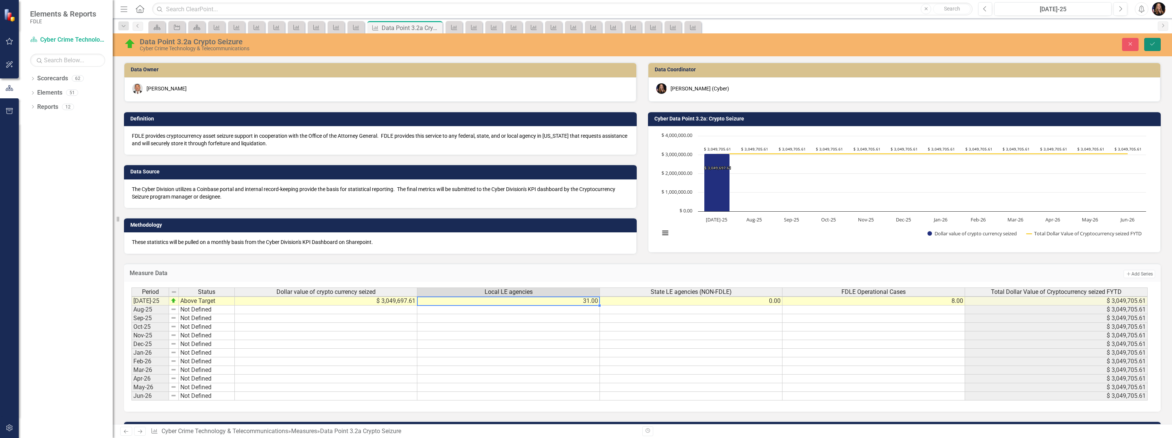
click at [1152, 44] on icon "Save" at bounding box center [1152, 43] width 7 height 5
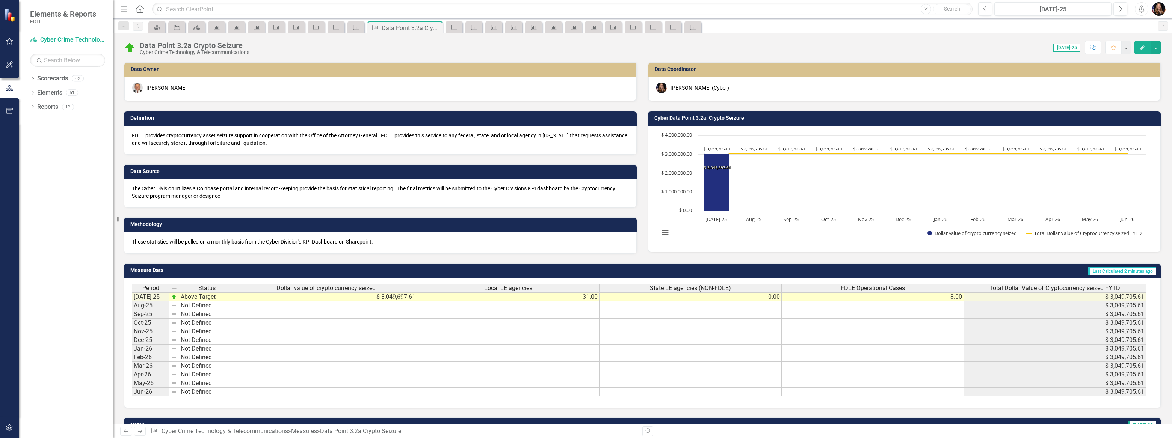
click at [574, 299] on td "31.00" at bounding box center [508, 297] width 182 height 9
drag, startPoint x: 570, startPoint y: 297, endPoint x: 576, endPoint y: 296, distance: 5.6
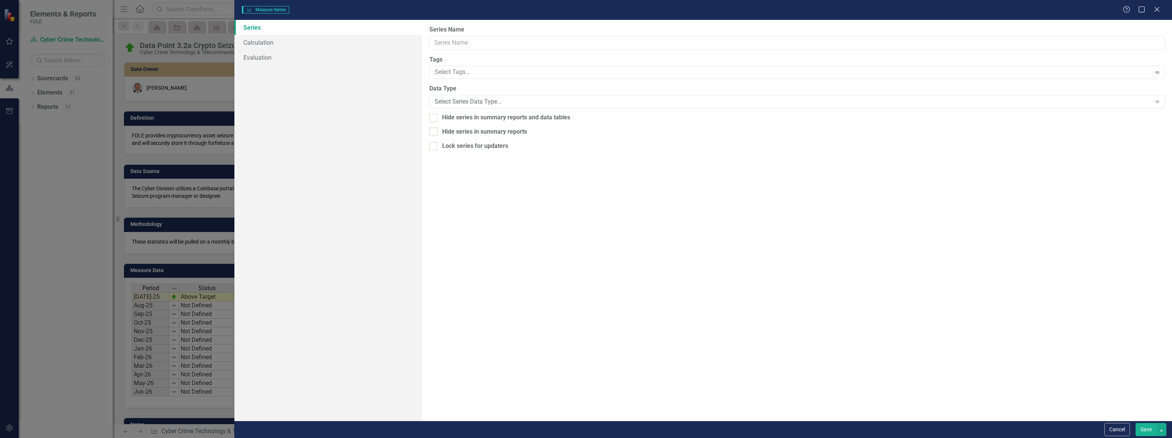
type input "Local LE agencies"
click at [258, 41] on link "Calculation" at bounding box center [327, 42] width 187 height 15
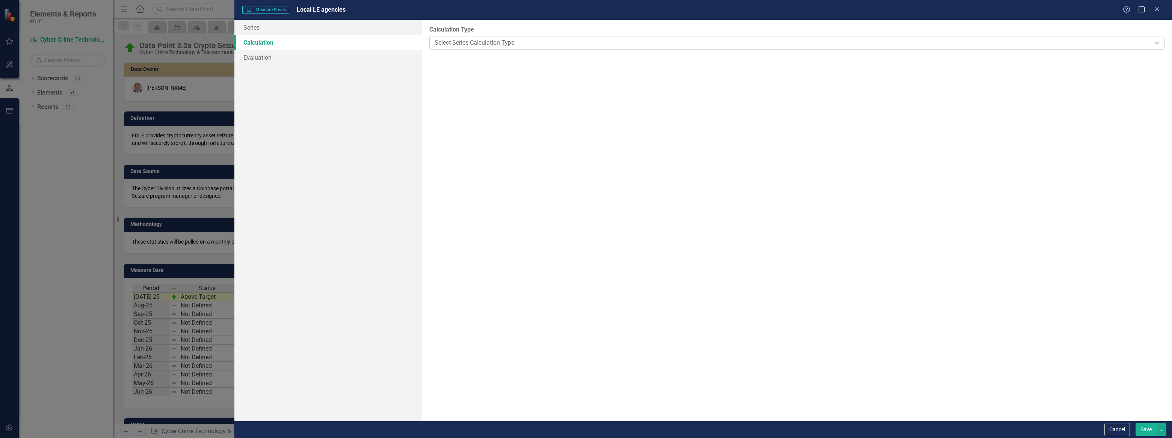
click at [471, 42] on div "Select Series Calculation Type" at bounding box center [793, 42] width 716 height 9
click at [285, 58] on link "Evaluation" at bounding box center [327, 57] width 187 height 15
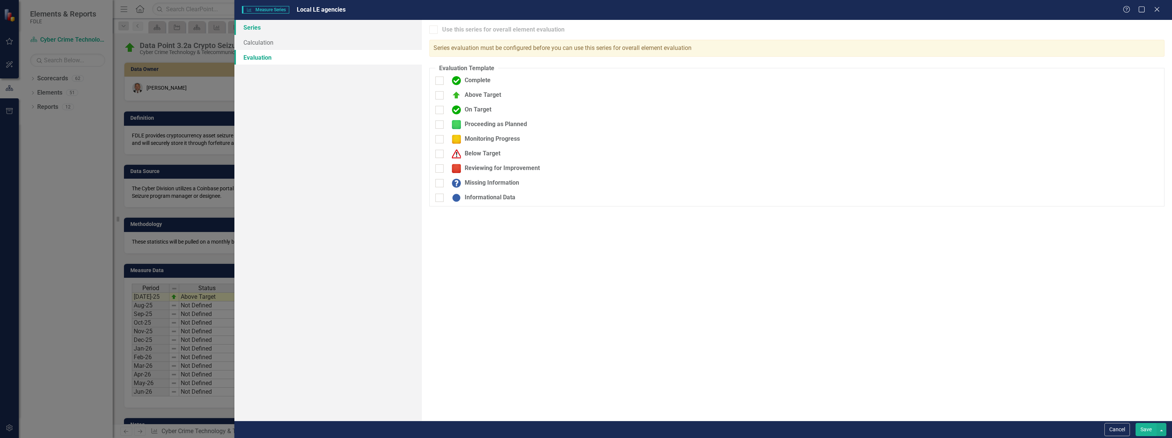
click at [287, 30] on link "Series" at bounding box center [327, 27] width 187 height 15
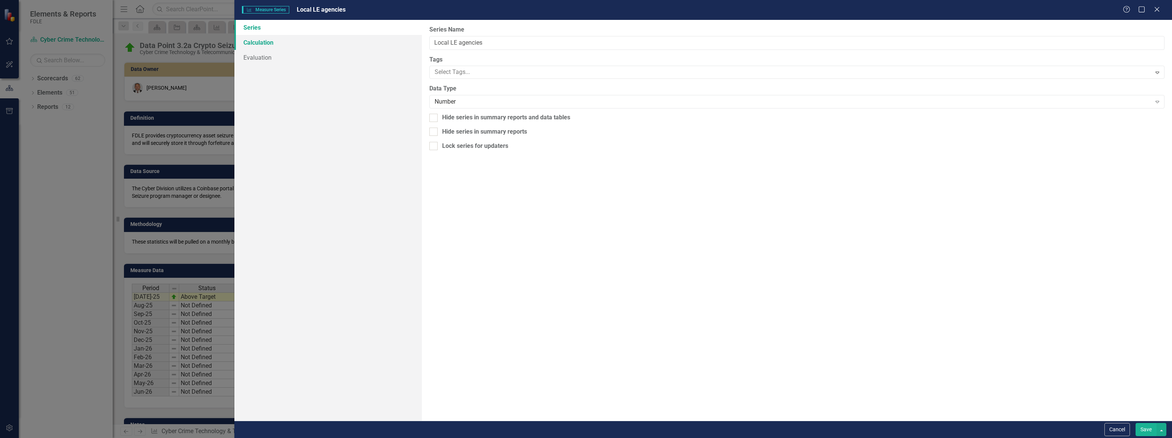
click at [274, 41] on link "Calculation" at bounding box center [327, 42] width 187 height 15
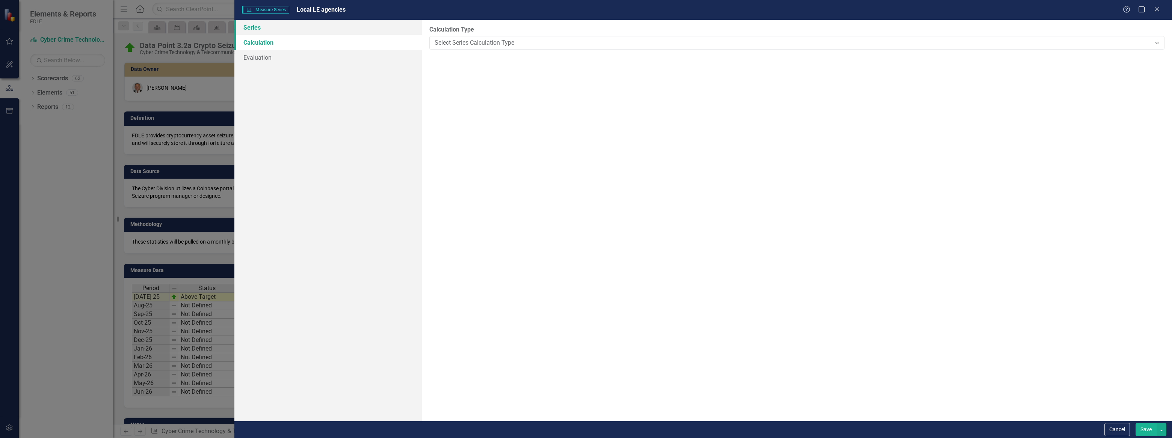
click at [270, 30] on link "Series" at bounding box center [327, 27] width 187 height 15
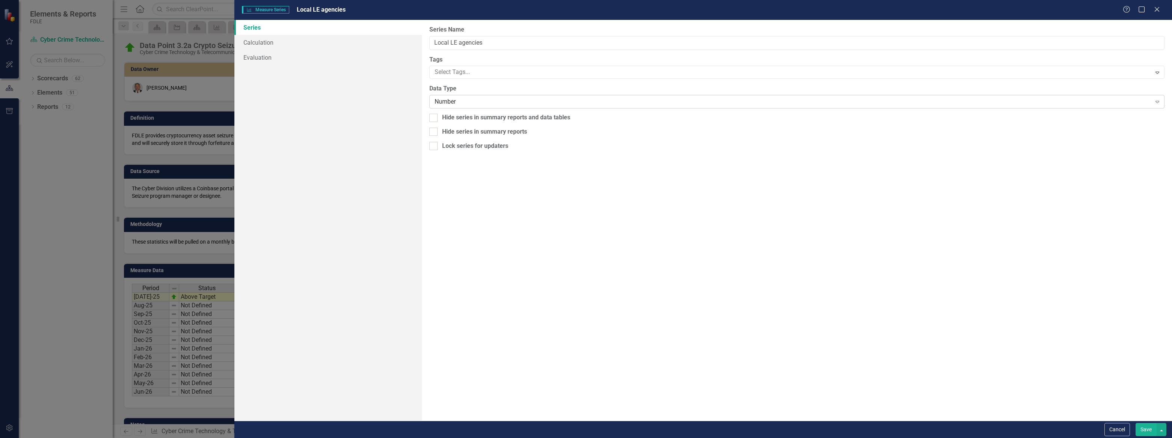
click at [678, 102] on div "Number" at bounding box center [793, 102] width 716 height 9
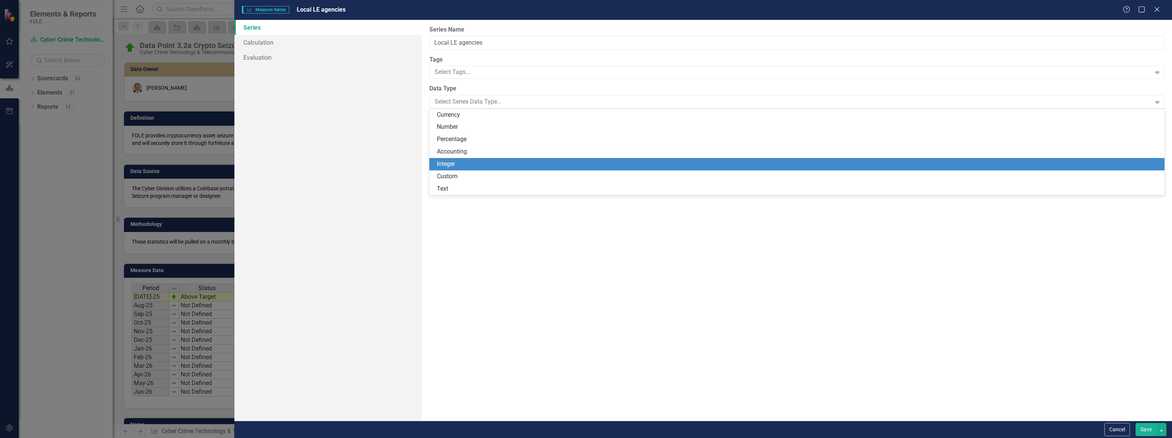
click at [677, 165] on div "Integer" at bounding box center [798, 164] width 723 height 9
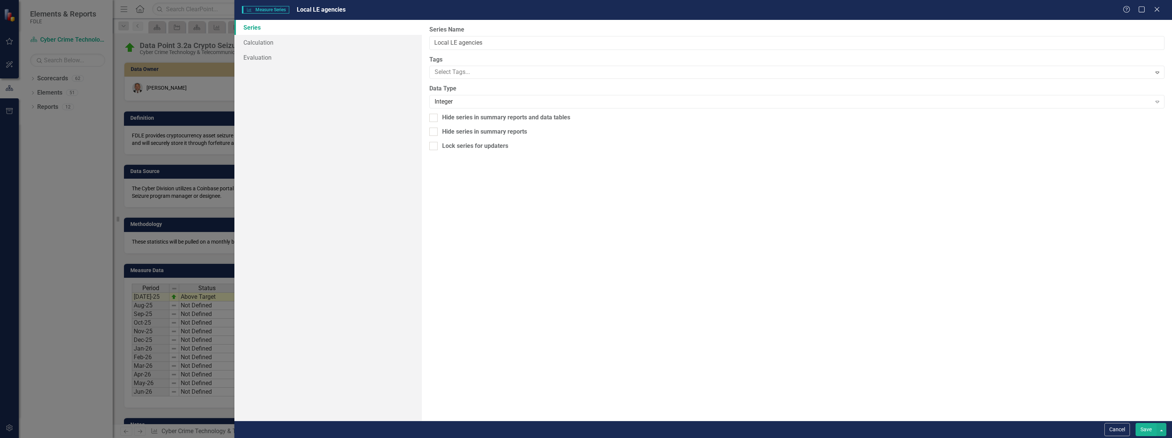
click at [1147, 432] on button "Save" at bounding box center [1146, 429] width 21 height 13
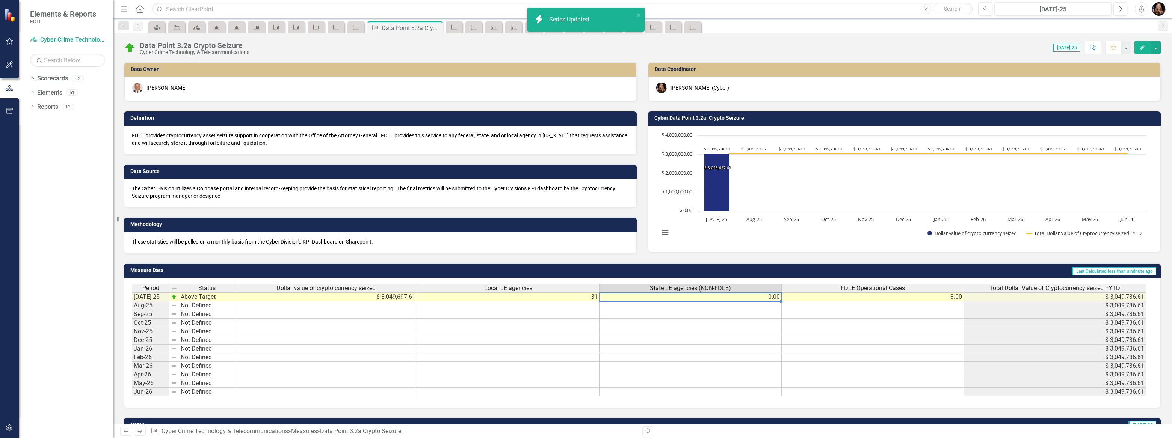
click at [743, 295] on td "0.00" at bounding box center [691, 297] width 182 height 9
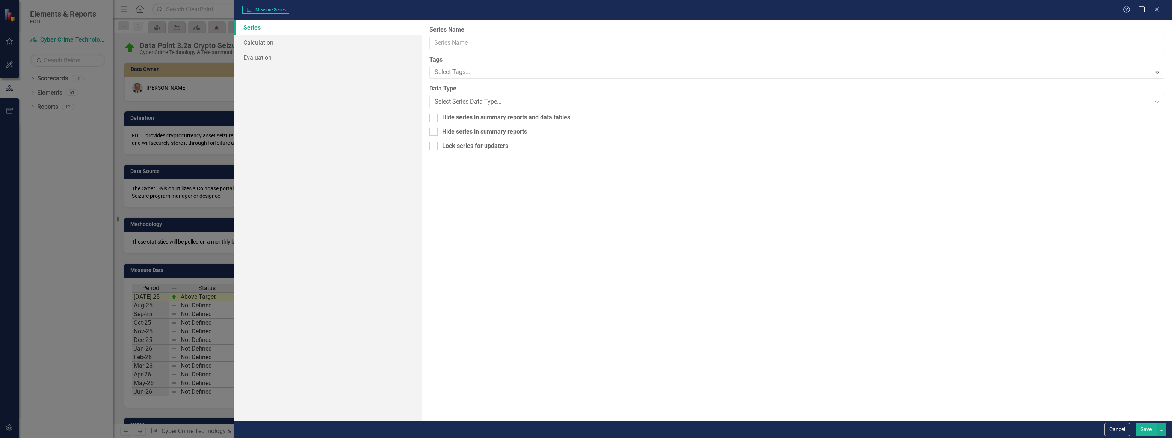
type input "State LE agencies (NON-FDLE)"
click at [273, 46] on link "Calculation" at bounding box center [327, 42] width 187 height 15
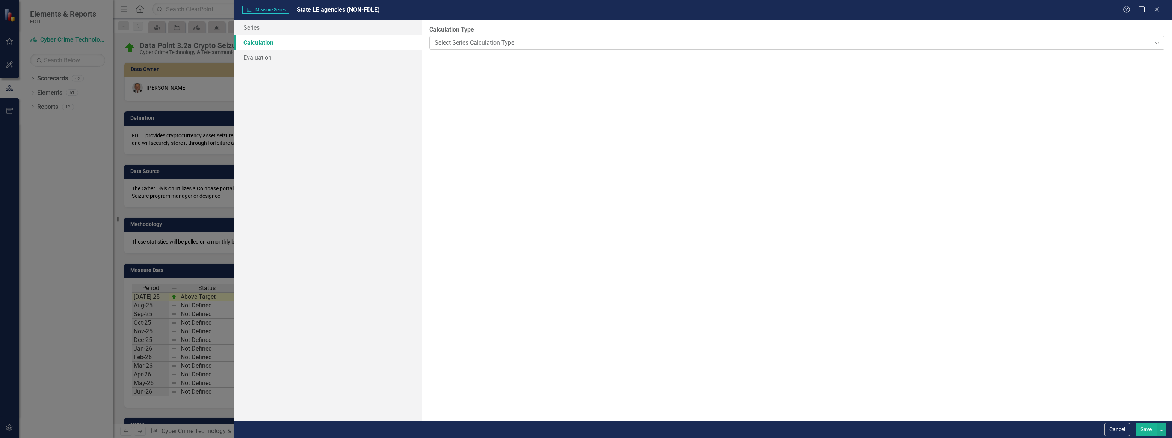
click at [454, 42] on div "Select Series Calculation Type" at bounding box center [793, 42] width 716 height 9
click at [260, 25] on link "Series" at bounding box center [327, 27] width 187 height 15
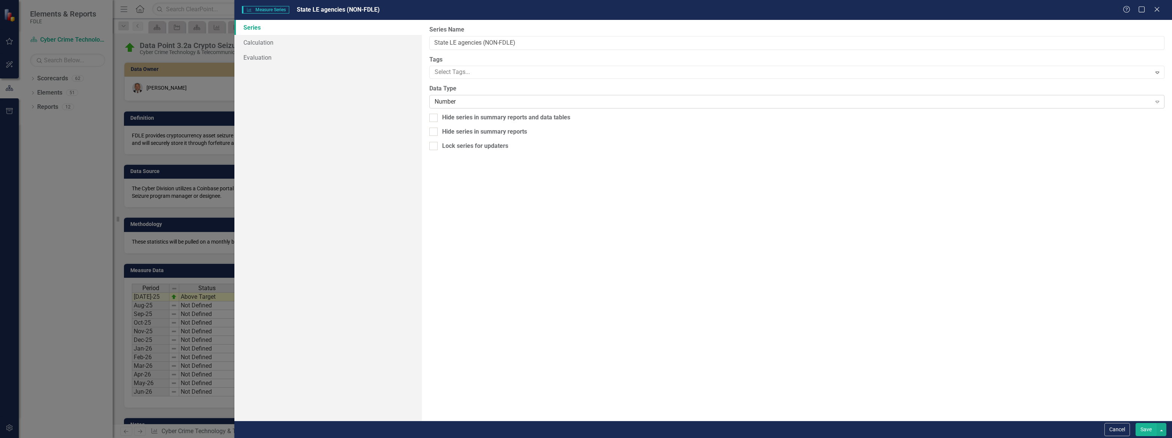
click at [484, 99] on div "Number" at bounding box center [793, 102] width 716 height 9
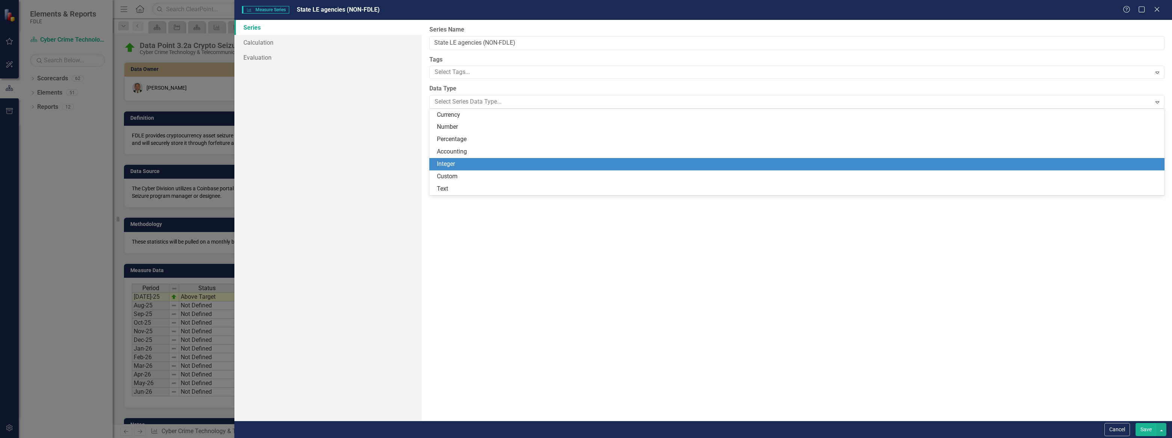
click at [474, 165] on div "Integer" at bounding box center [798, 164] width 723 height 9
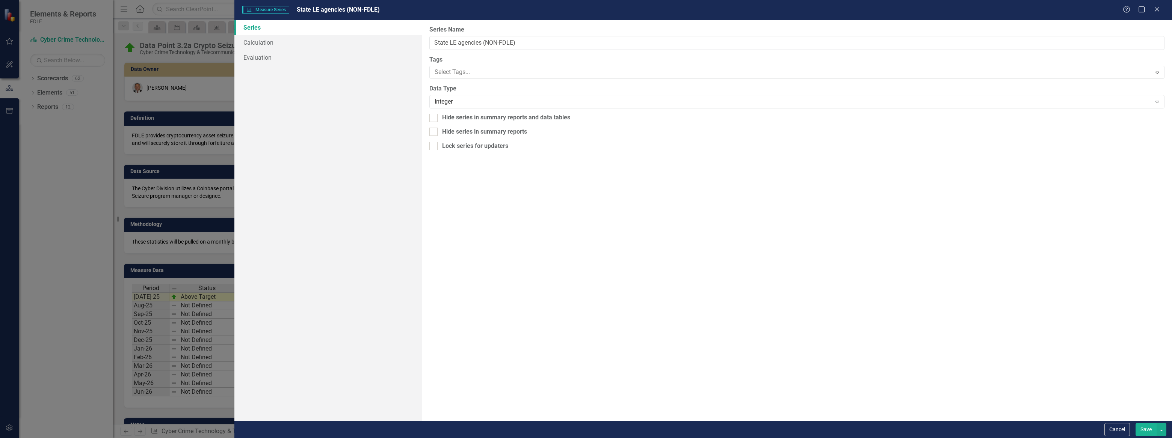
click at [1145, 427] on button "Save" at bounding box center [1146, 429] width 21 height 13
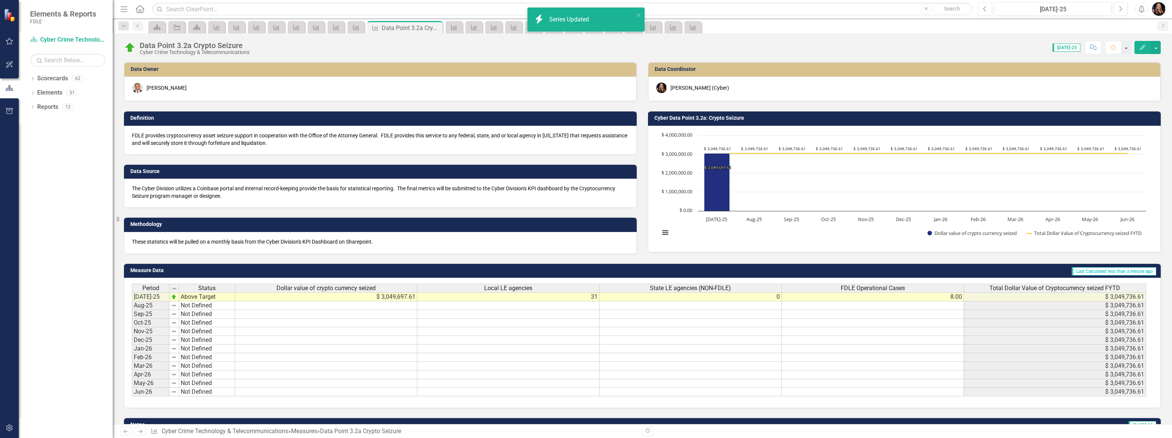
click at [946, 296] on td "8.00" at bounding box center [873, 297] width 182 height 9
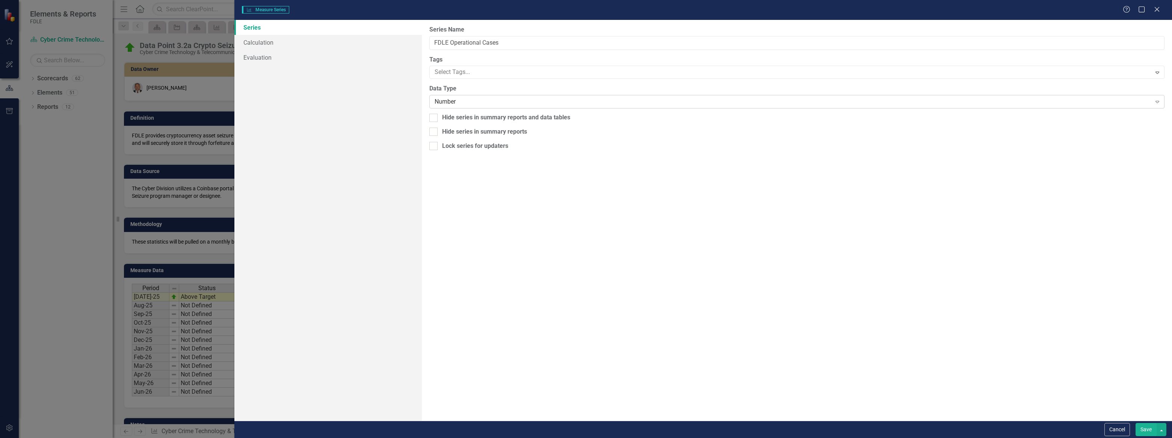
type input "FDLE Operational Cases"
click at [473, 98] on div "Number" at bounding box center [793, 102] width 716 height 9
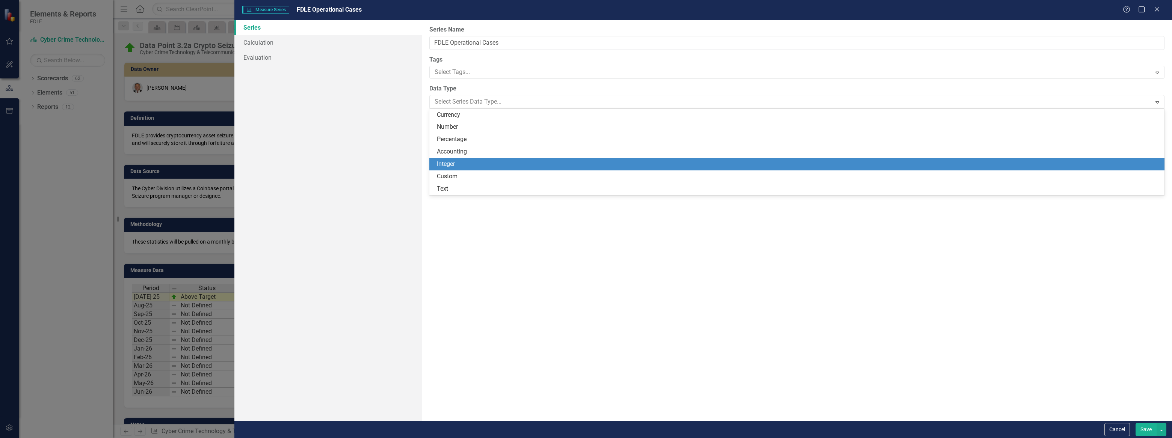
click at [468, 163] on div "Integer" at bounding box center [798, 164] width 723 height 9
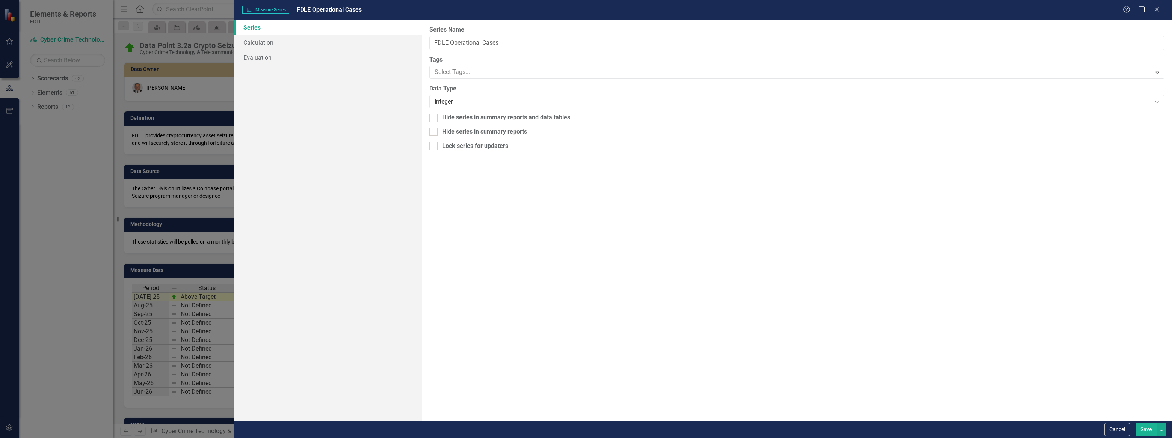
click at [1145, 430] on button "Save" at bounding box center [1146, 429] width 21 height 13
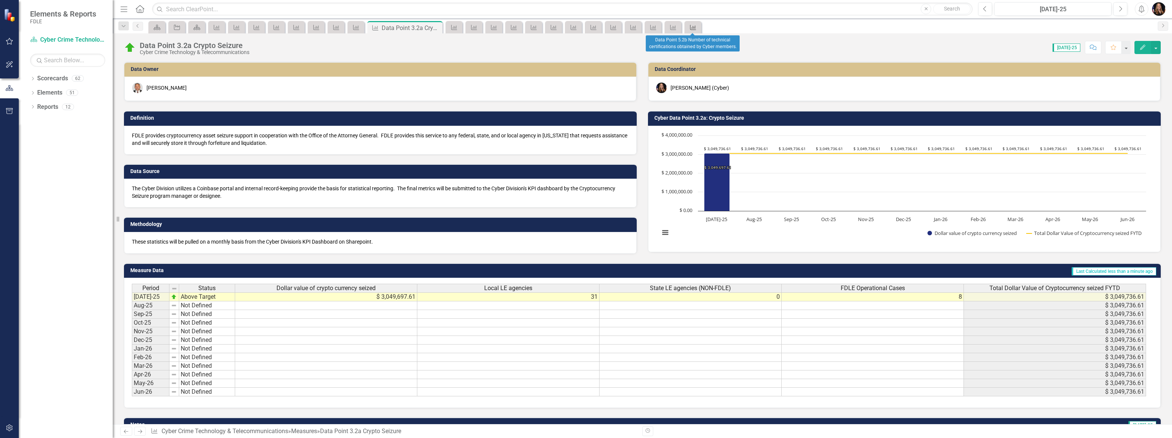
click at [691, 27] on icon "Measure" at bounding box center [693, 27] width 8 height 6
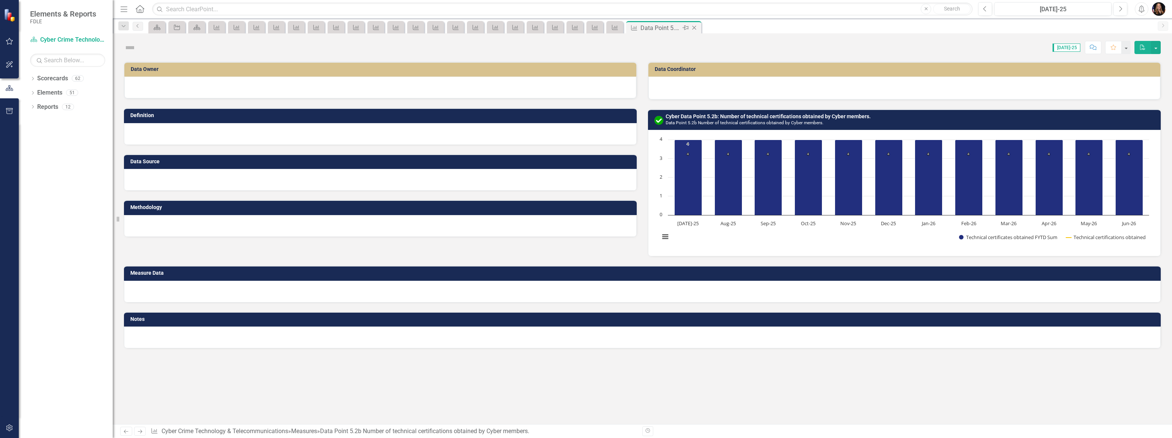
click at [694, 28] on icon "Close" at bounding box center [695, 28] width 8 height 6
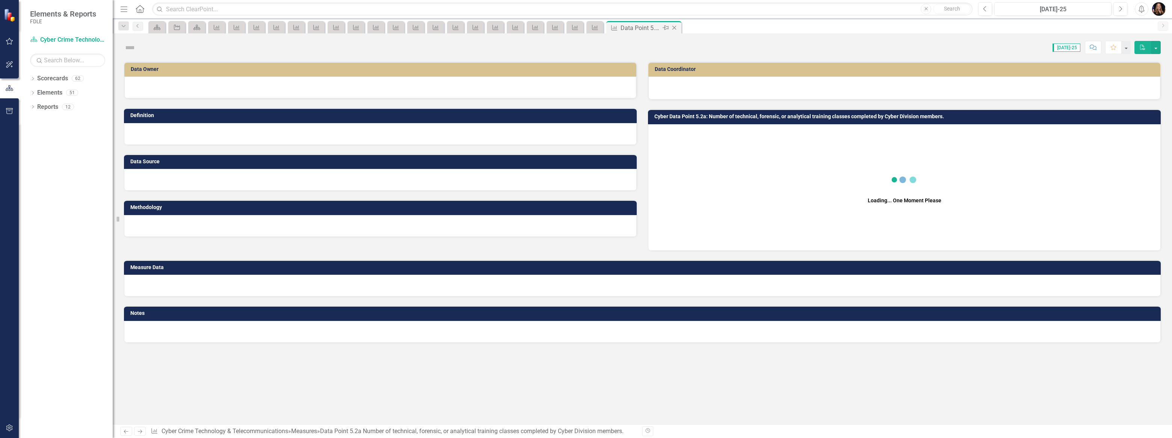
click at [672, 26] on icon "Close" at bounding box center [675, 28] width 8 height 6
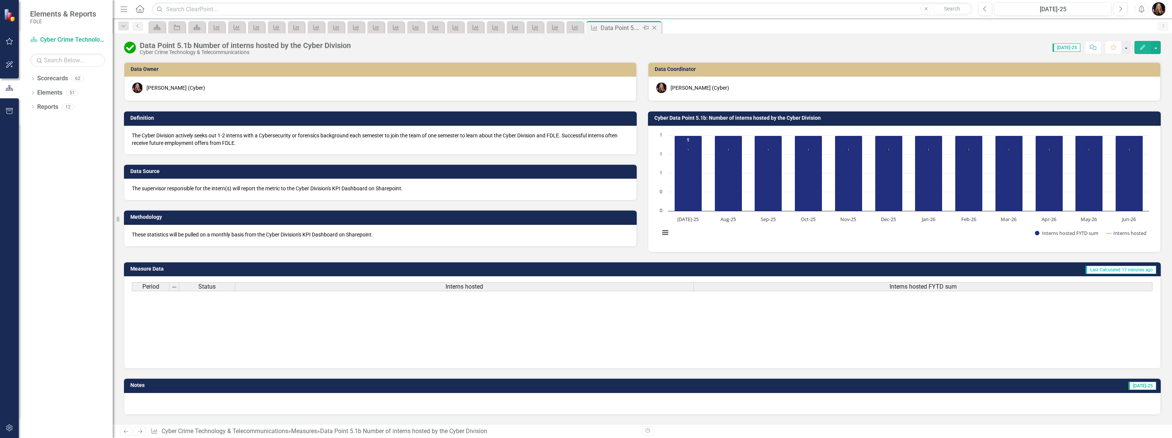
click at [653, 28] on icon at bounding box center [655, 28] width 4 height 4
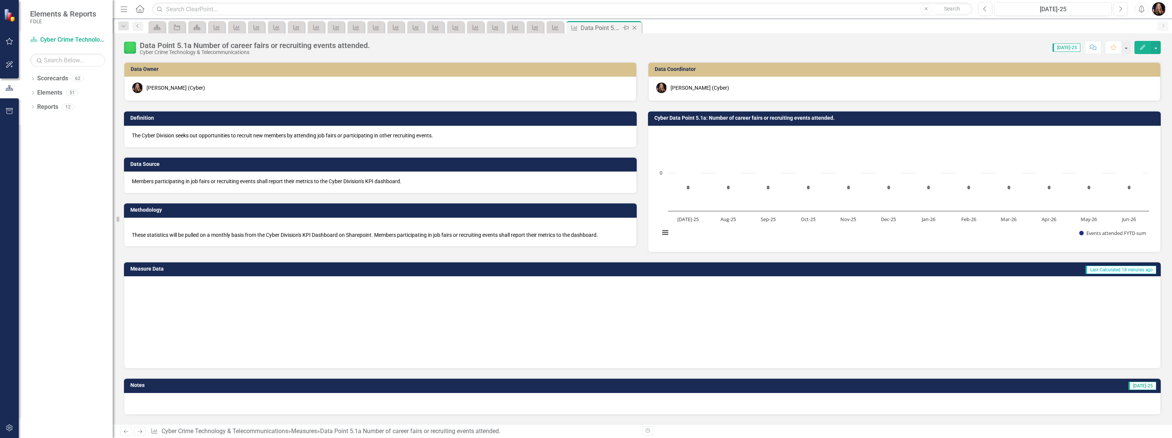
click at [636, 26] on icon "Close" at bounding box center [635, 28] width 8 height 6
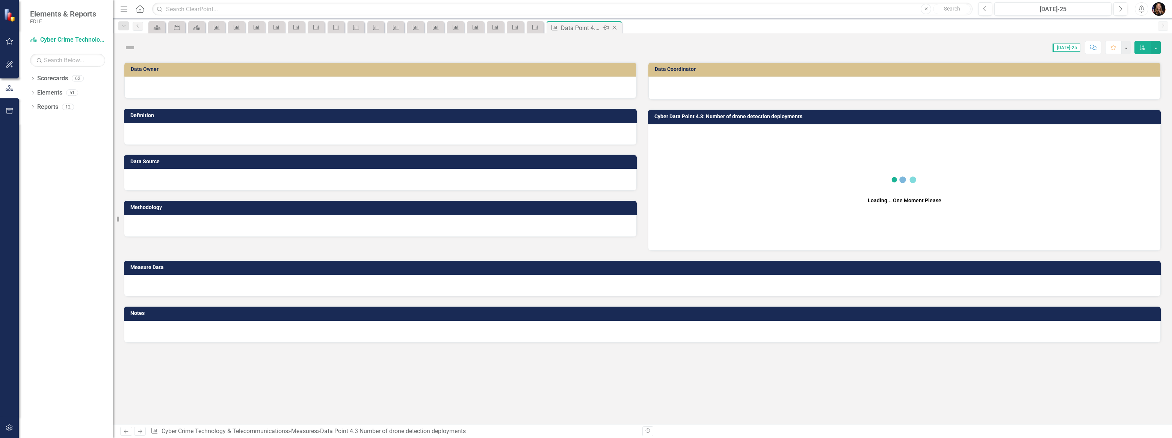
click at [614, 27] on icon at bounding box center [615, 28] width 4 height 4
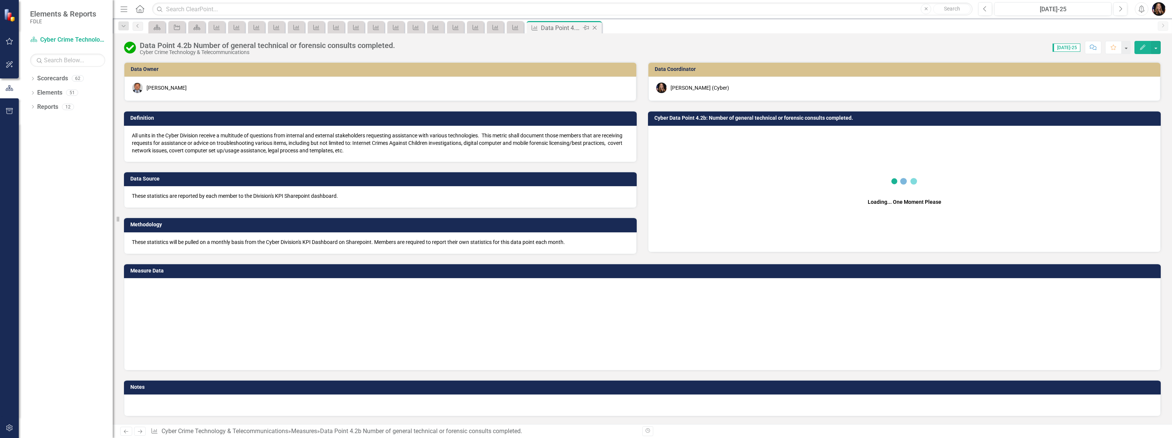
click at [593, 28] on icon "Close" at bounding box center [595, 28] width 8 height 6
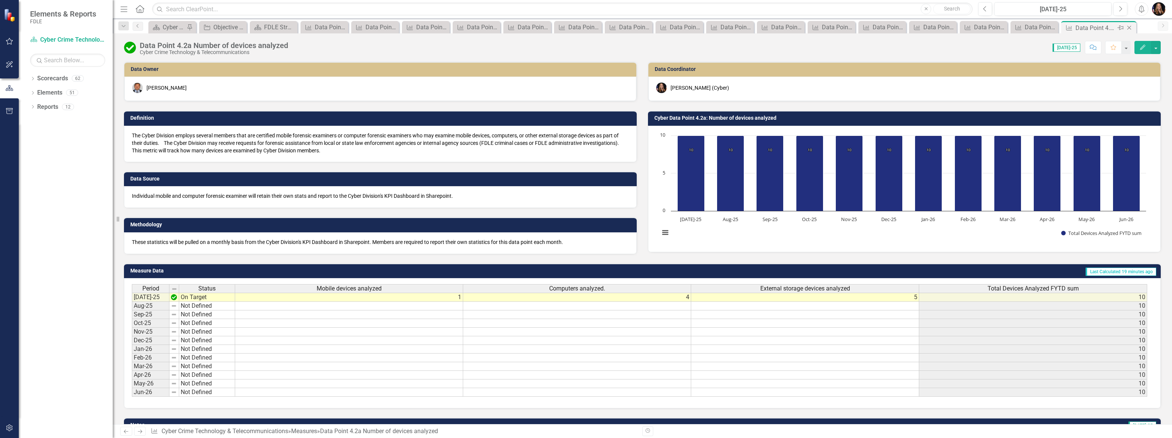
click at [1123, 28] on icon at bounding box center [1121, 28] width 6 height 5
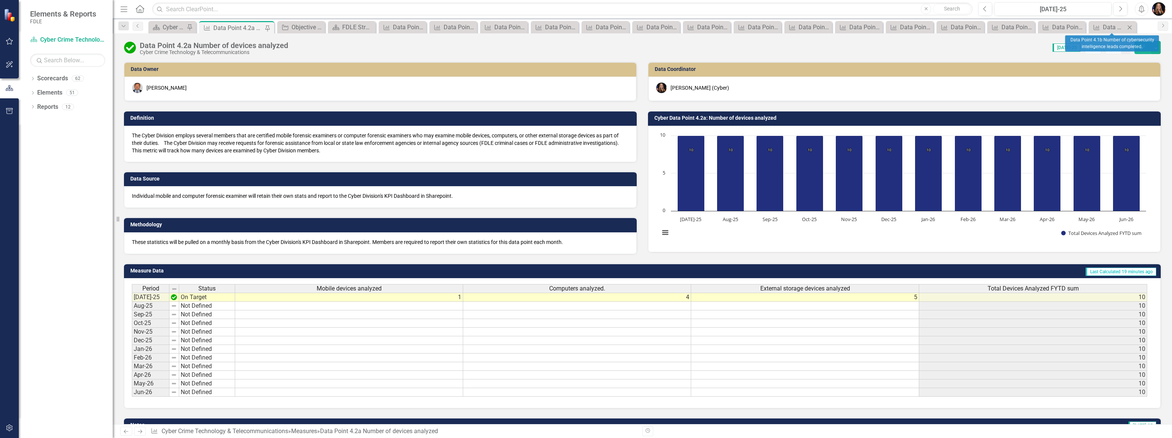
click at [1128, 26] on icon "Close" at bounding box center [1130, 27] width 8 height 6
click at [0, 0] on icon at bounding box center [0, 0] width 0 height 0
click at [1117, 27] on icon "Close" at bounding box center [1119, 27] width 8 height 6
click at [0, 0] on icon "Close" at bounding box center [0, 0] width 0 height 0
click at [1108, 26] on div "Measure Data Point 3.3a Telecommunications - Radio Support Requests Close" at bounding box center [1082, 27] width 60 height 12
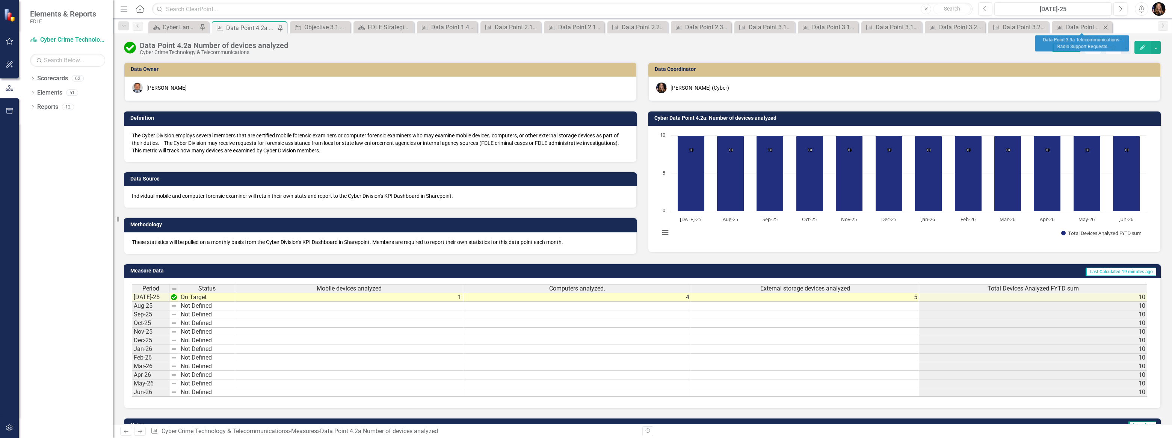
click at [1107, 26] on icon at bounding box center [1106, 27] width 4 height 4
click at [1098, 26] on icon "Close" at bounding box center [1096, 27] width 8 height 6
click at [1090, 27] on icon "Close" at bounding box center [1092, 27] width 8 height 6
click at [1078, 27] on icon "Close" at bounding box center [1077, 27] width 8 height 6
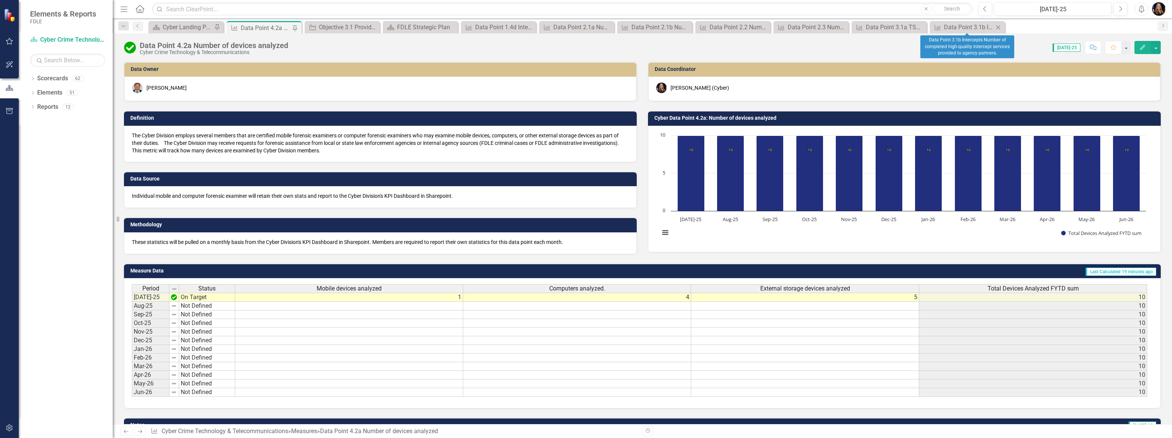
click at [999, 26] on icon at bounding box center [998, 27] width 4 height 4
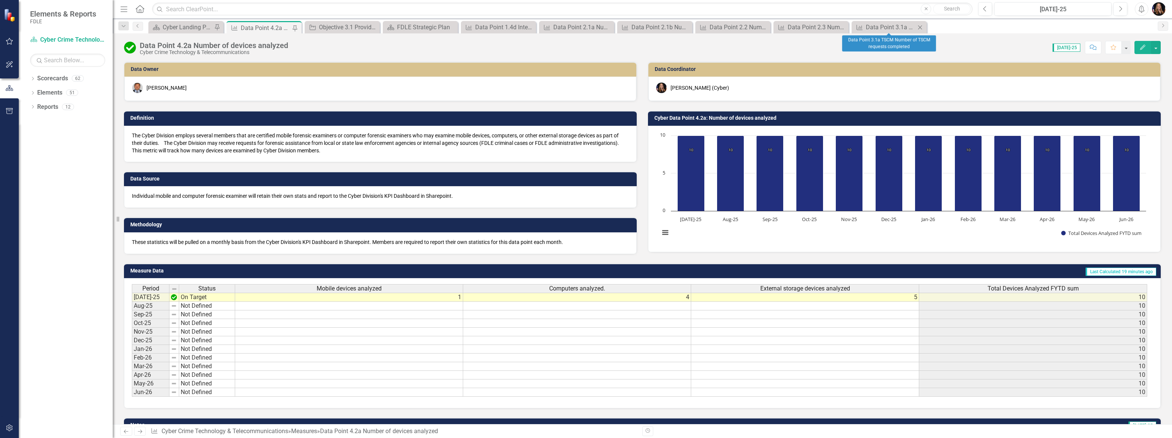
click at [920, 26] on icon "Close" at bounding box center [920, 27] width 8 height 6
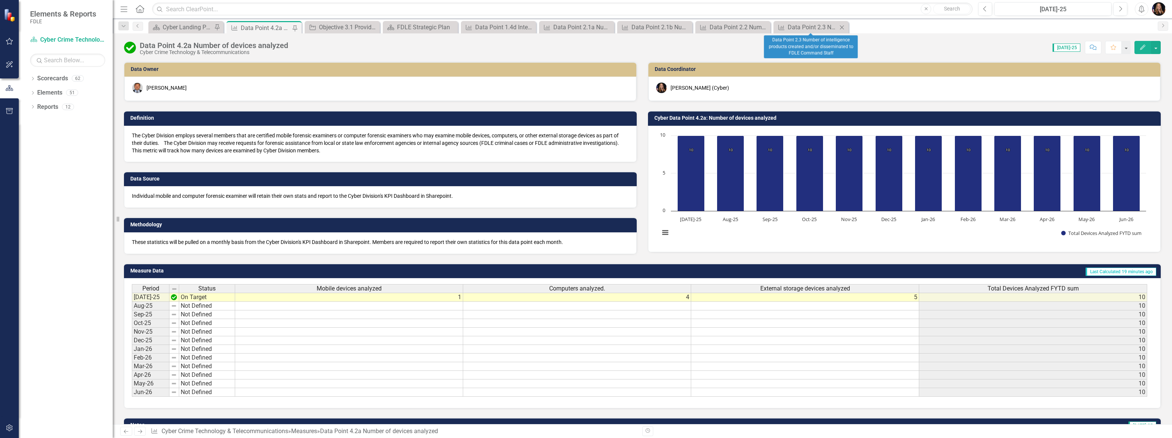
click at [841, 29] on icon "Close" at bounding box center [842, 27] width 8 height 6
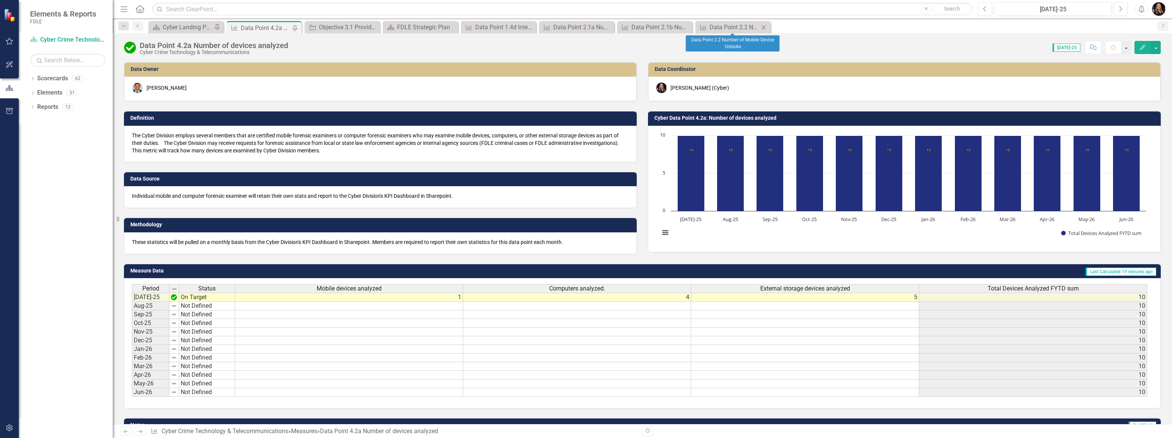
click at [765, 26] on icon "Close" at bounding box center [764, 27] width 8 height 6
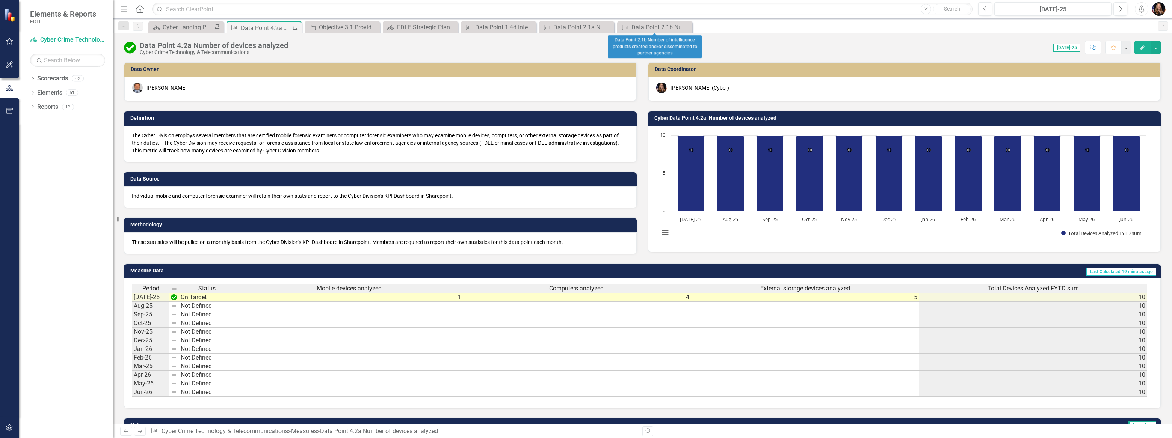
click at [0, 0] on div "Close" at bounding box center [0, 0] width 0 height 0
click at [0, 0] on icon "Close" at bounding box center [0, 0] width 0 height 0
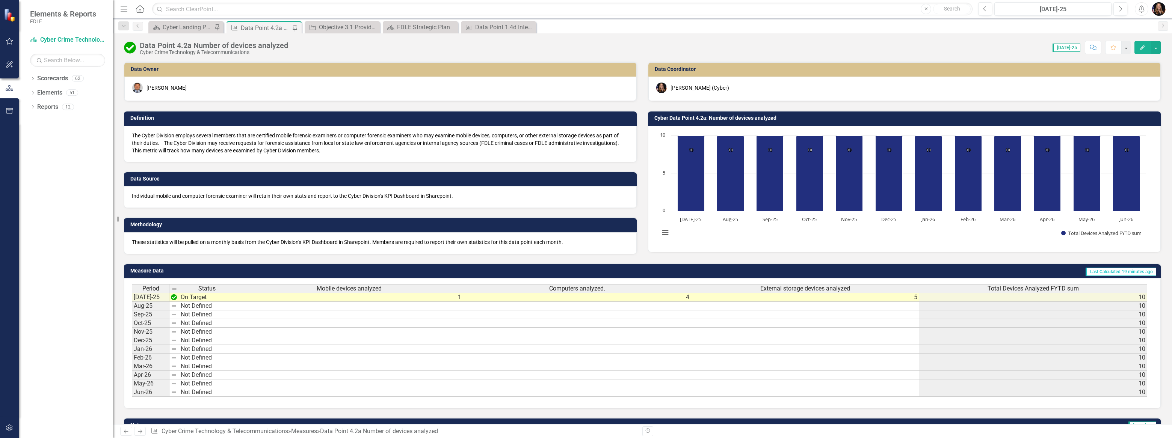
drag, startPoint x: 532, startPoint y: 28, endPoint x: 528, endPoint y: 33, distance: 6.3
click at [0, 0] on icon "Close" at bounding box center [0, 0] width 0 height 0
click at [369, 26] on icon "Close" at bounding box center [373, 27] width 8 height 6
click at [255, 38] on div "Data Point 4.2a Number of devices analyzed Cyber Crime Technology & Telecommuni…" at bounding box center [643, 44] width 1060 height 23
click at [192, 27] on div "Cyber Landing Page" at bounding box center [188, 27] width 50 height 9
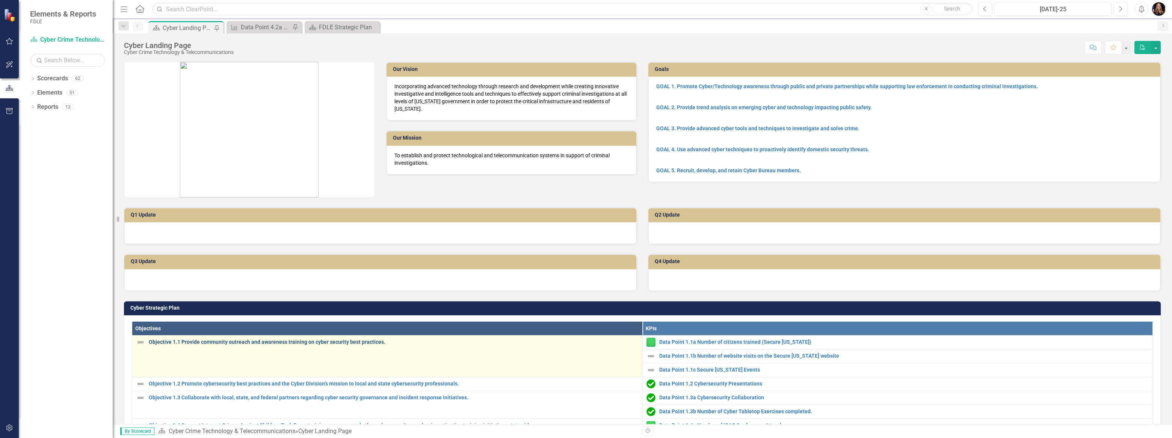
click at [334, 340] on link "Objective 1.1 Provide community outreach and awareness training on cyber securi…" at bounding box center [394, 343] width 490 height 6
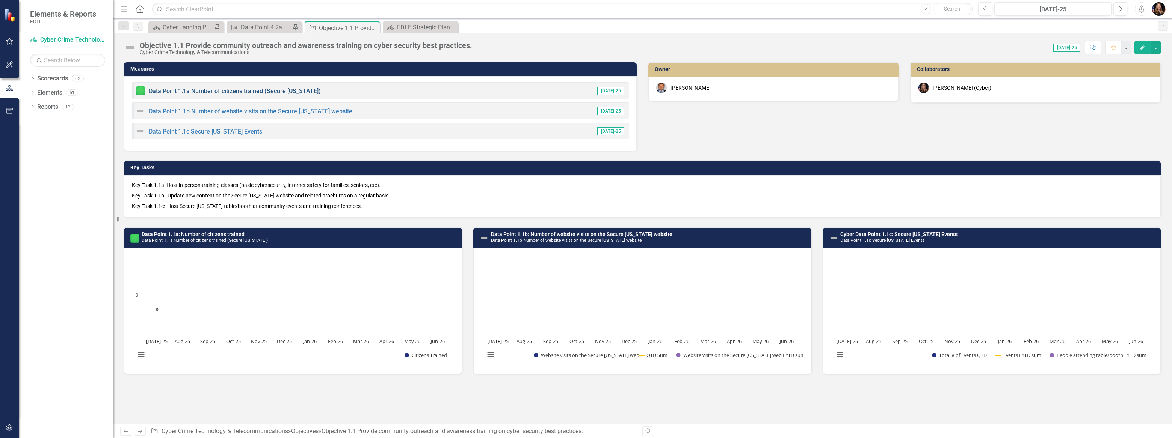
click at [214, 91] on link "Data Point 1.1a Number of citizens trained (Secure [US_STATE])" at bounding box center [235, 91] width 172 height 7
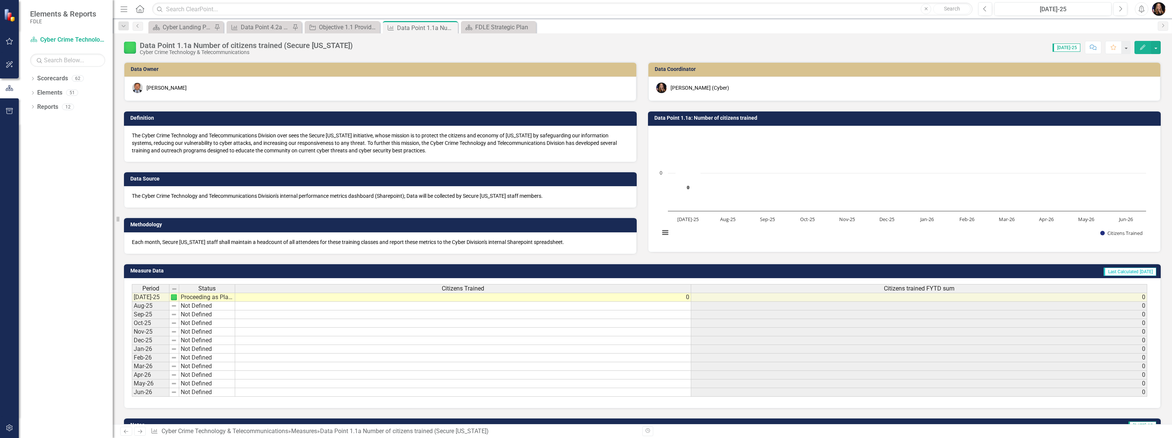
scroll to position [0, 0]
click at [141, 431] on icon at bounding box center [140, 432] width 5 height 4
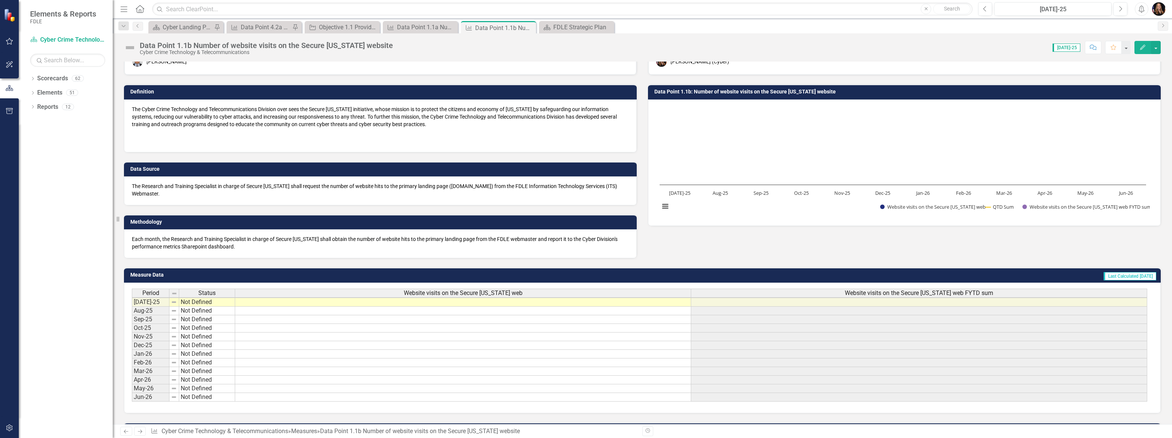
scroll to position [68, 0]
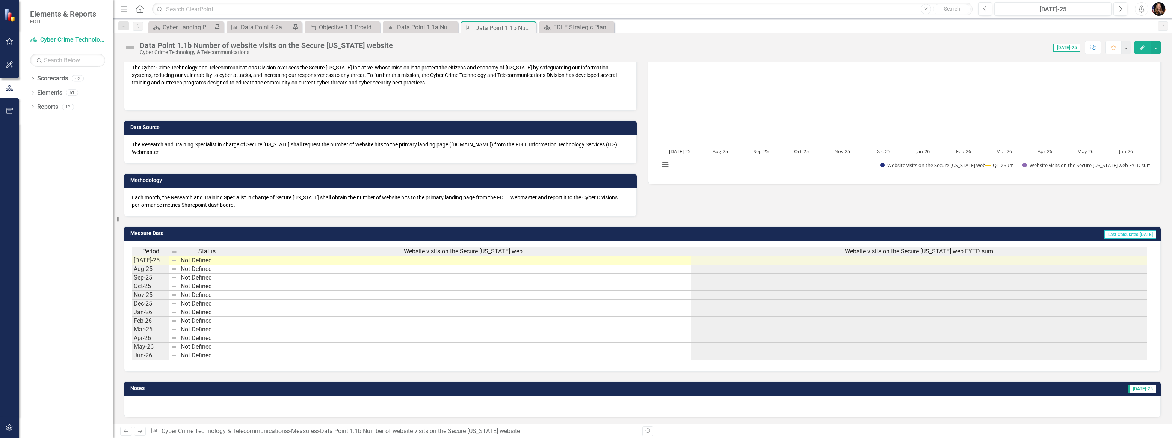
click at [143, 431] on icon "Next" at bounding box center [140, 431] width 6 height 5
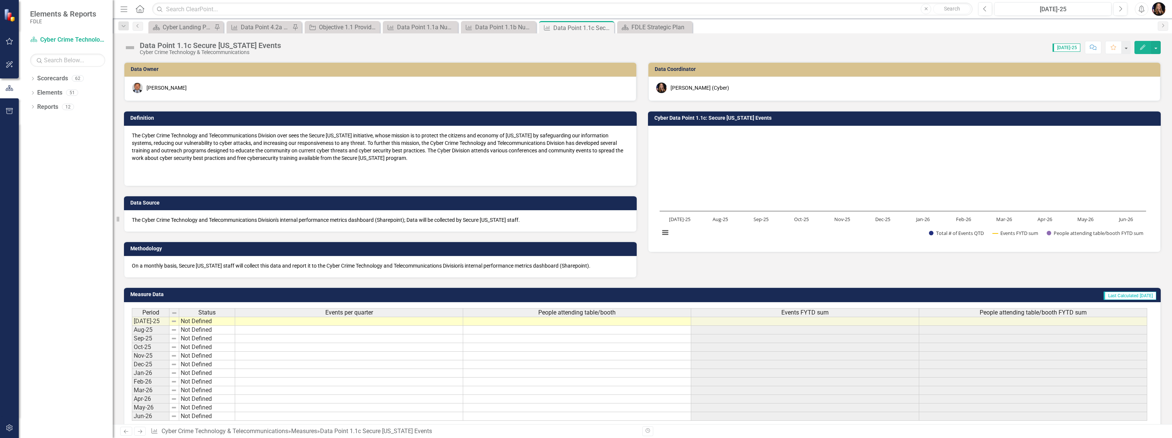
click at [205, 323] on td "Not Defined" at bounding box center [207, 321] width 56 height 9
click at [206, 323] on td "Not Defined" at bounding box center [207, 321] width 56 height 9
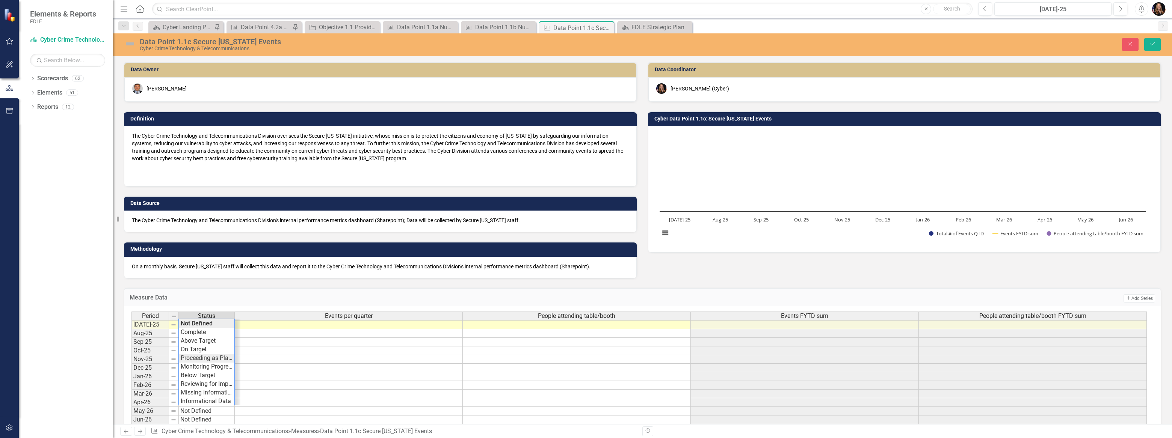
type textarea "Proceeding as Planned"
click at [209, 358] on div "Period Status Events per quarter People attending table/booth Events FYTD sum P…" at bounding box center [640, 368] width 1016 height 113
click at [360, 330] on td at bounding box center [349, 334] width 228 height 9
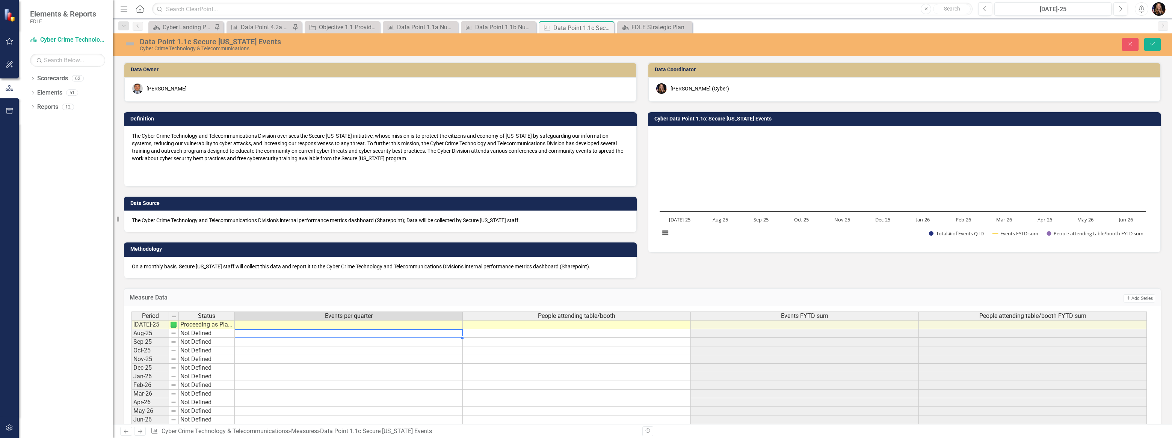
click at [360, 330] on div at bounding box center [348, 330] width 228 height 1
click at [359, 325] on td at bounding box center [349, 324] width 228 height 9
click at [359, 325] on textarea at bounding box center [348, 325] width 228 height 9
type textarea "0"
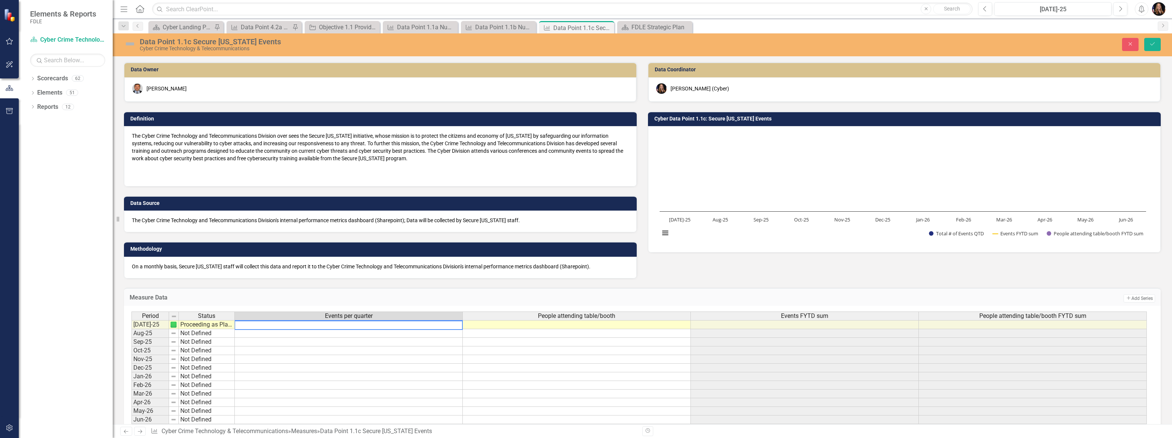
click at [562, 327] on td at bounding box center [577, 324] width 228 height 9
click at [563, 326] on td at bounding box center [577, 324] width 228 height 9
click at [563, 326] on textarea at bounding box center [577, 325] width 228 height 9
type textarea "0"
click at [1158, 44] on button "Save" at bounding box center [1152, 44] width 17 height 13
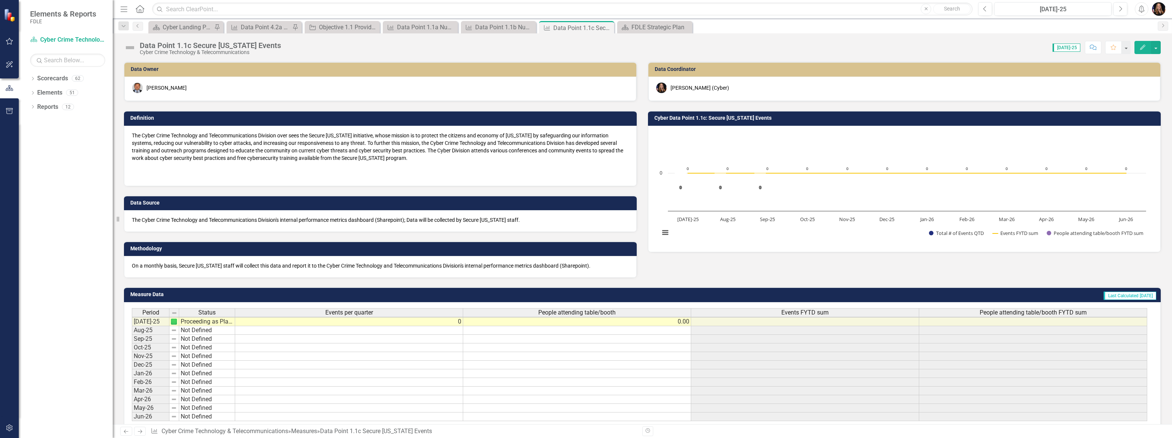
scroll to position [34, 0]
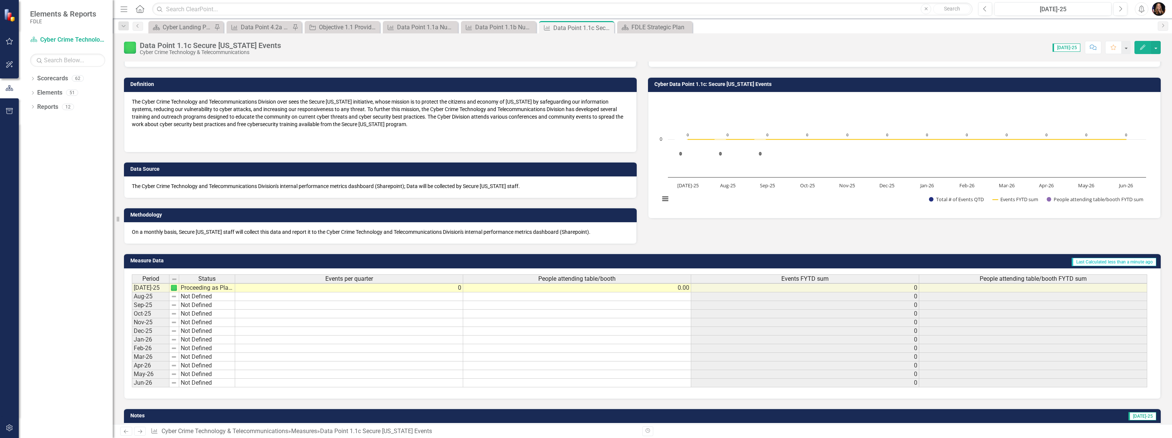
click at [138, 434] on icon "Next" at bounding box center [140, 431] width 6 height 5
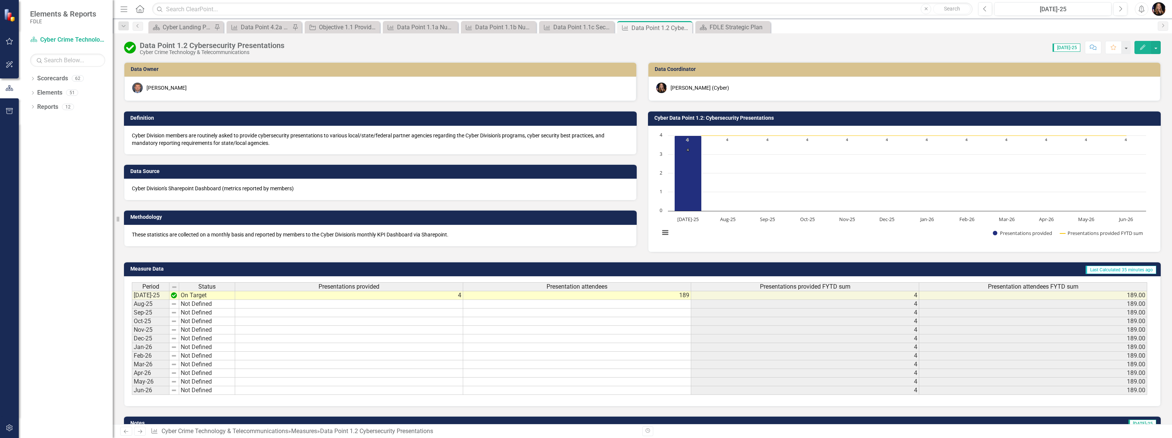
click at [123, 433] on icon "Previous" at bounding box center [126, 431] width 6 height 5
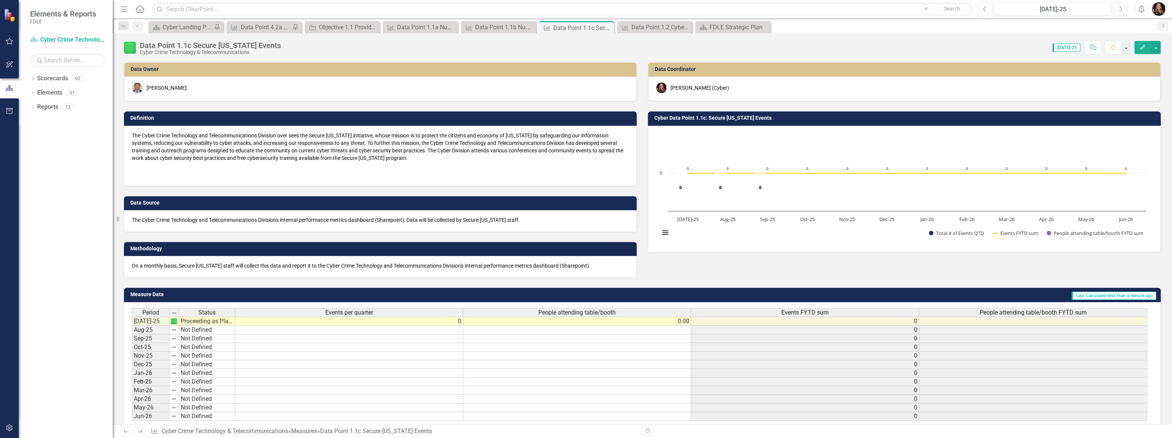
click at [123, 433] on icon "Previous" at bounding box center [126, 431] width 6 height 5
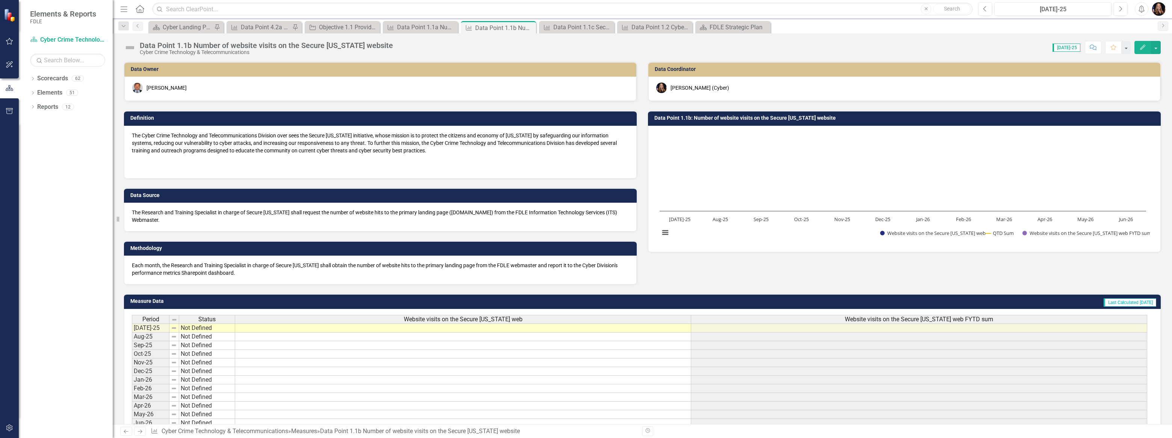
click at [123, 433] on icon "Previous" at bounding box center [126, 431] width 6 height 5
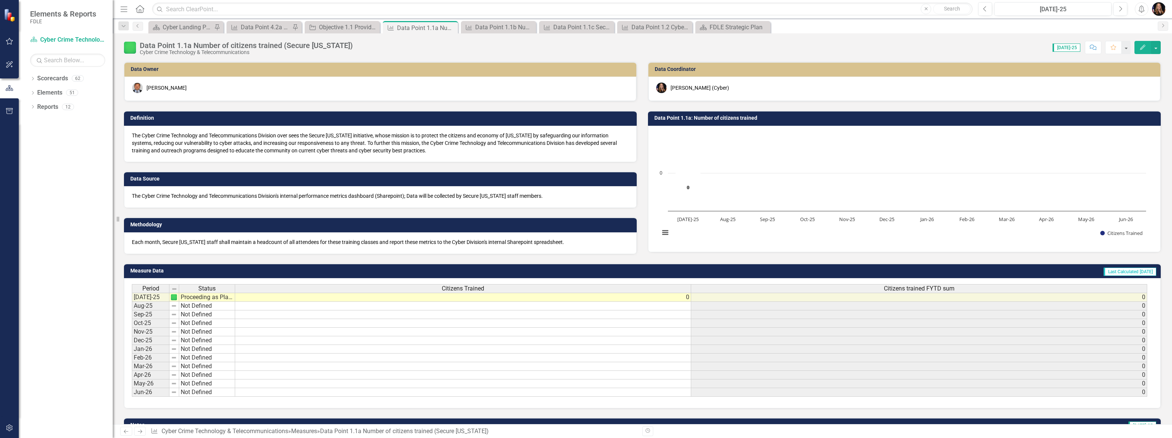
click at [123, 433] on icon "Previous" at bounding box center [126, 431] width 6 height 5
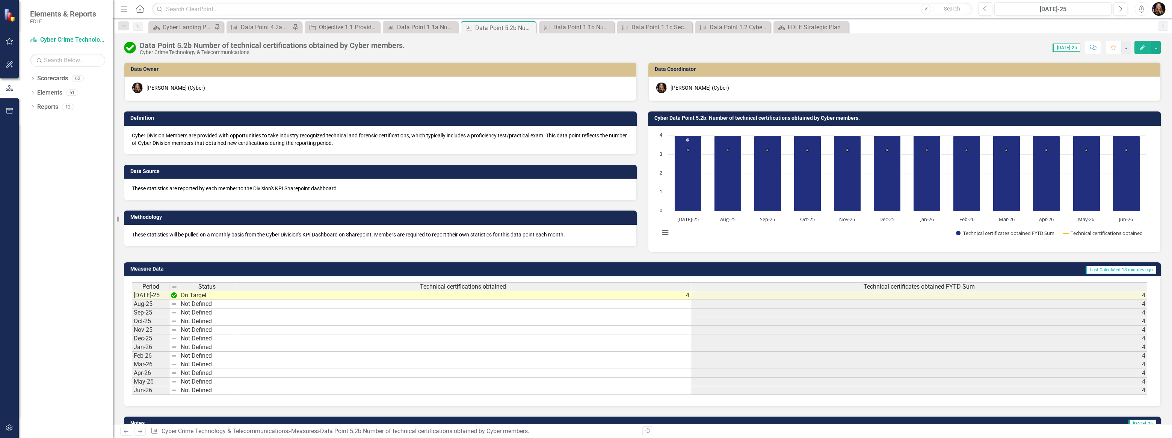
click at [141, 434] on icon "Next" at bounding box center [140, 431] width 6 height 5
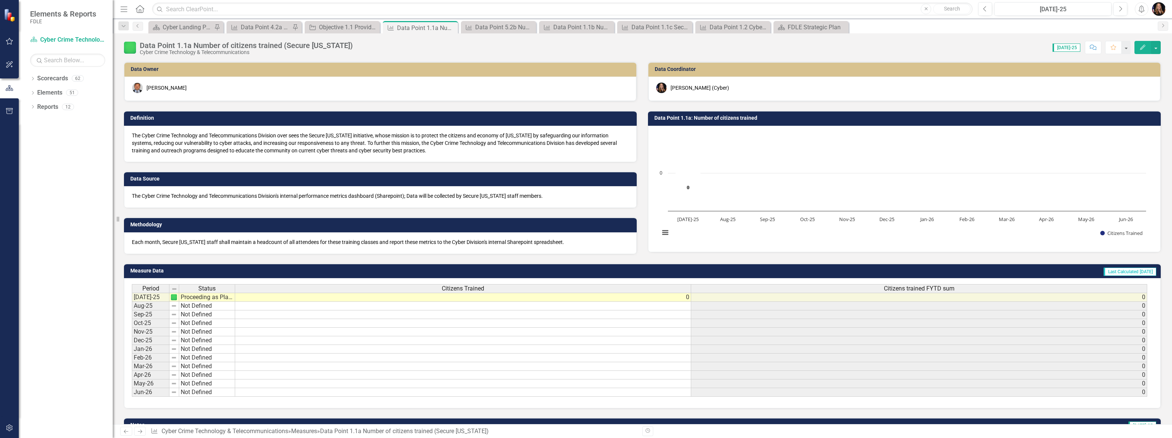
click at [139, 435] on link "Next" at bounding box center [140, 431] width 12 height 9
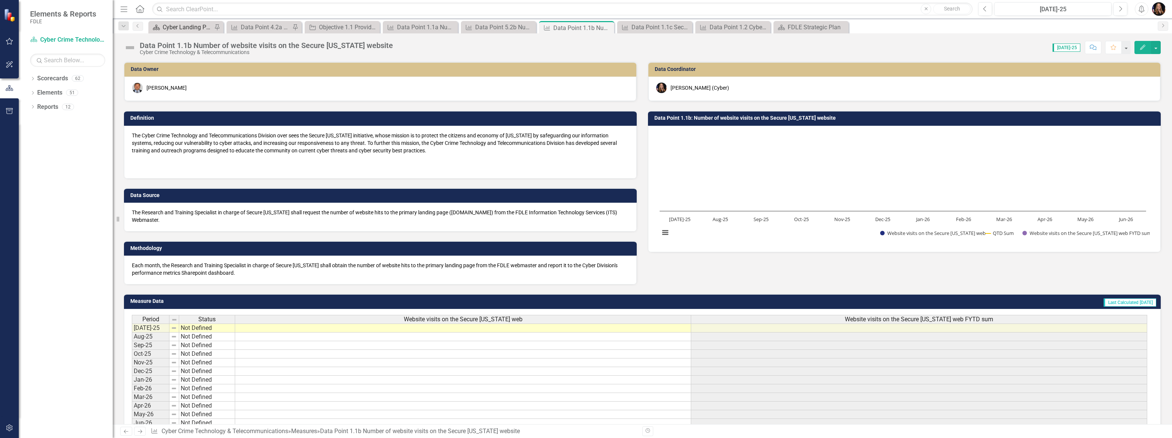
click at [174, 30] on div "Cyber Landing Page" at bounding box center [188, 27] width 50 height 9
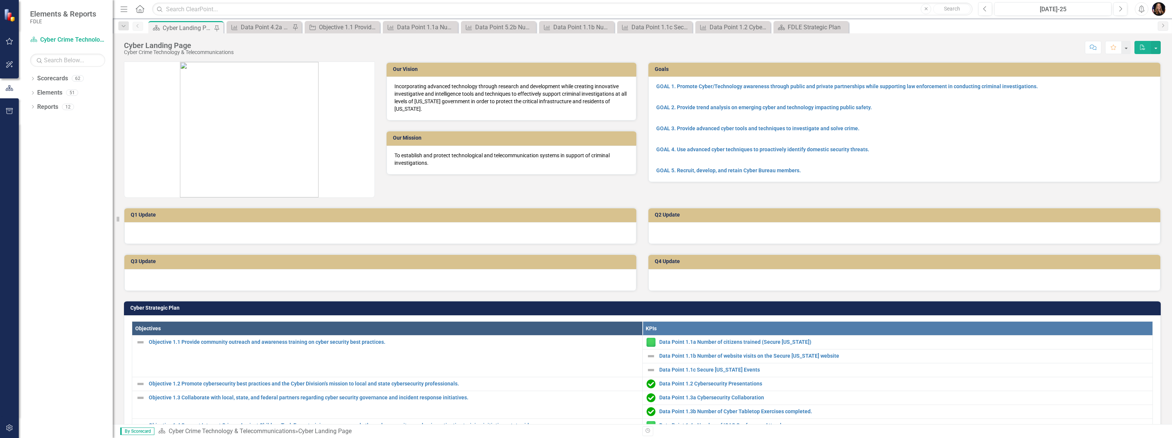
click at [135, 11] on icon "Home" at bounding box center [140, 9] width 10 height 8
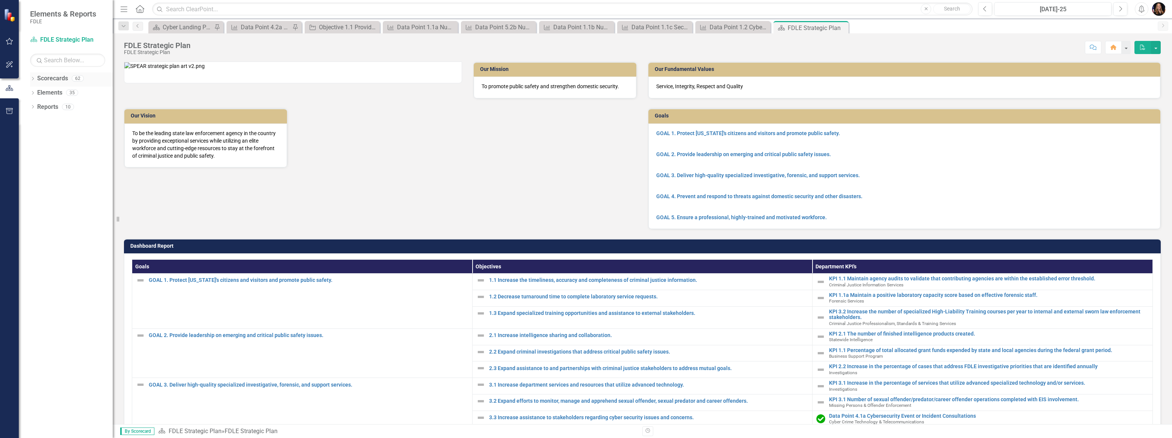
click at [34, 77] on div "Dropdown" at bounding box center [32, 79] width 5 height 6
click at [28, 121] on icon "Dropdown" at bounding box center [26, 121] width 6 height 5
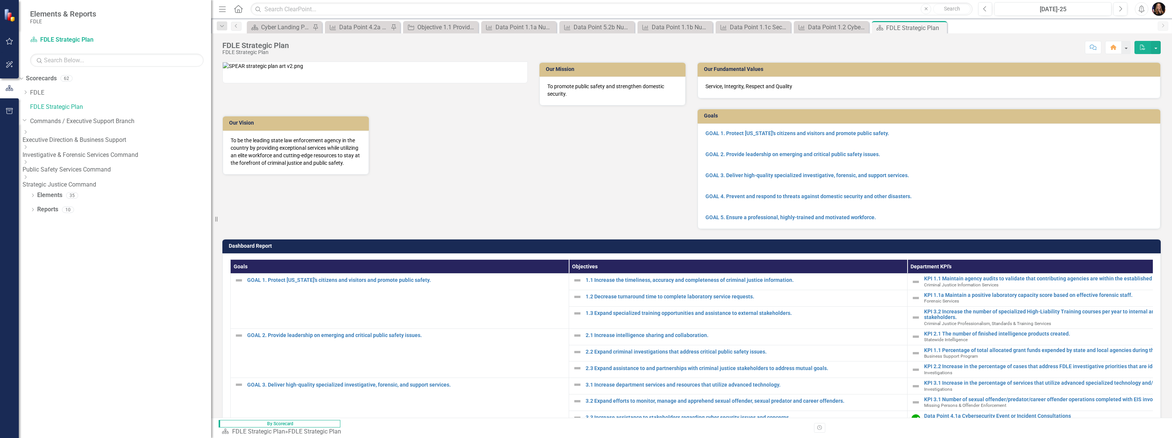
drag, startPoint x: 113, startPoint y: 172, endPoint x: 211, endPoint y: 183, distance: 97.8
click at [212, 183] on div "Resize" at bounding box center [214, 219] width 6 height 438
click at [28, 163] on icon "Dropdown" at bounding box center [26, 162] width 6 height 5
click at [68, 175] on link "Capitol Police" at bounding box center [120, 176] width 181 height 9
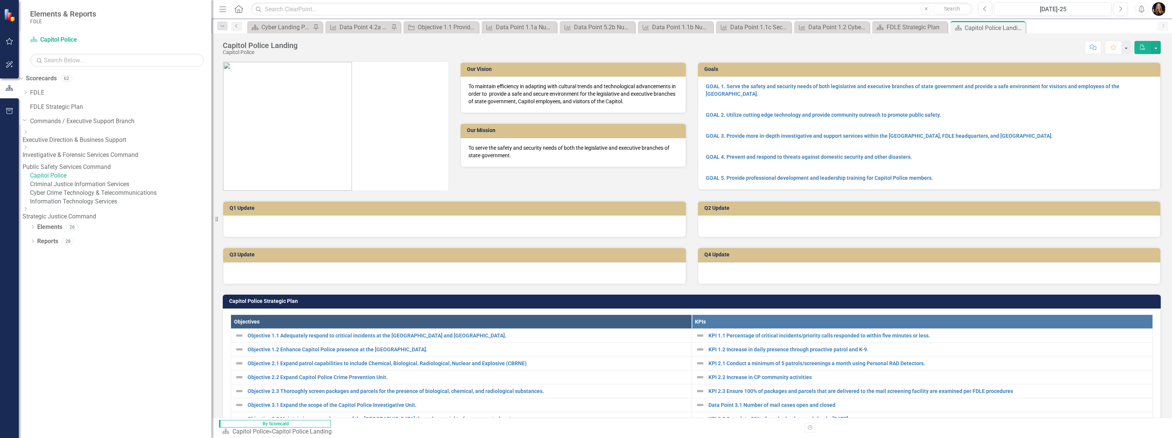
click at [77, 189] on link "Criminal Justice Information Services" at bounding box center [120, 184] width 181 height 9
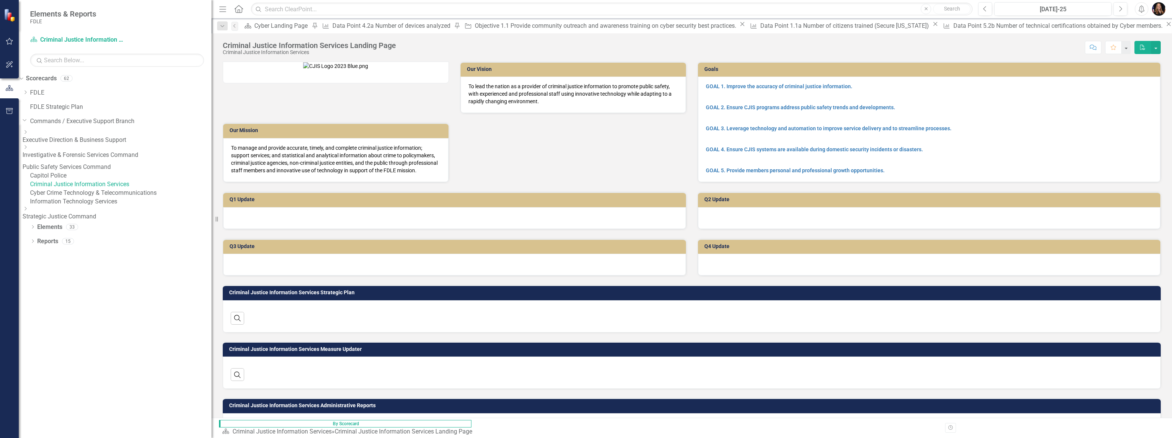
click at [82, 198] on link "Cyber Crime Technology & Telecommunications" at bounding box center [120, 193] width 181 height 9
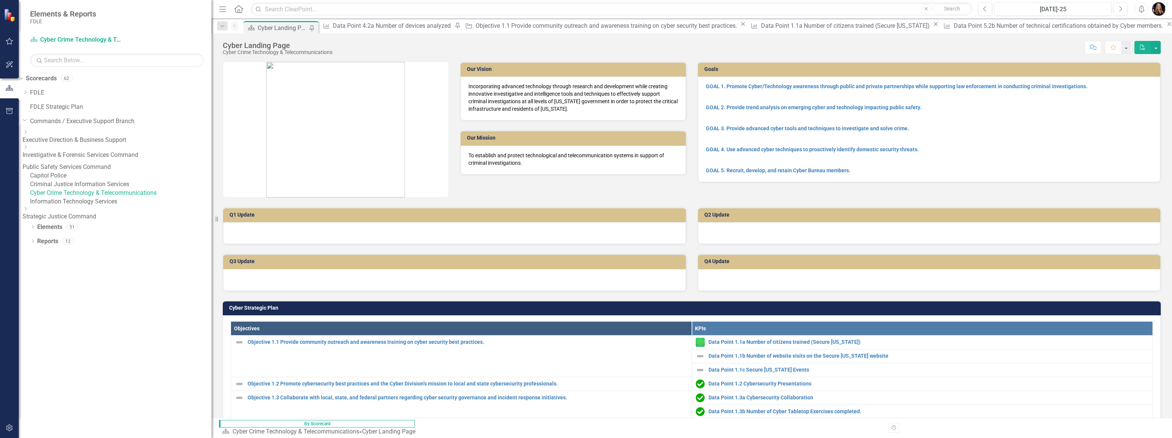
click at [84, 206] on link "Information Technology Services" at bounding box center [120, 202] width 181 height 9
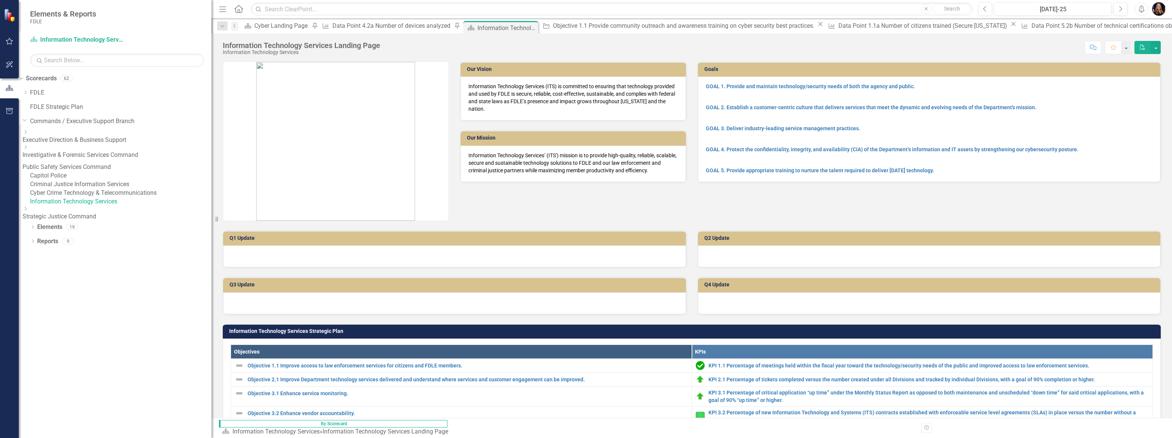
click at [28, 211] on icon "Dropdown" at bounding box center [26, 209] width 6 height 5
click at [91, 234] on link "Criminal Justice Professionalism, Standards & Training Services" at bounding box center [117, 229] width 189 height 9
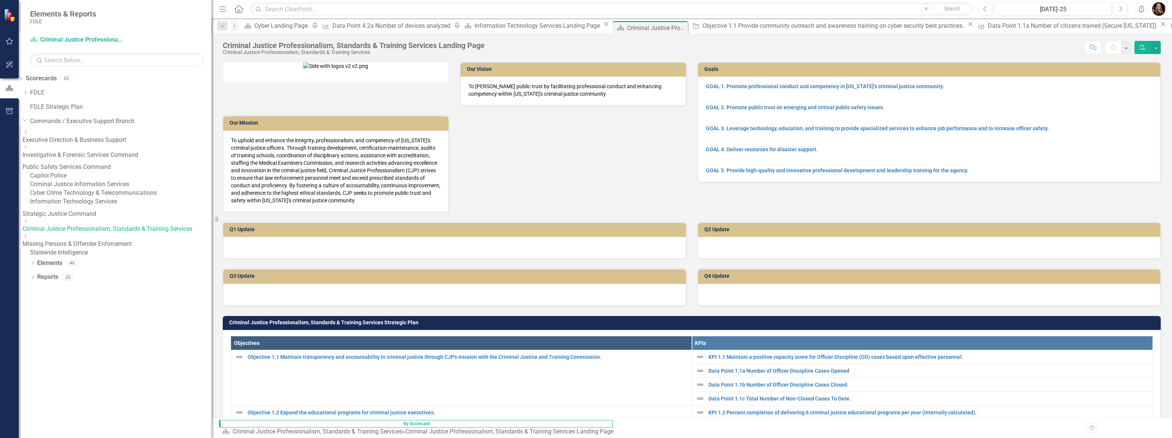
click at [88, 249] on link "Missing Persons & Offender Enforcement" at bounding box center [117, 244] width 189 height 9
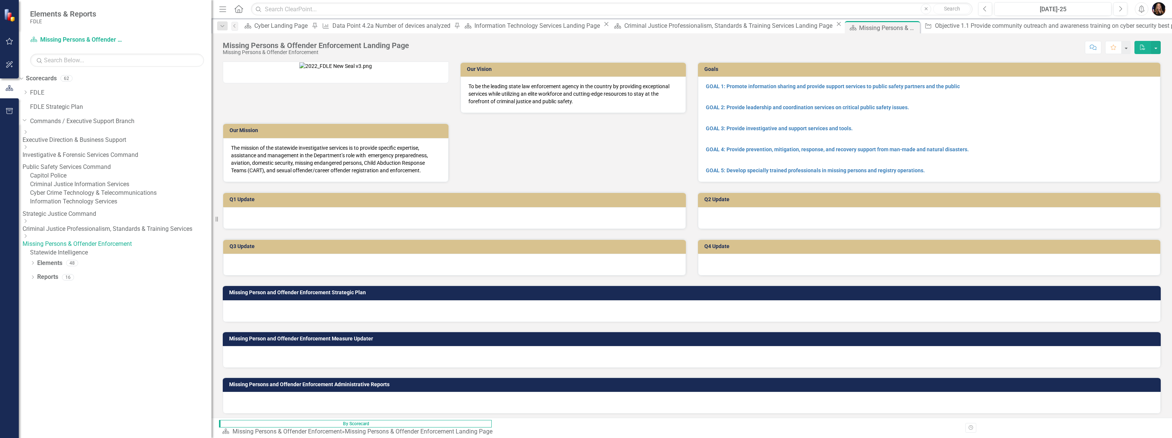
click at [84, 257] on link "Statewide Intelligence" at bounding box center [120, 253] width 181 height 9
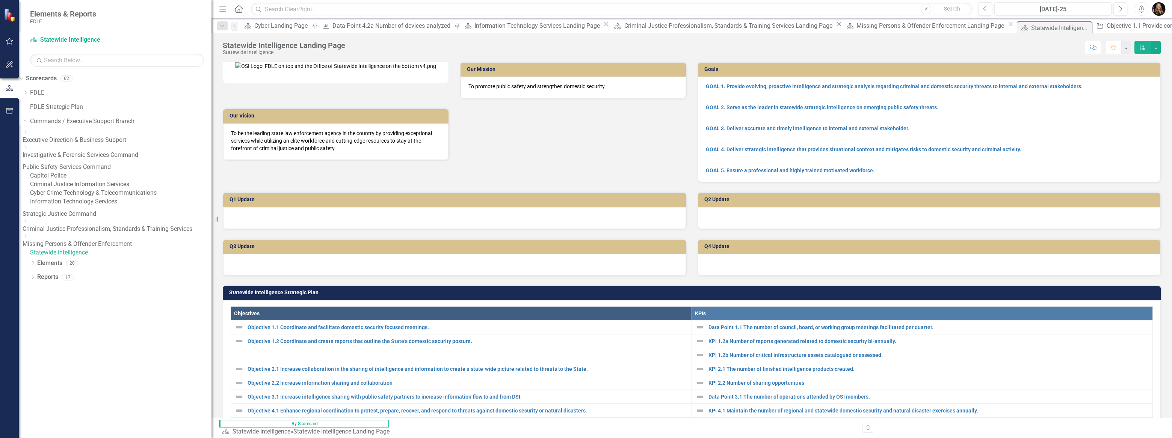
click at [47, 135] on div "Dropdown" at bounding box center [117, 132] width 189 height 6
click at [72, 150] on link "Business Support Program" at bounding box center [120, 146] width 181 height 9
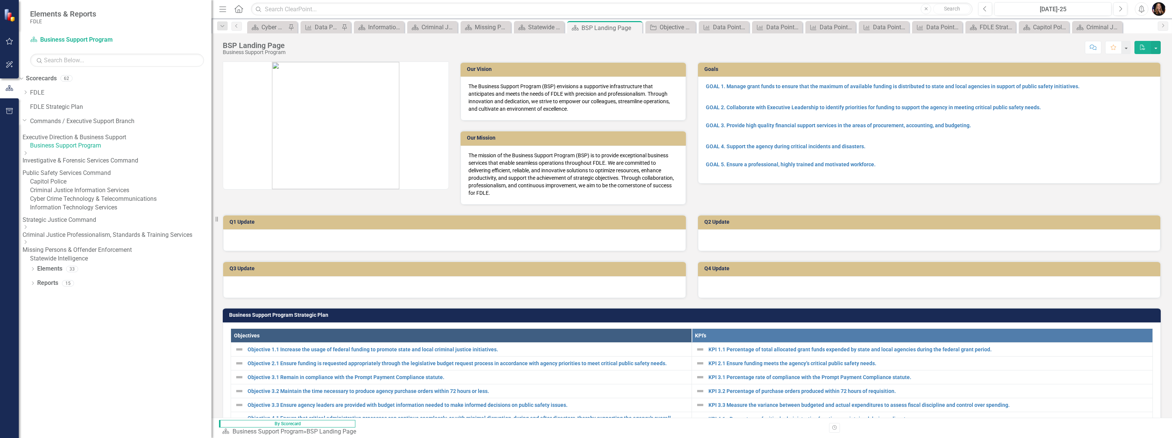
click at [28, 156] on icon "Dropdown" at bounding box center [26, 153] width 6 height 5
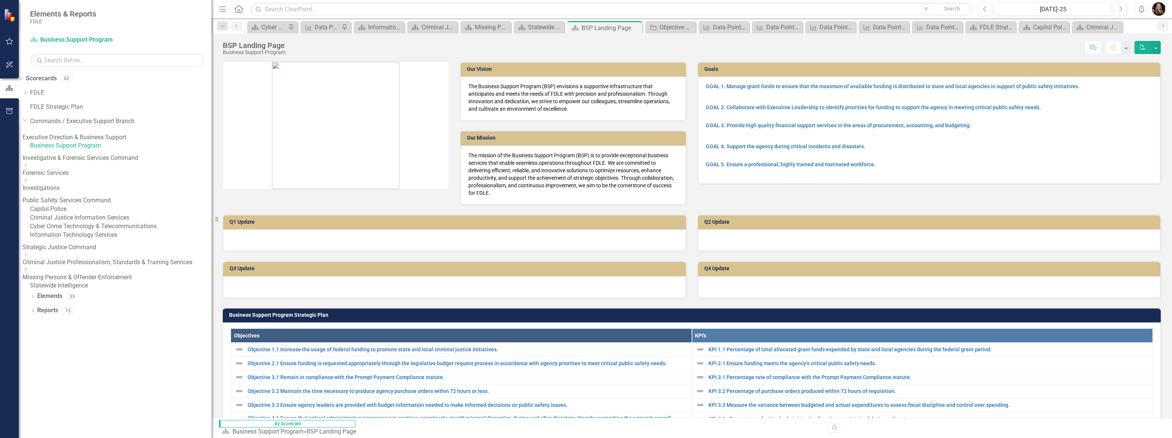
click at [66, 177] on link "Forensic Services" at bounding box center [117, 173] width 189 height 9
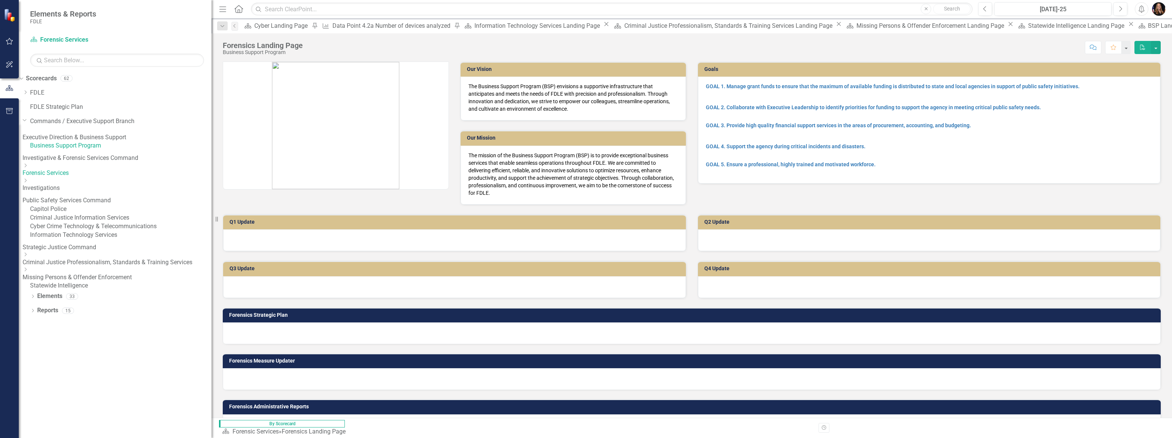
click at [28, 168] on icon "Dropdown" at bounding box center [26, 165] width 6 height 5
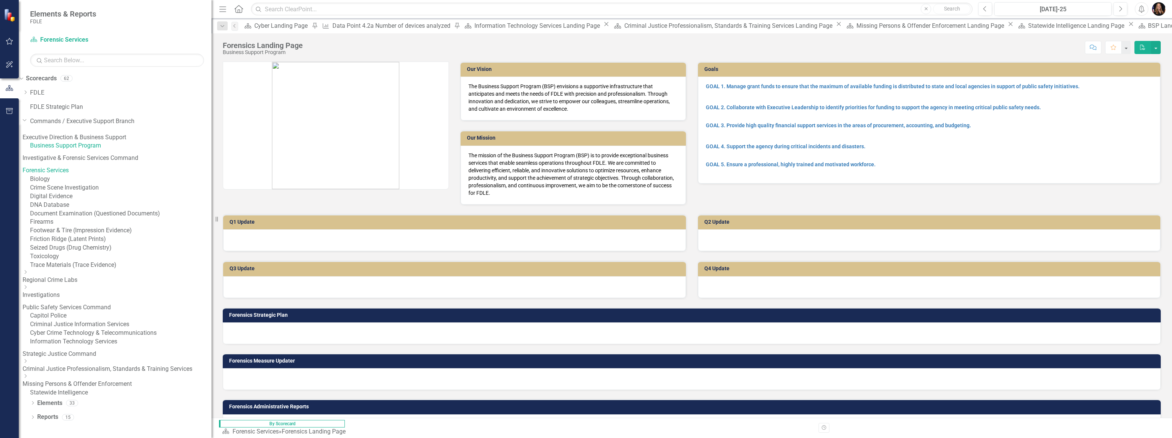
click at [74, 184] on link "Biology" at bounding box center [120, 179] width 181 height 9
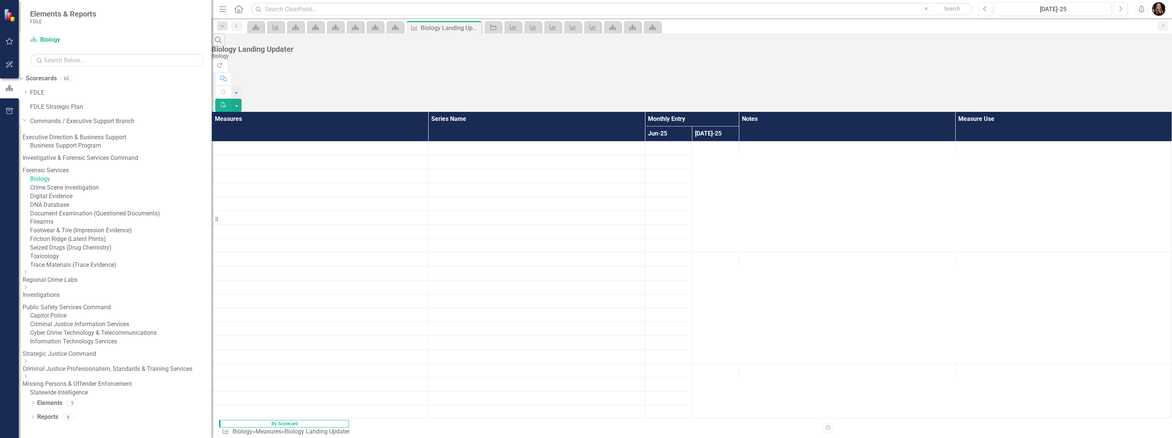
click at [113, 63] on icon "Dropdown" at bounding box center [115, 60] width 5 height 6
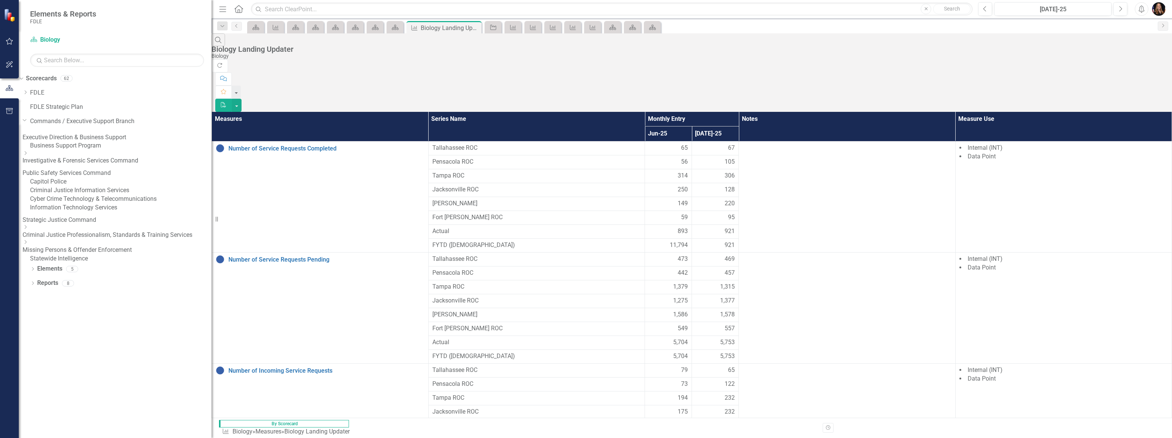
click at [72, 186] on link "Capitol Police" at bounding box center [120, 182] width 181 height 9
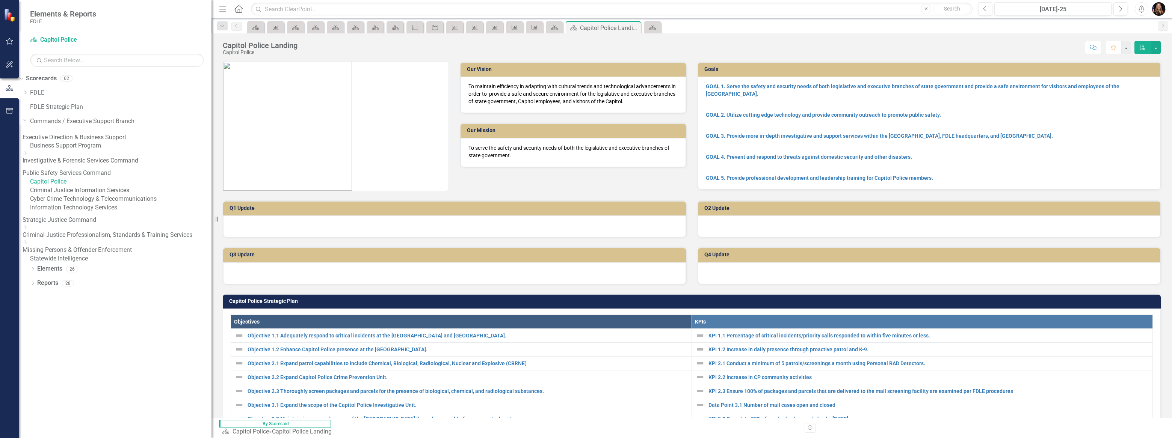
click at [73, 195] on link "Criminal Justice Information Services" at bounding box center [120, 190] width 181 height 9
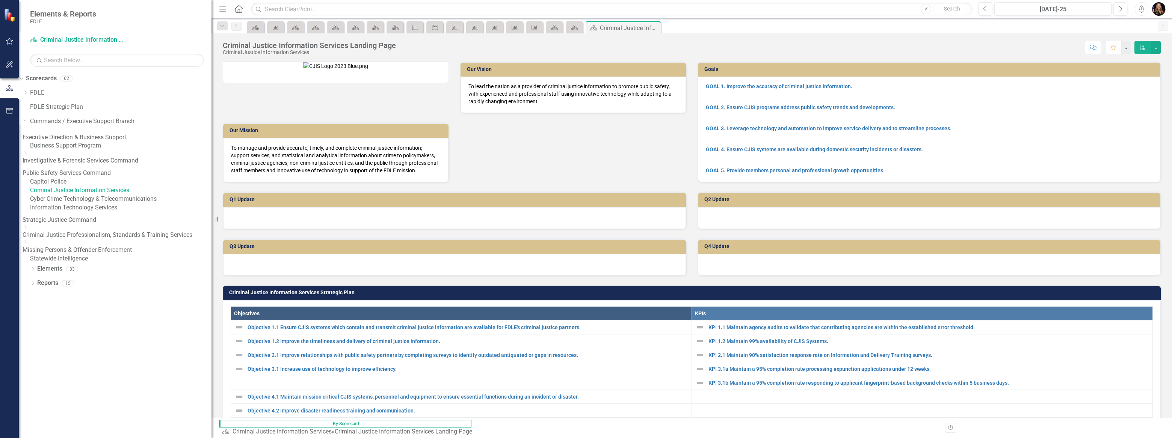
click at [75, 204] on link "Cyber Crime Technology & Telecommunications" at bounding box center [120, 199] width 181 height 9
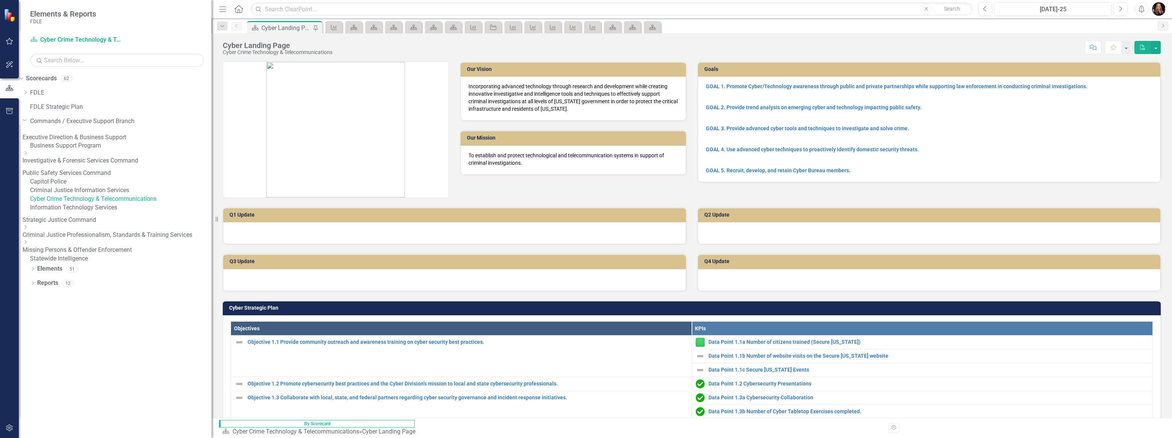
click at [81, 212] on link "Information Technology Services" at bounding box center [120, 208] width 181 height 9
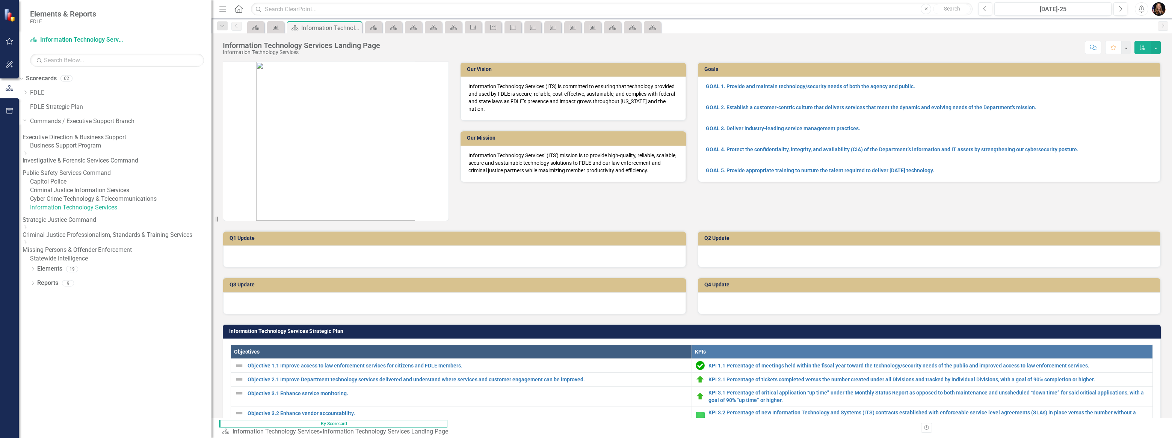
click at [80, 204] on link "Cyber Crime Technology & Telecommunications" at bounding box center [120, 199] width 181 height 9
